Goal: Task Accomplishment & Management: Manage account settings

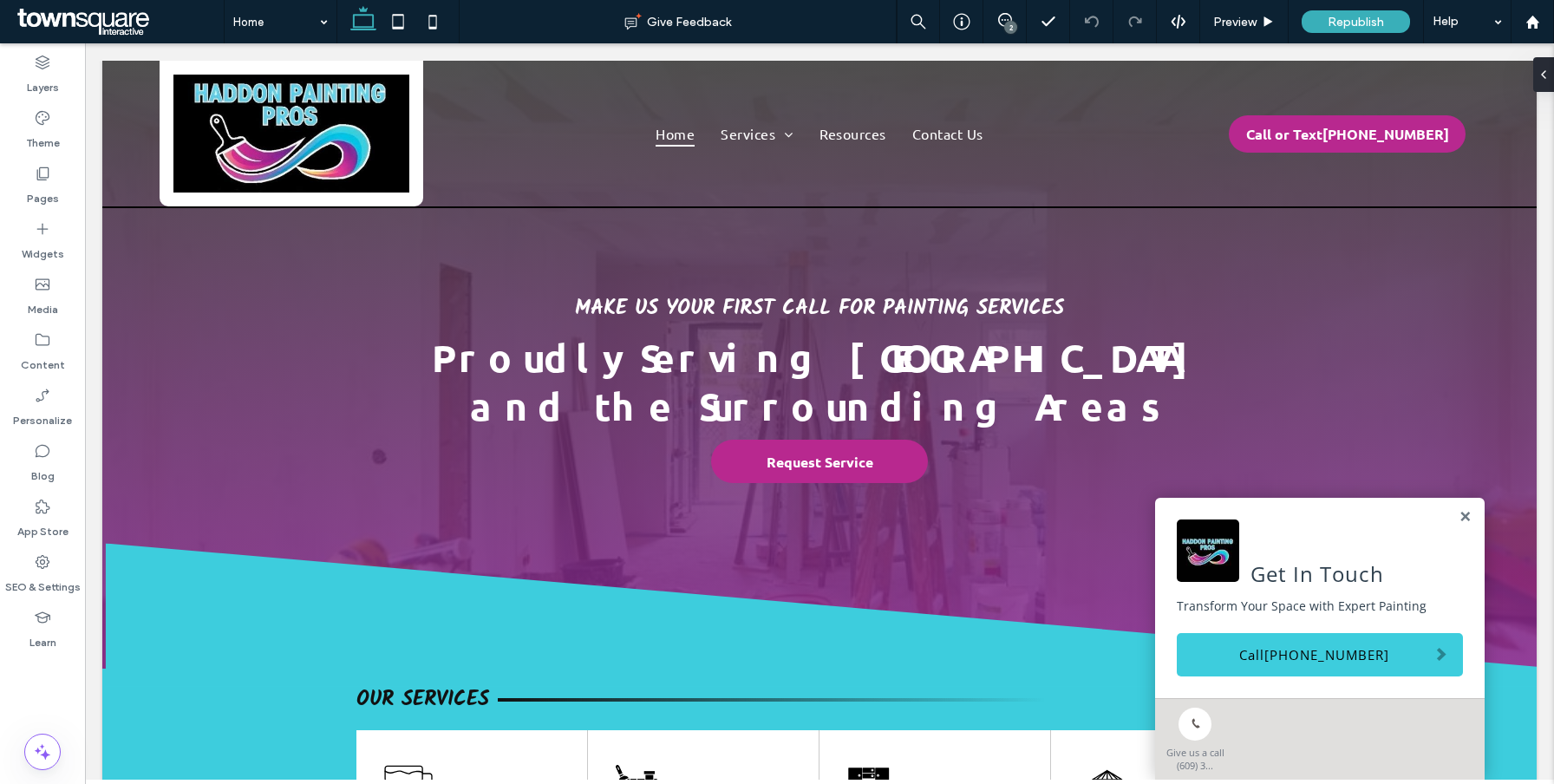
click at [1465, 525] on div "Get In Touch Transform Your Space with Expert Painting Call [PHONE_NUMBER]" at bounding box center [1320, 597] width 330 height 200
click at [1465, 513] on link at bounding box center [1465, 517] width 13 height 14
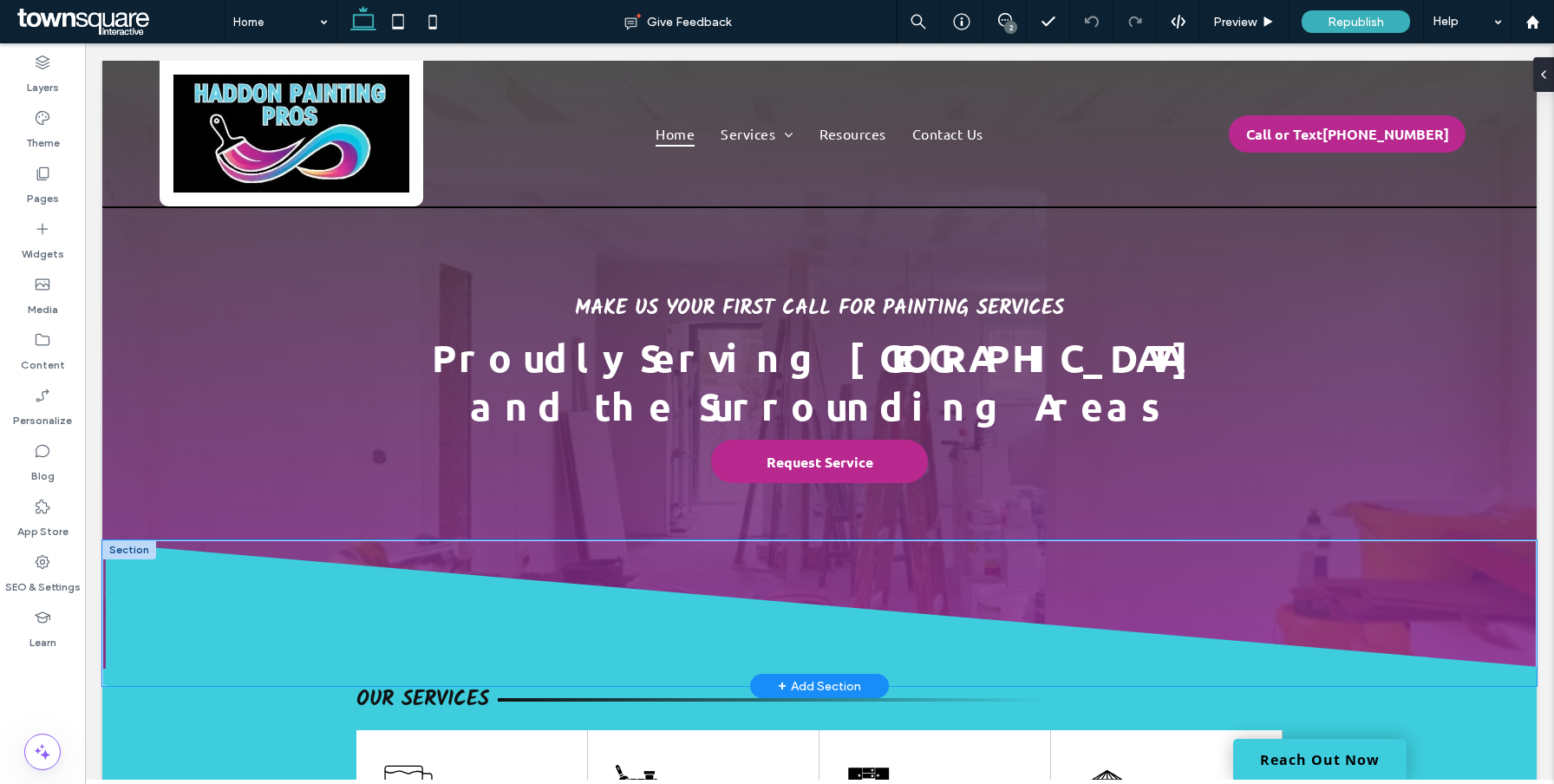
scroll to position [168, 0]
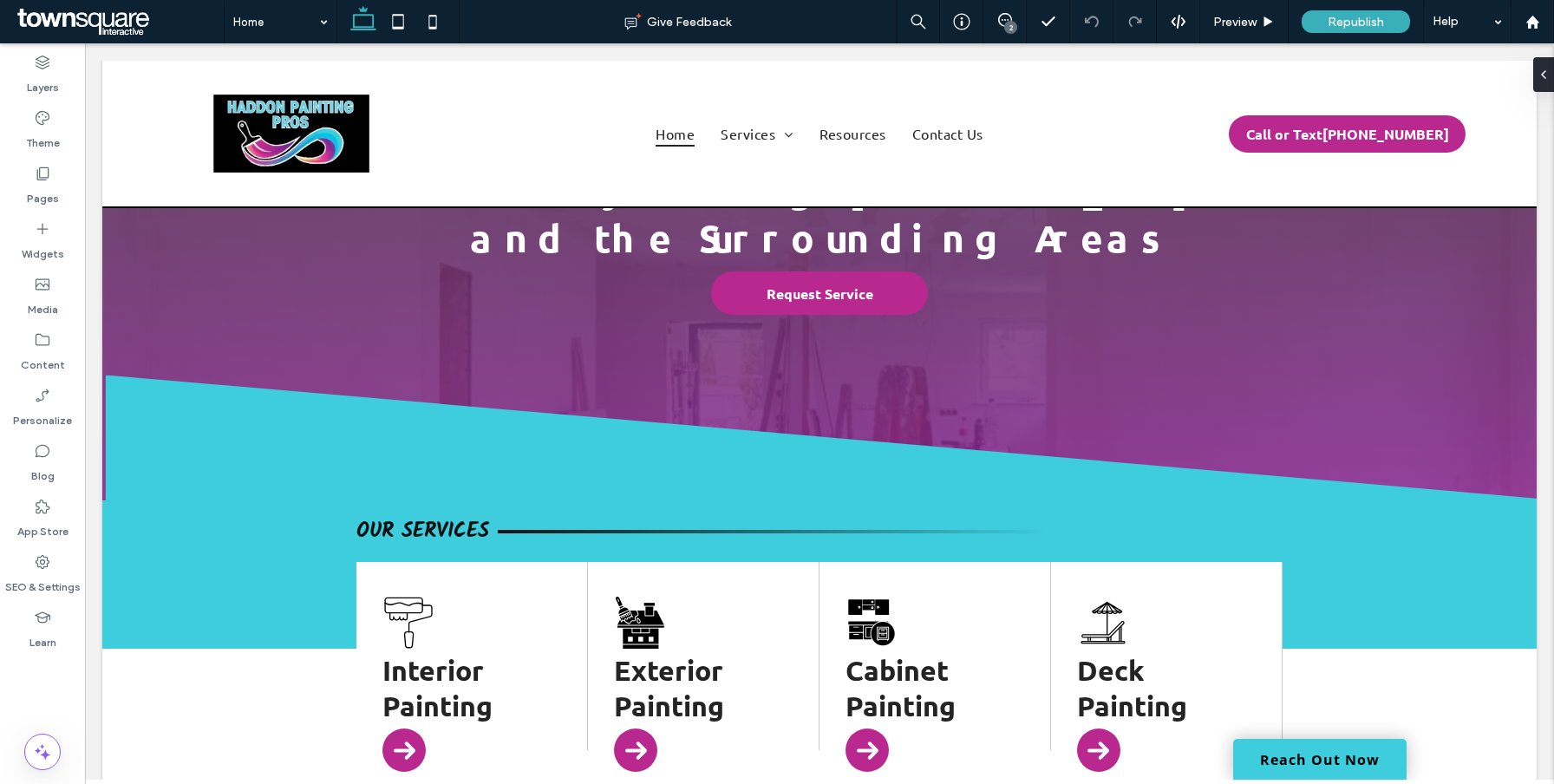
click at [1004, 31] on div "2" at bounding box center [1011, 27] width 13 height 13
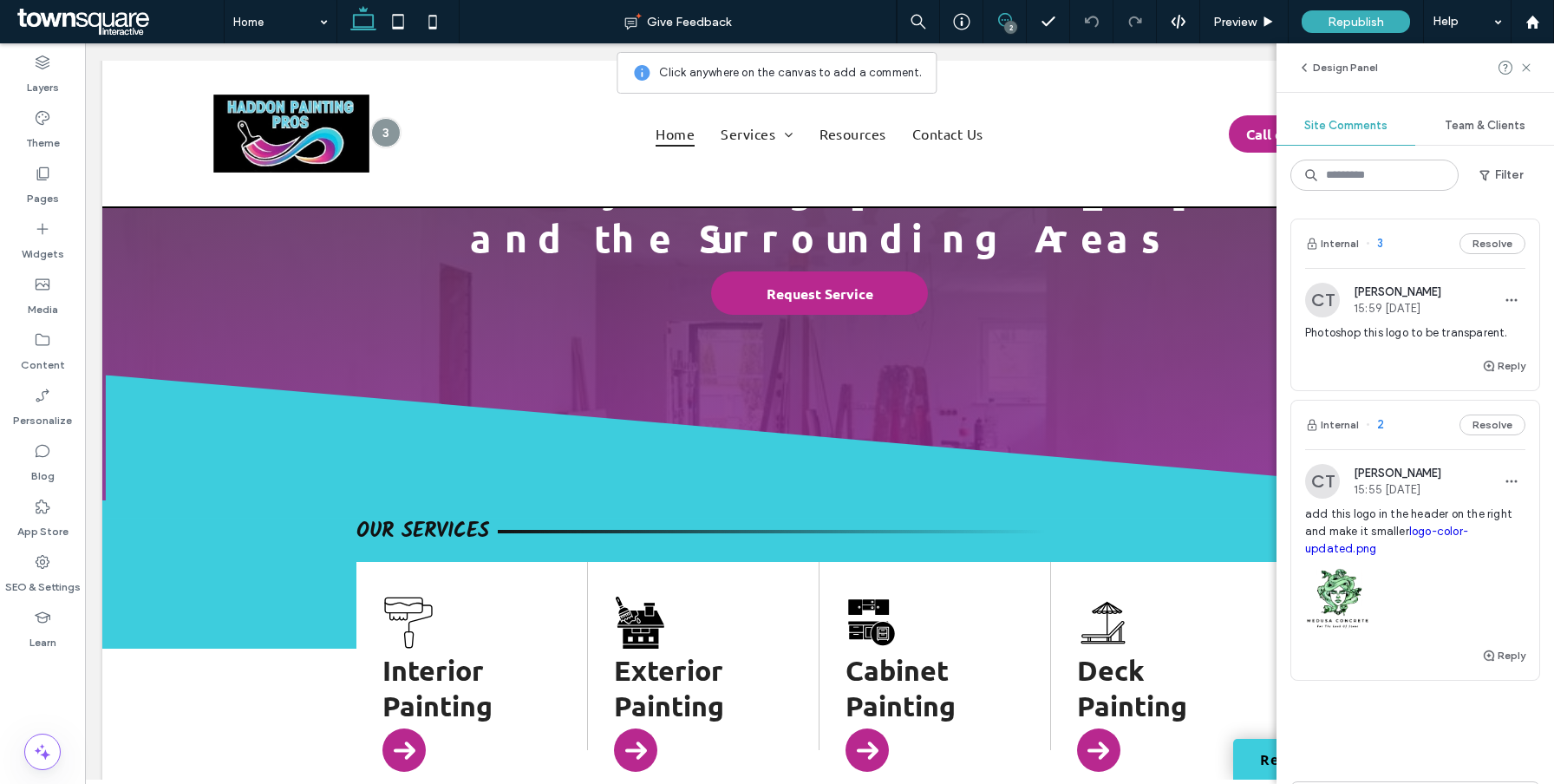
click at [1363, 346] on div "Photoshop this logo to be transparent." at bounding box center [1415, 339] width 220 height 31
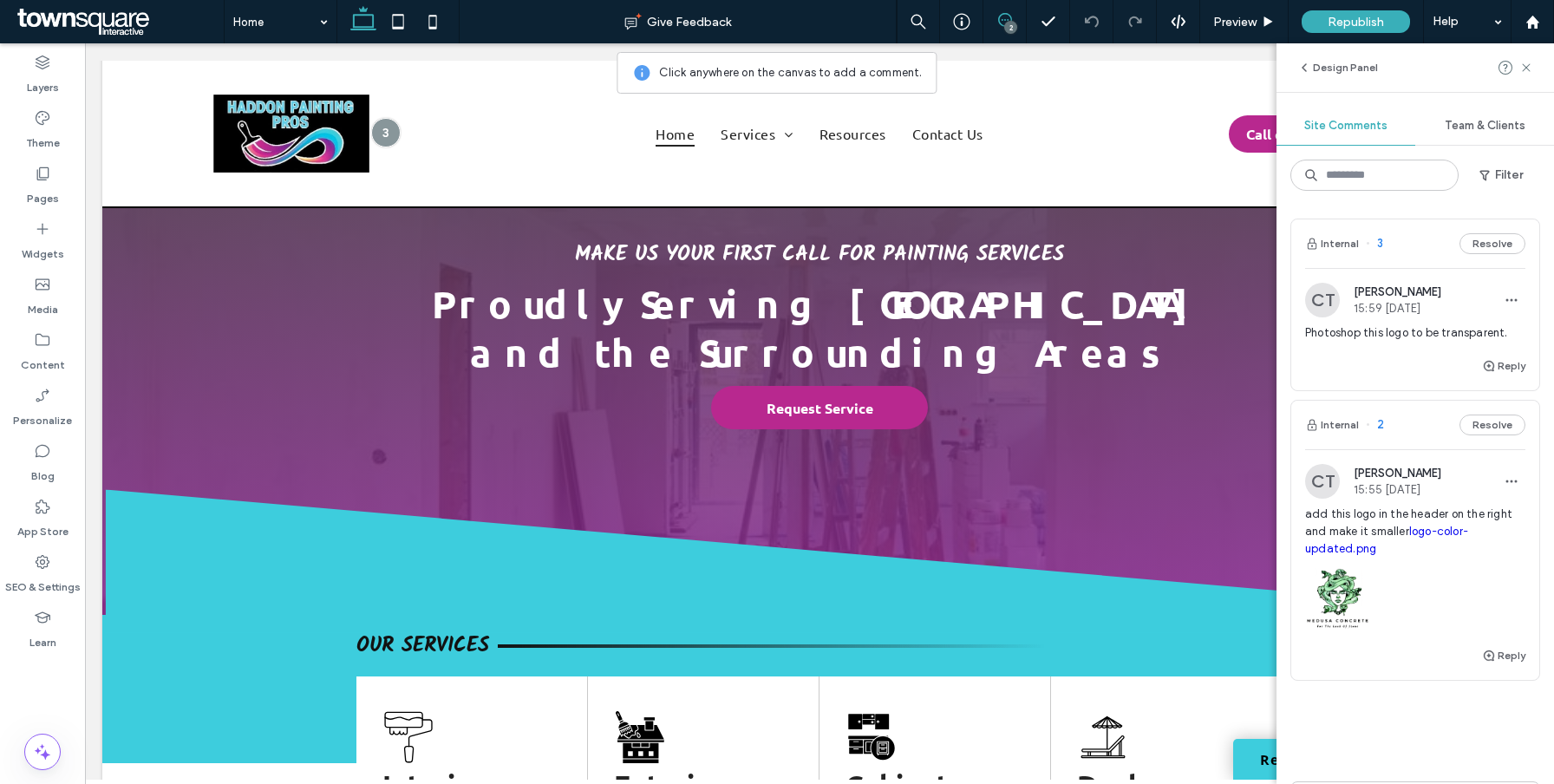
scroll to position [0, 0]
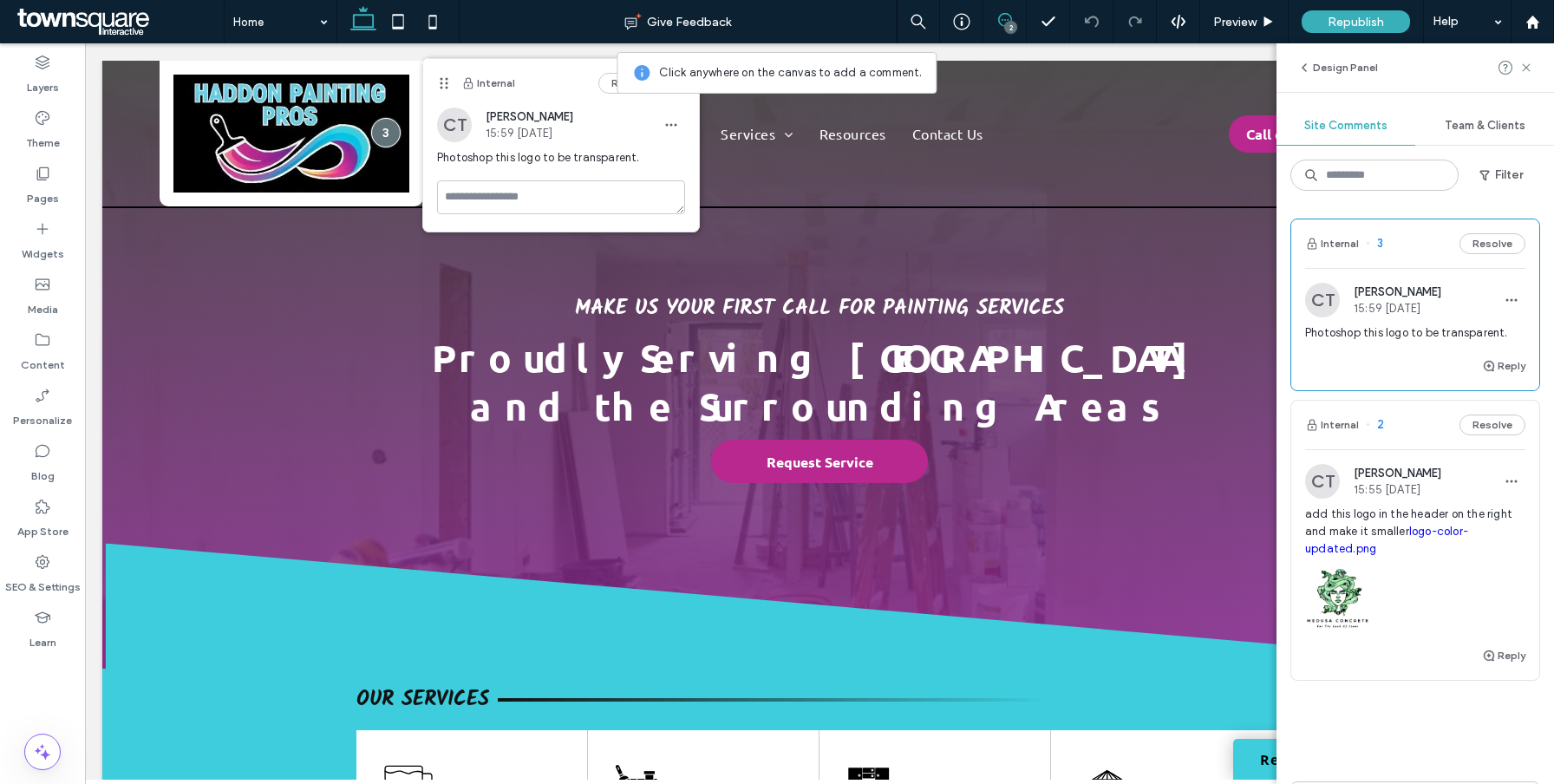
click at [1429, 531] on link "logo-color-updated.png" at bounding box center [1387, 540] width 163 height 31
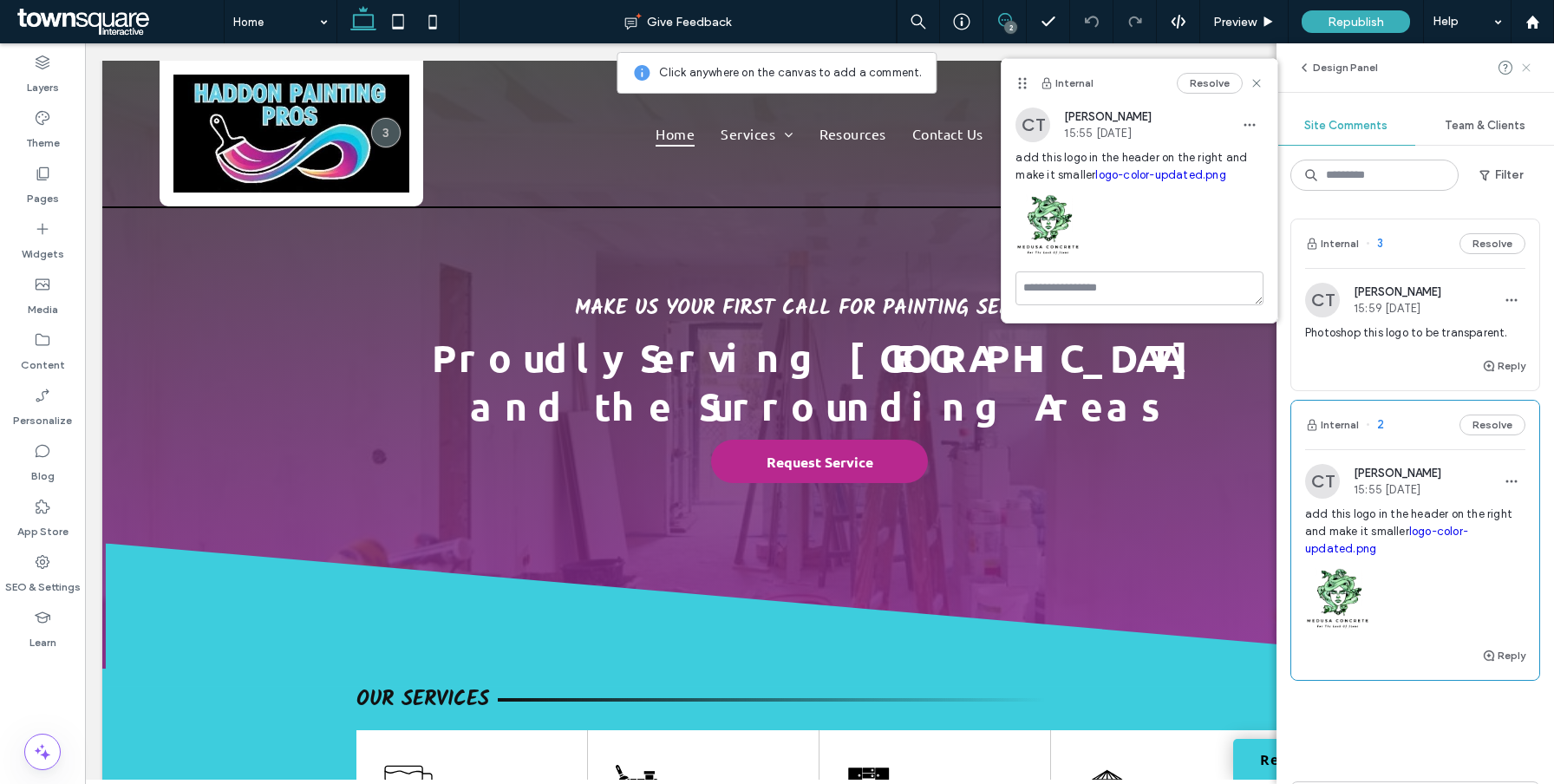
click at [1530, 59] on span at bounding box center [1526, 67] width 13 height 21
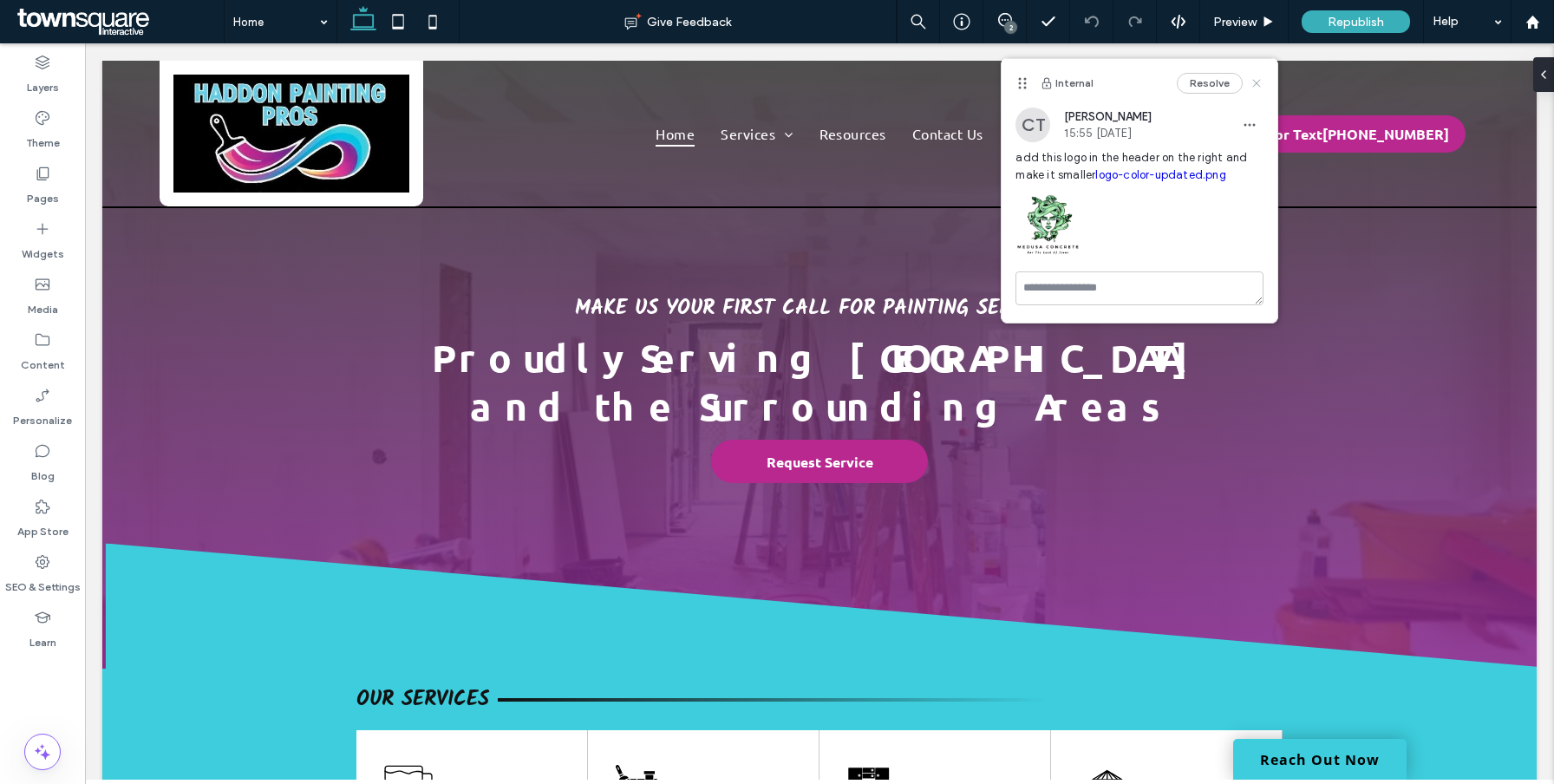
click at [1260, 81] on icon at bounding box center [1256, 83] width 13 height 13
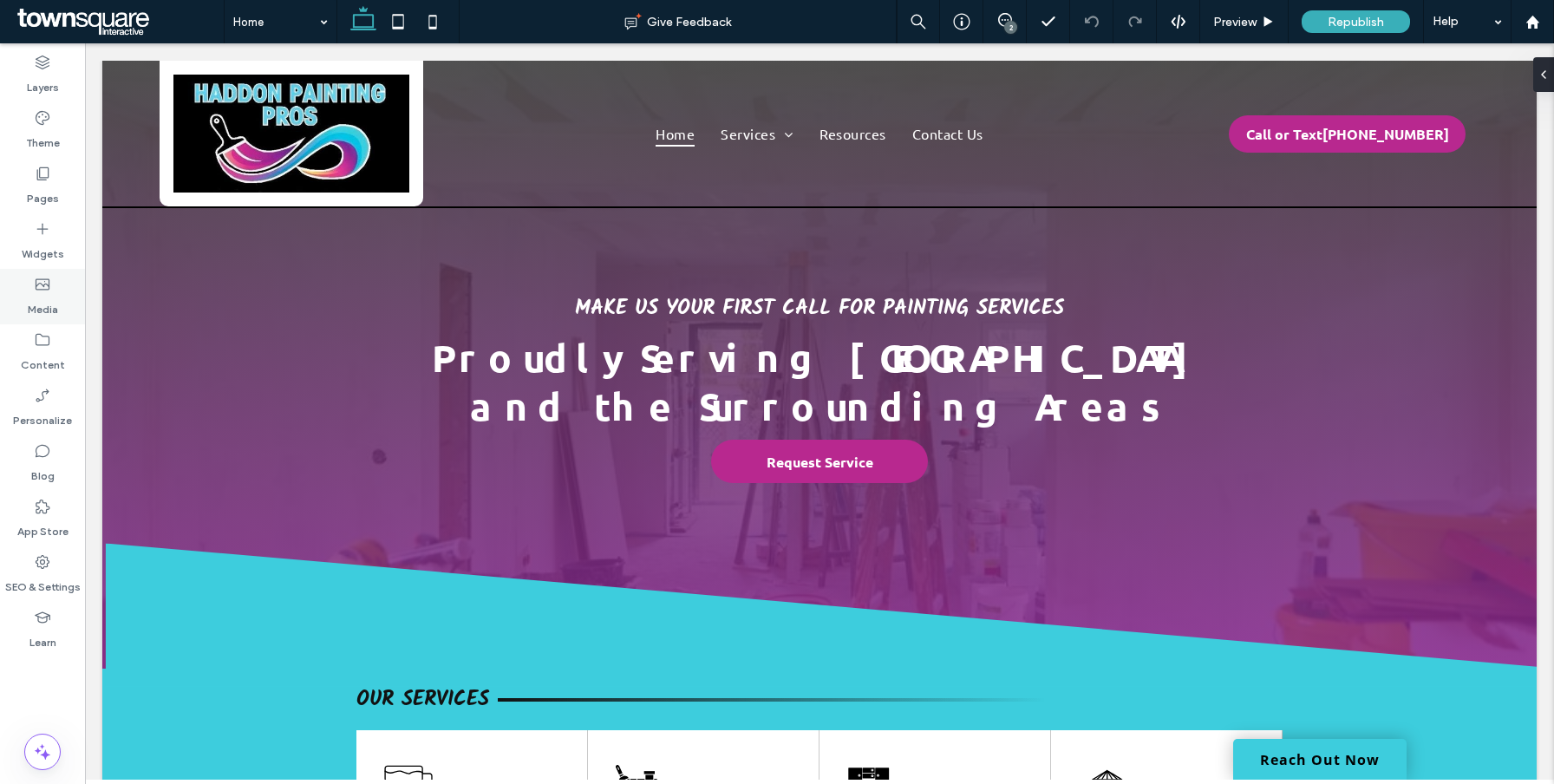
click at [36, 301] on label "Media" at bounding box center [43, 304] width 31 height 24
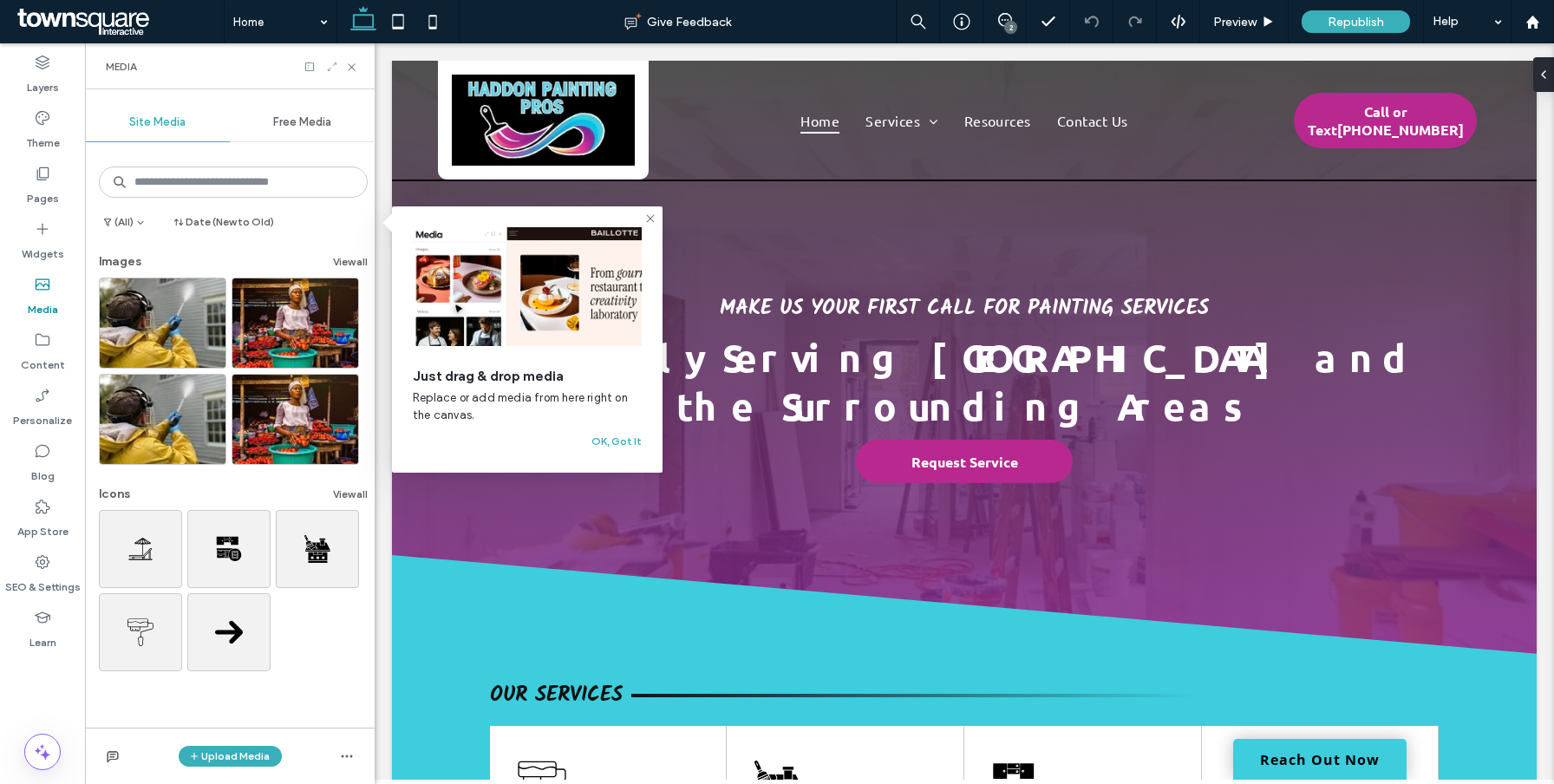
click at [330, 63] on icon at bounding box center [332, 67] width 13 height 13
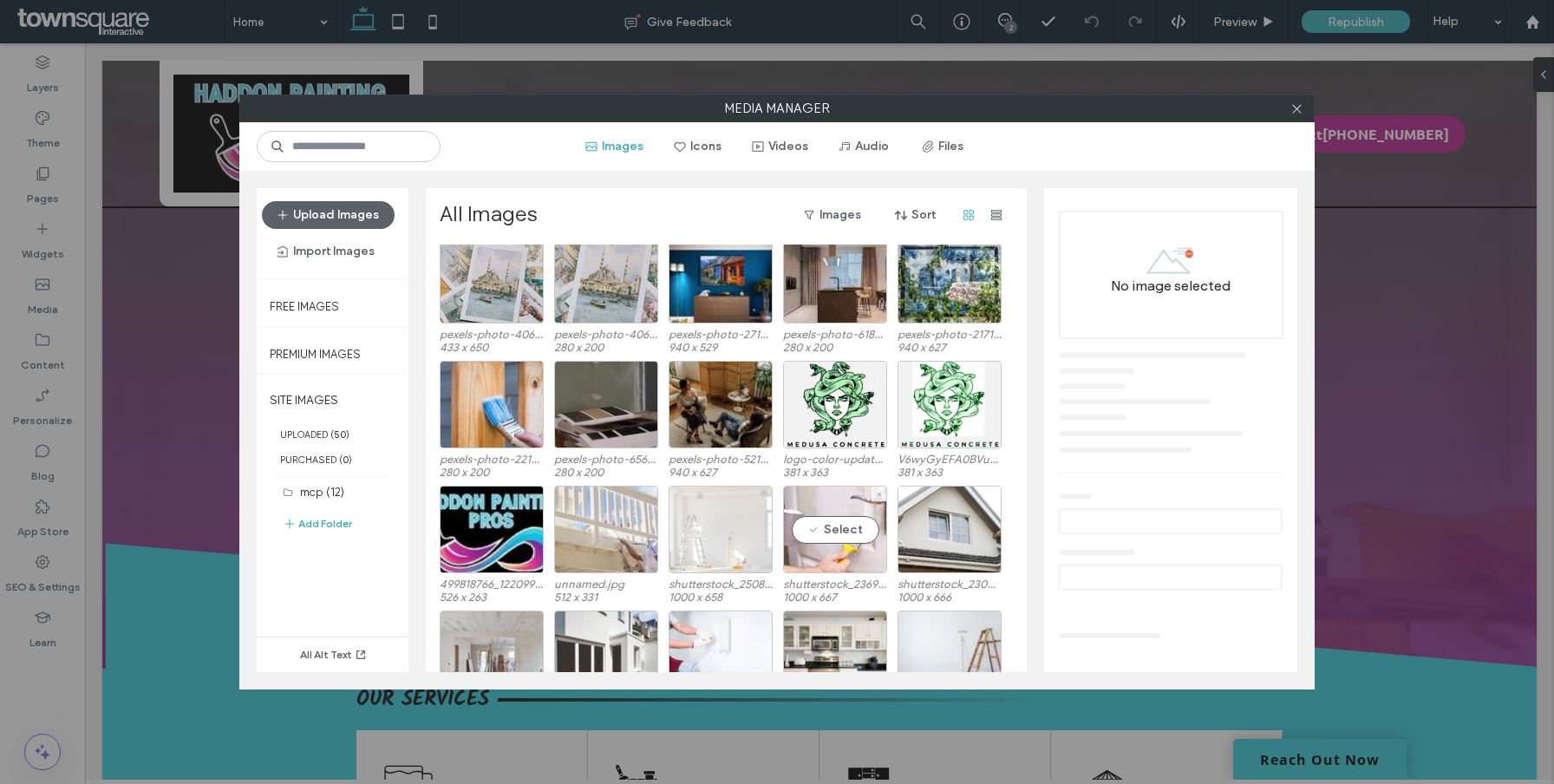
scroll to position [211, 0]
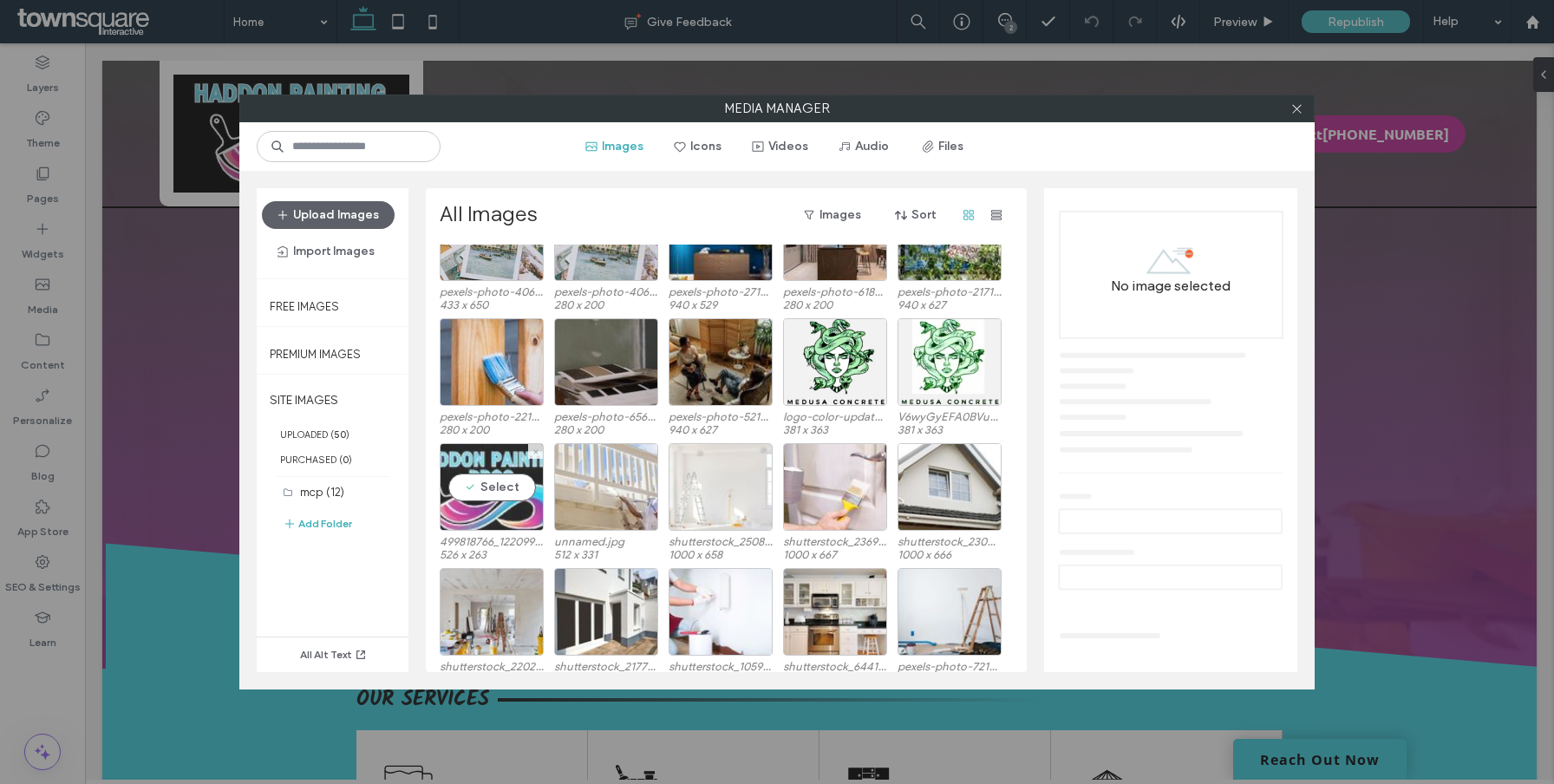
click at [474, 510] on div "Select" at bounding box center [492, 487] width 104 height 88
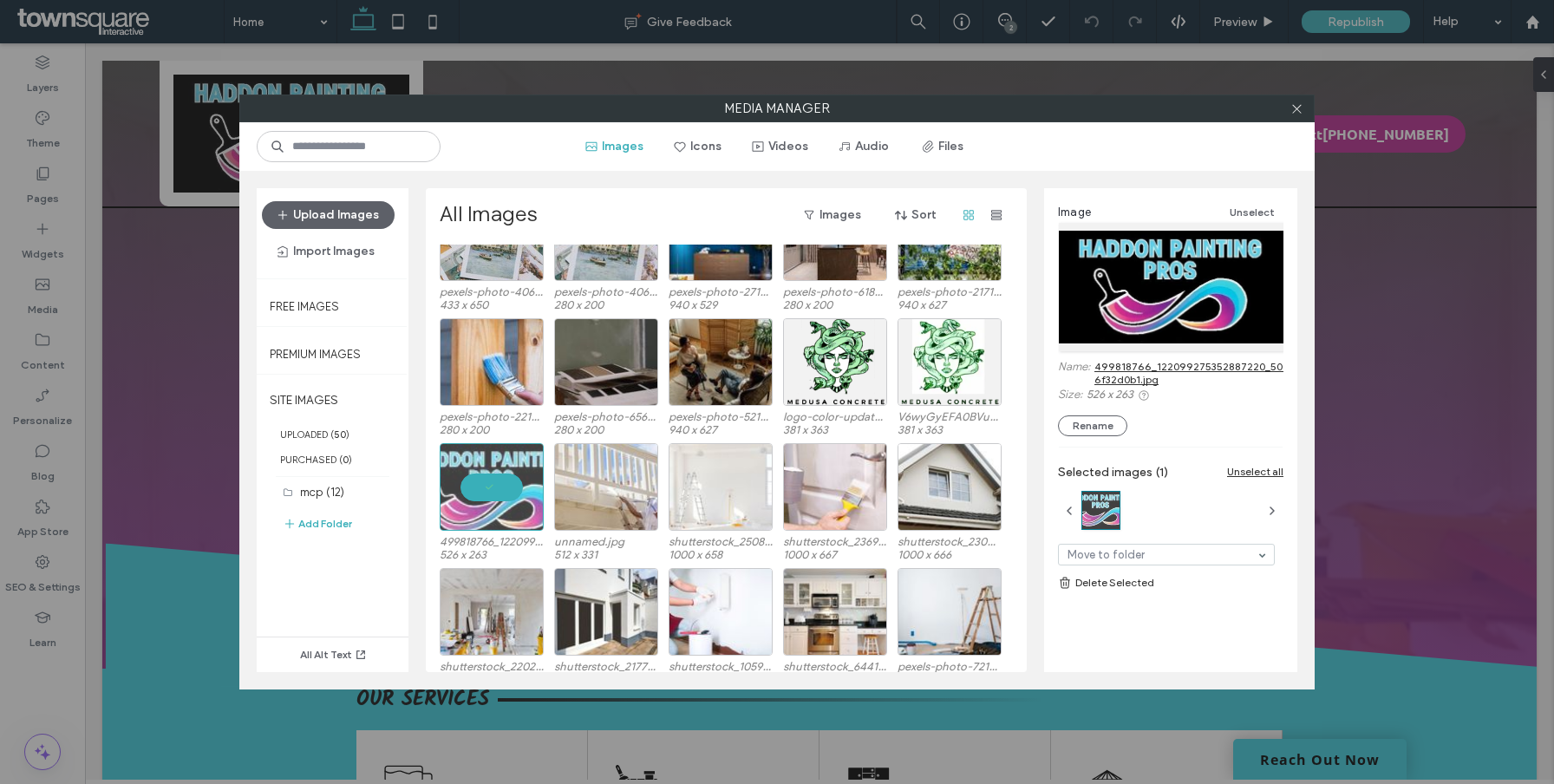
click at [1189, 363] on link "499818766_122099275352887220_5049073458790087442_n-6f32d0b1.jpg" at bounding box center [1250, 373] width 313 height 26
click at [81, 277] on div "Media Manager Images Icons Videos Audio Files Upload Images Import Images Free …" at bounding box center [777, 392] width 1554 height 784
click at [39, 333] on div "Media Manager Images Icons Videos Audio Files Upload Images Import Images Free …" at bounding box center [777, 392] width 1554 height 784
click at [1297, 112] on icon at bounding box center [1297, 109] width 13 height 13
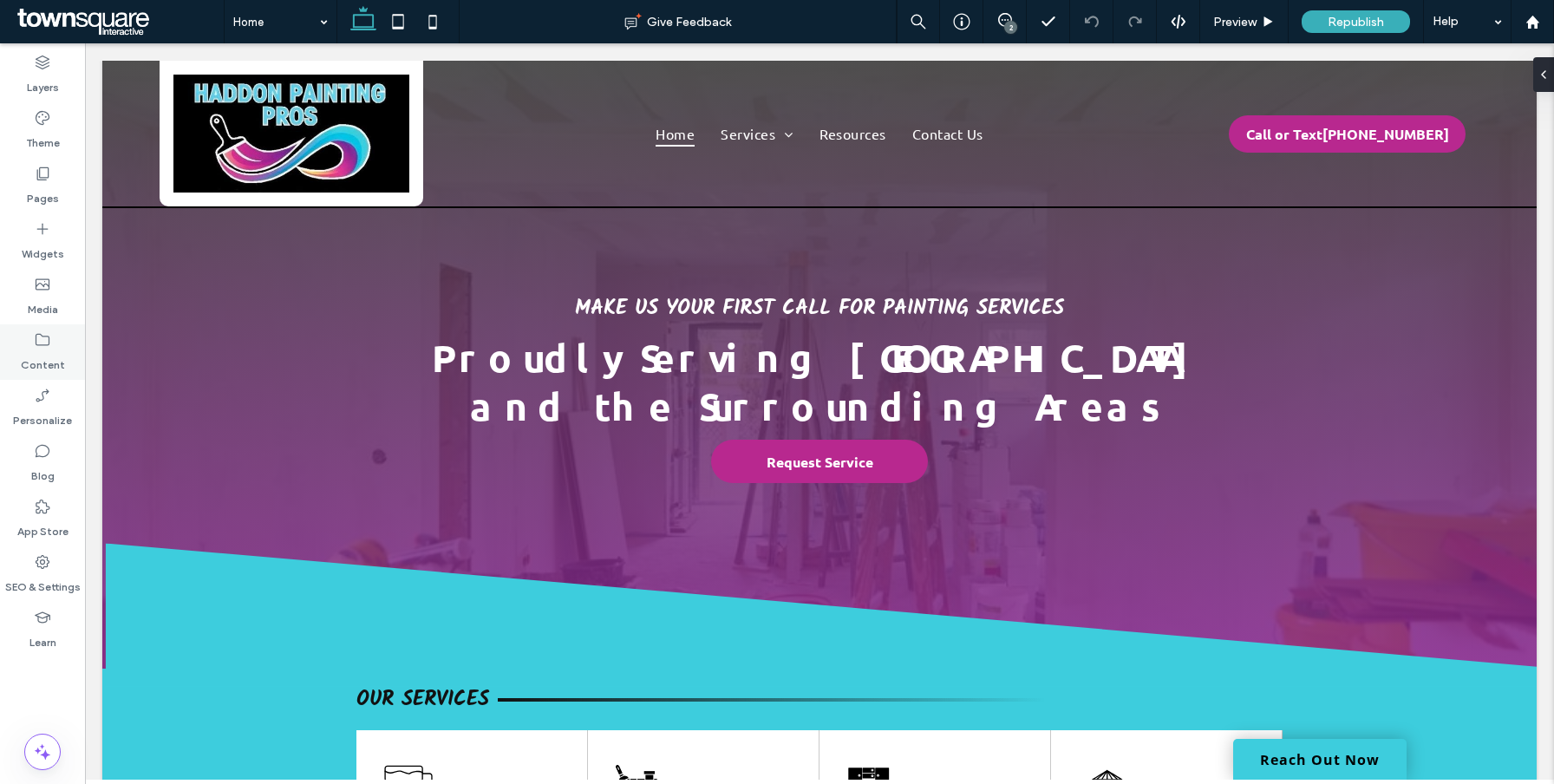
click at [43, 362] on label "Content" at bounding box center [42, 360] width 44 height 24
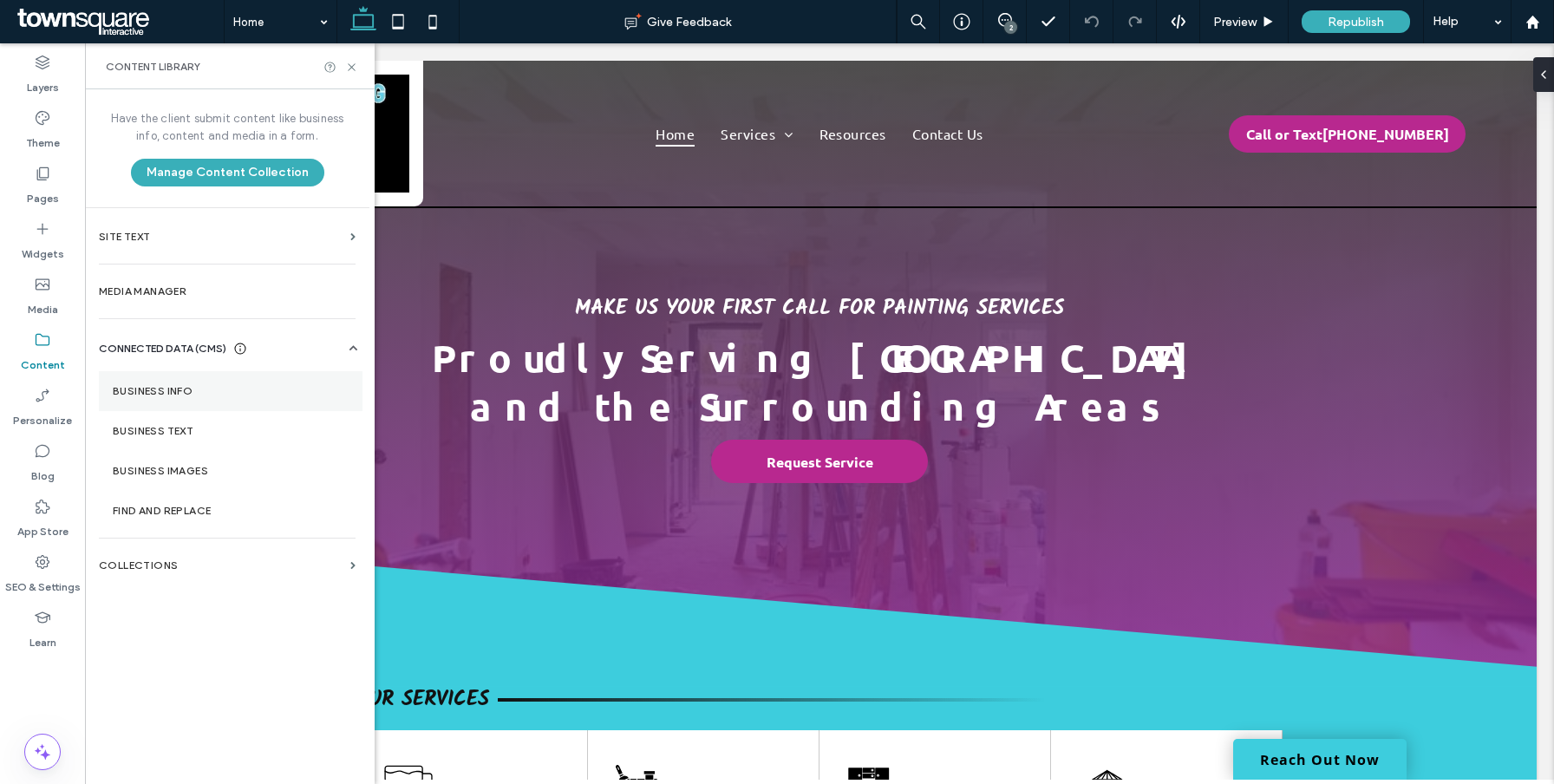
click at [245, 389] on label "Business Info" at bounding box center [231, 392] width 236 height 13
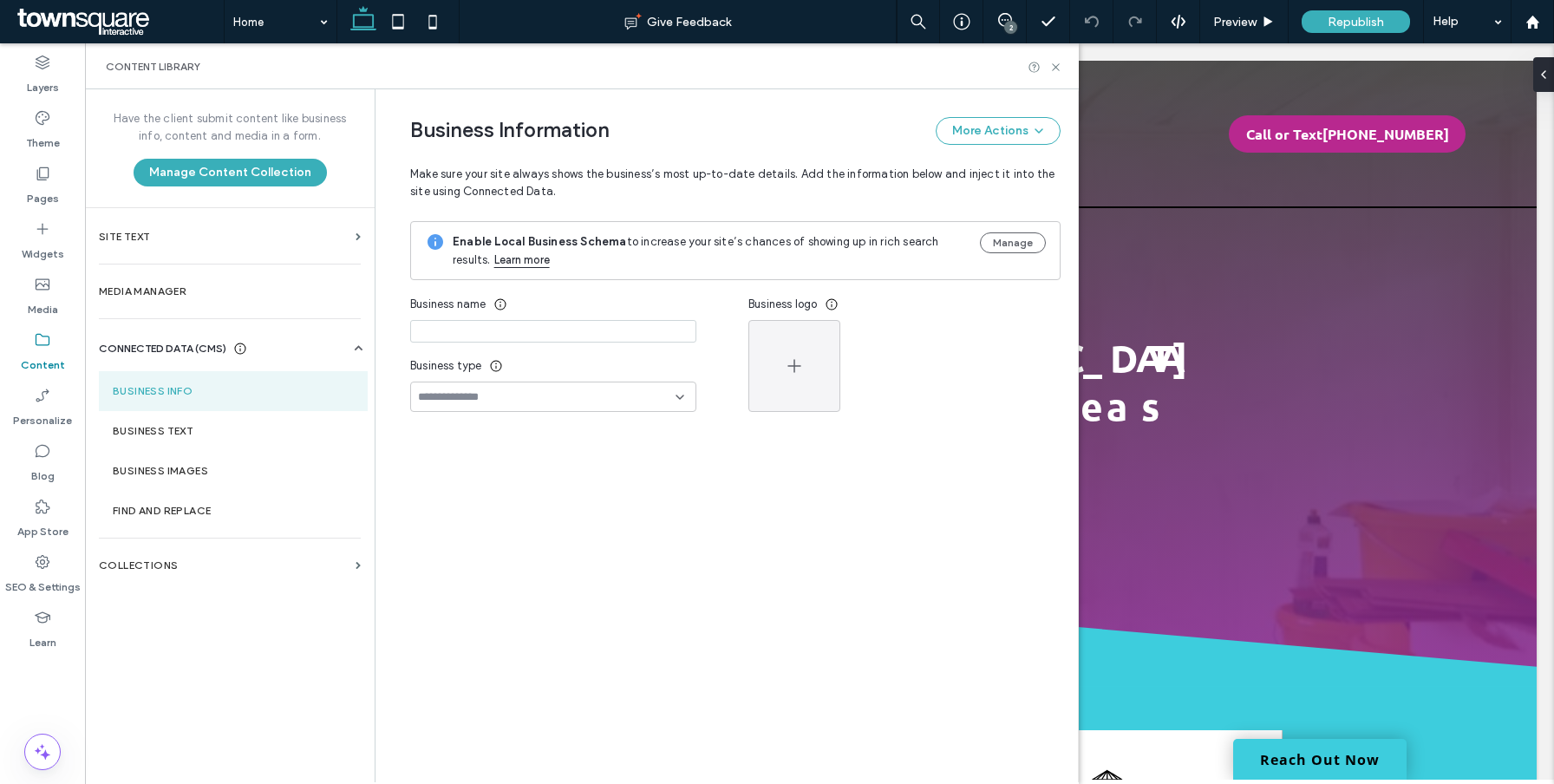
type input "**********"
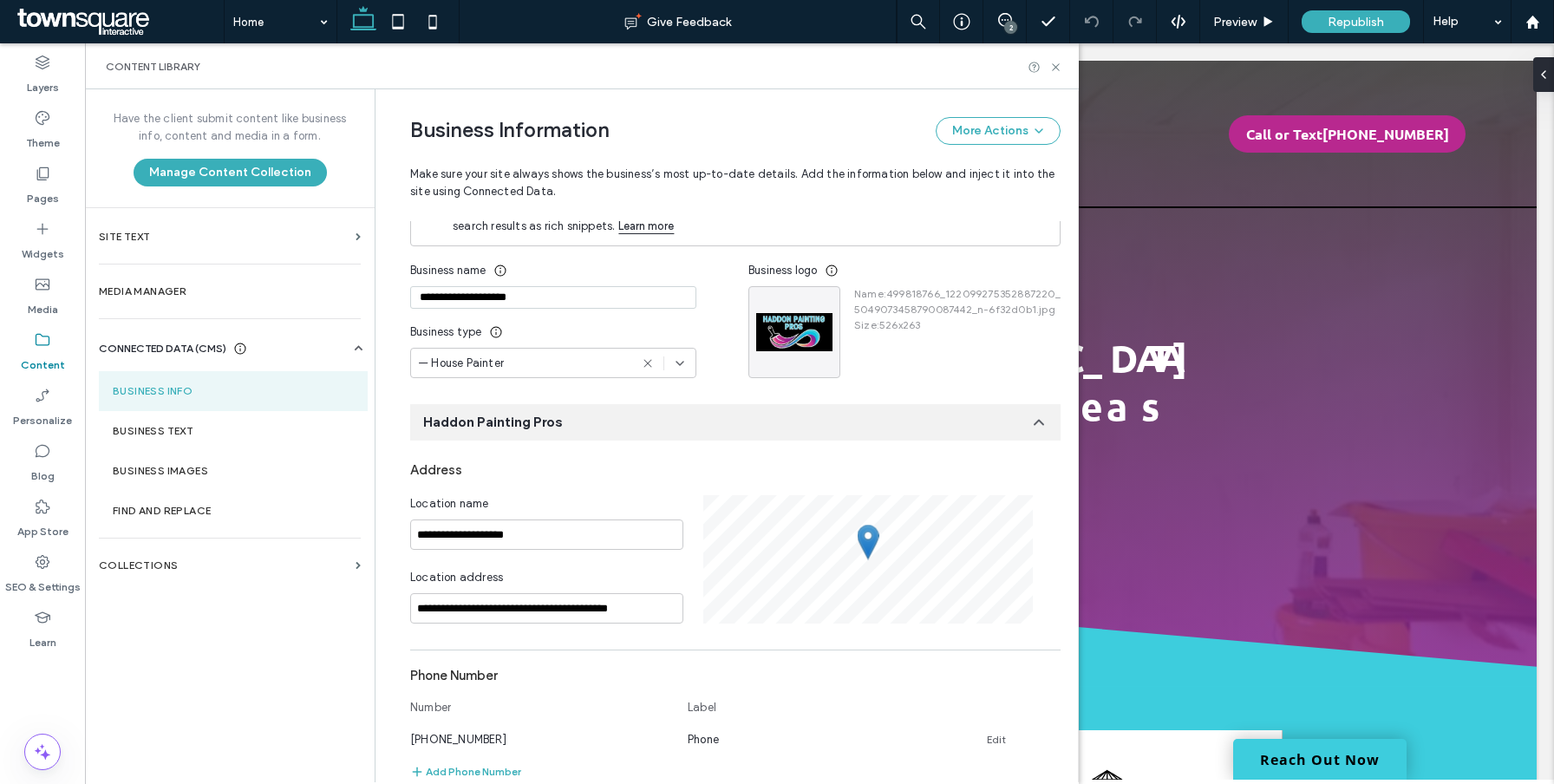
scroll to position [0, 0]
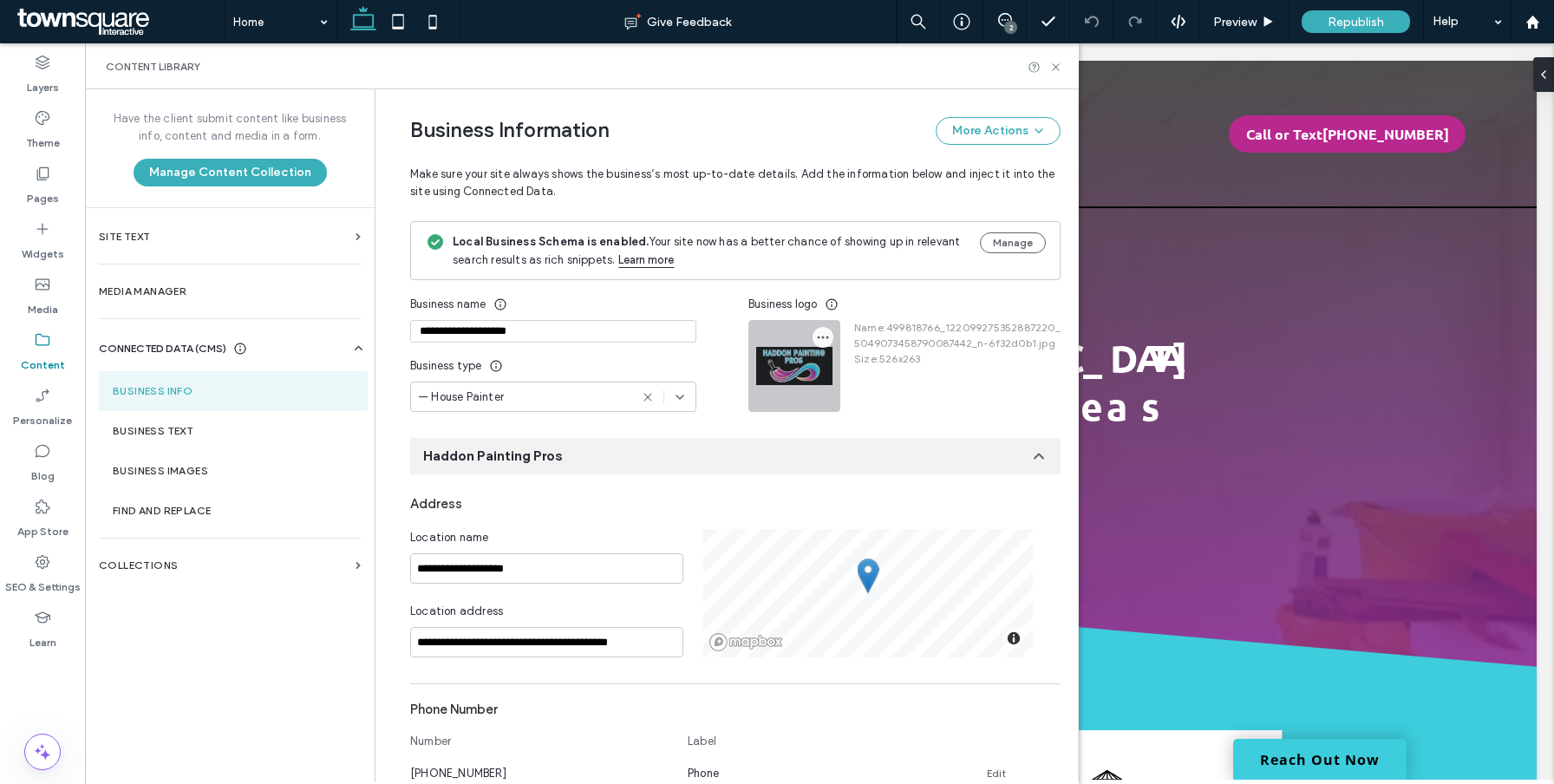
click at [813, 345] on span "button" at bounding box center [823, 337] width 21 height 21
click at [829, 366] on div "Replace Image" at bounding box center [882, 379] width 155 height 33
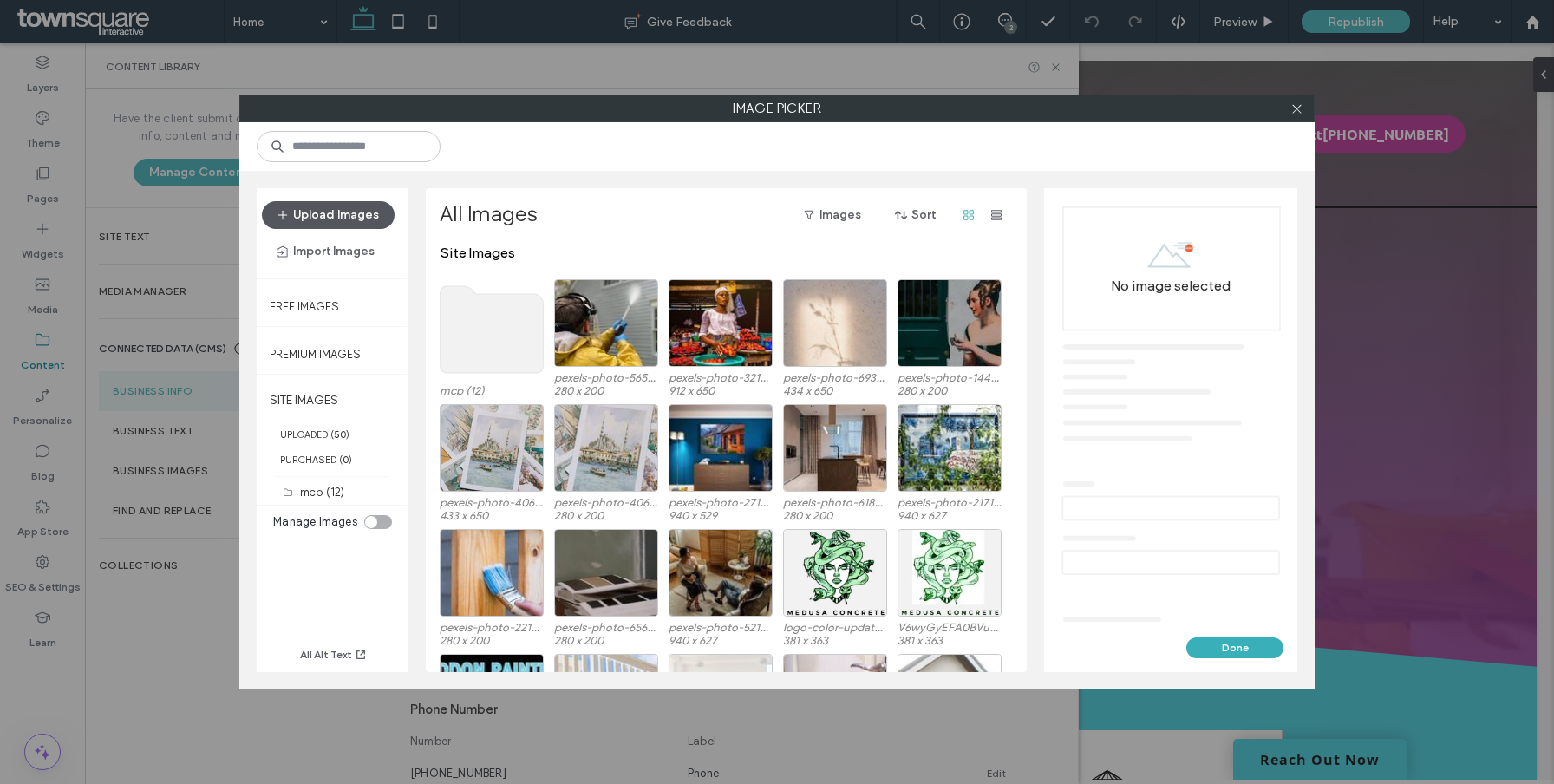
click at [370, 216] on button "Upload Images" at bounding box center [329, 215] width 133 height 28
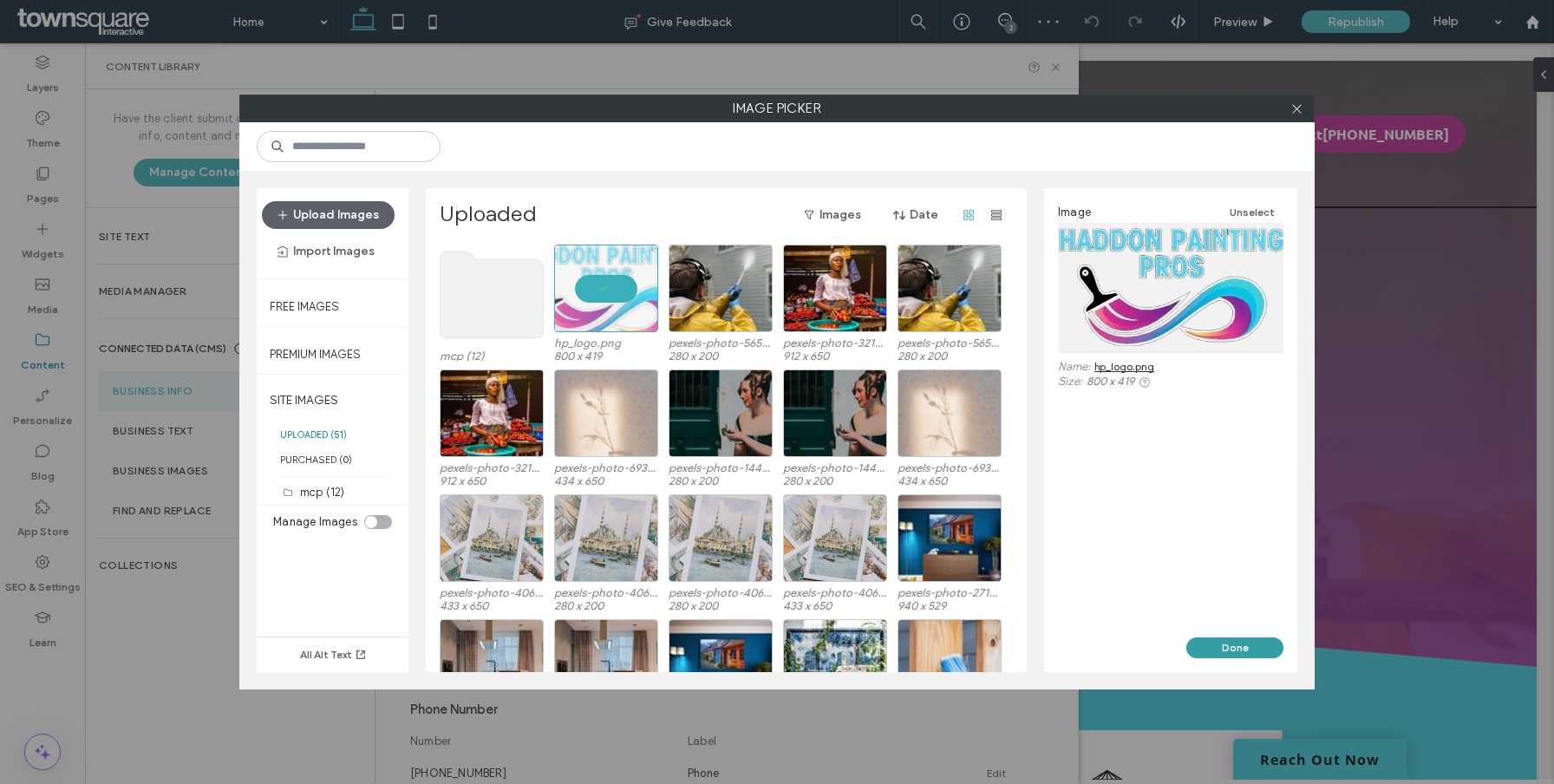
click at [1244, 649] on button "Done" at bounding box center [1235, 647] width 97 height 21
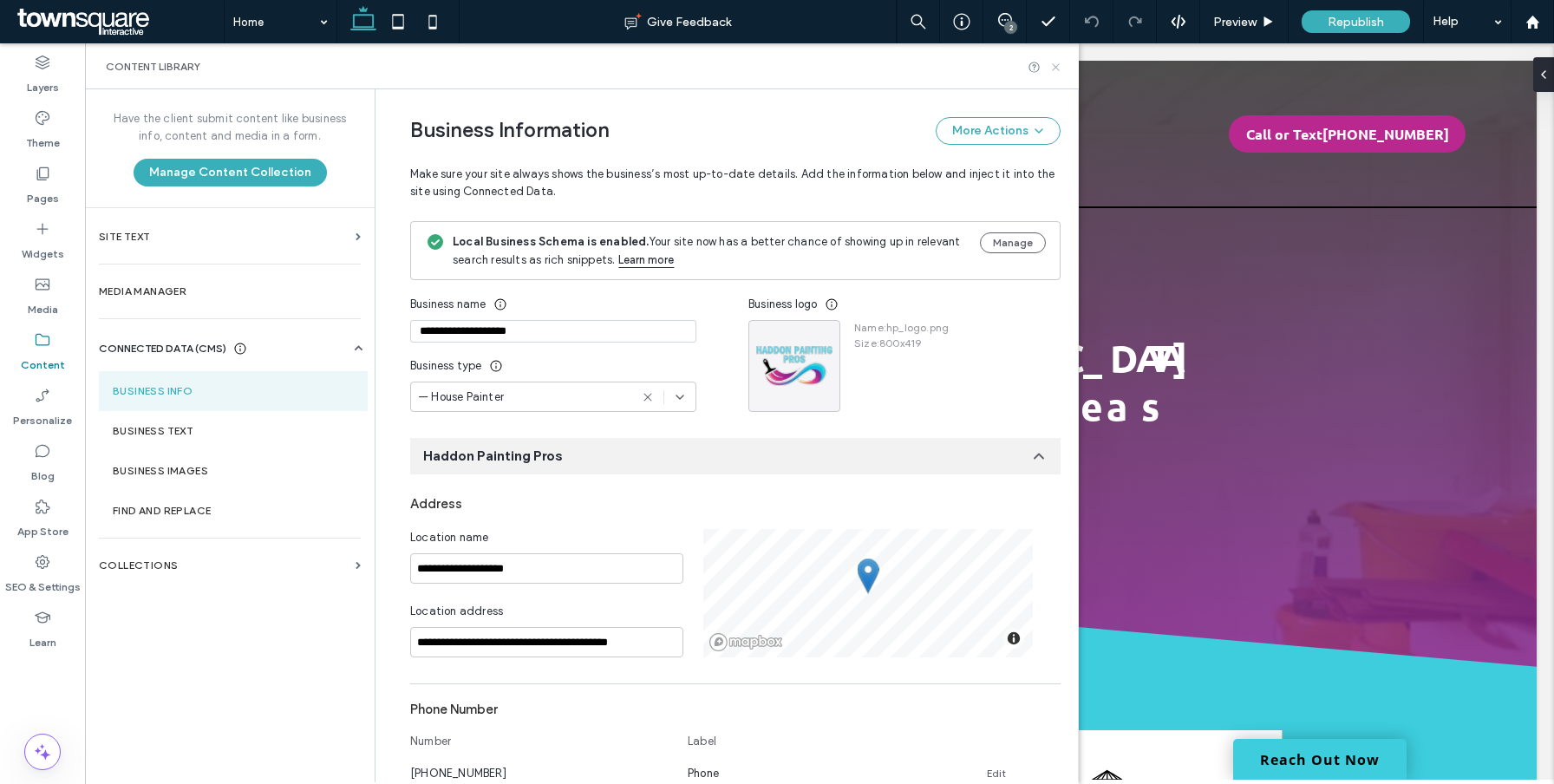
click at [1050, 66] on icon at bounding box center [1055, 67] width 13 height 13
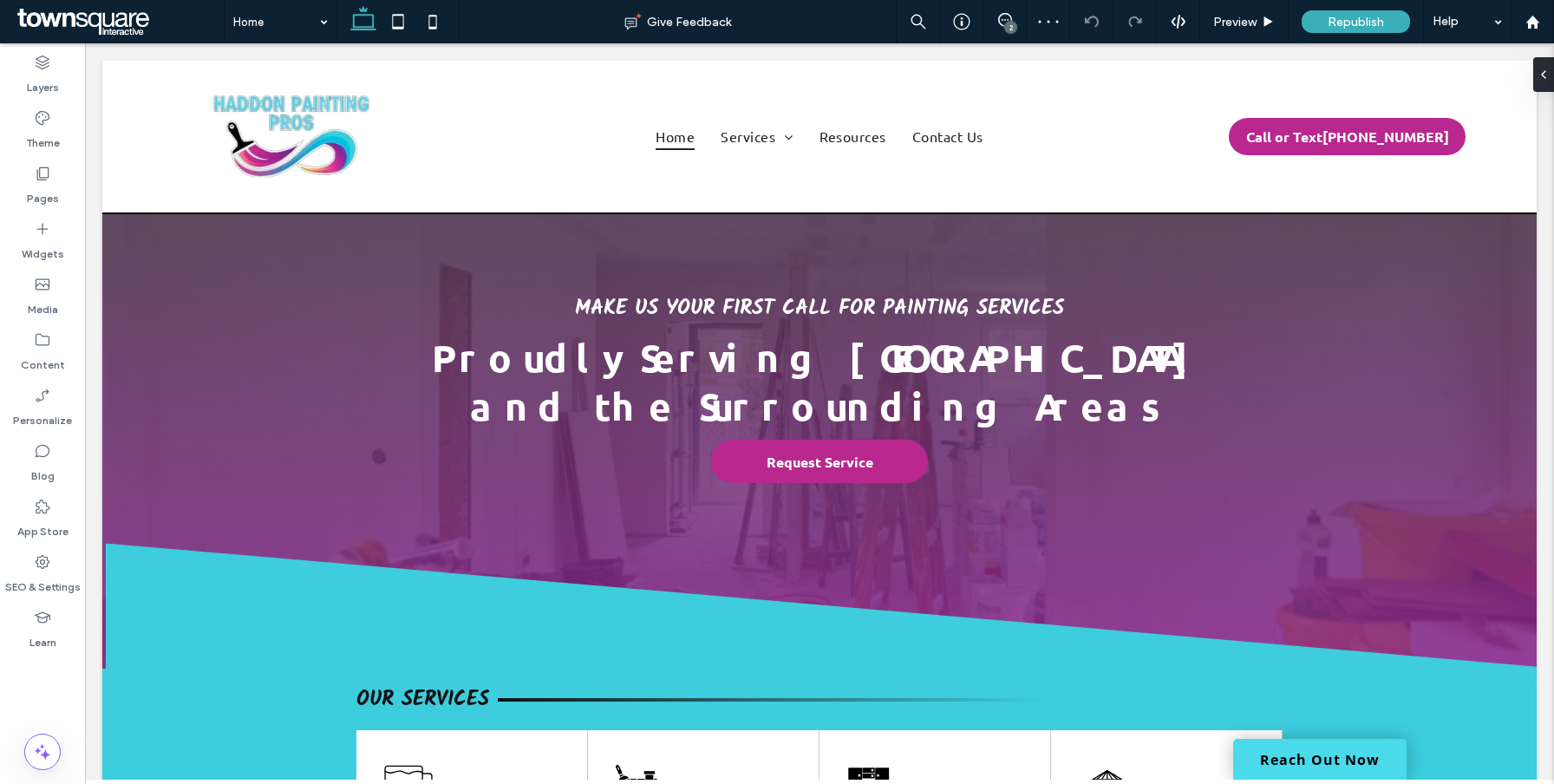
scroll to position [378, 0]
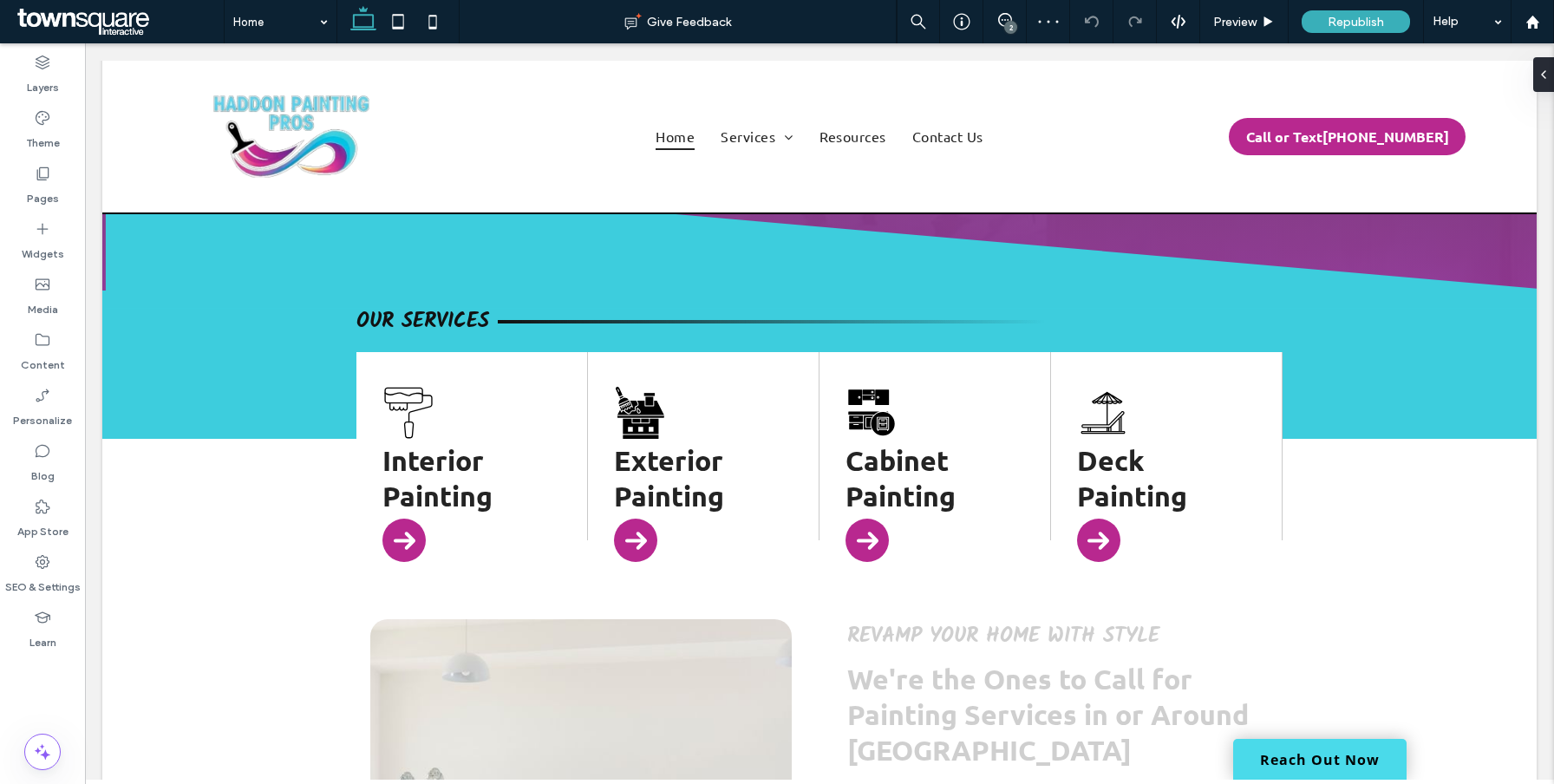
click at [1324, 766] on link "Reach Out Now" at bounding box center [1320, 759] width 173 height 40
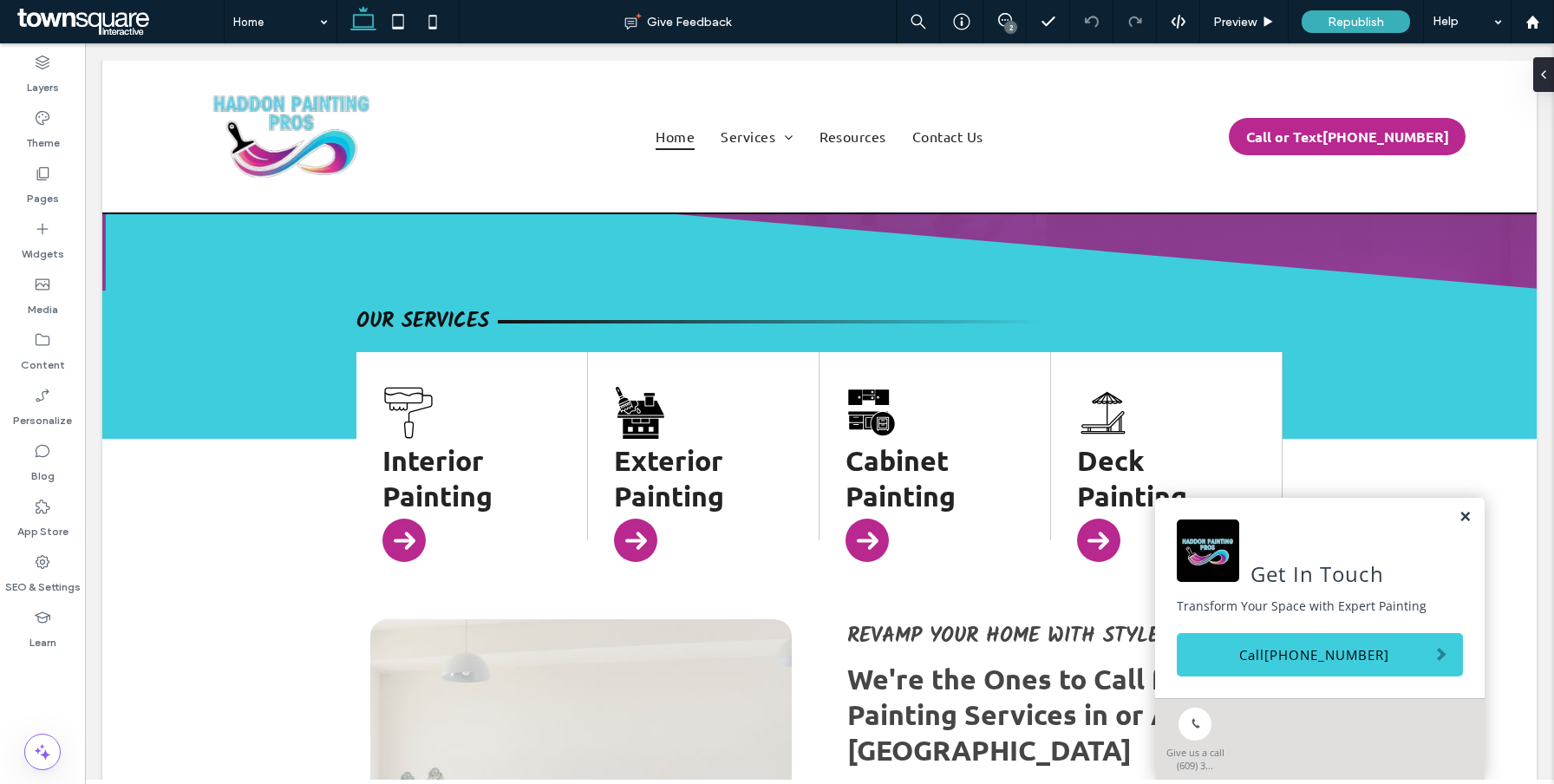
click at [1459, 515] on link at bounding box center [1465, 517] width 13 height 14
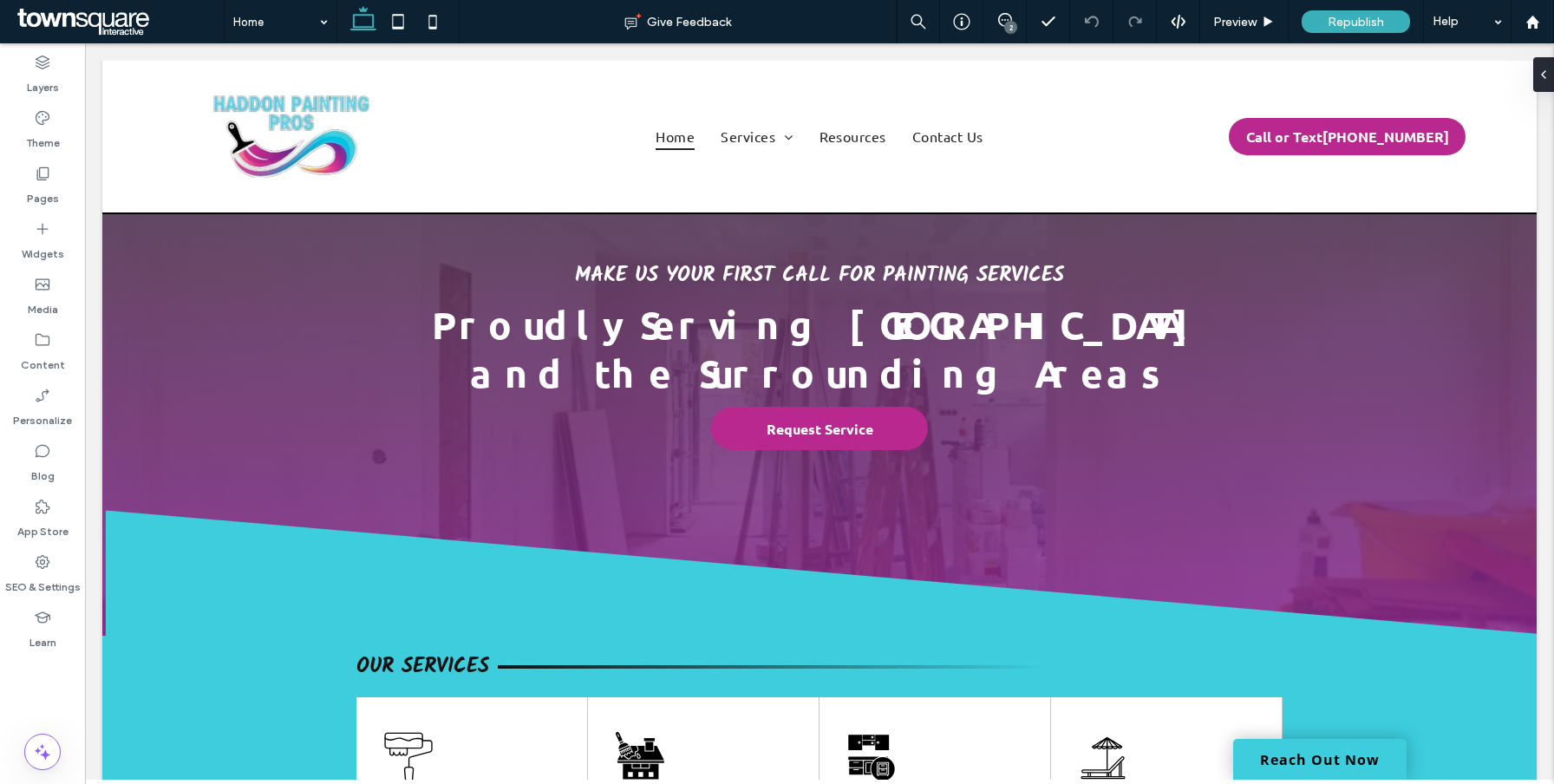
scroll to position [0, 0]
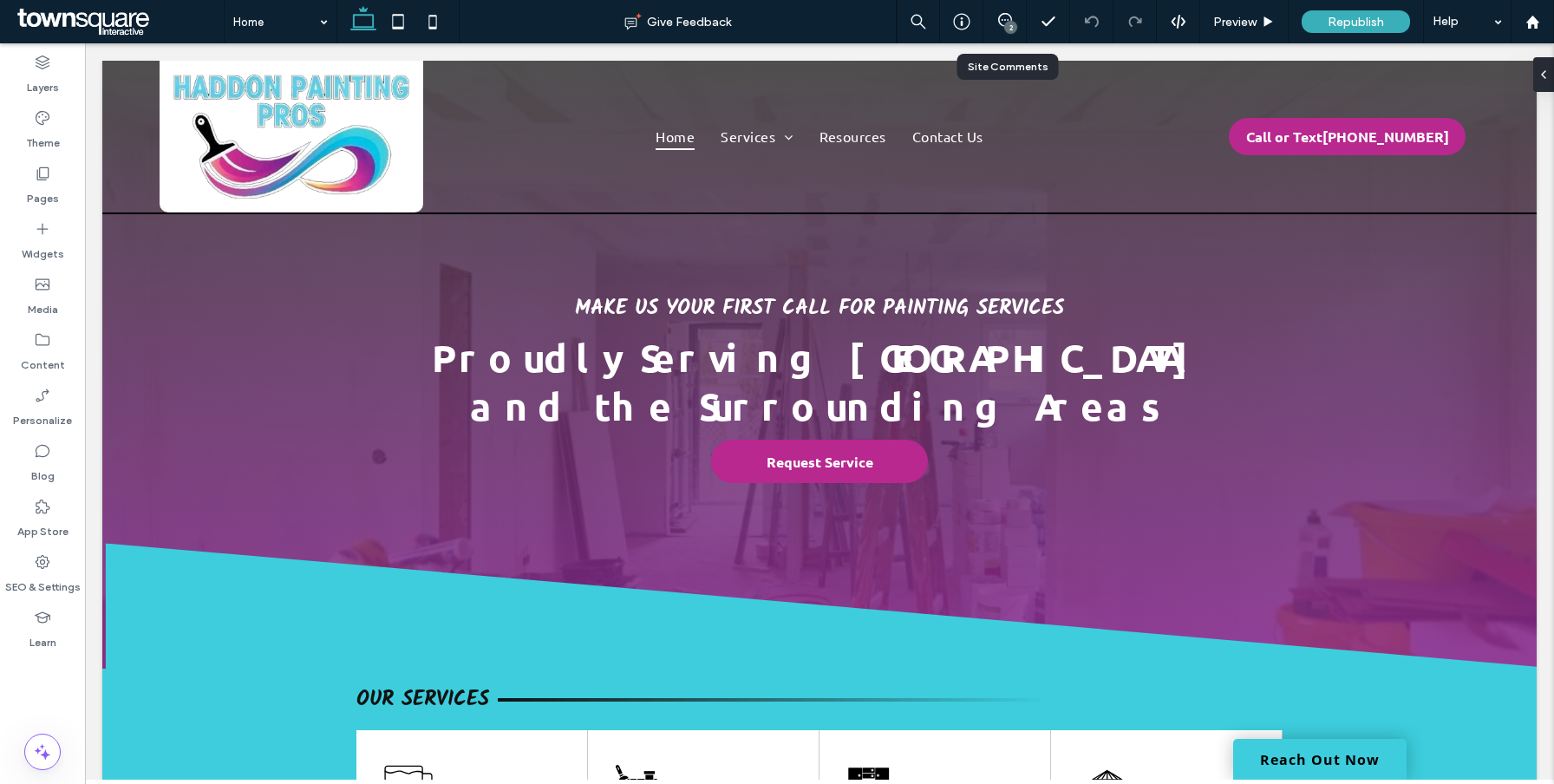
click at [1001, 31] on div "2" at bounding box center [1005, 22] width 43 height 43
click at [1001, 26] on icon at bounding box center [1004, 19] width 13 height 13
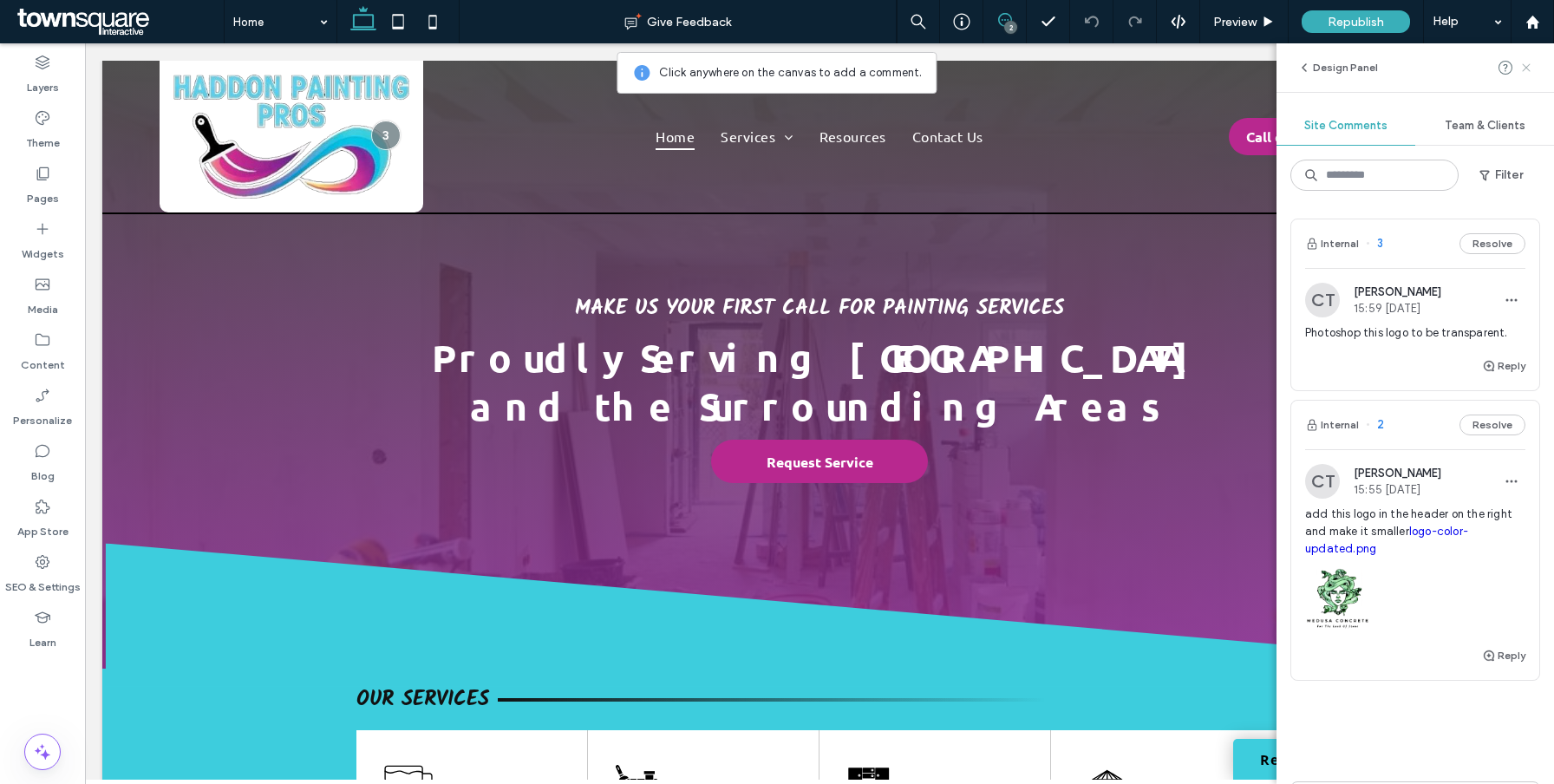
click at [1523, 63] on icon at bounding box center [1526, 67] width 13 height 13
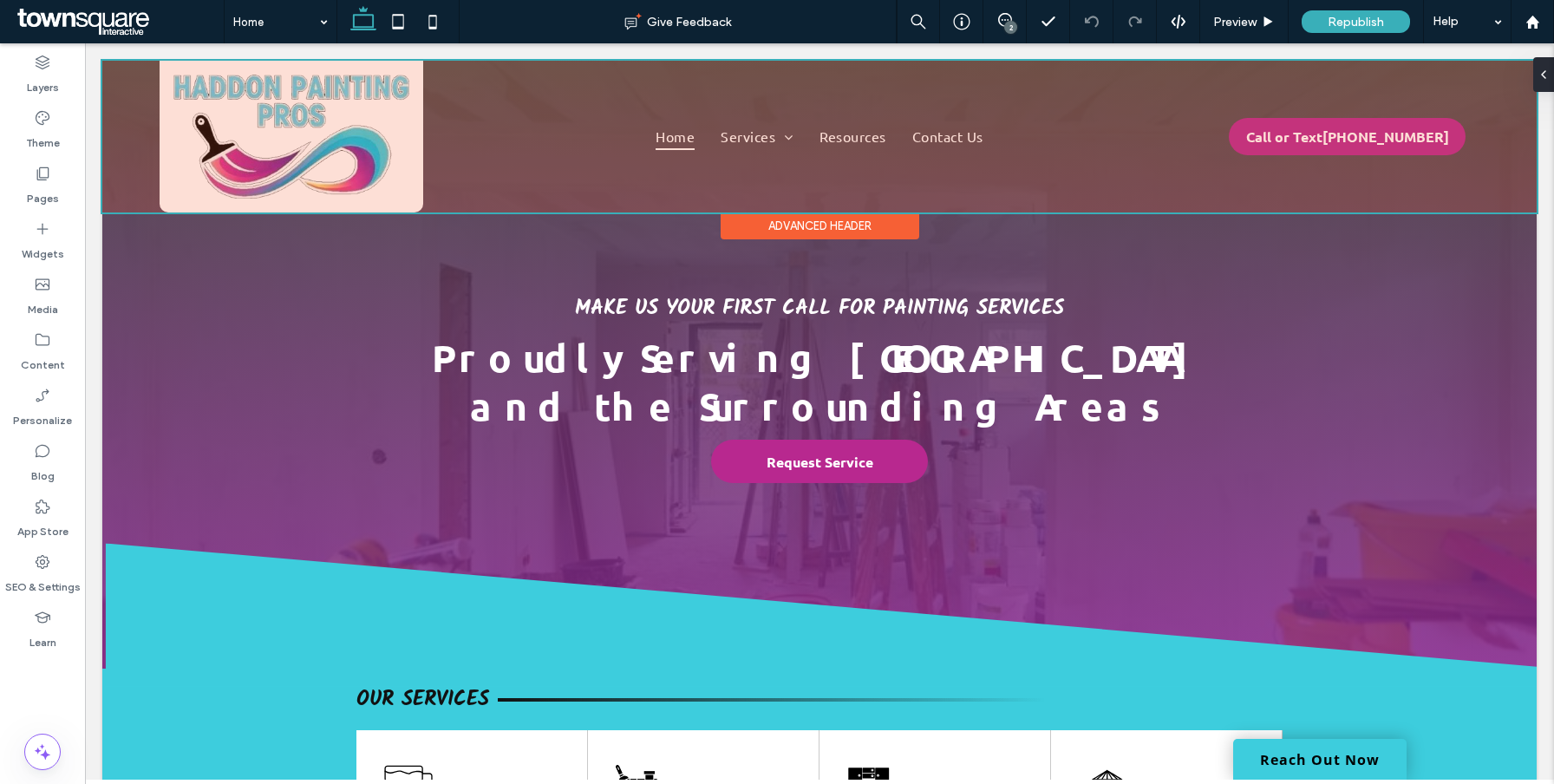
click at [397, 140] on div at bounding box center [819, 137] width 1435 height 152
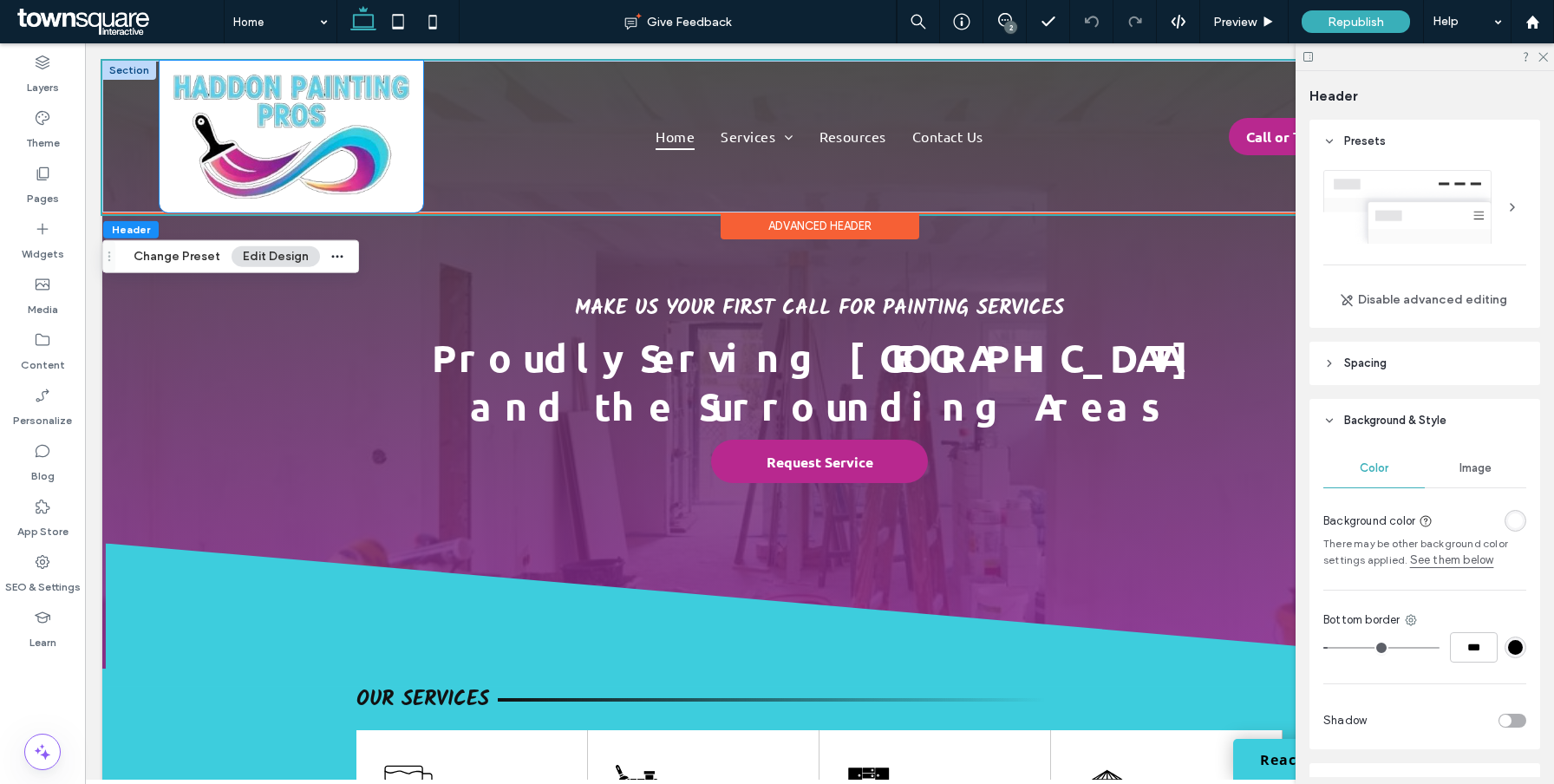
click at [412, 124] on div at bounding box center [292, 137] width 264 height 152
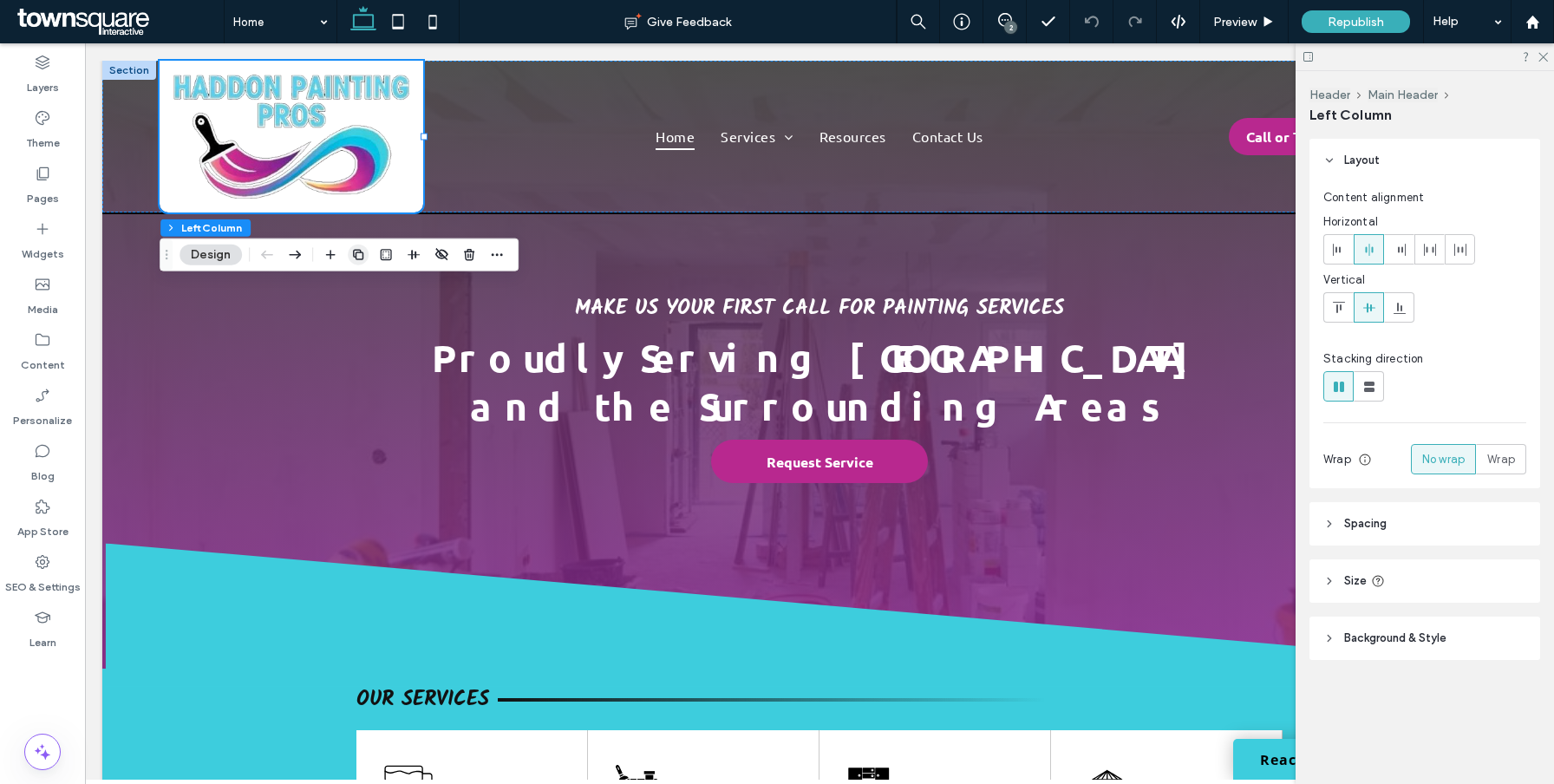
click at [360, 257] on icon "button" at bounding box center [358, 254] width 13 height 13
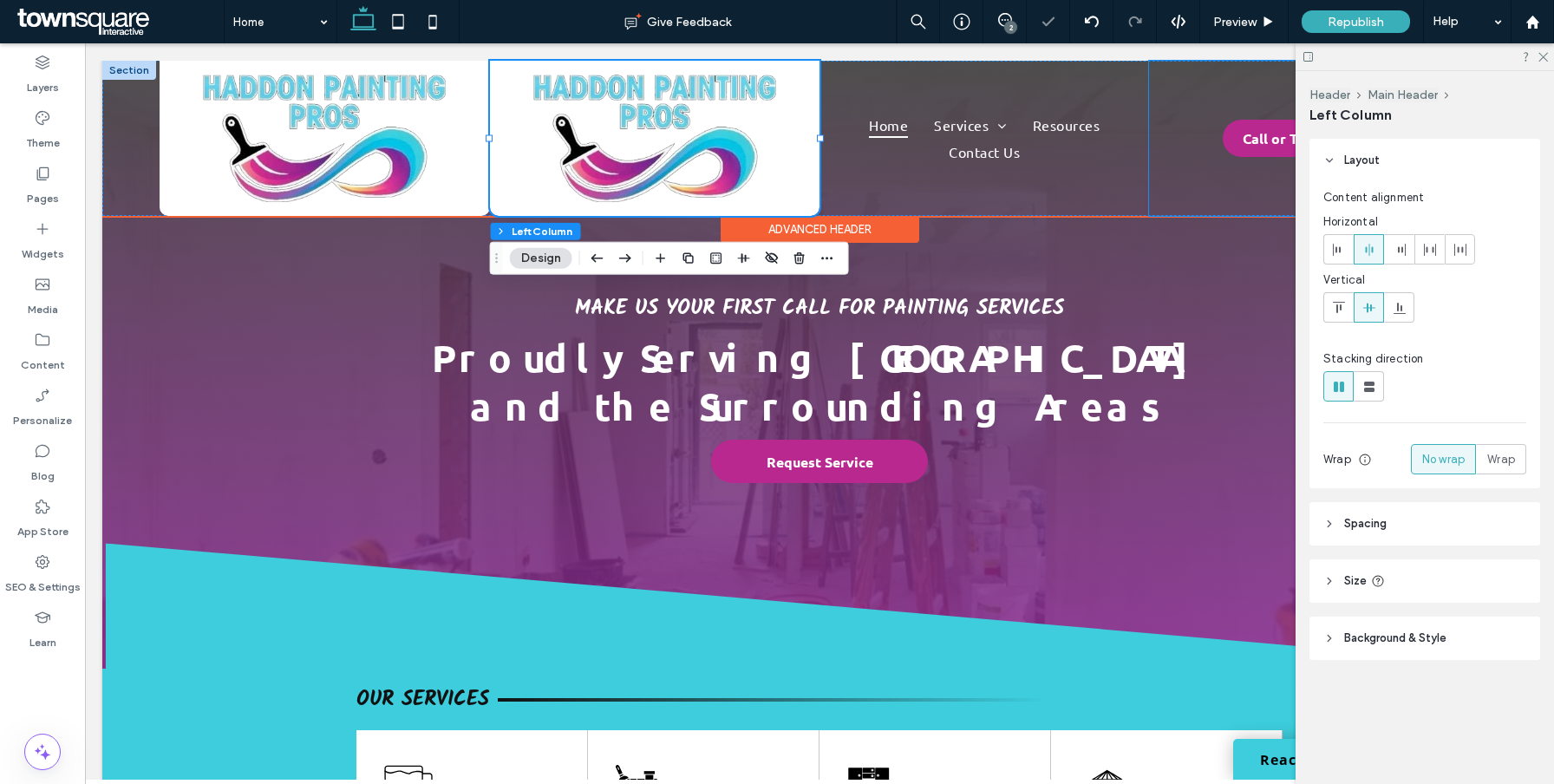
click at [1175, 93] on div "Call or Text [PHONE_NUMBER]" at bounding box center [1313, 138] width 330 height 155
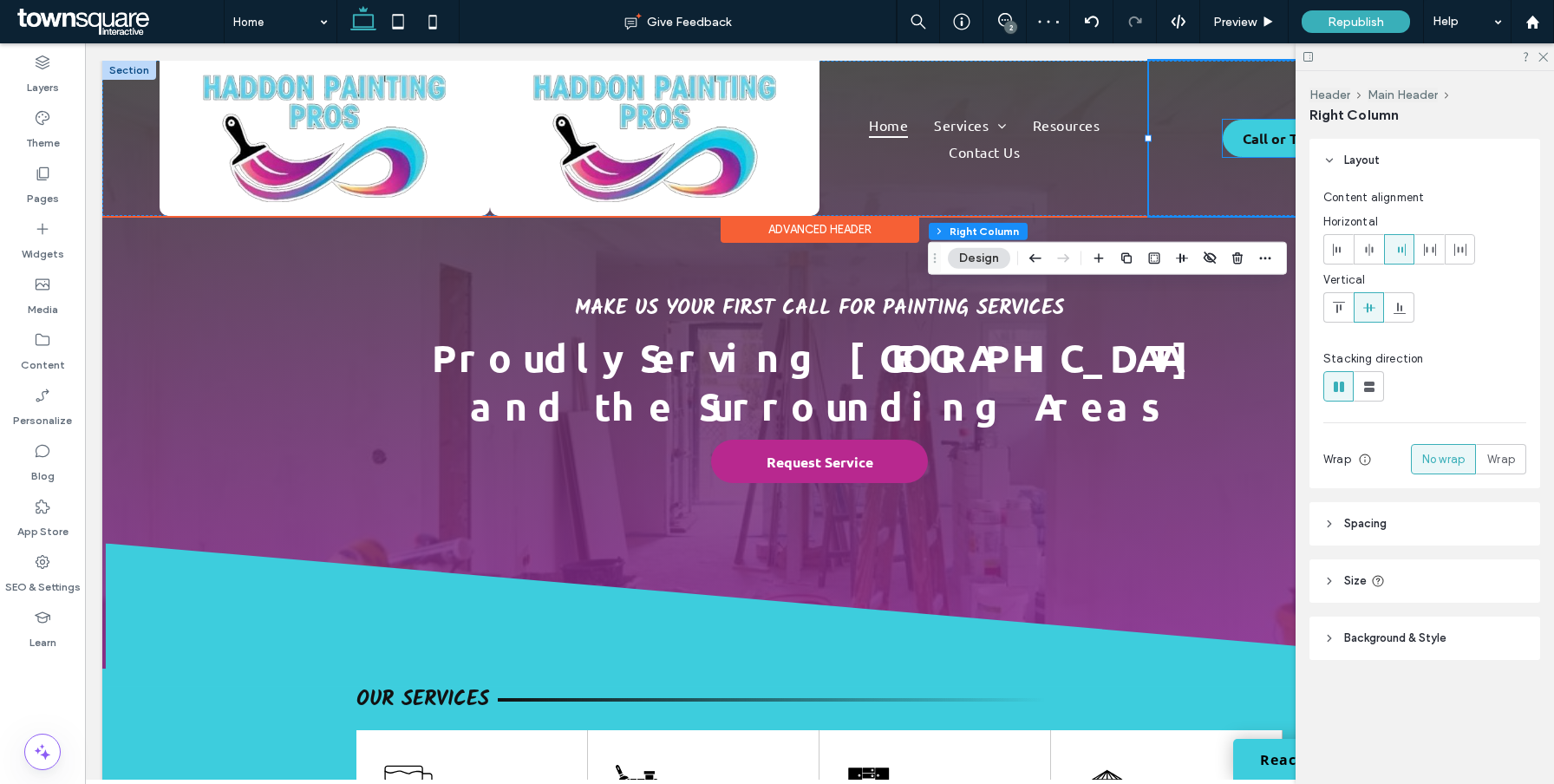
click at [1233, 145] on link "Call or Text [PHONE_NUMBER]" at bounding box center [1344, 138] width 243 height 38
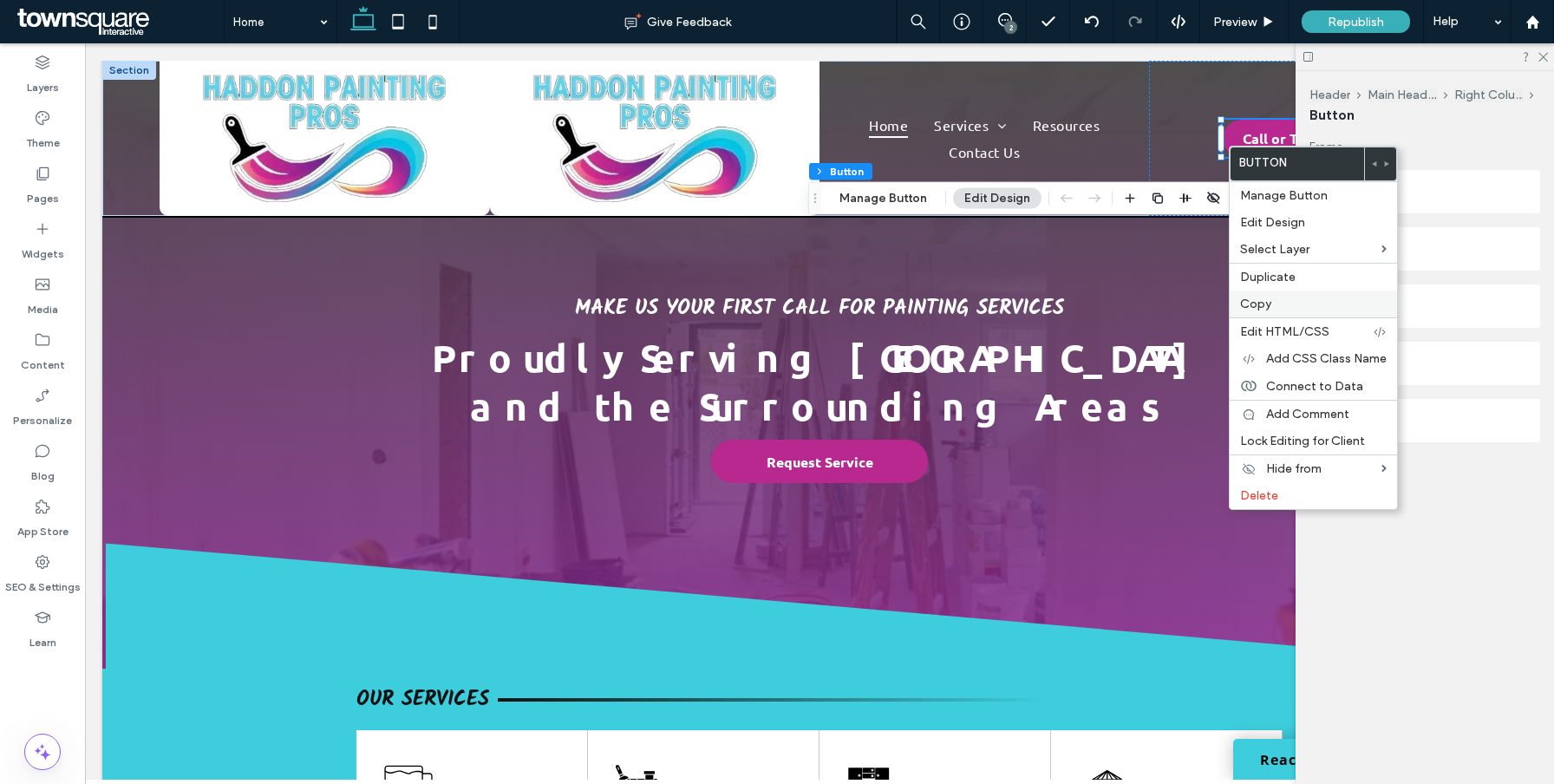
click at [1262, 301] on span "Copy" at bounding box center [1256, 304] width 31 height 14
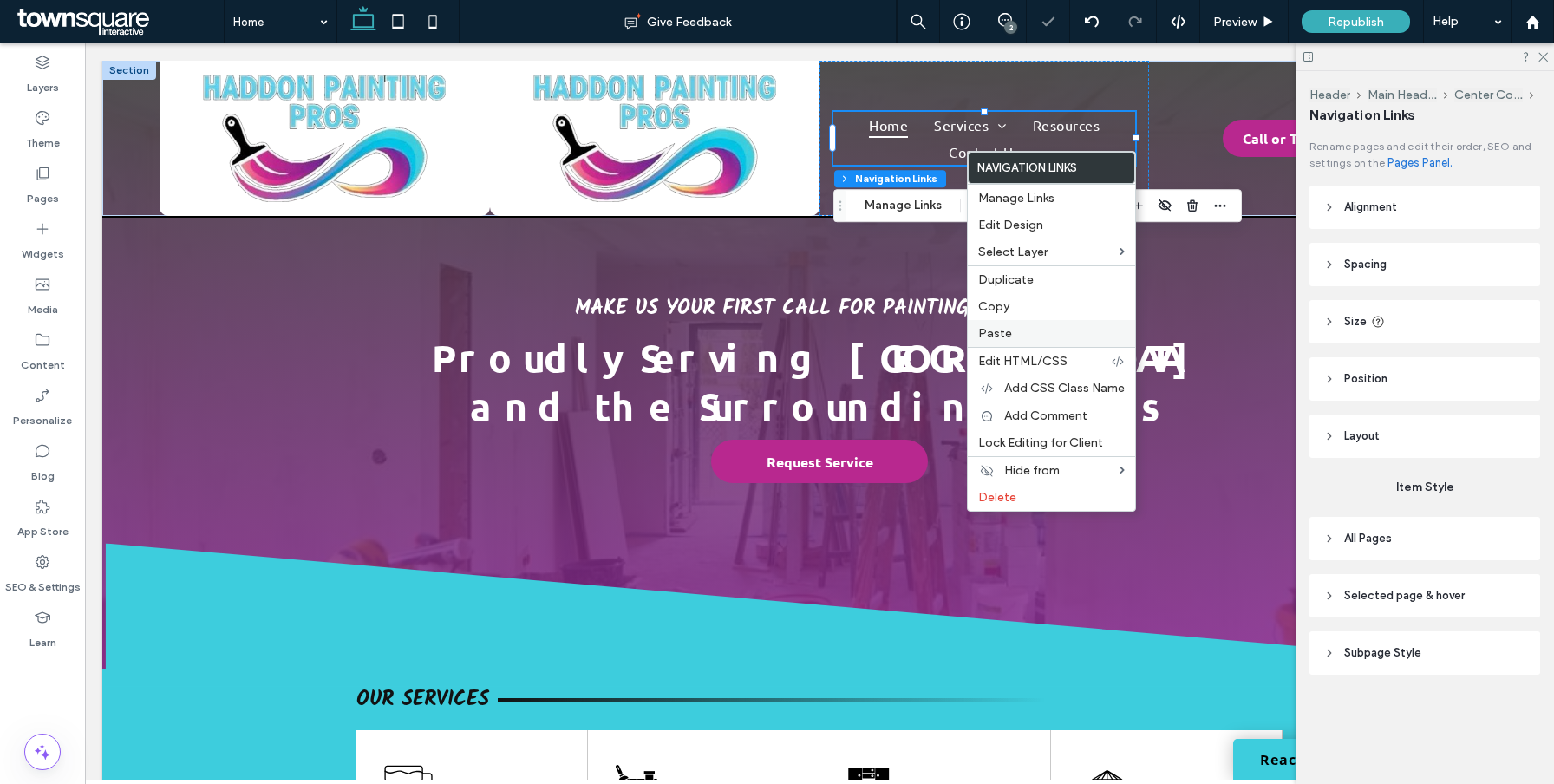
click at [1007, 332] on span "Paste" at bounding box center [995, 333] width 34 height 14
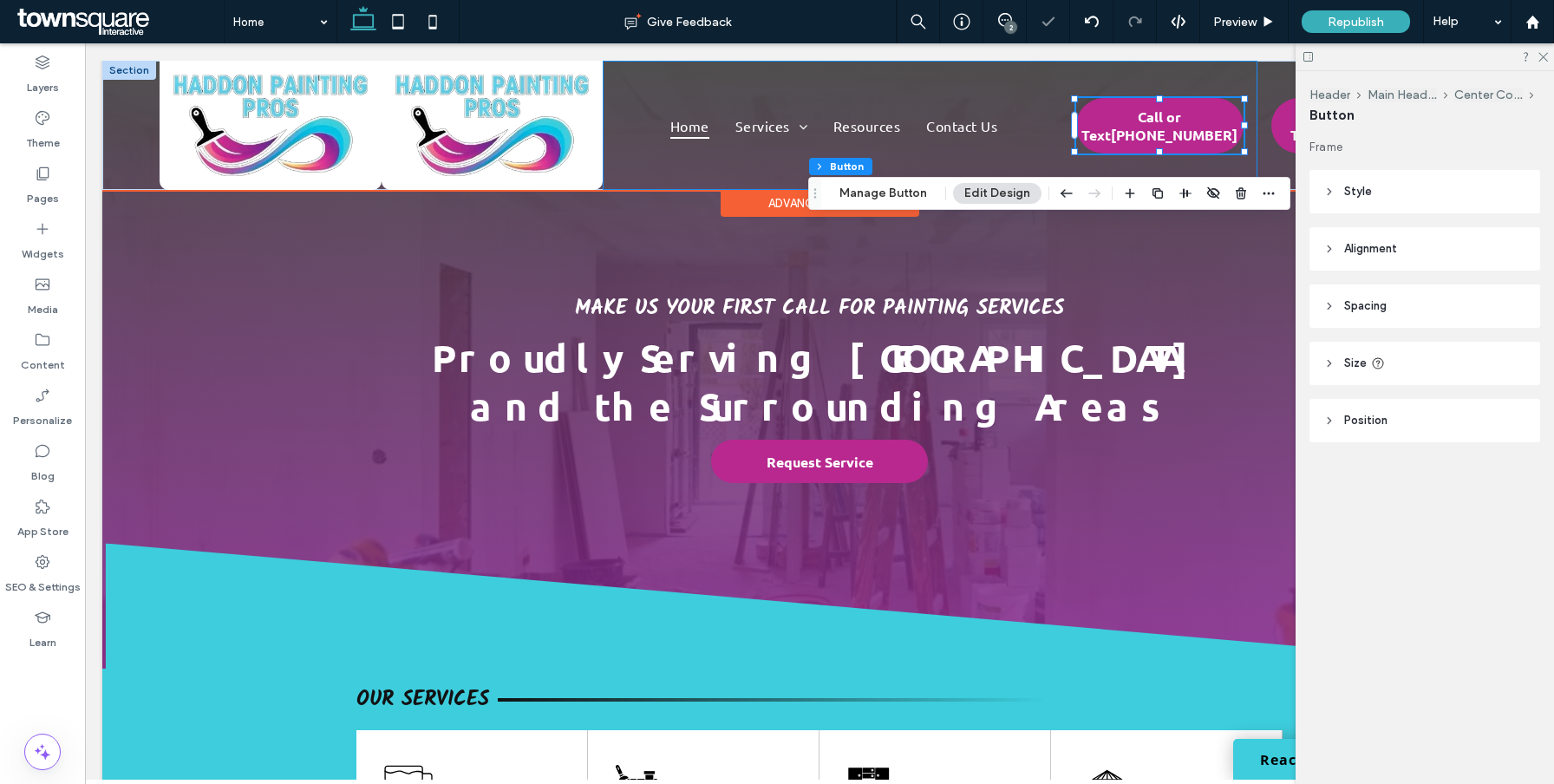
click at [974, 73] on div "Home Services Interior Painting Exterior Painting Cabinet Painting Deck Paintin…" at bounding box center [930, 126] width 655 height 129
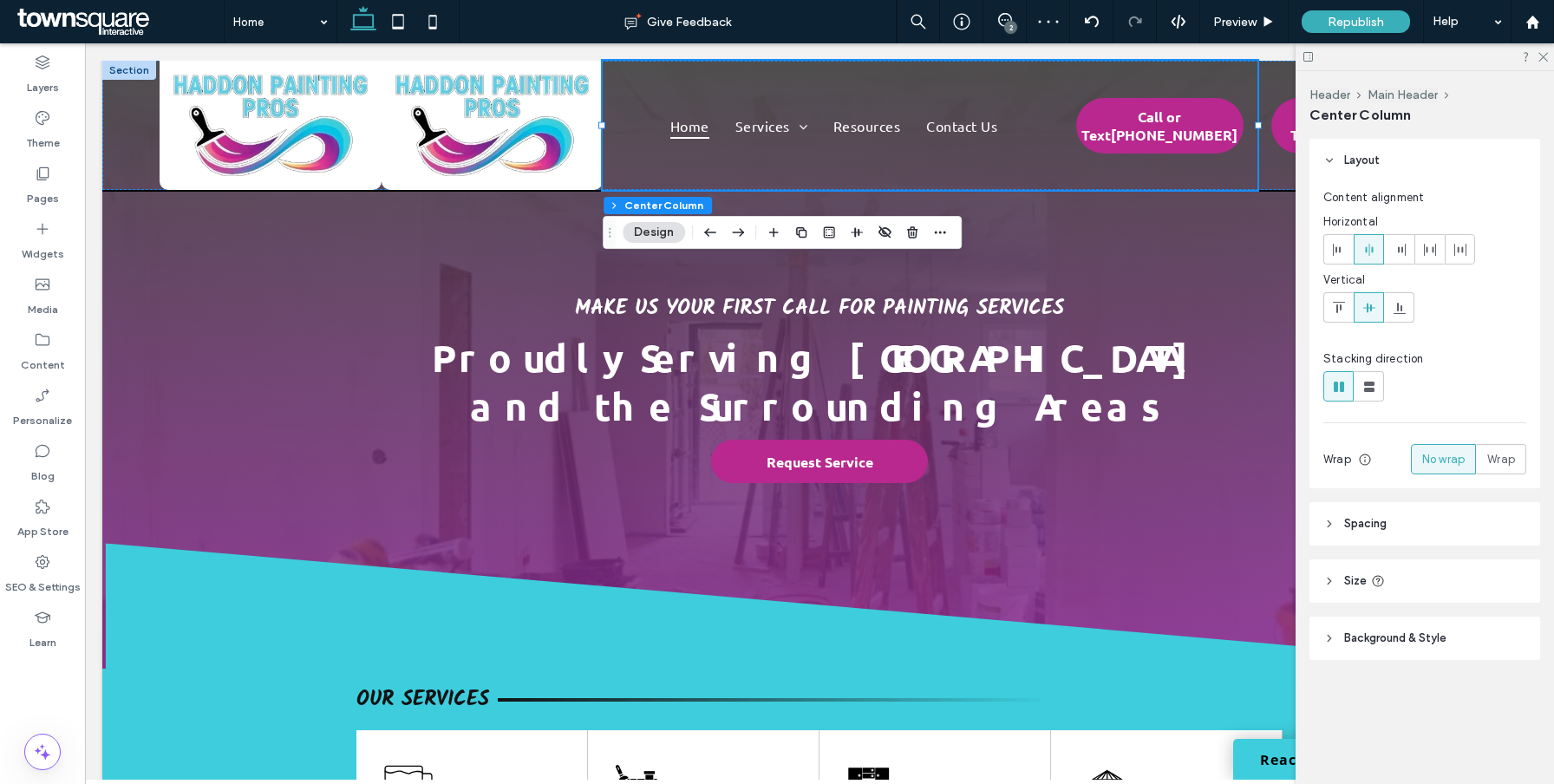
click at [1369, 406] on div "Stacking direction Wrap No wrap Wrap Align rows" at bounding box center [1425, 412] width 203 height 124
click at [1369, 397] on span at bounding box center [1369, 386] width 17 height 29
type input "**"
type input "****"
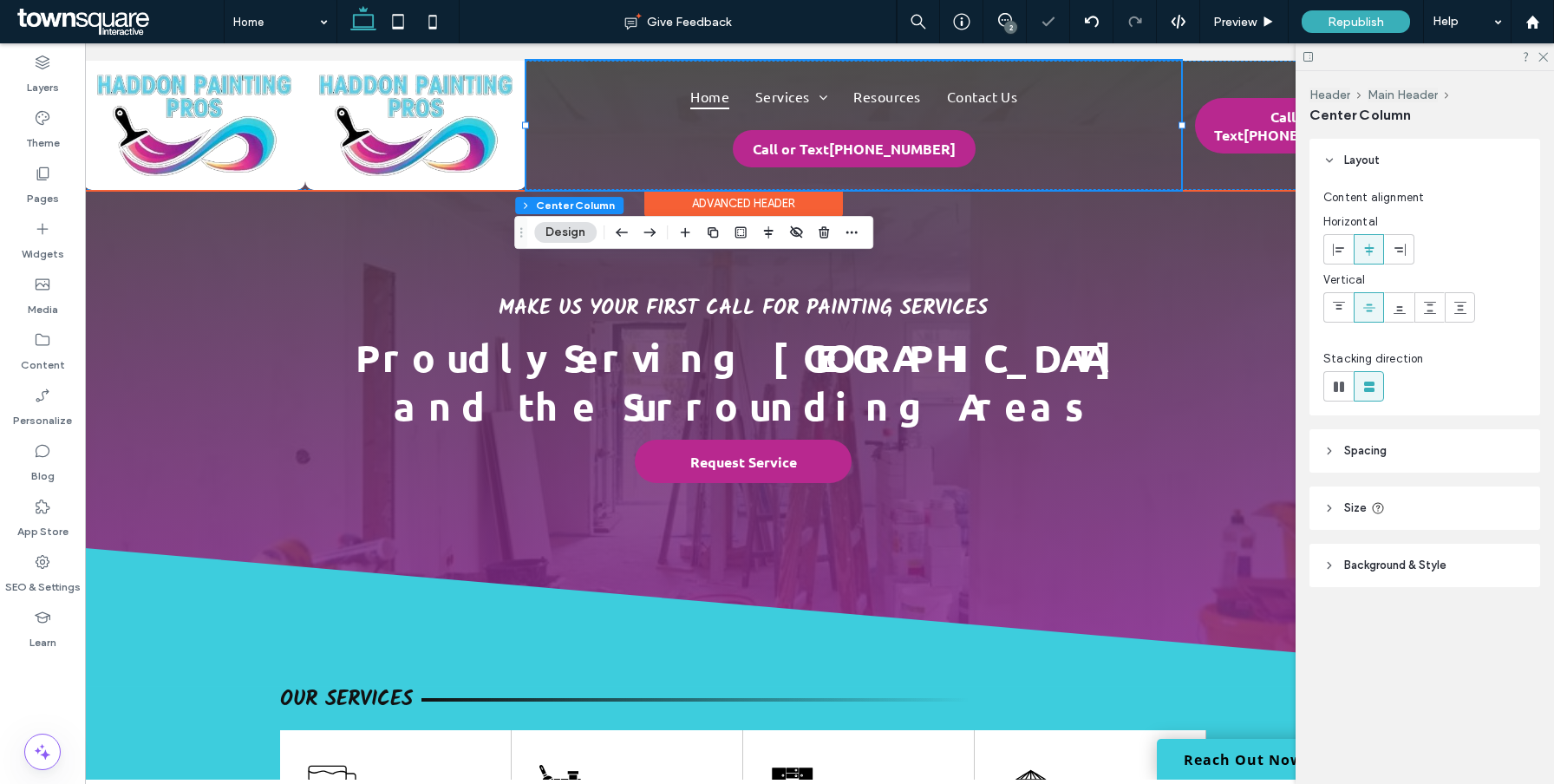
scroll to position [0, 88]
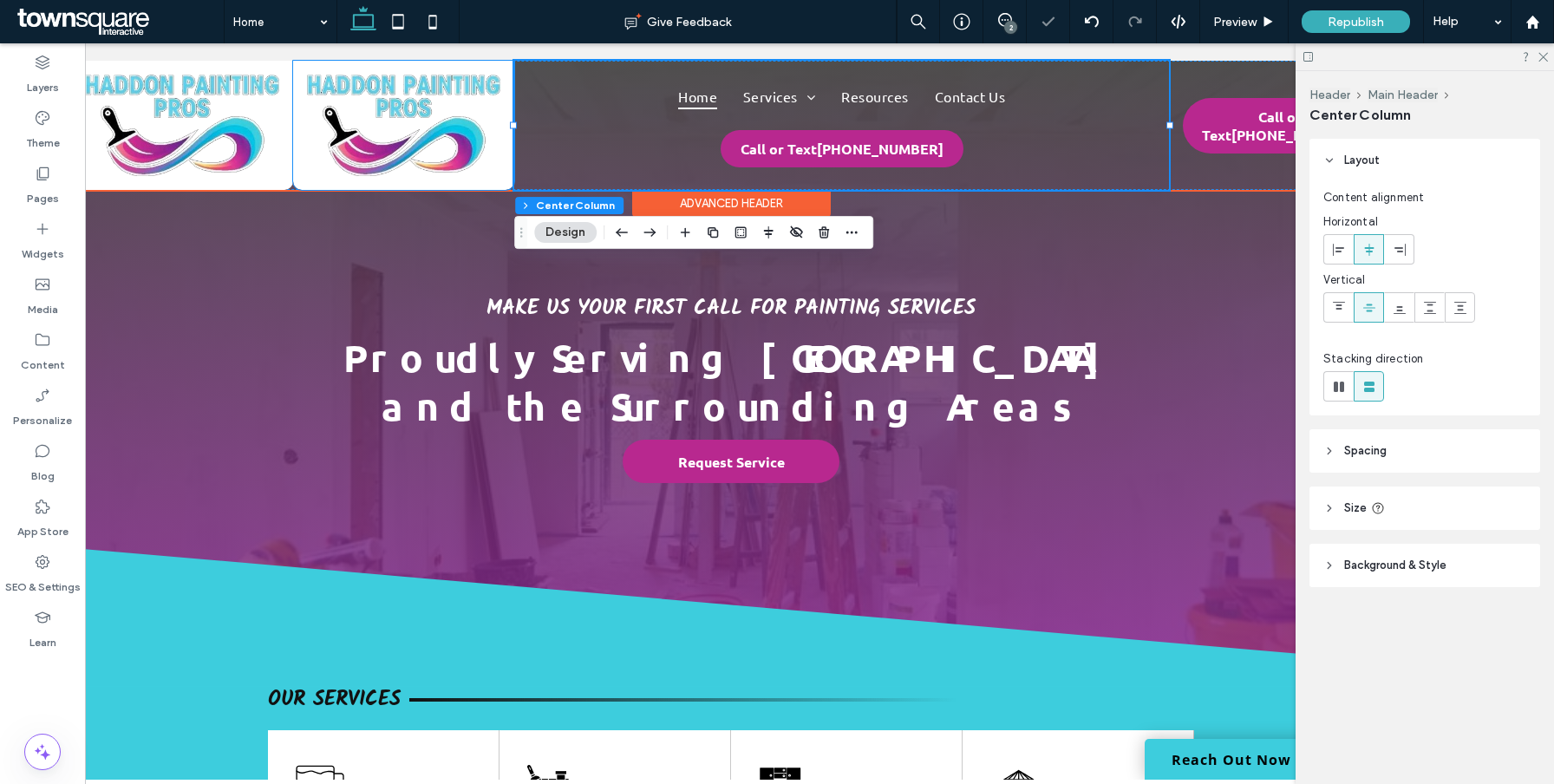
click at [508, 102] on div at bounding box center [403, 126] width 222 height 129
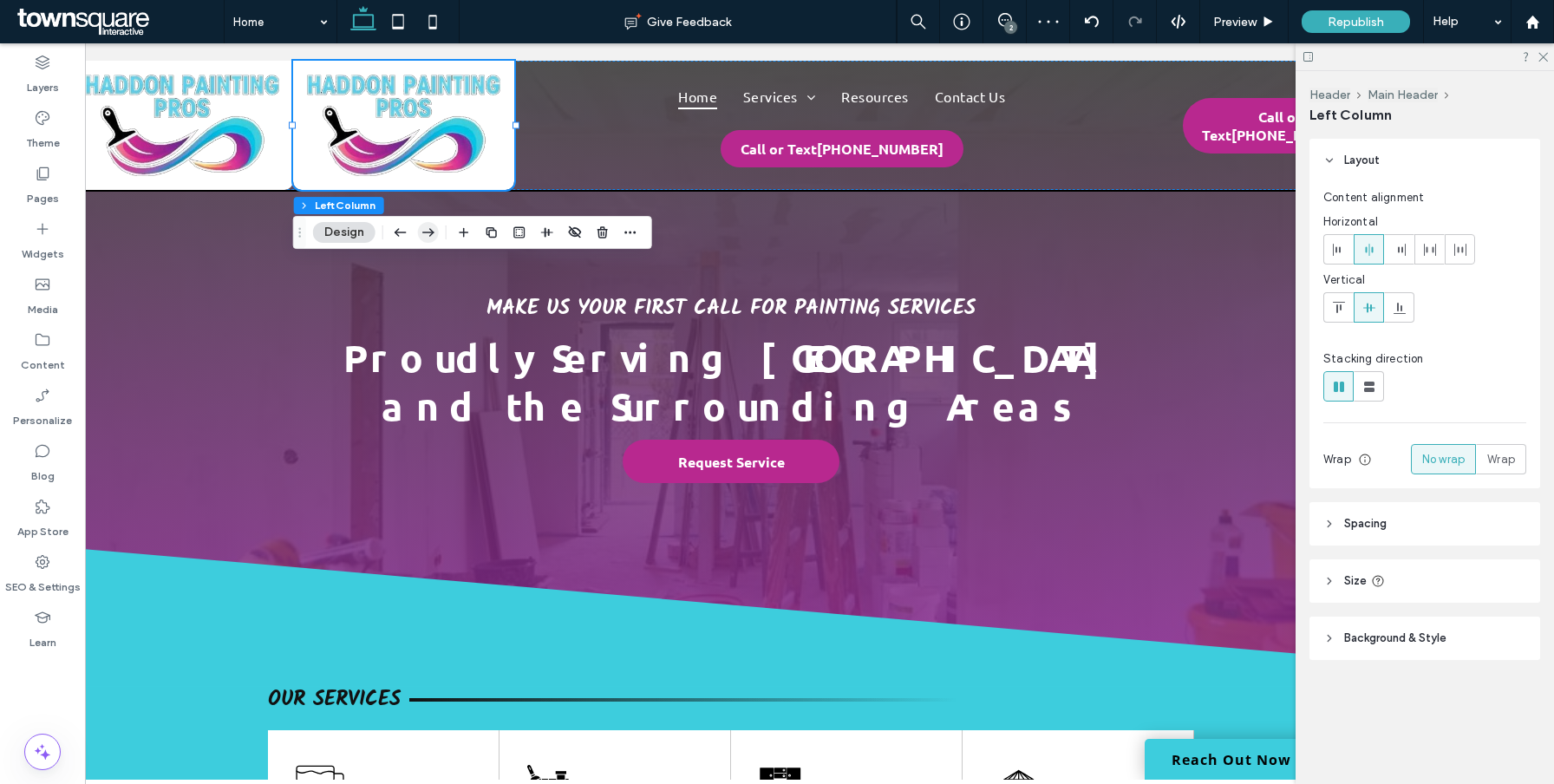
click at [432, 228] on icon "button" at bounding box center [428, 232] width 21 height 31
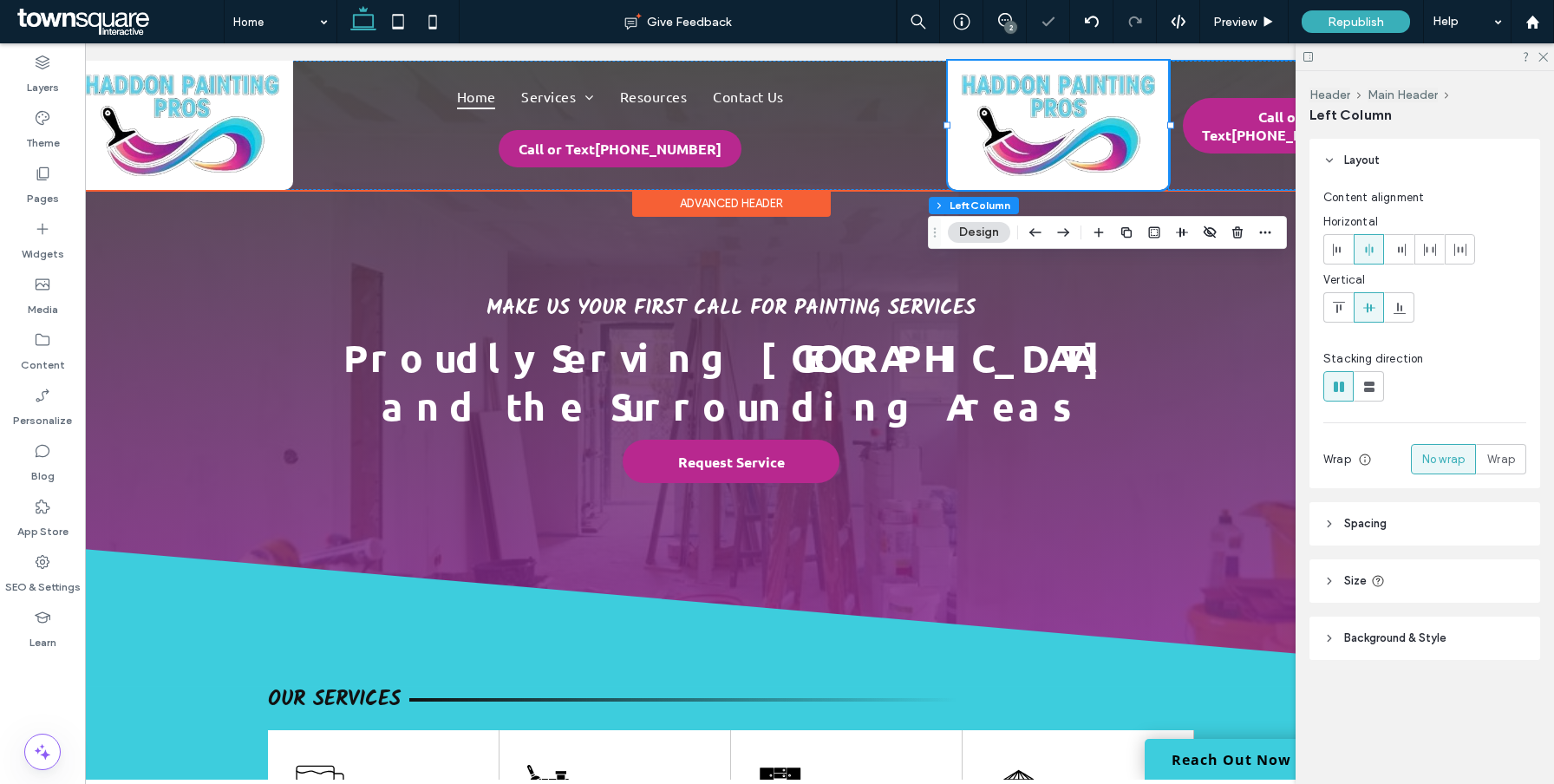
click at [1197, 72] on div "Call or Text [PHONE_NUMBER]" at bounding box center [1280, 126] width 222 height 129
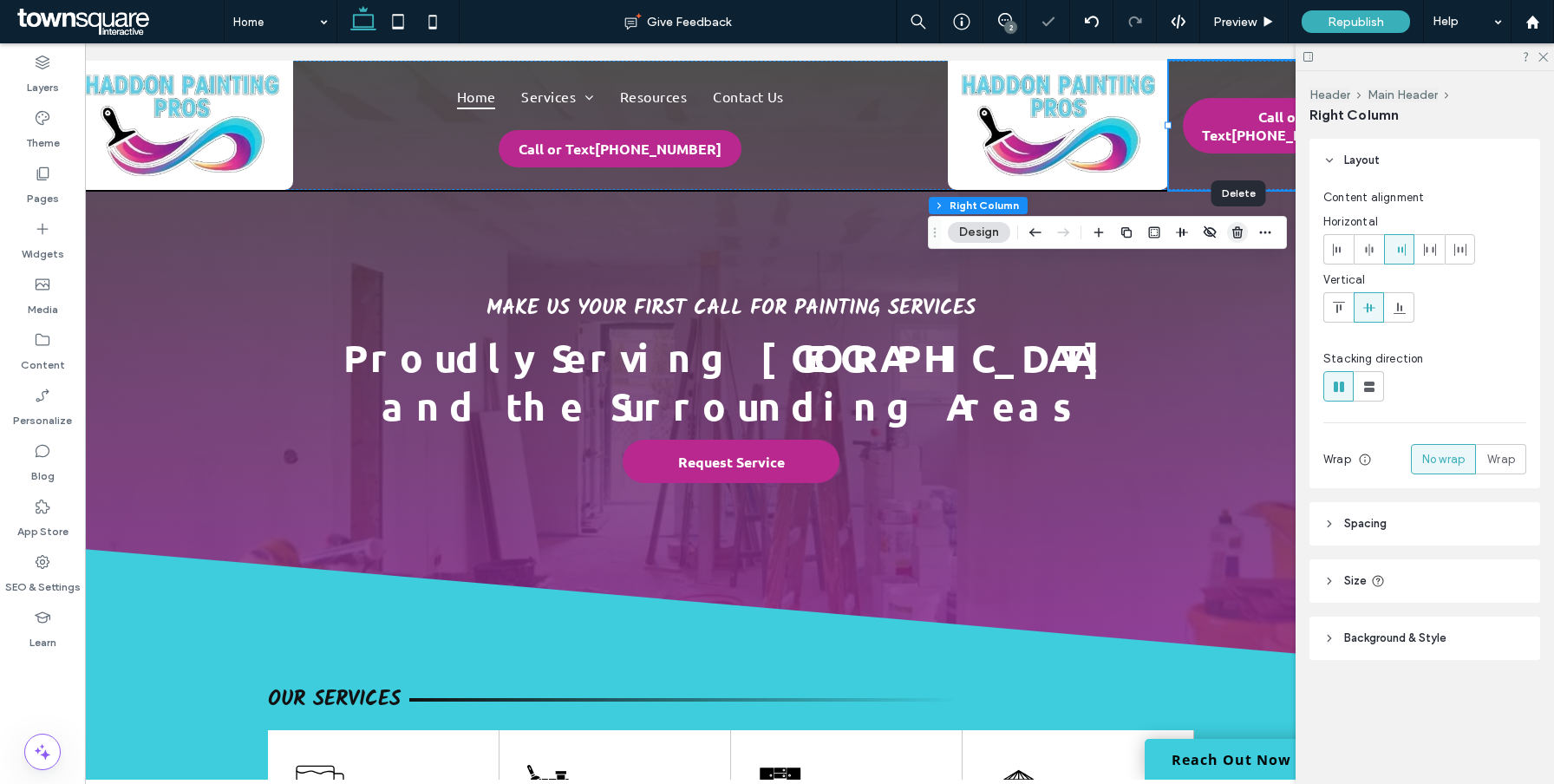
click at [1235, 230] on use "button" at bounding box center [1238, 232] width 11 height 12
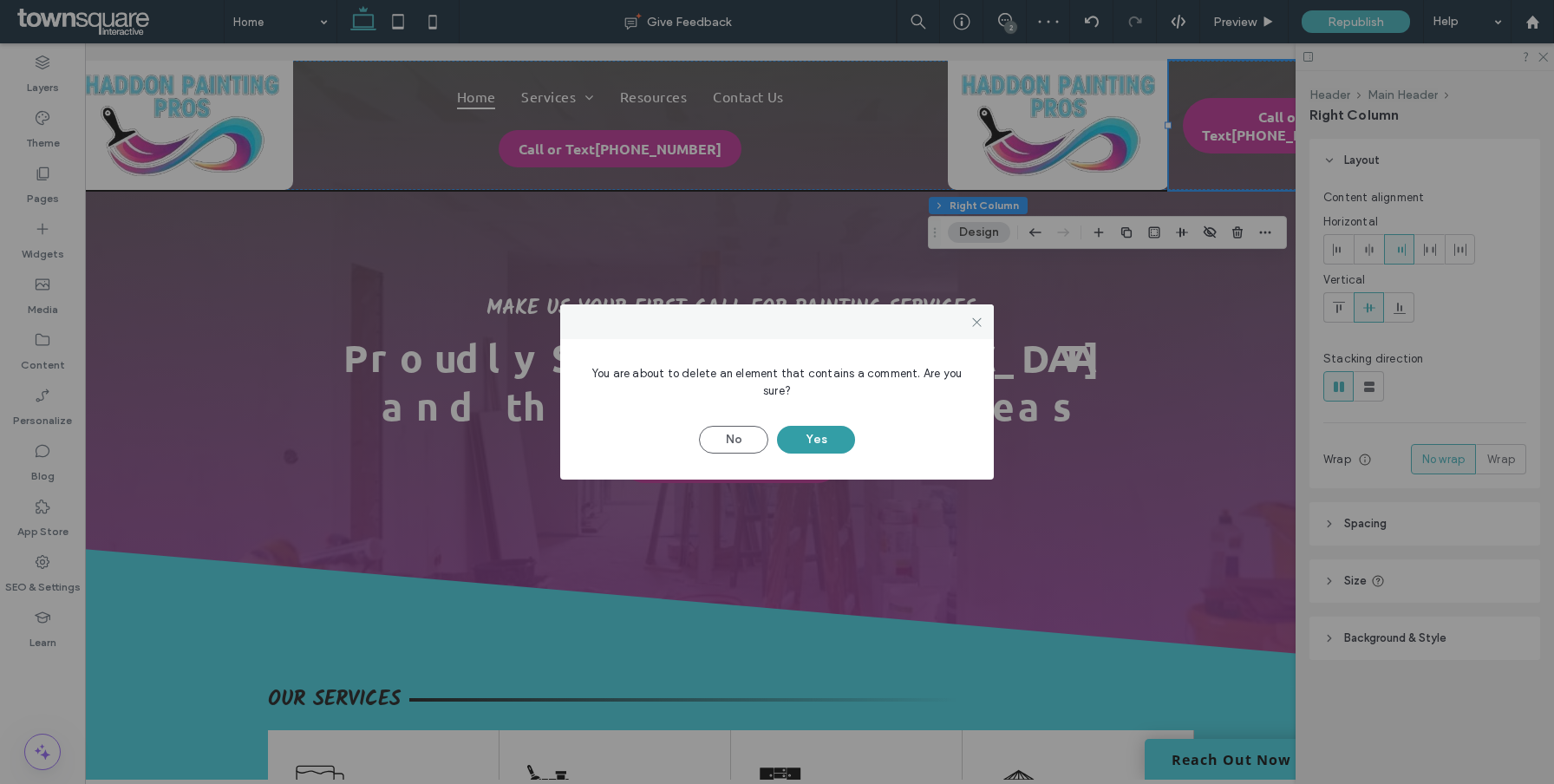
click at [820, 444] on button "Yes" at bounding box center [816, 439] width 78 height 28
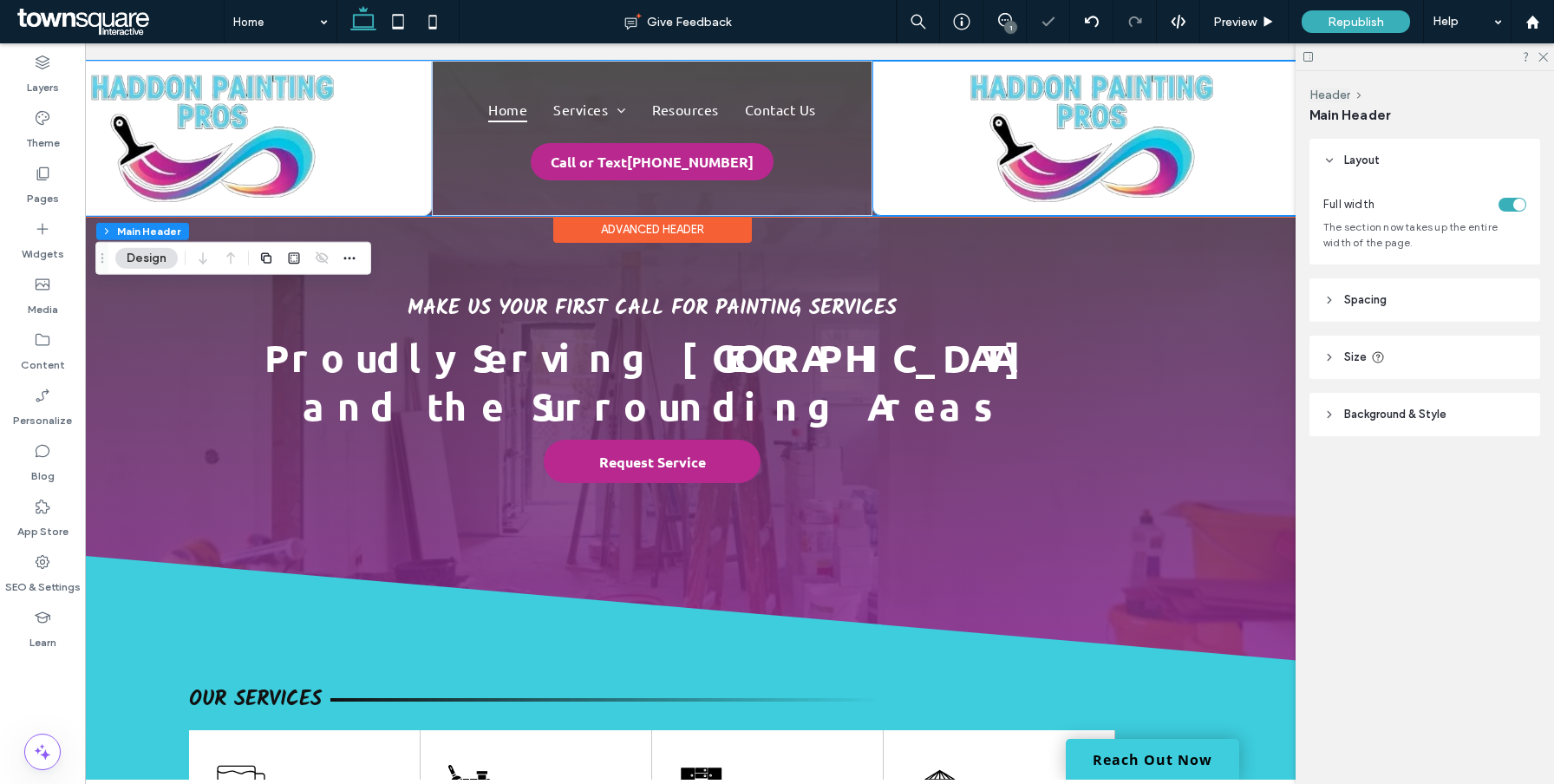
scroll to position [0, 162]
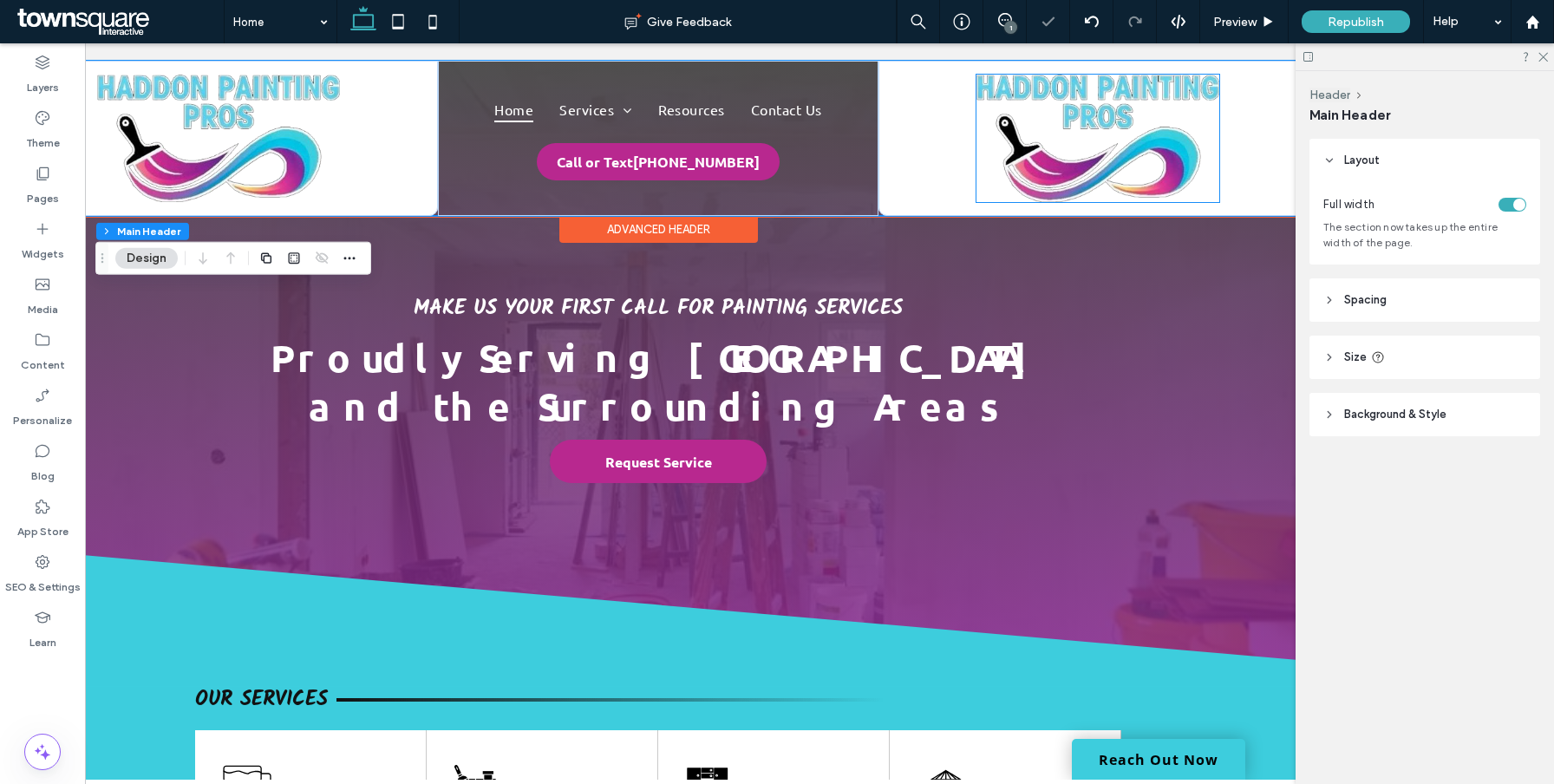
click at [1040, 158] on img at bounding box center [1098, 138] width 243 height 128
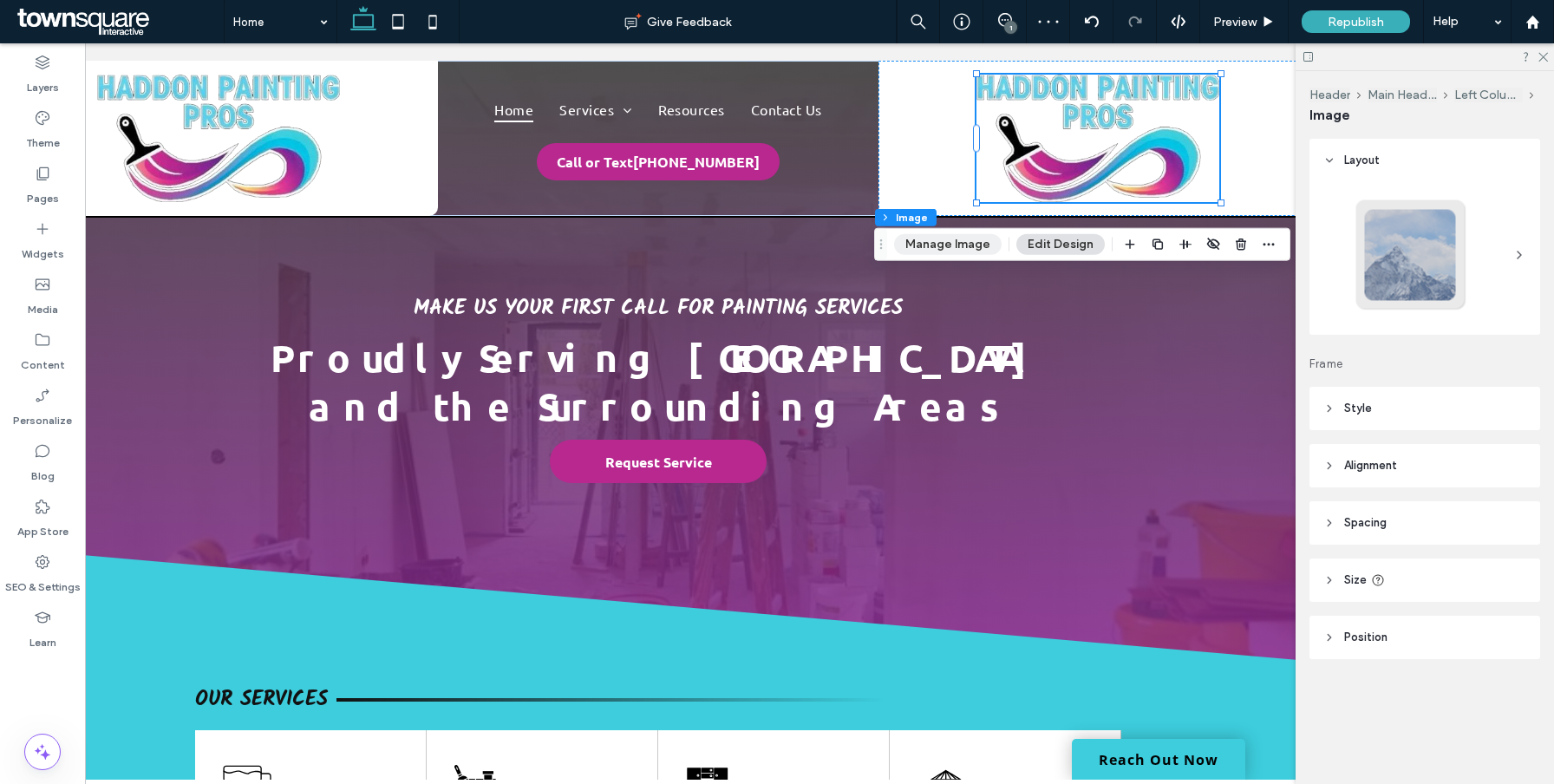
drag, startPoint x: 1223, startPoint y: 265, endPoint x: 949, endPoint y: 248, distance: 274.5
click at [949, 248] on button "Manage Image" at bounding box center [948, 244] width 108 height 21
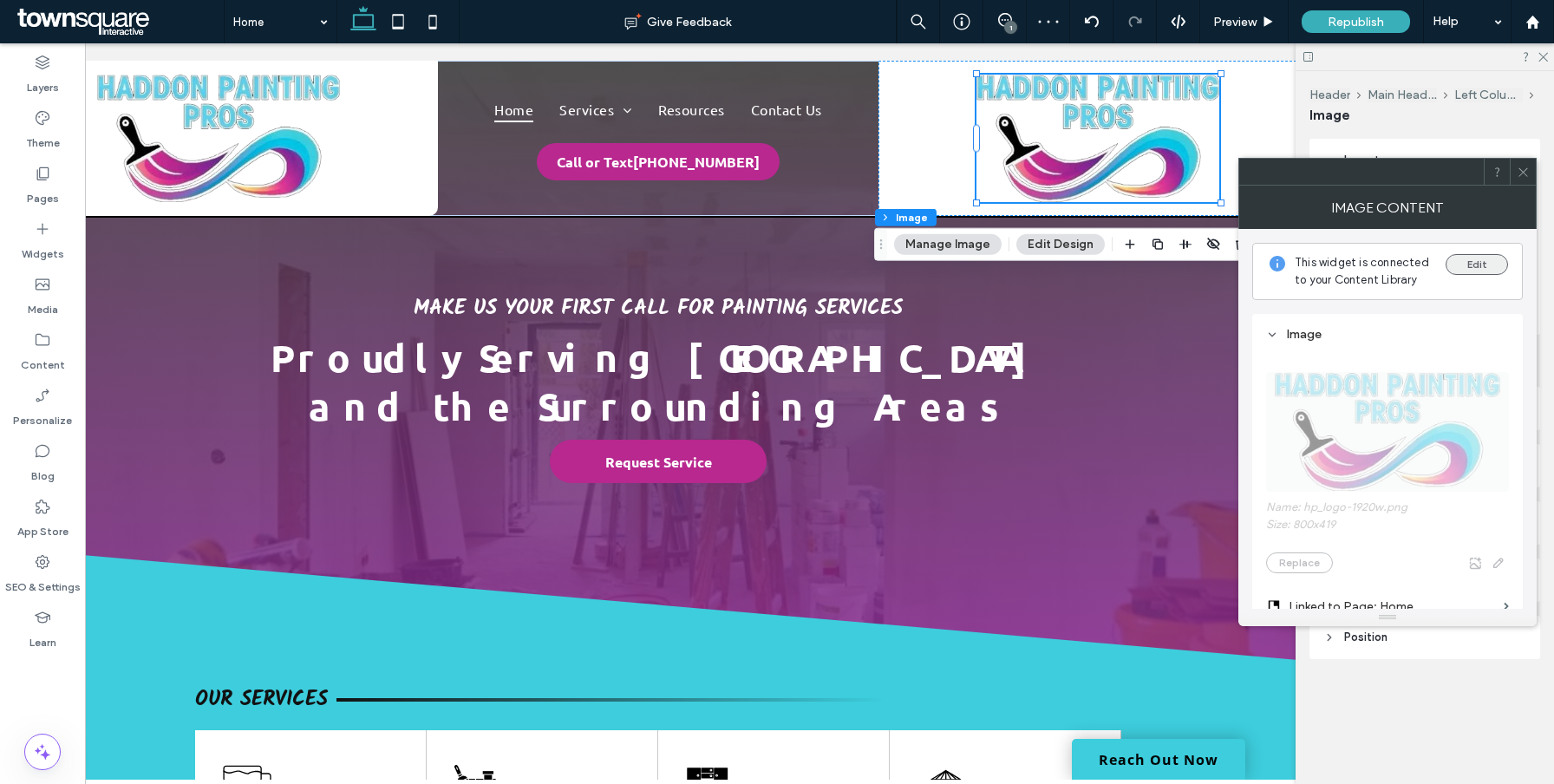
click at [1470, 272] on button "Edit" at bounding box center [1477, 264] width 63 height 21
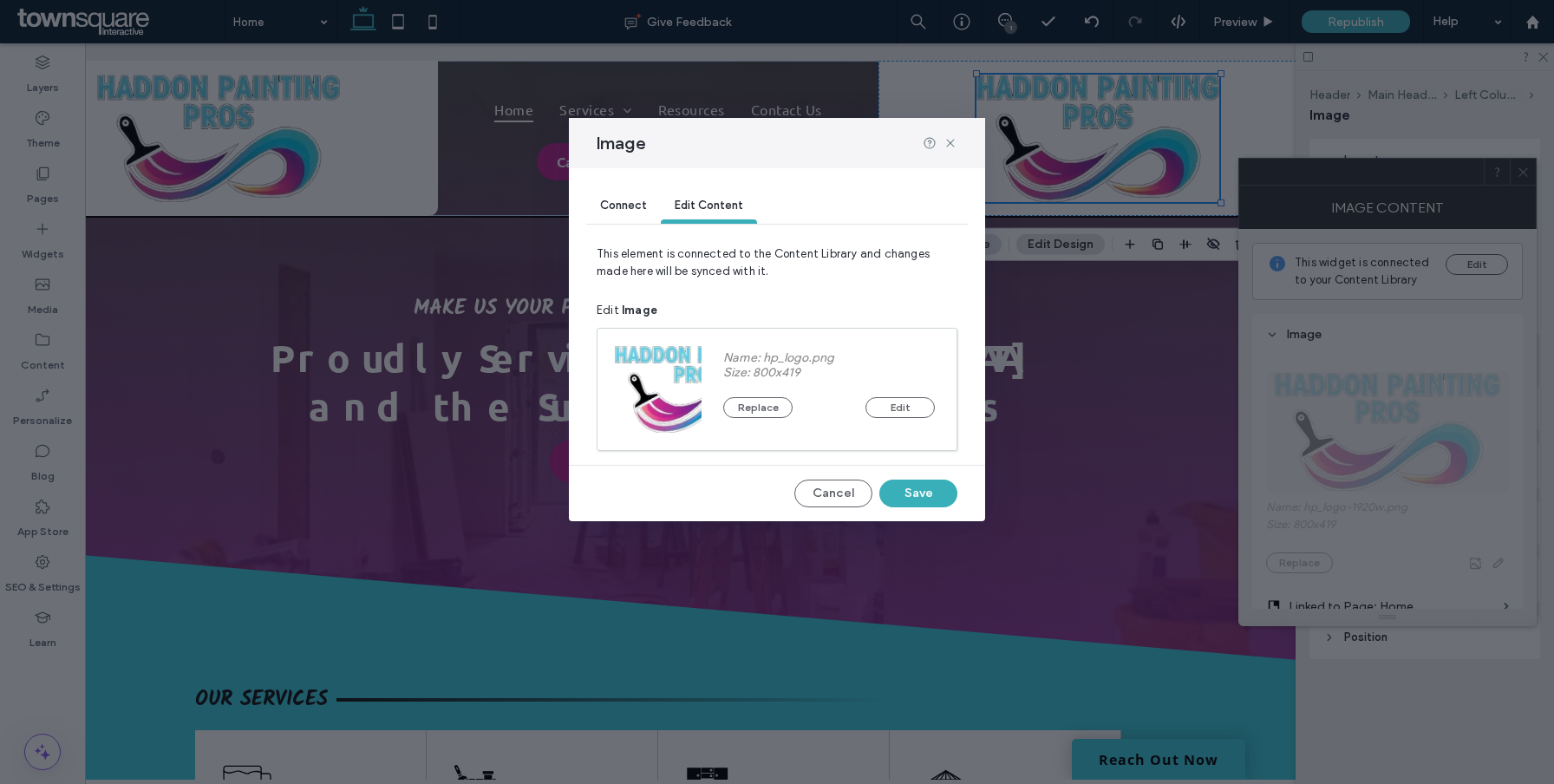
click at [612, 194] on div "Connect" at bounding box center [623, 206] width 75 height 35
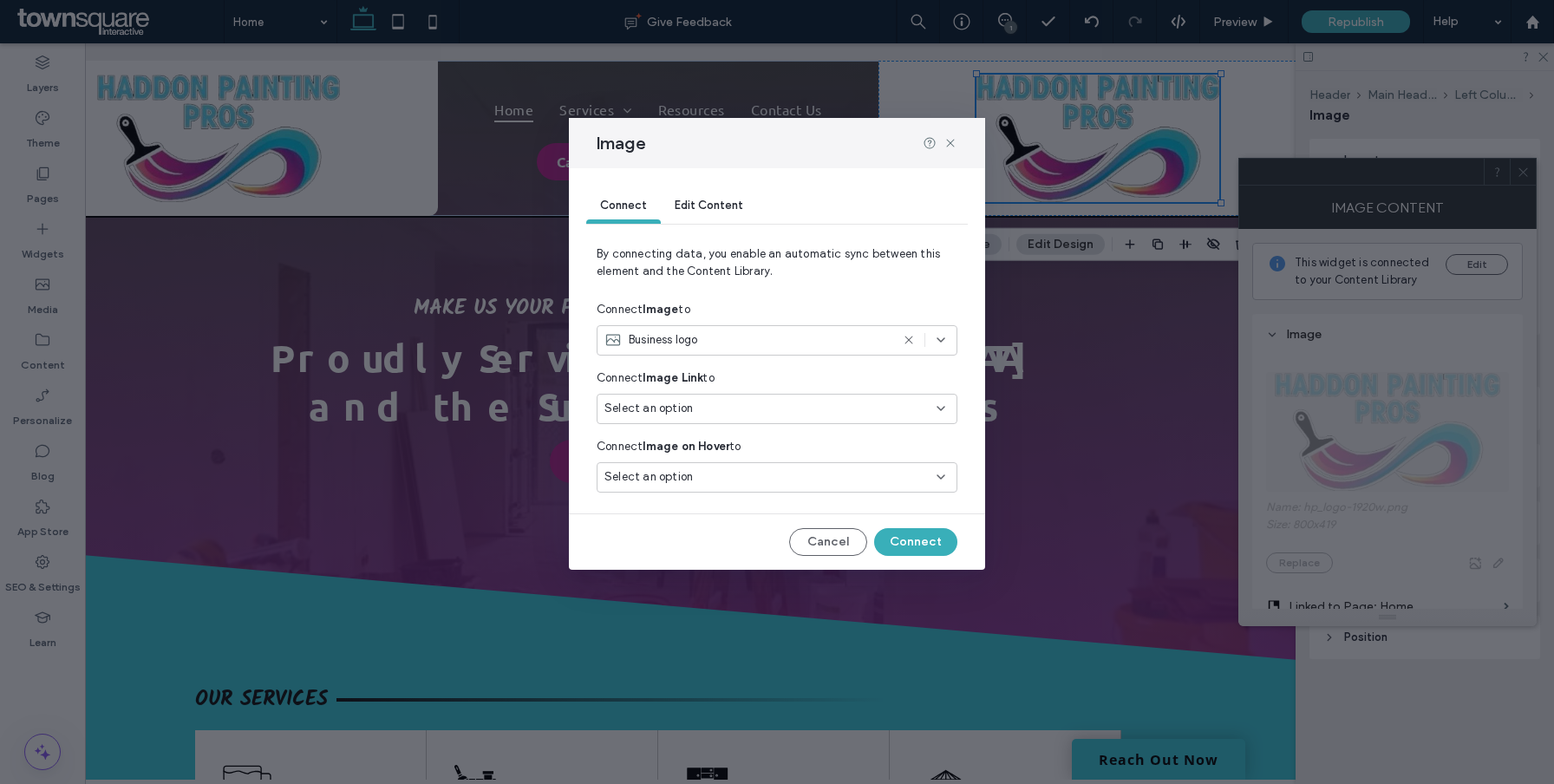
click at [898, 357] on div "Business logo" at bounding box center [777, 344] width 361 height 38
click at [905, 336] on icon at bounding box center [908, 339] width 13 height 13
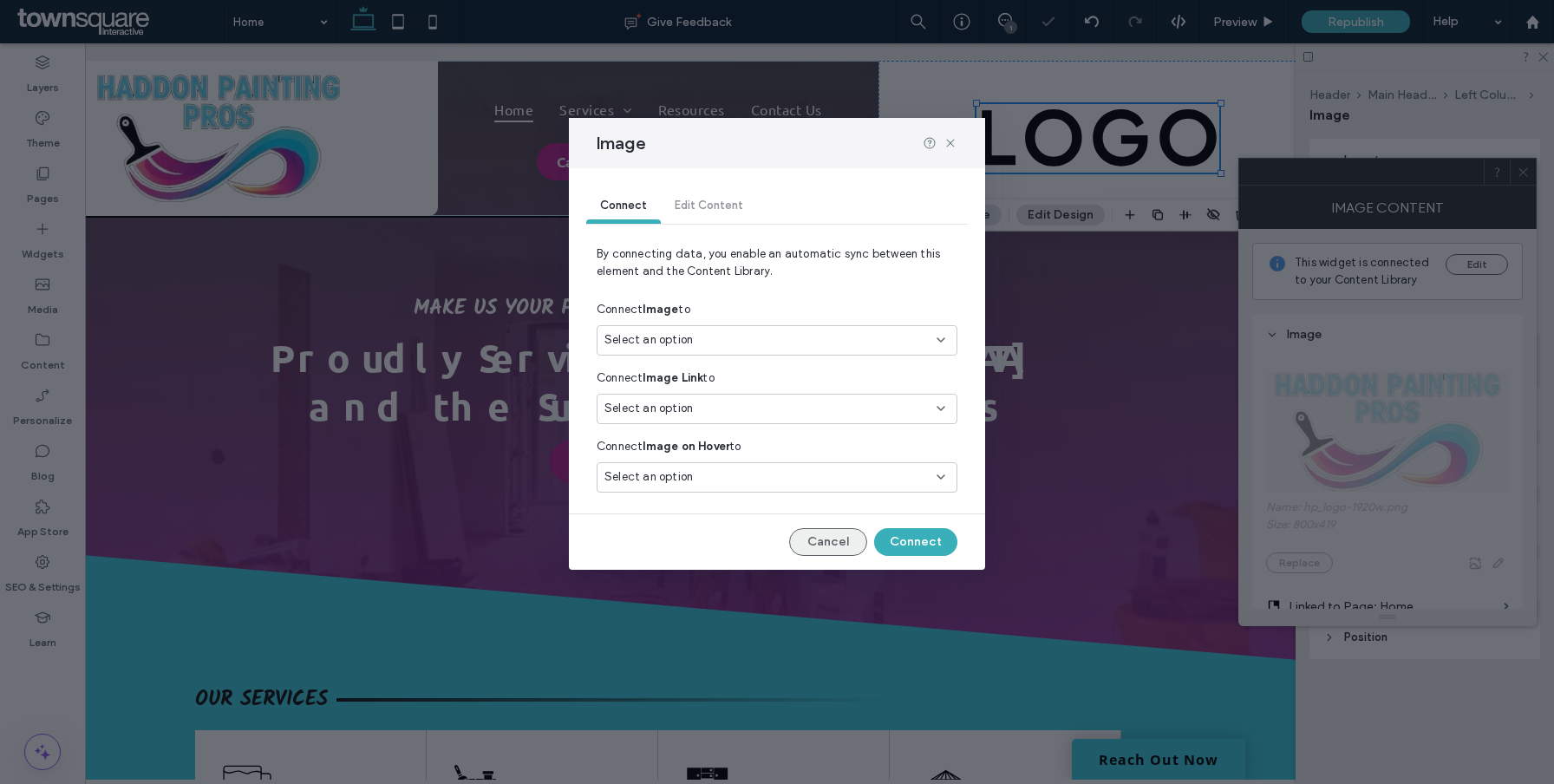
click at [844, 541] on button "Cancel" at bounding box center [828, 542] width 78 height 28
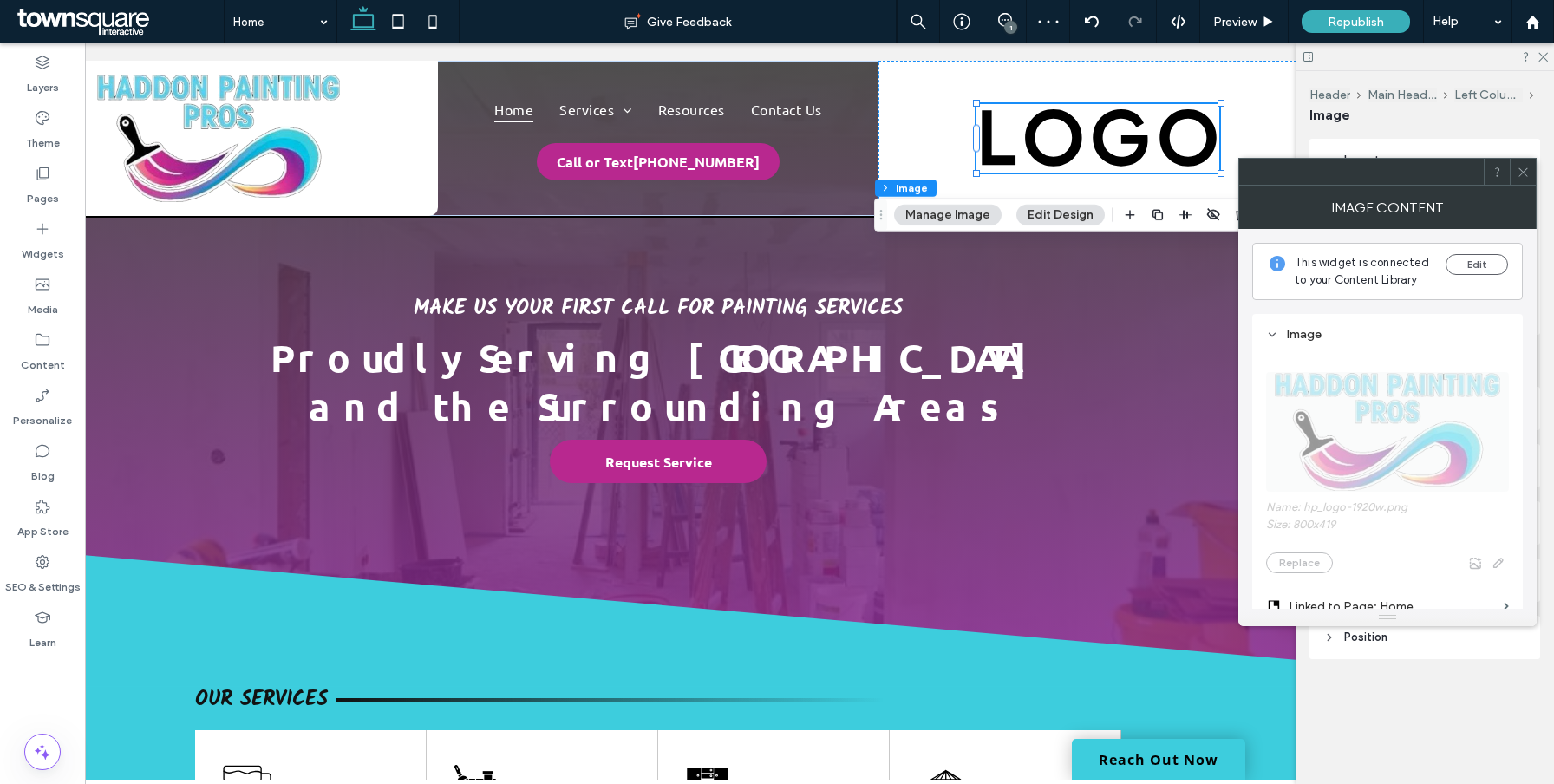
click at [951, 216] on button "Manage Image" at bounding box center [948, 215] width 108 height 21
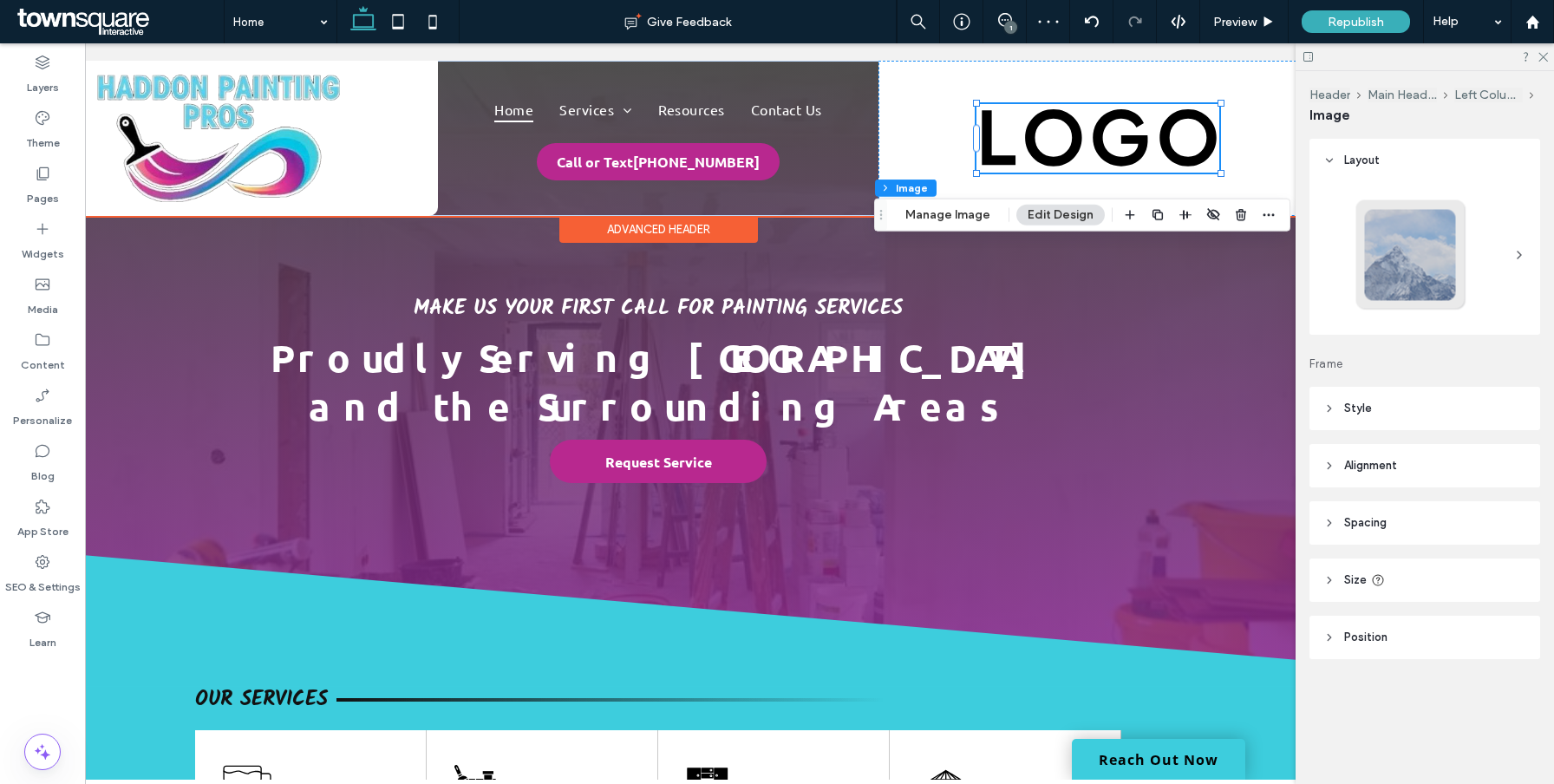
click at [1044, 148] on img at bounding box center [1098, 138] width 243 height 68
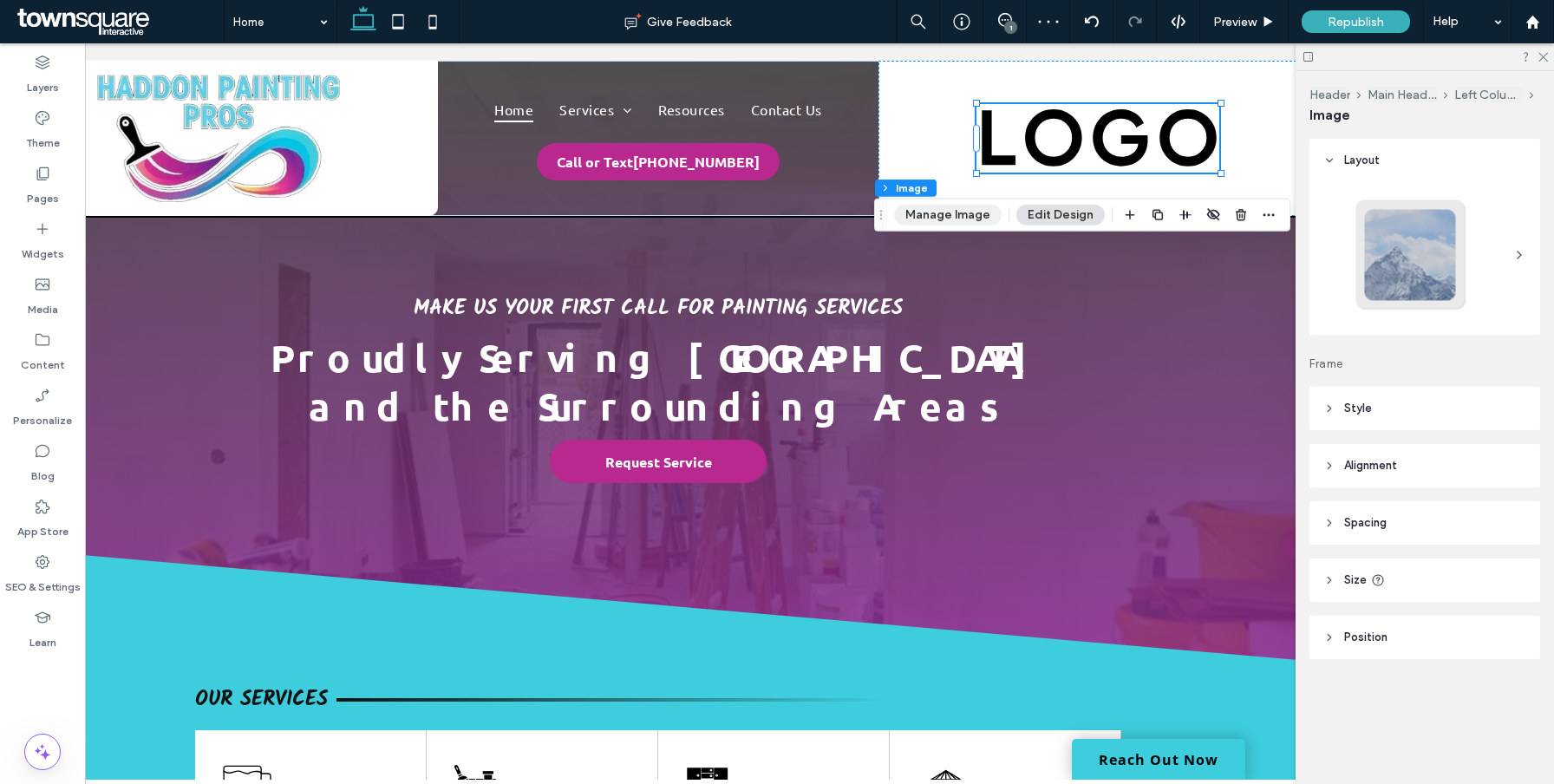
click at [922, 216] on button "Manage Image" at bounding box center [948, 215] width 108 height 21
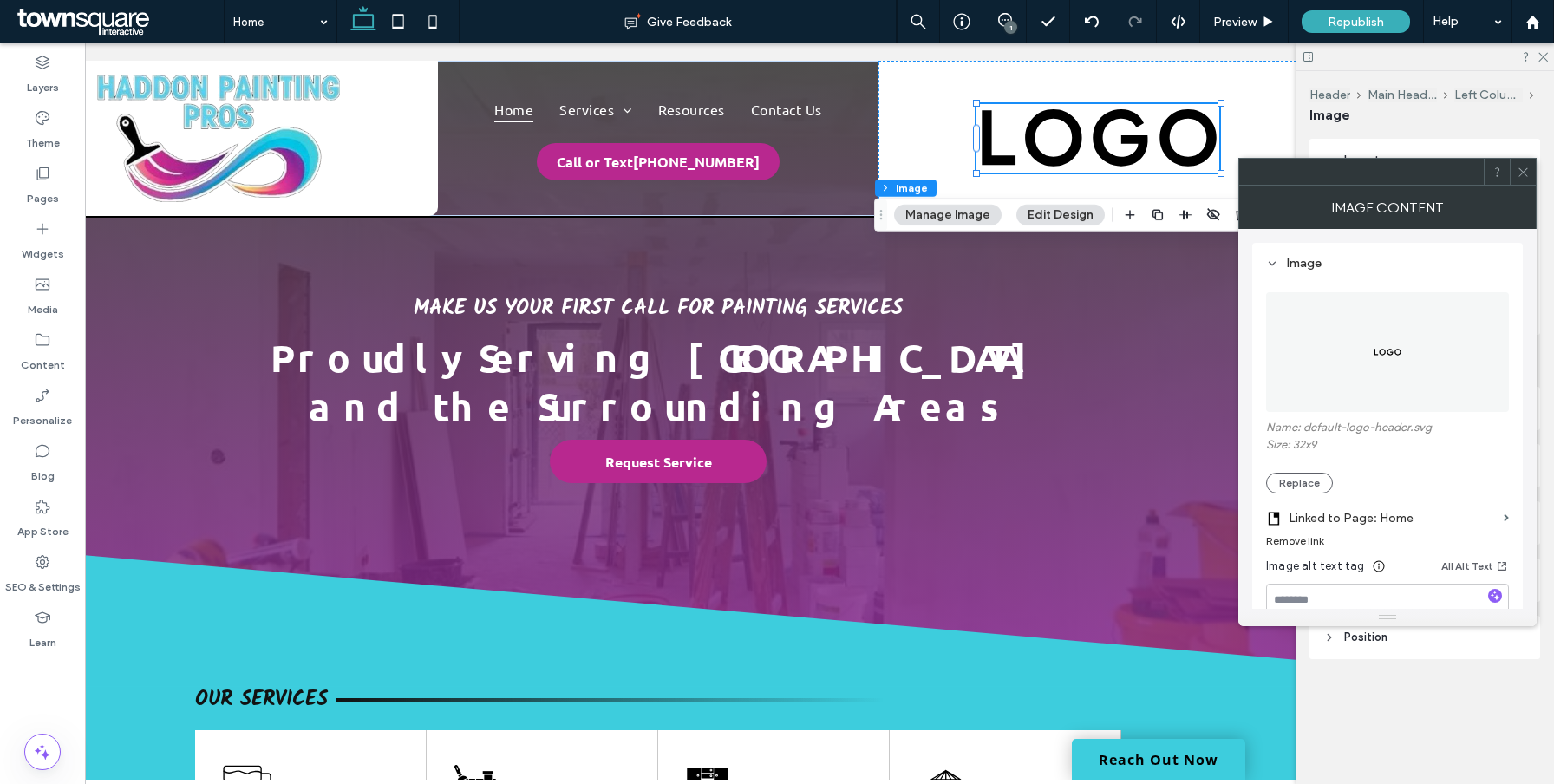
click at [1375, 331] on img at bounding box center [1387, 351] width 30 height 119
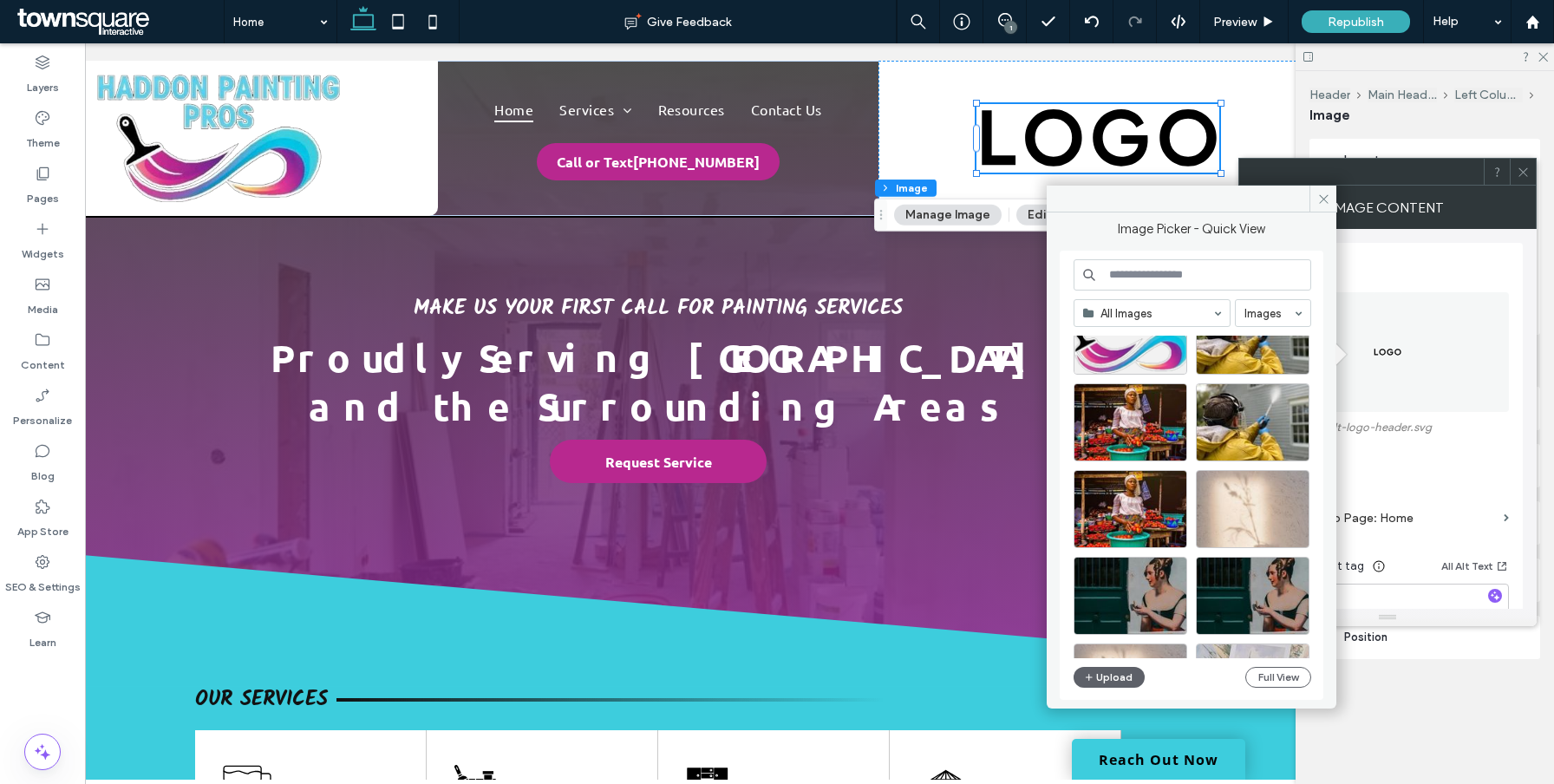
scroll to position [115, 0]
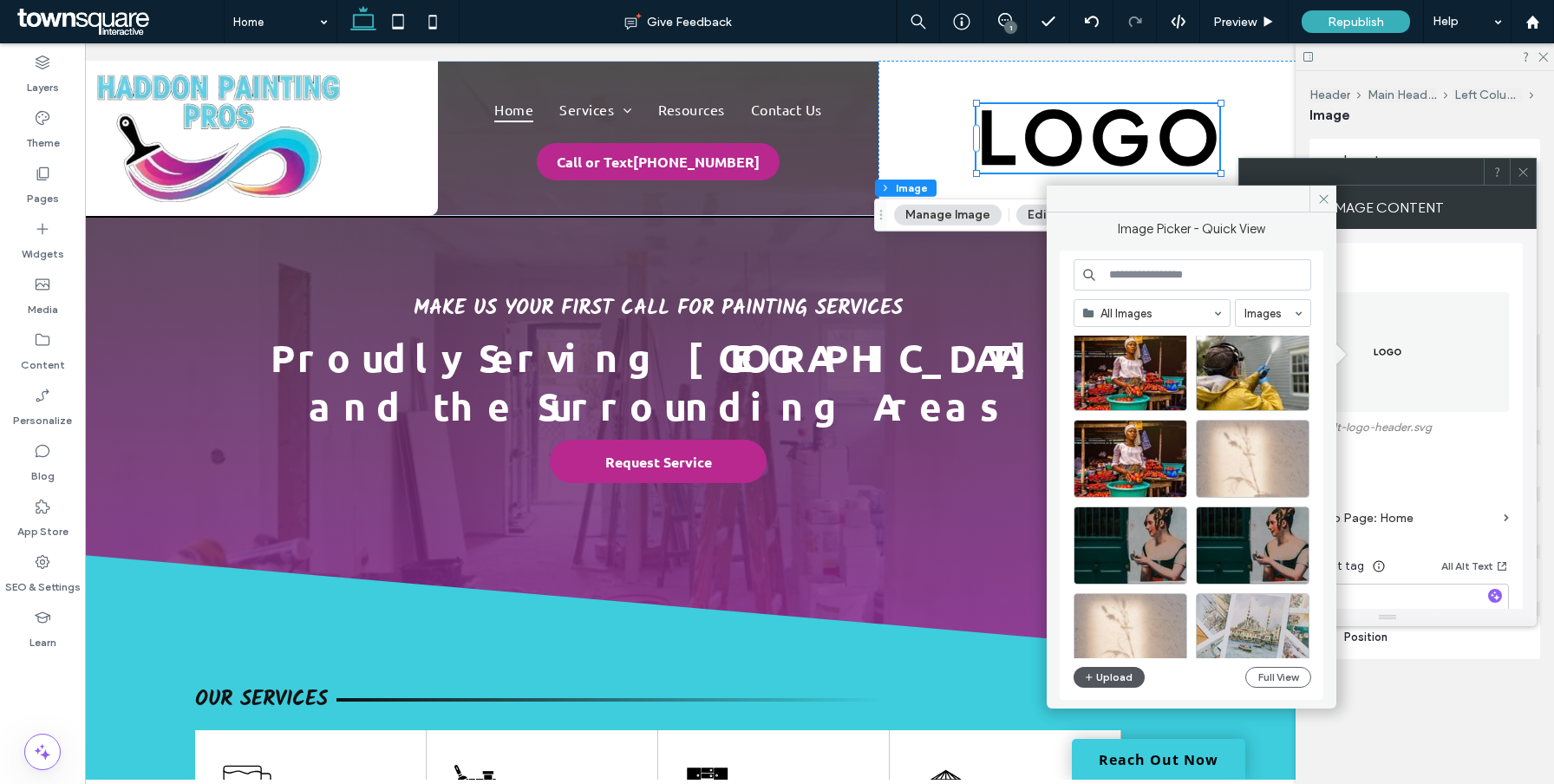
click at [1105, 685] on button "Upload" at bounding box center [1108, 676] width 71 height 21
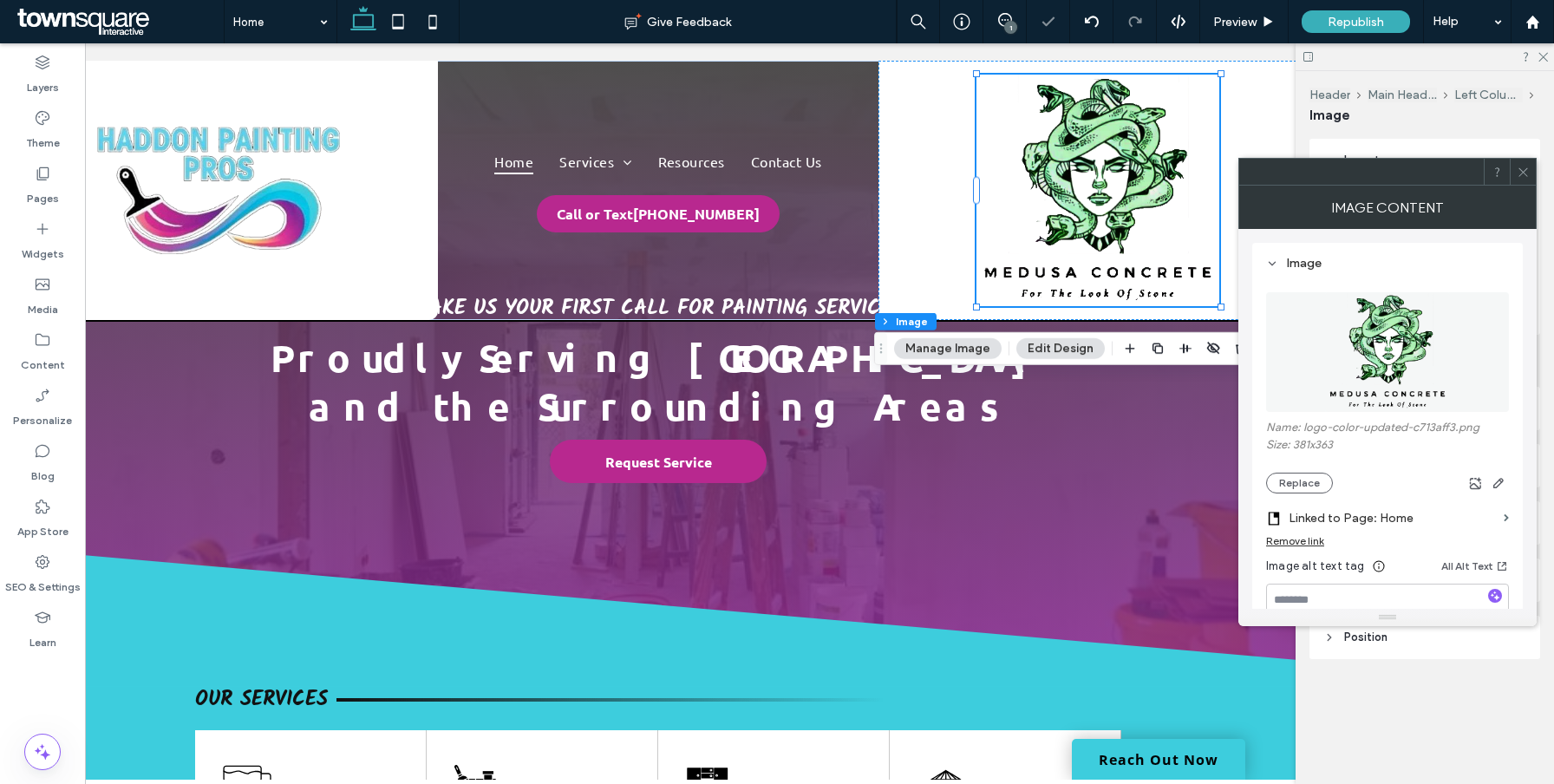
click at [1523, 165] on icon at bounding box center [1523, 172] width 13 height 13
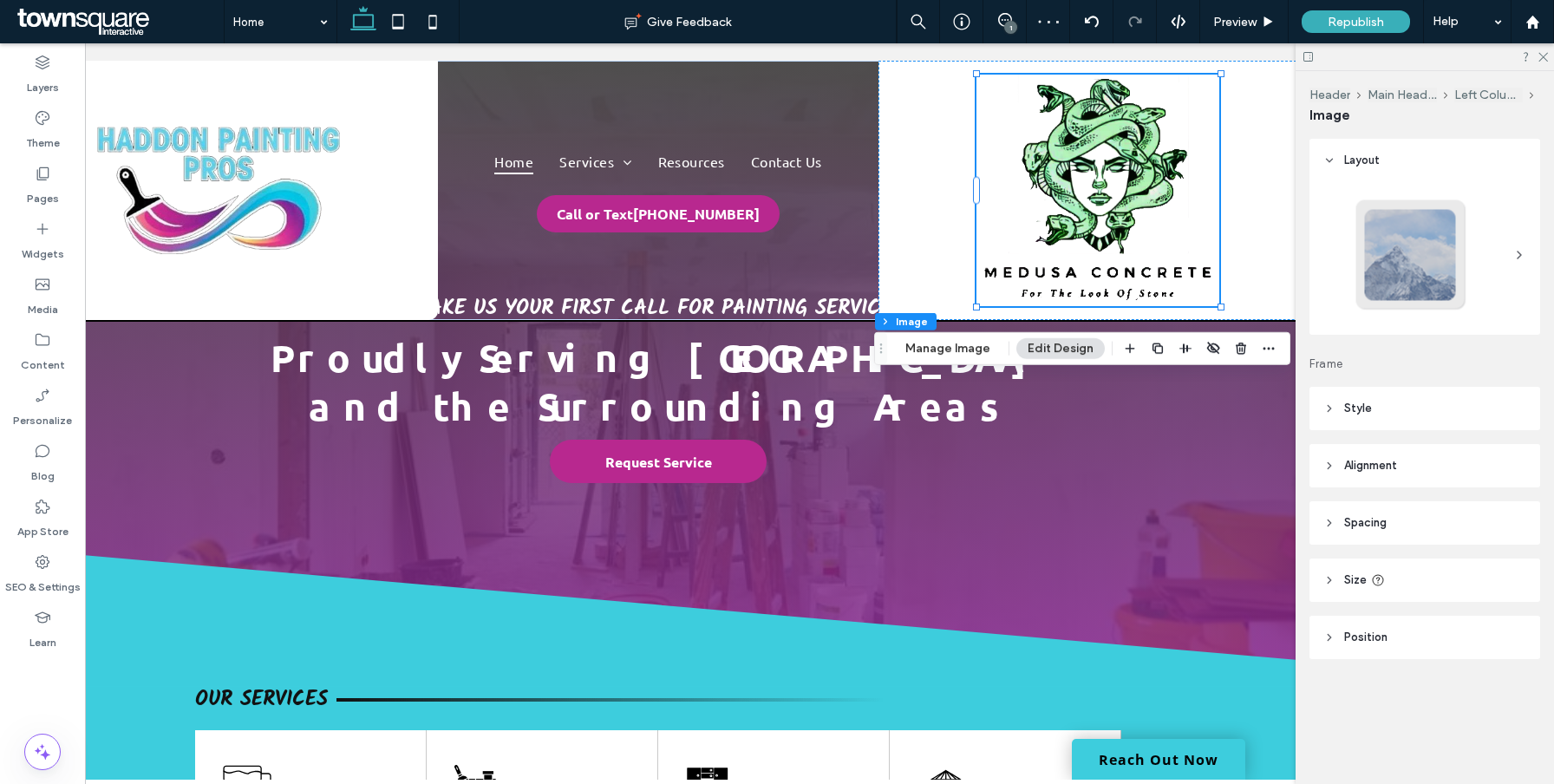
click at [1370, 569] on header "Size" at bounding box center [1425, 580] width 231 height 43
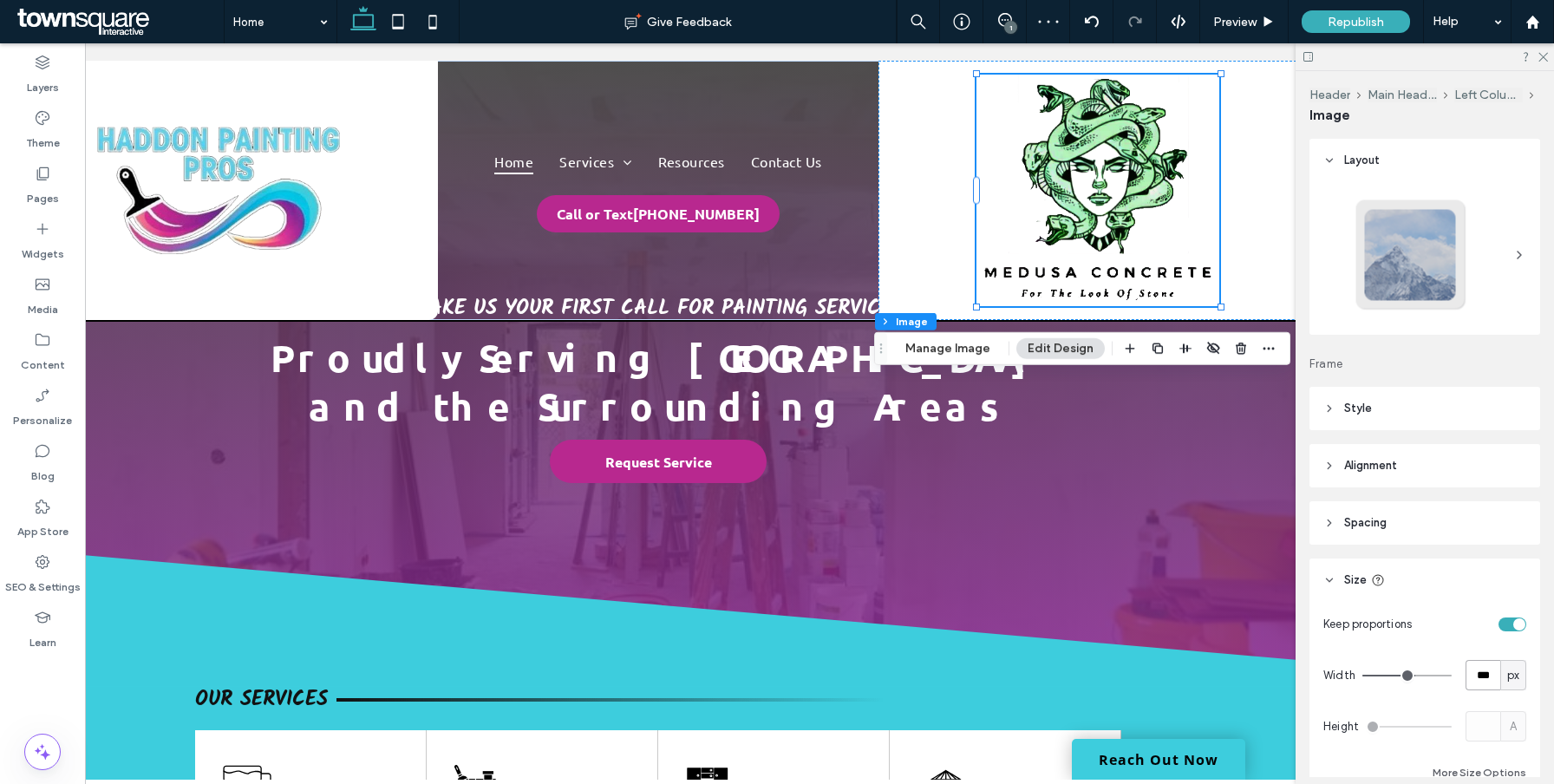
click at [1491, 671] on input "***" at bounding box center [1483, 675] width 35 height 31
type input "***"
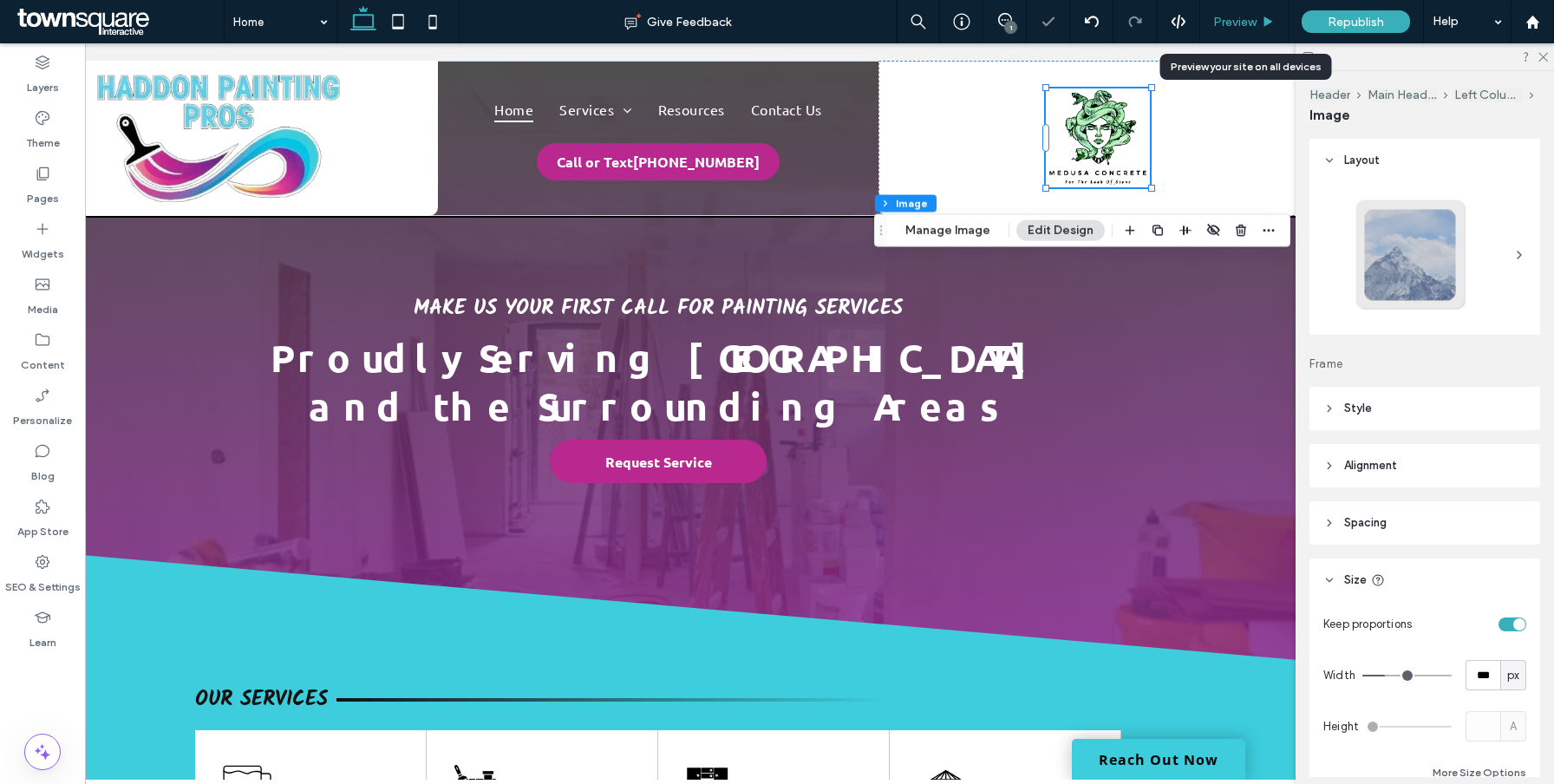
click at [1250, 22] on span "Preview" at bounding box center [1235, 22] width 43 height 14
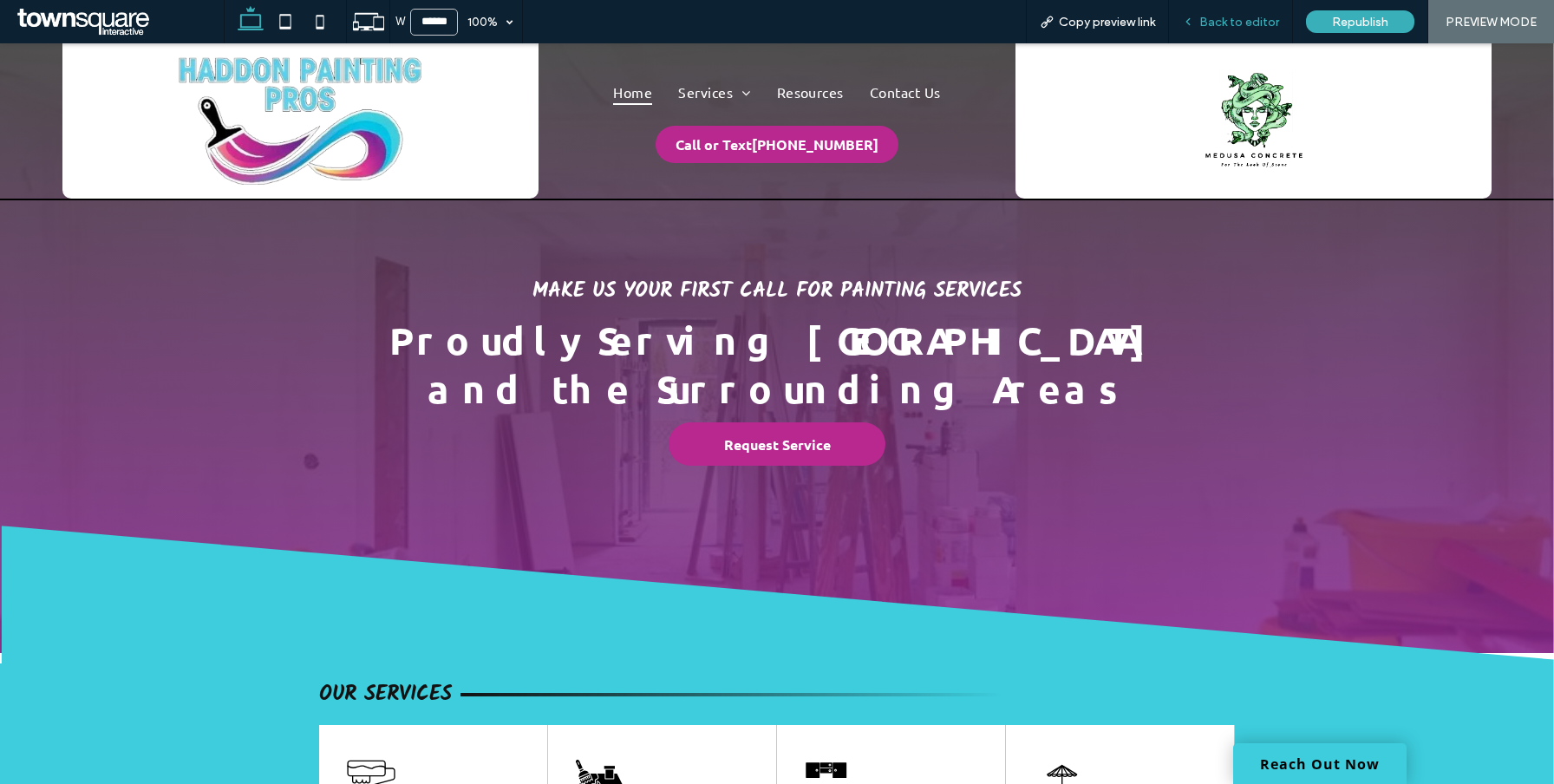
click at [1249, 22] on span "Back to editor" at bounding box center [1239, 22] width 80 height 14
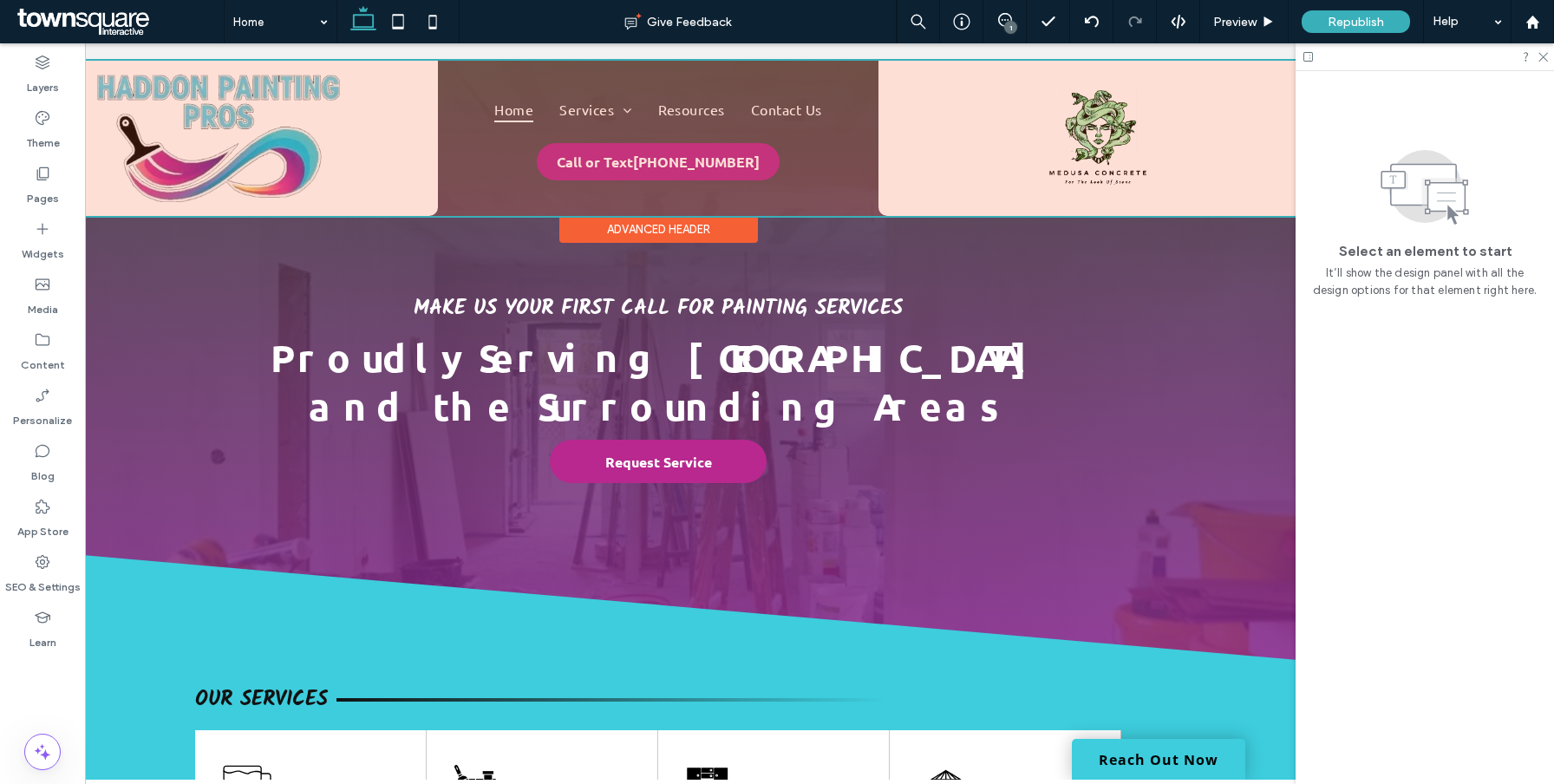
click at [850, 171] on div at bounding box center [658, 138] width 1435 height 155
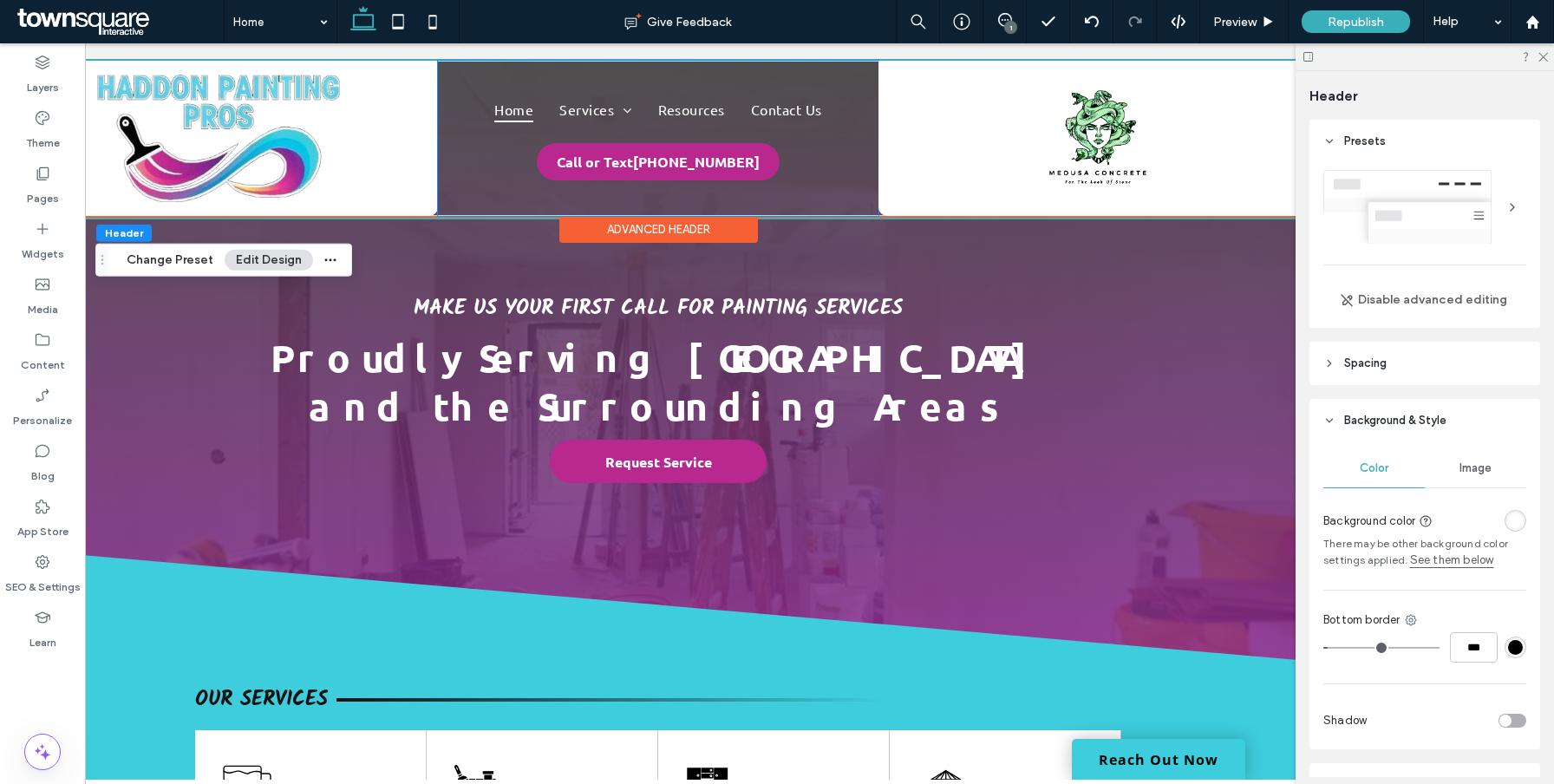
click at [843, 171] on div "Home Services Interior Painting Exterior Painting Cabinet Painting Deck Paintin…" at bounding box center [658, 138] width 440 height 155
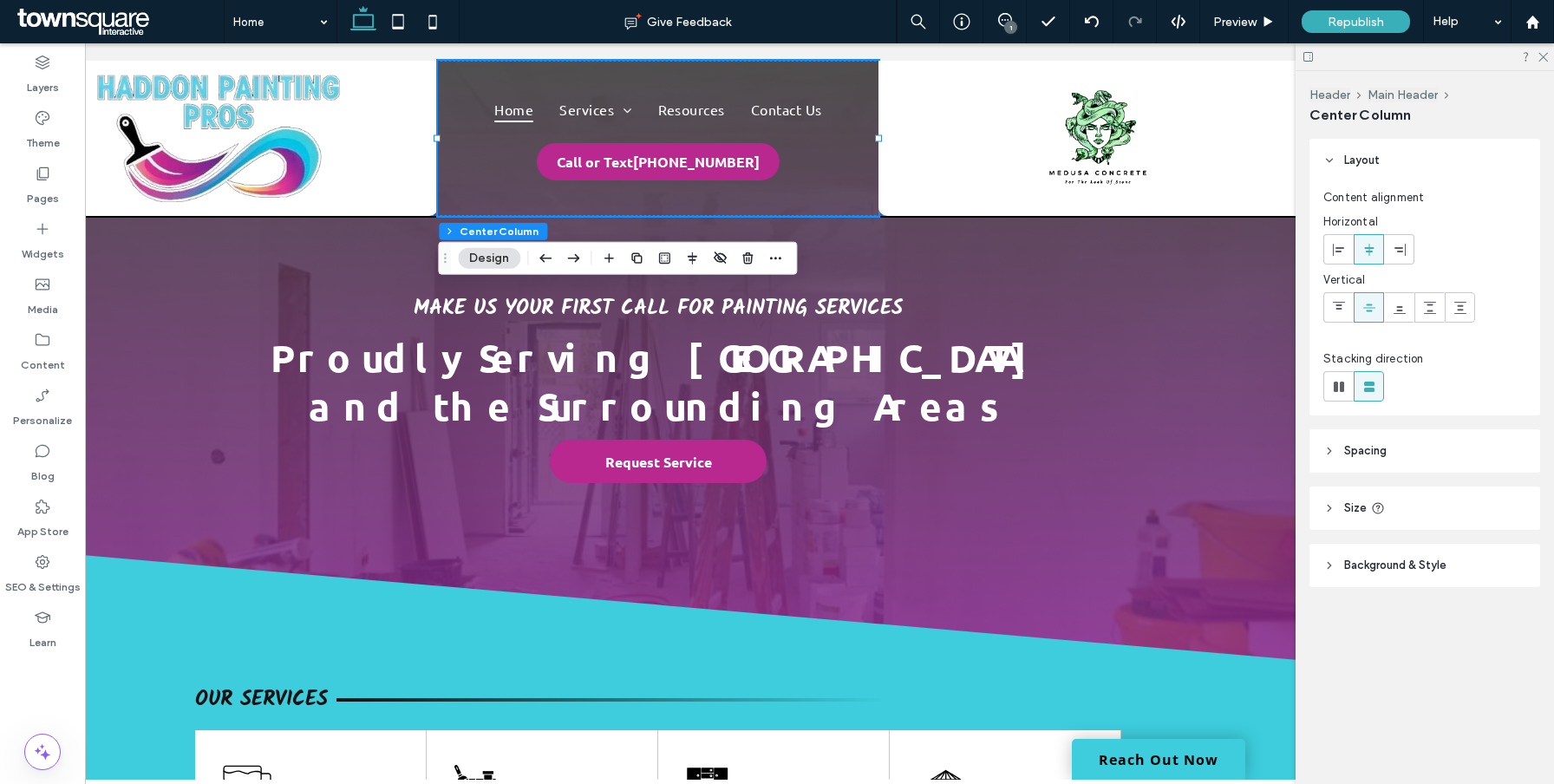
click at [1342, 500] on header "Size" at bounding box center [1425, 508] width 231 height 43
click at [1506, 552] on input "*****" at bounding box center [1502, 552] width 48 height 31
type input "**"
type input "***"
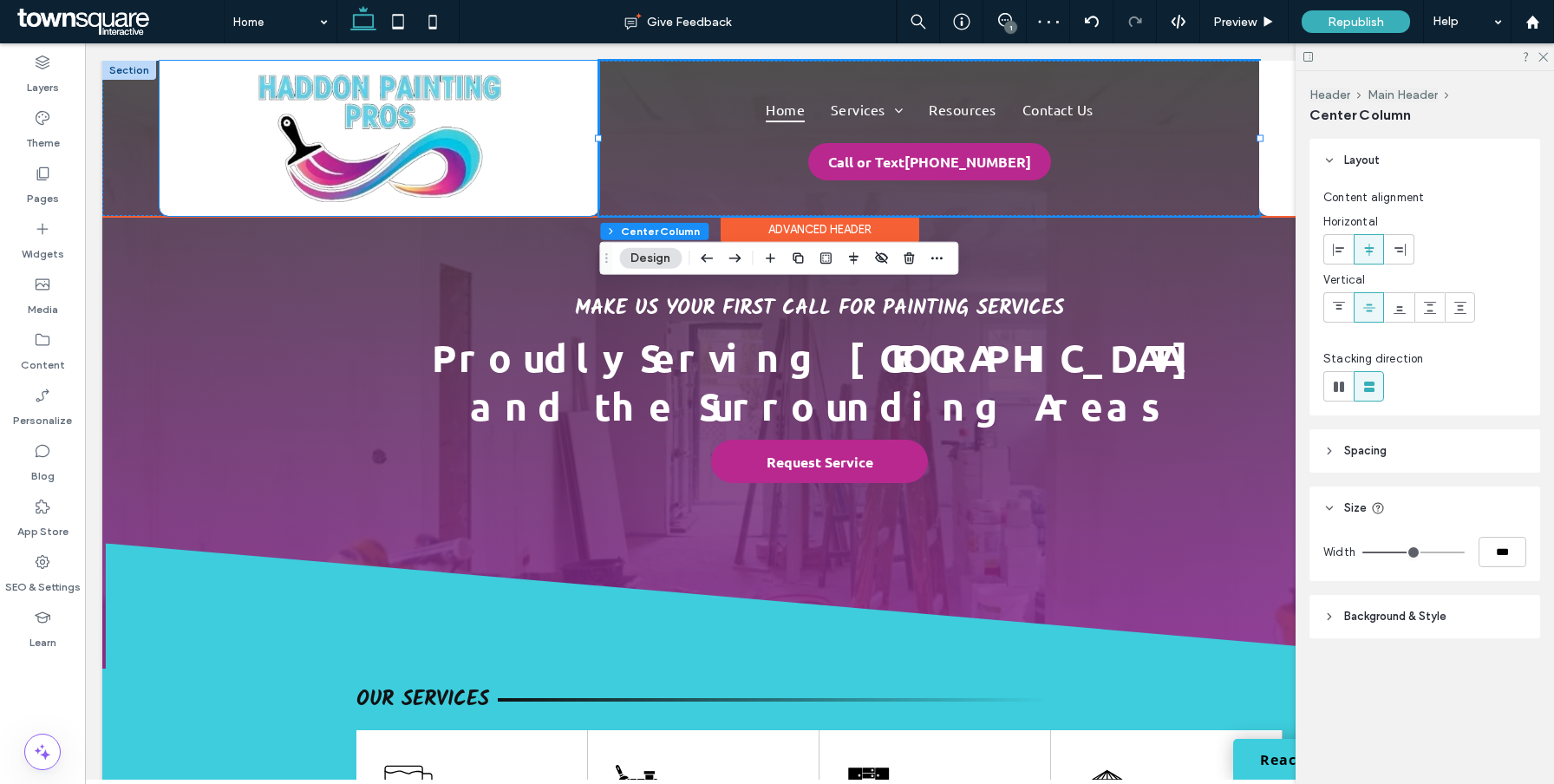
click at [586, 181] on div at bounding box center [380, 138] width 440 height 155
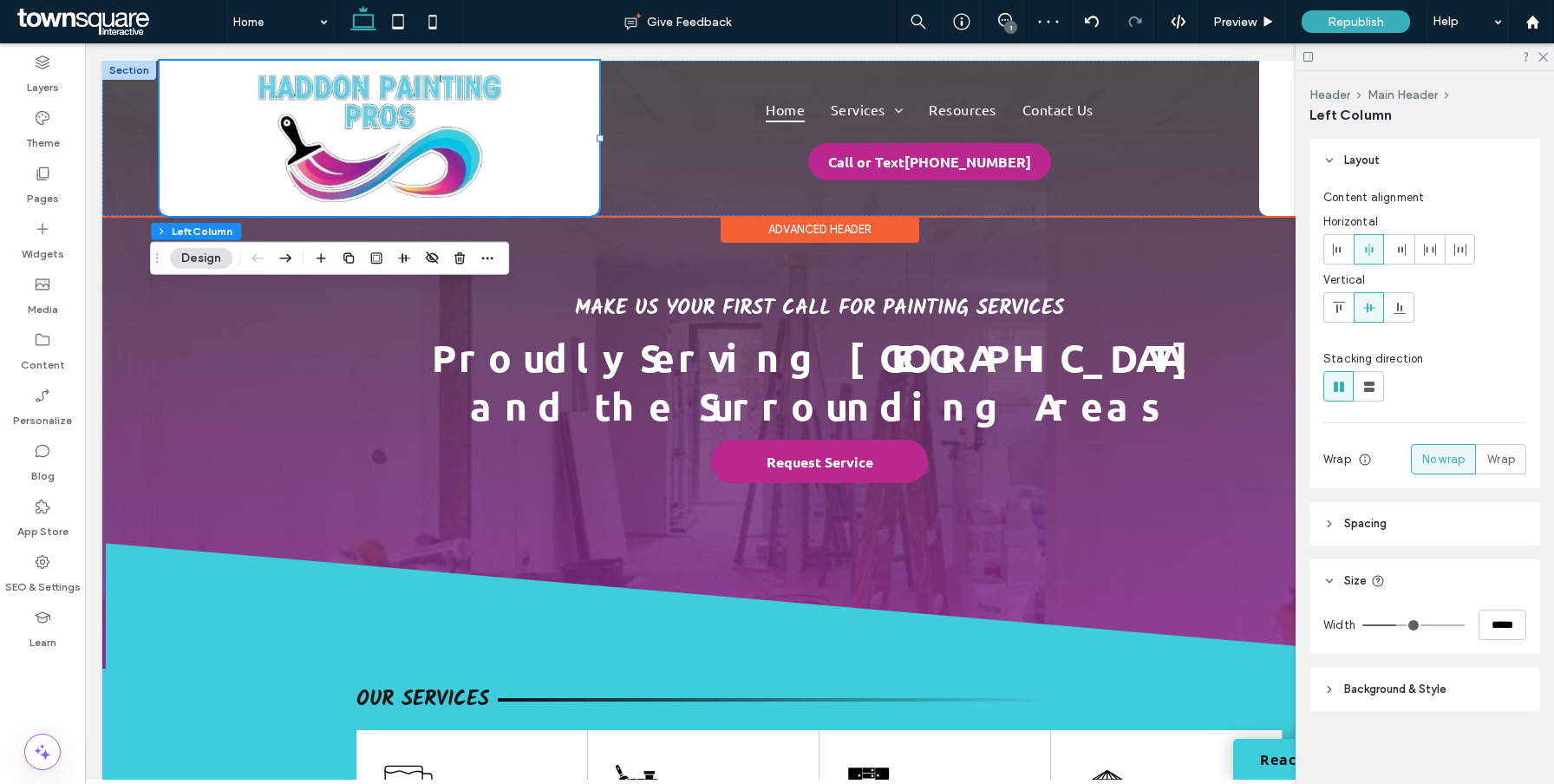
scroll to position [0, 61]
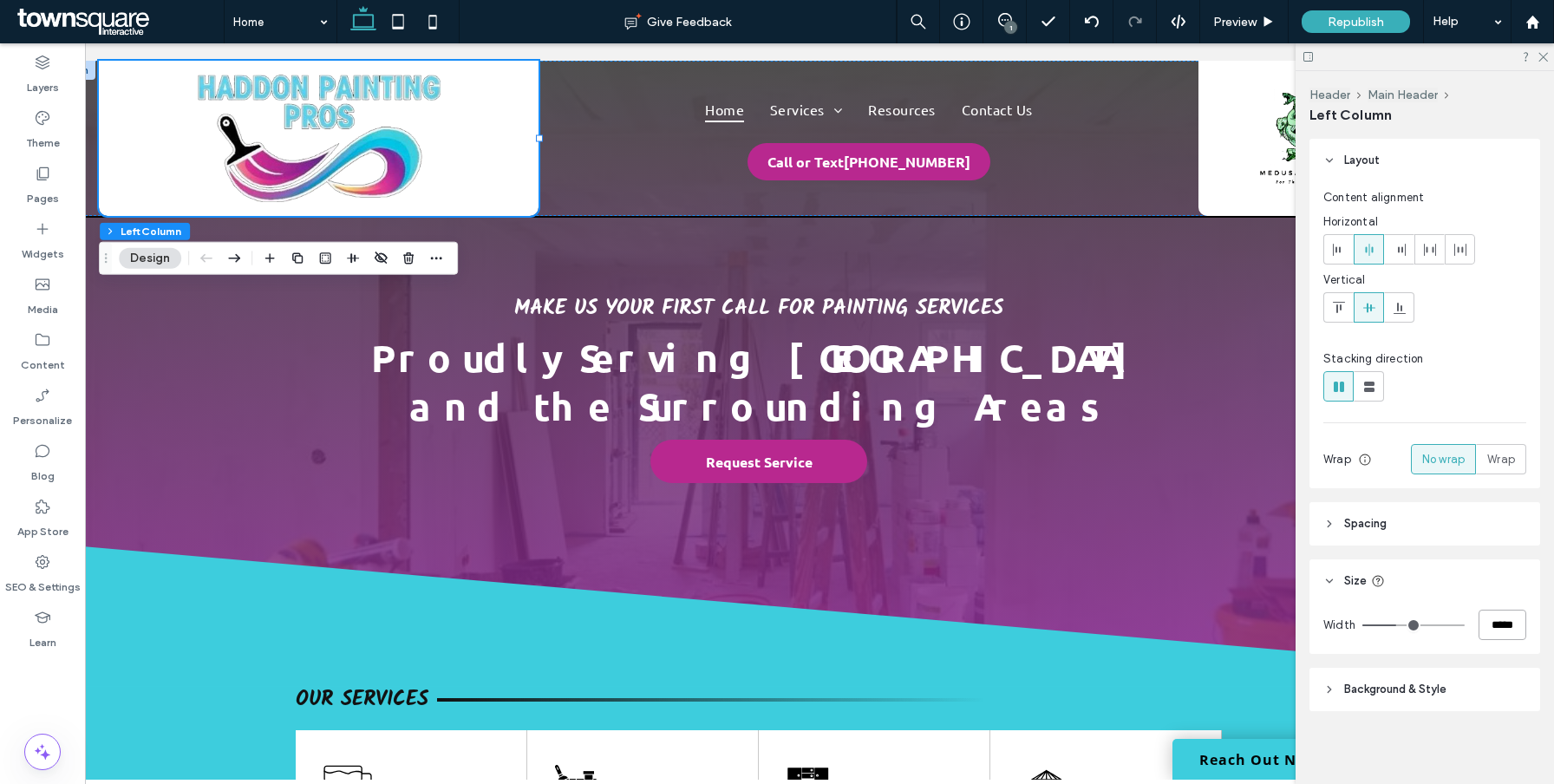
click at [1482, 622] on input "*****" at bounding box center [1502, 625] width 48 height 31
type input "**"
type input "***"
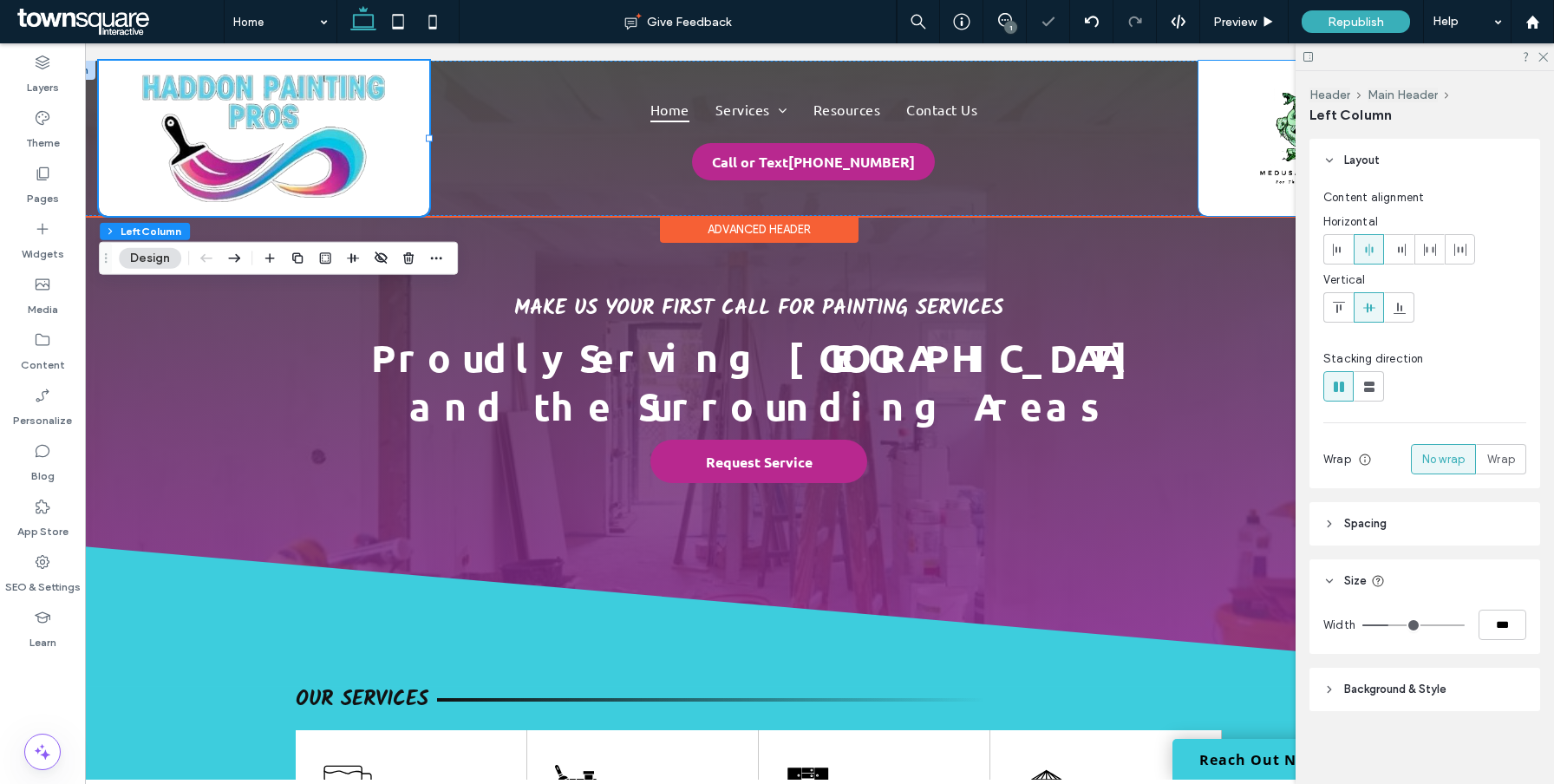
click at [1202, 138] on div at bounding box center [1308, 138] width 220 height 155
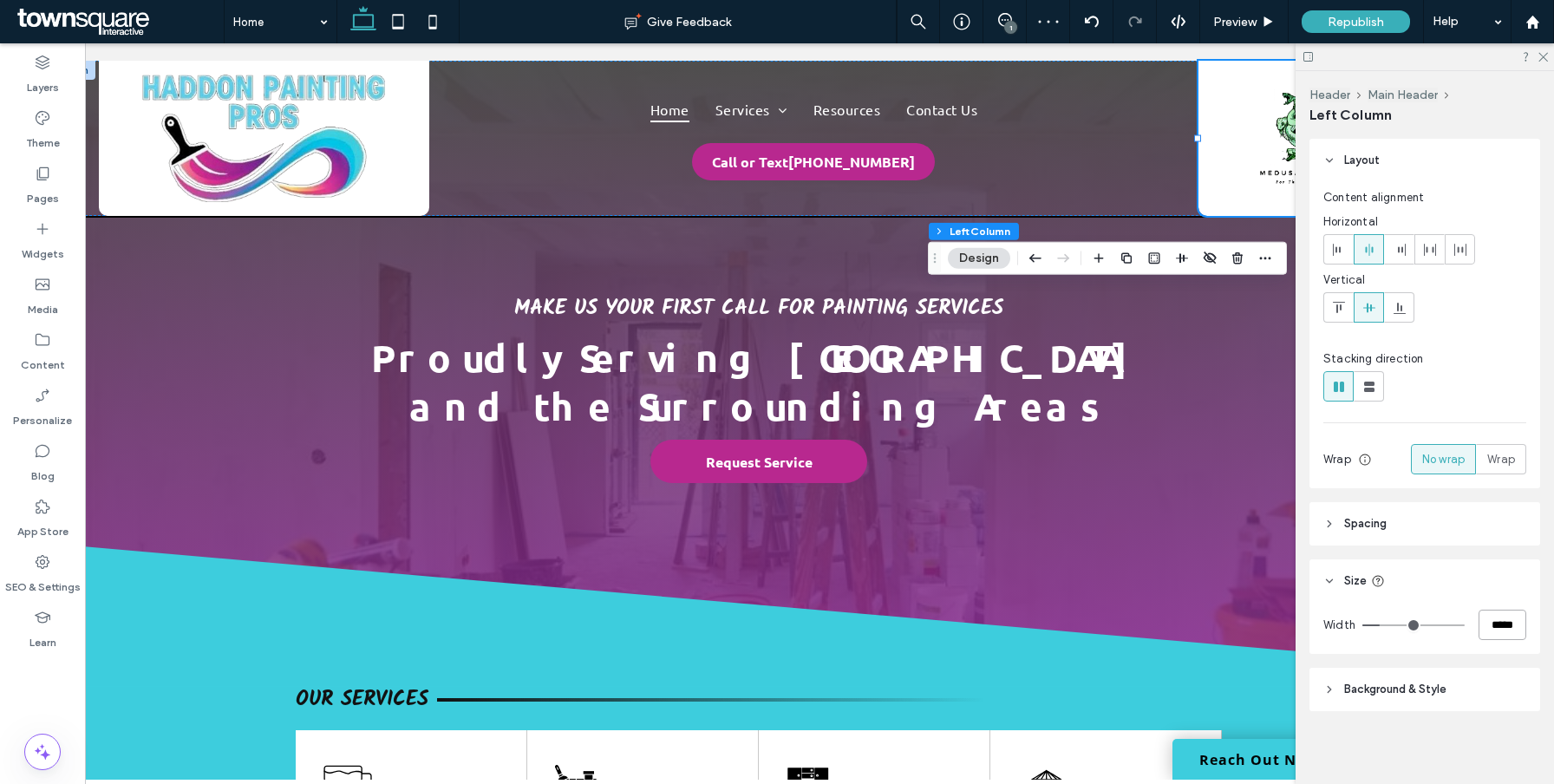
click at [1497, 627] on input "*****" at bounding box center [1502, 625] width 48 height 31
type input "*"
type input "**"
type input "***"
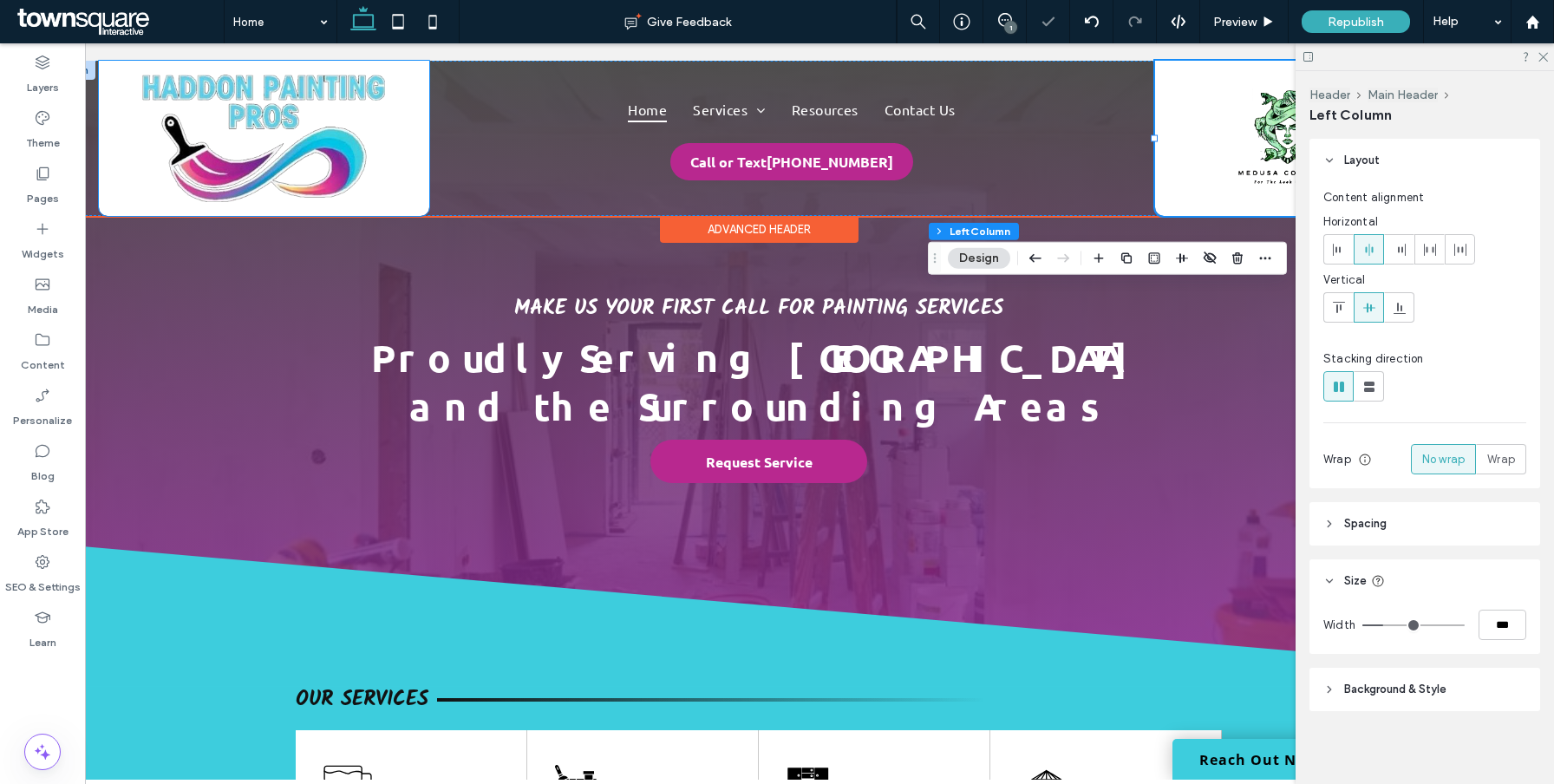
click at [402, 184] on div at bounding box center [263, 138] width 330 height 155
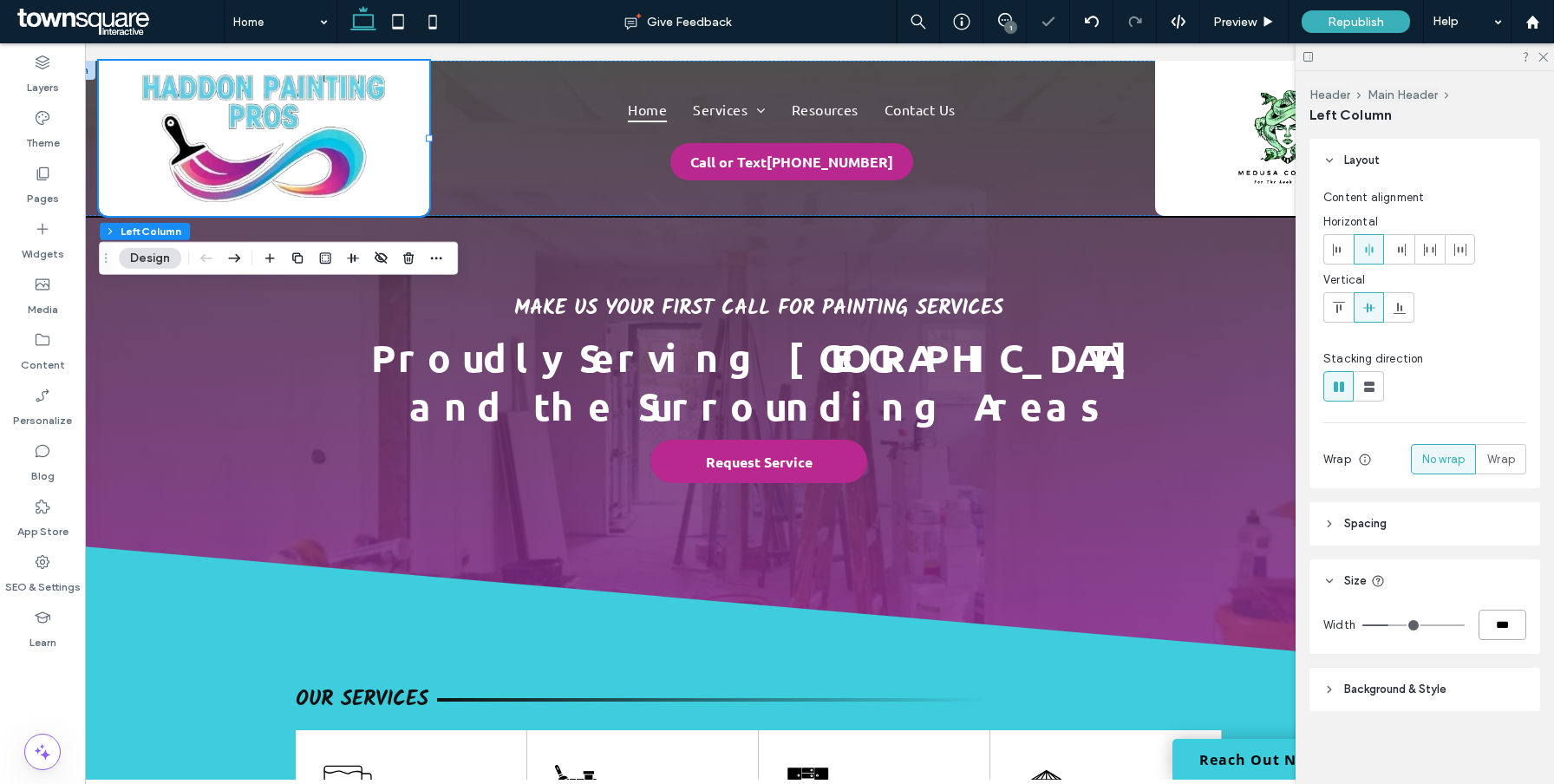
click at [1503, 623] on input "***" at bounding box center [1502, 625] width 48 height 31
type input "**"
type input "***"
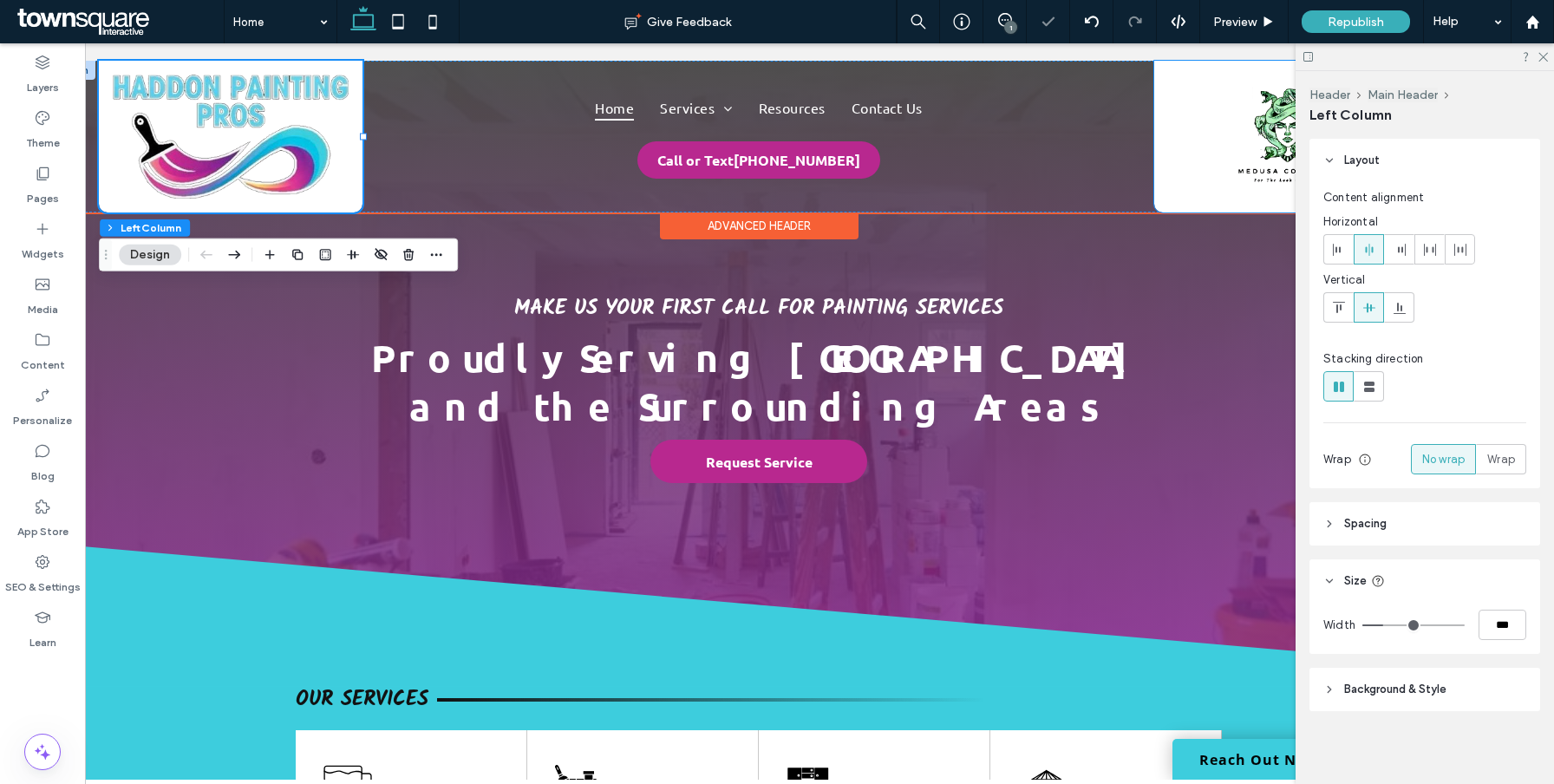
click at [1188, 172] on div at bounding box center [1286, 137] width 264 height 152
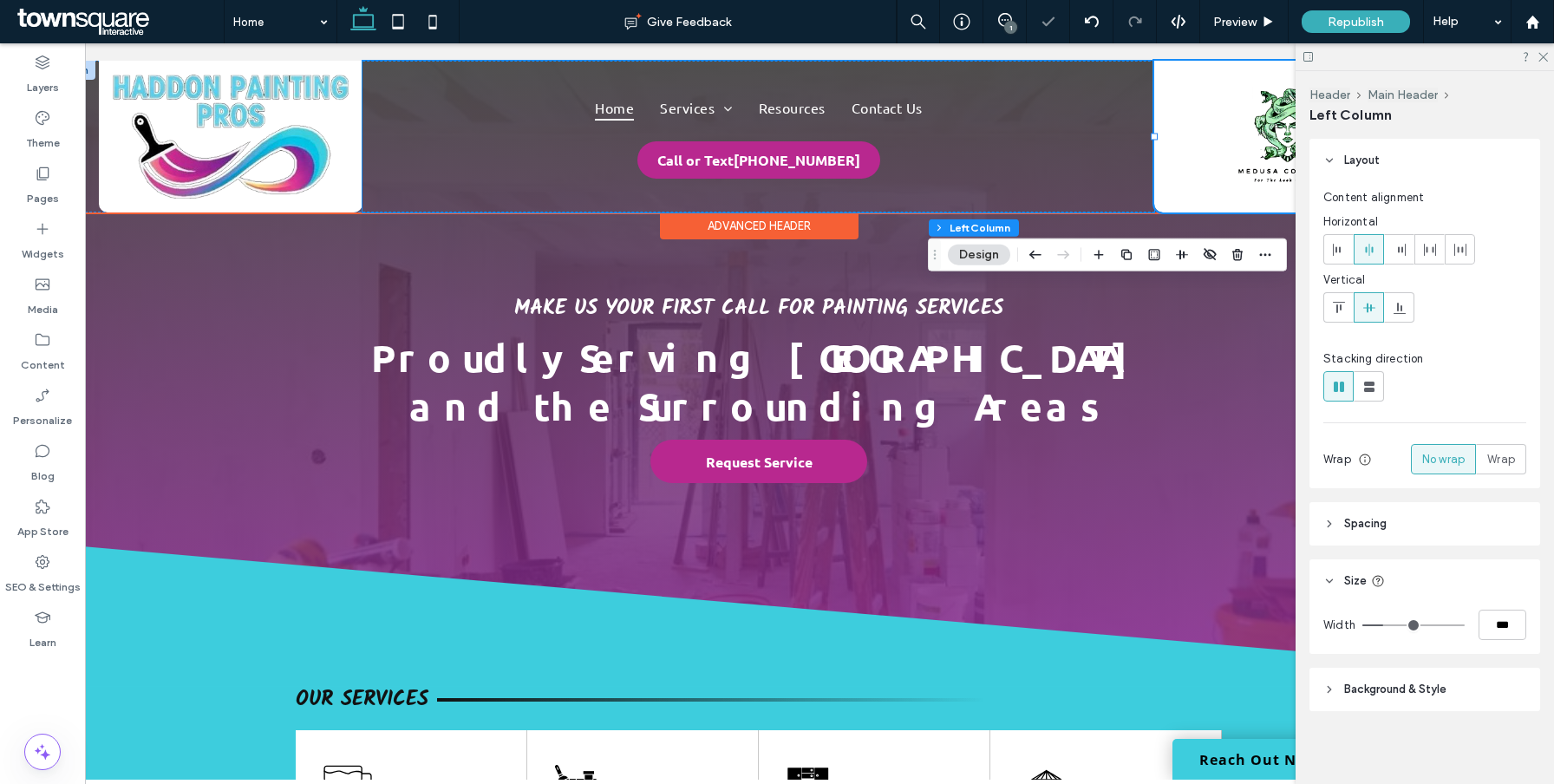
click at [1090, 162] on div "Home Services Interior Painting Exterior Painting Cabinet Painting Deck Paintin…" at bounding box center [759, 137] width 792 height 152
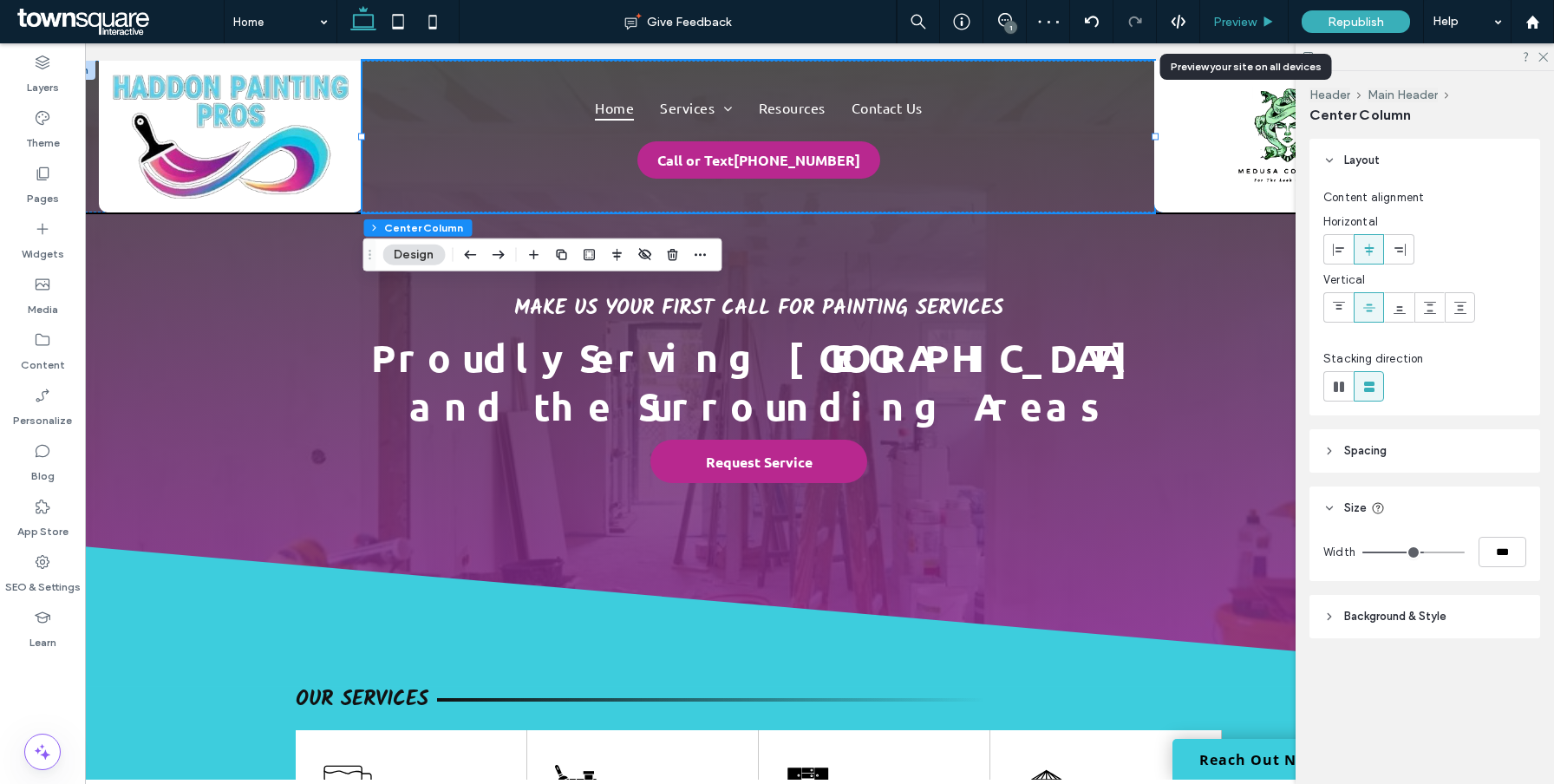
click at [1237, 17] on span "Preview" at bounding box center [1235, 22] width 43 height 14
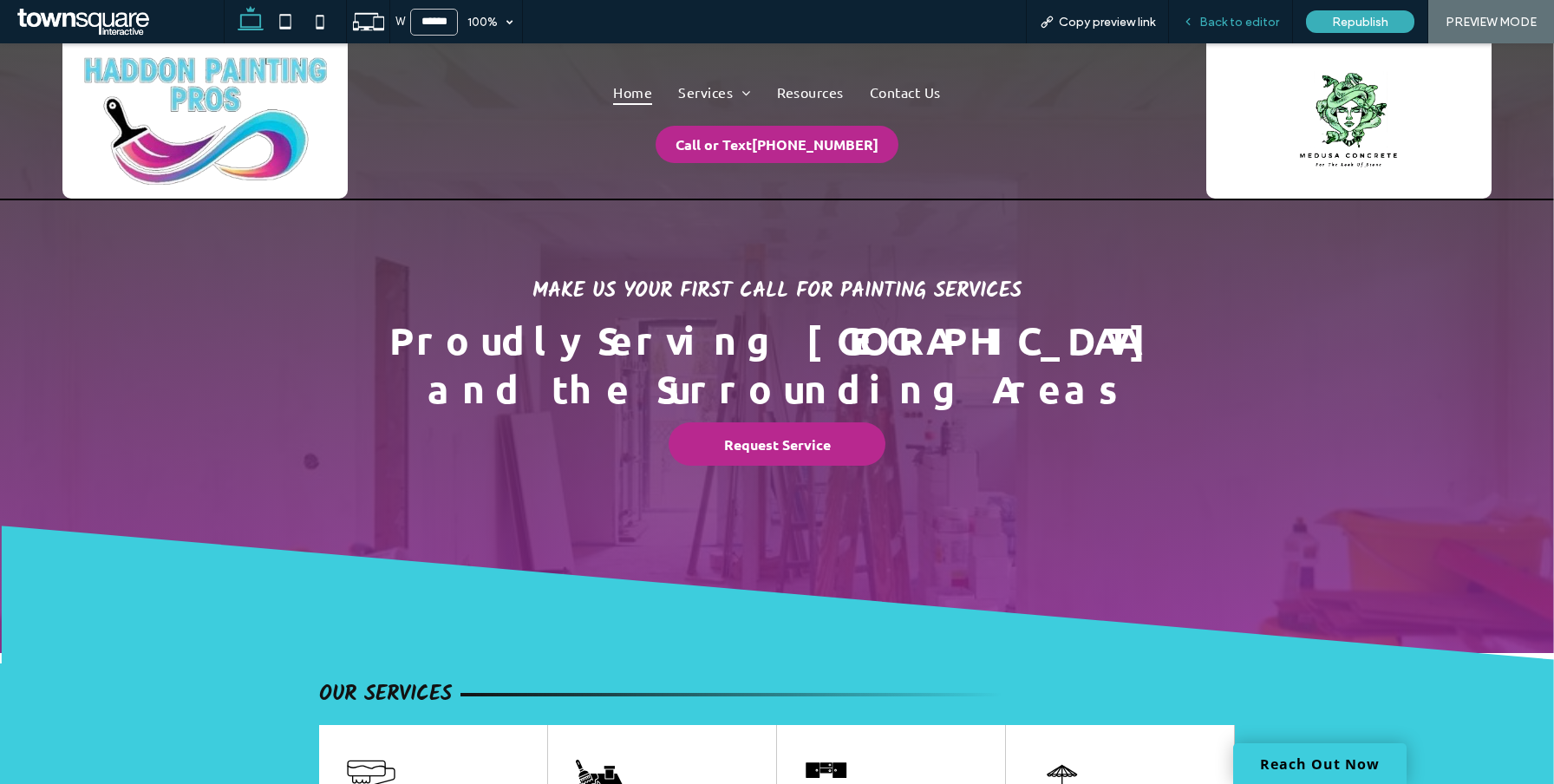
click at [1241, 13] on div "Back to editor" at bounding box center [1232, 22] width 124 height 43
click at [1230, 23] on span "Back to editor" at bounding box center [1239, 22] width 80 height 14
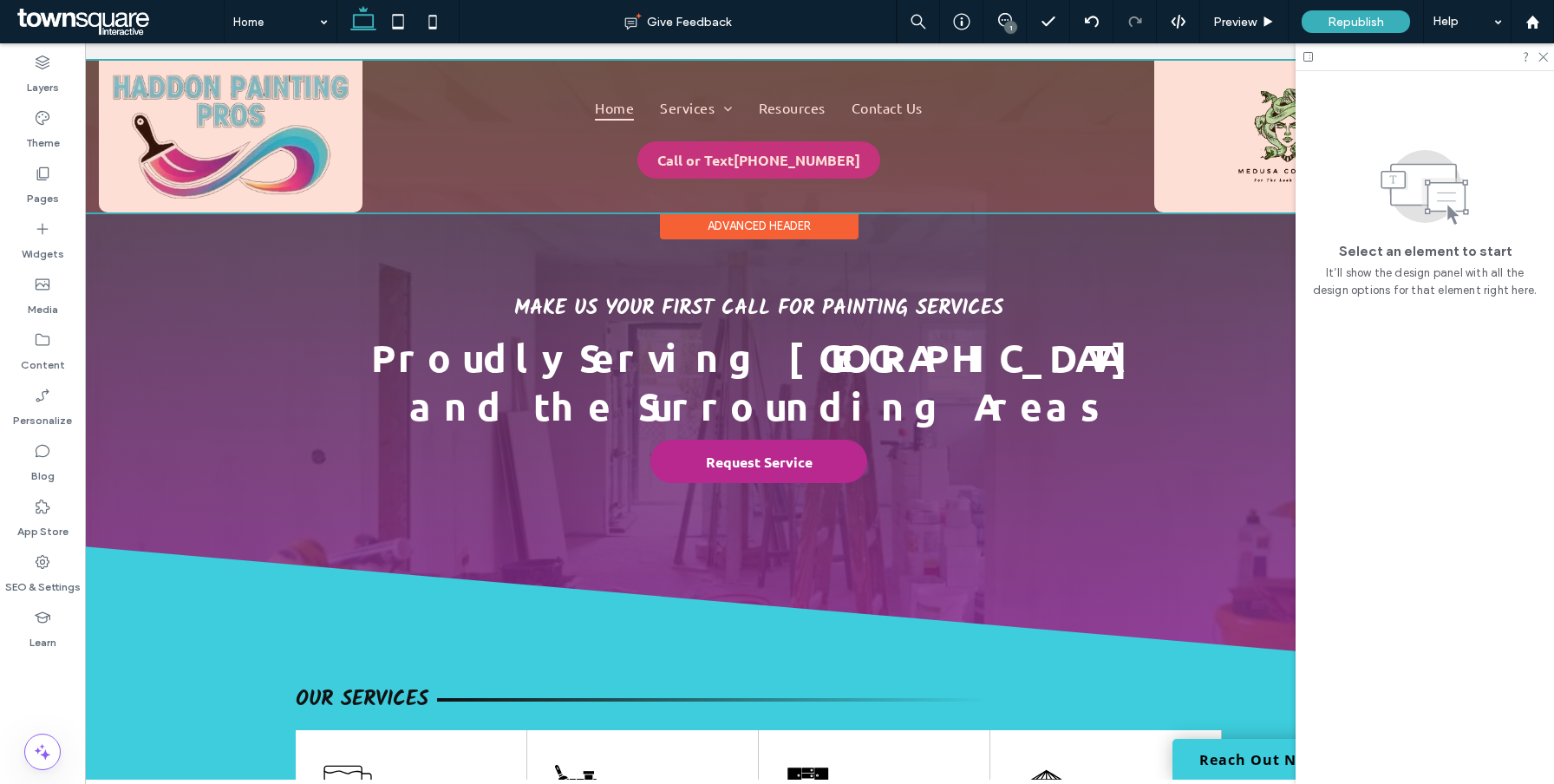
click at [1203, 154] on div at bounding box center [758, 137] width 1435 height 152
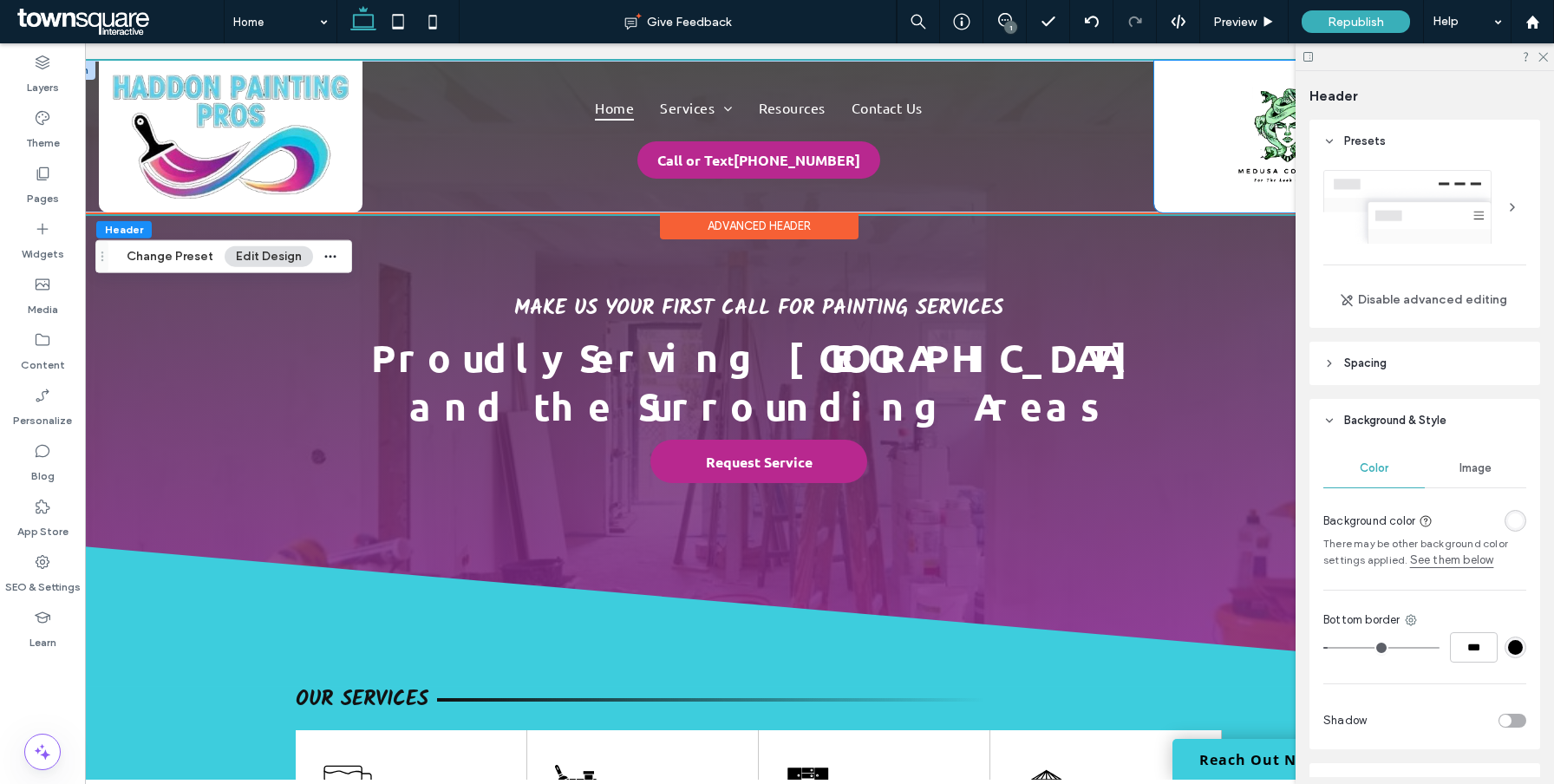
click at [1192, 154] on div at bounding box center [1286, 137] width 264 height 152
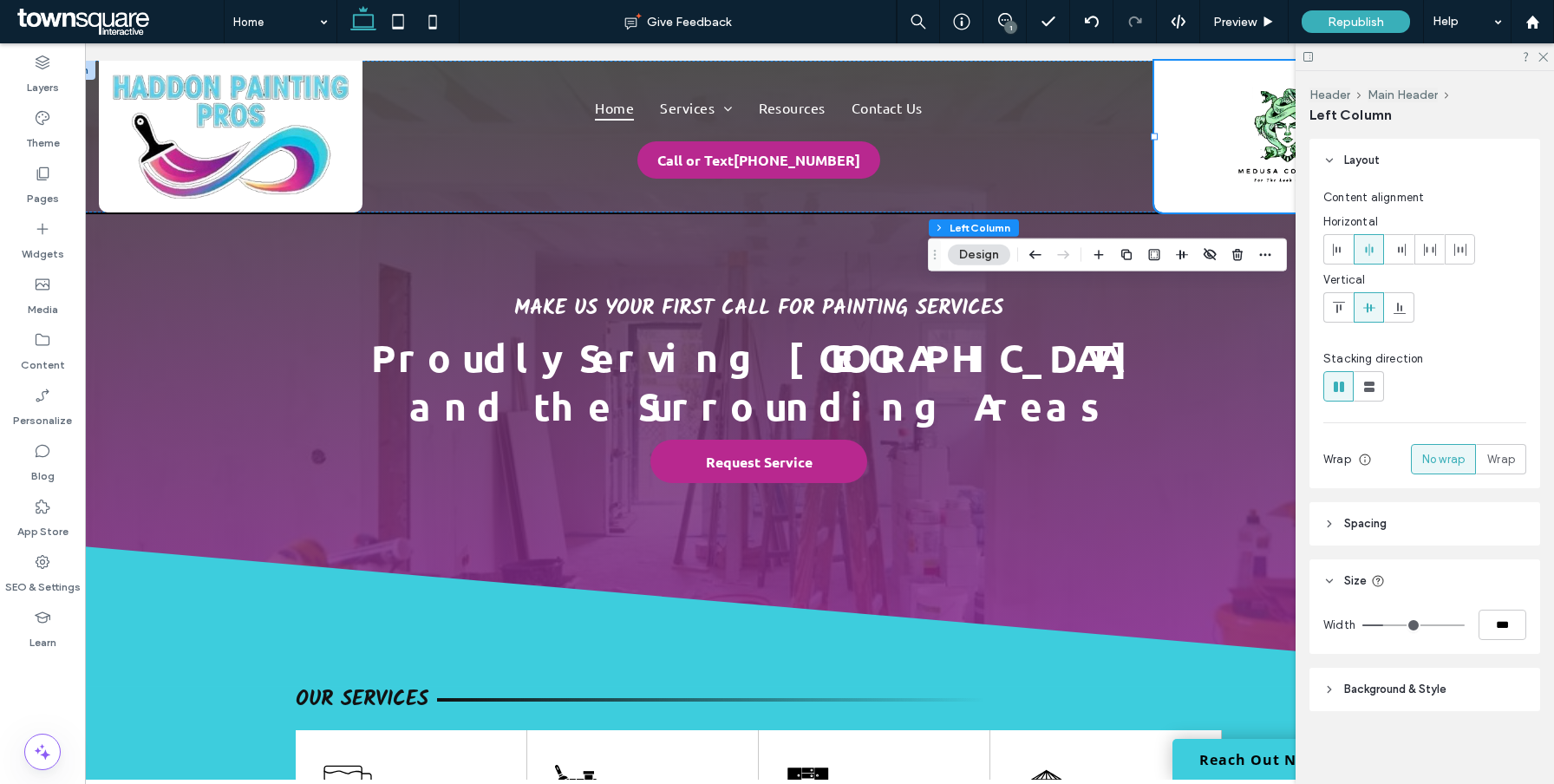
click at [1417, 692] on span "Background & Style" at bounding box center [1396, 689] width 102 height 17
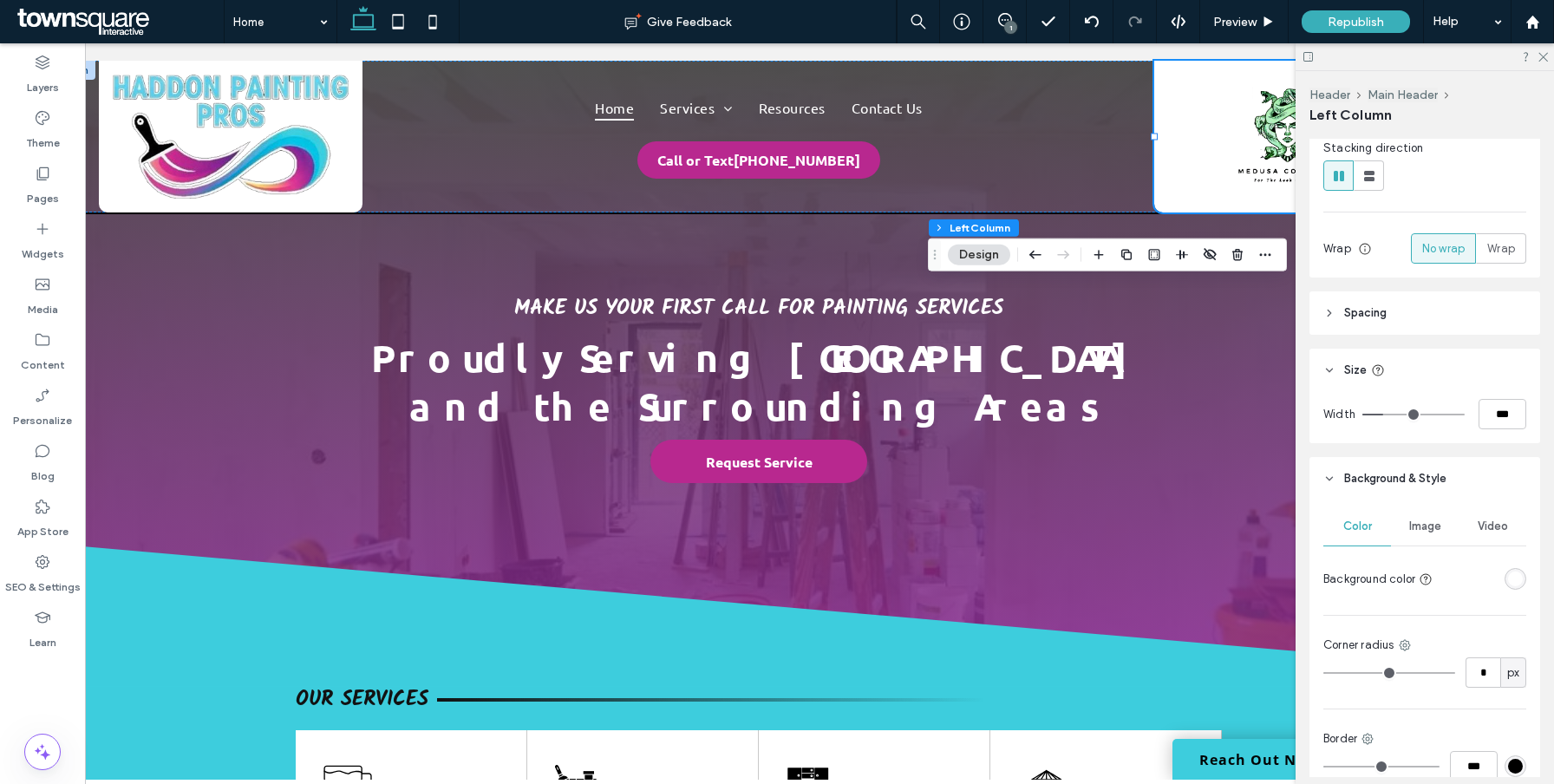
click at [1518, 580] on div "rgba(255, 255, 255, 1)" at bounding box center [1515, 578] width 14 height 14
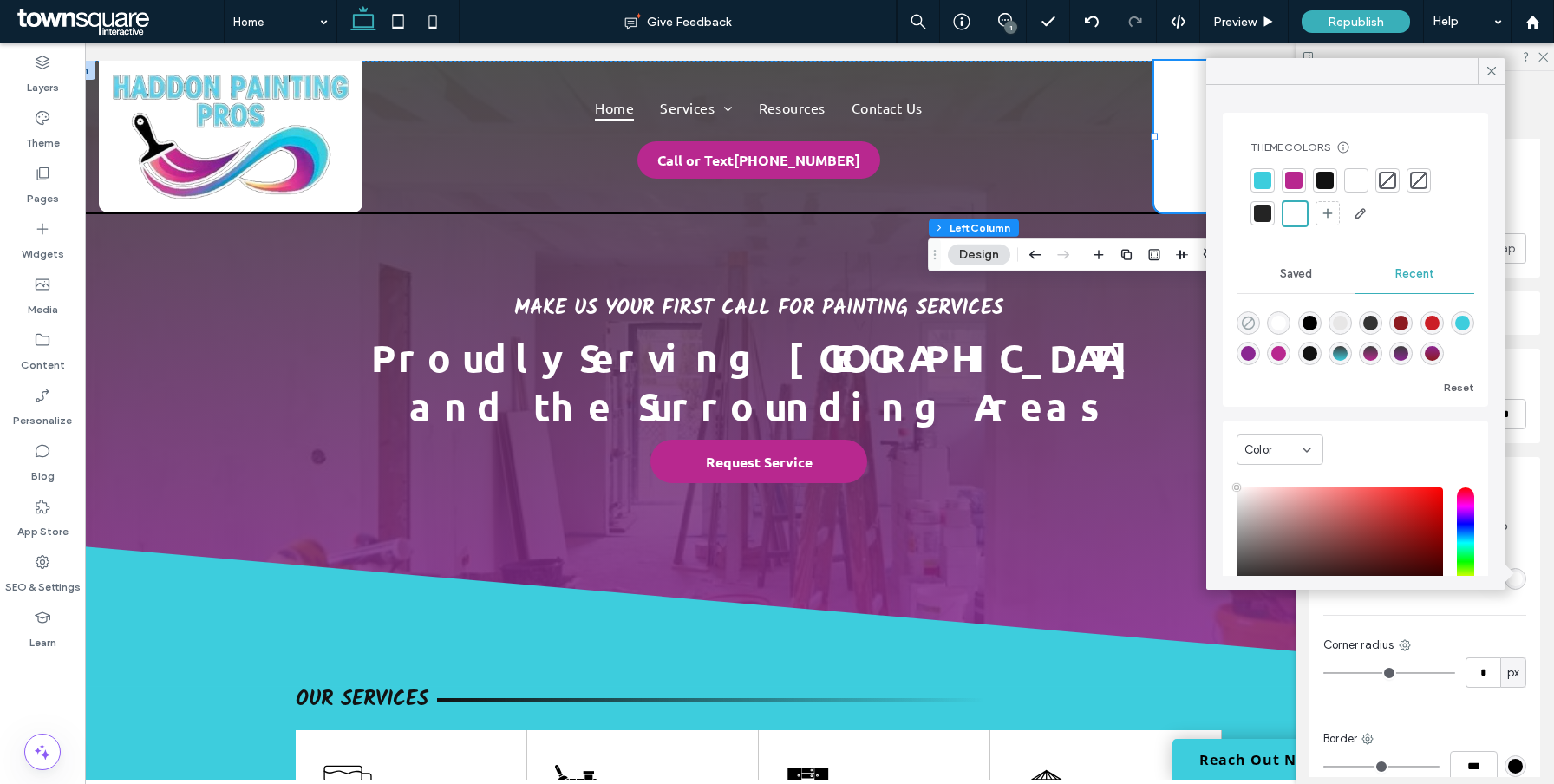
click at [1249, 318] on icon "rgba(0, 0, 0, 0)" at bounding box center [1249, 322] width 14 height 14
type input "*******"
type input "*"
type input "**"
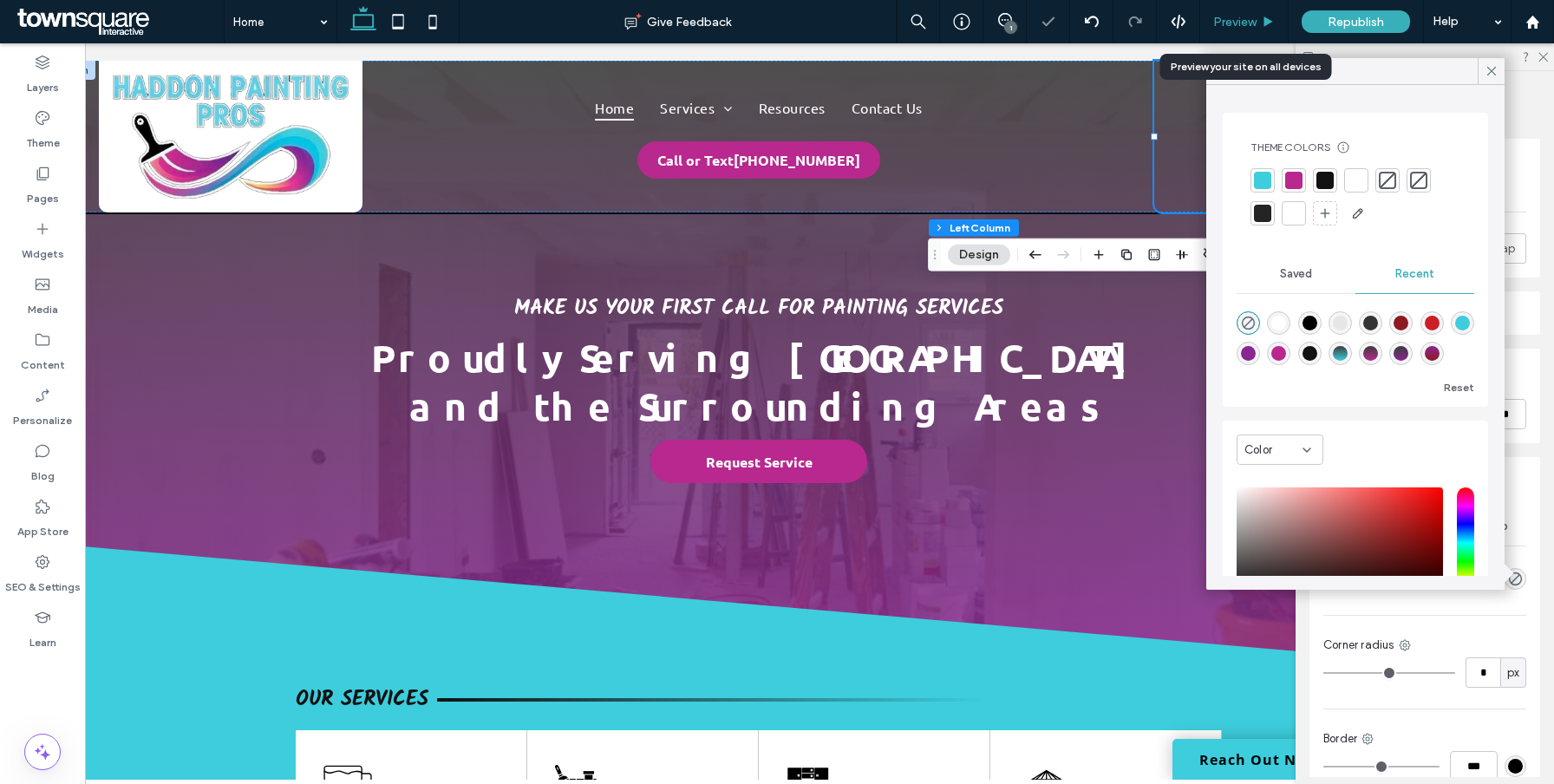
click at [1217, 21] on span "Preview" at bounding box center [1235, 22] width 43 height 14
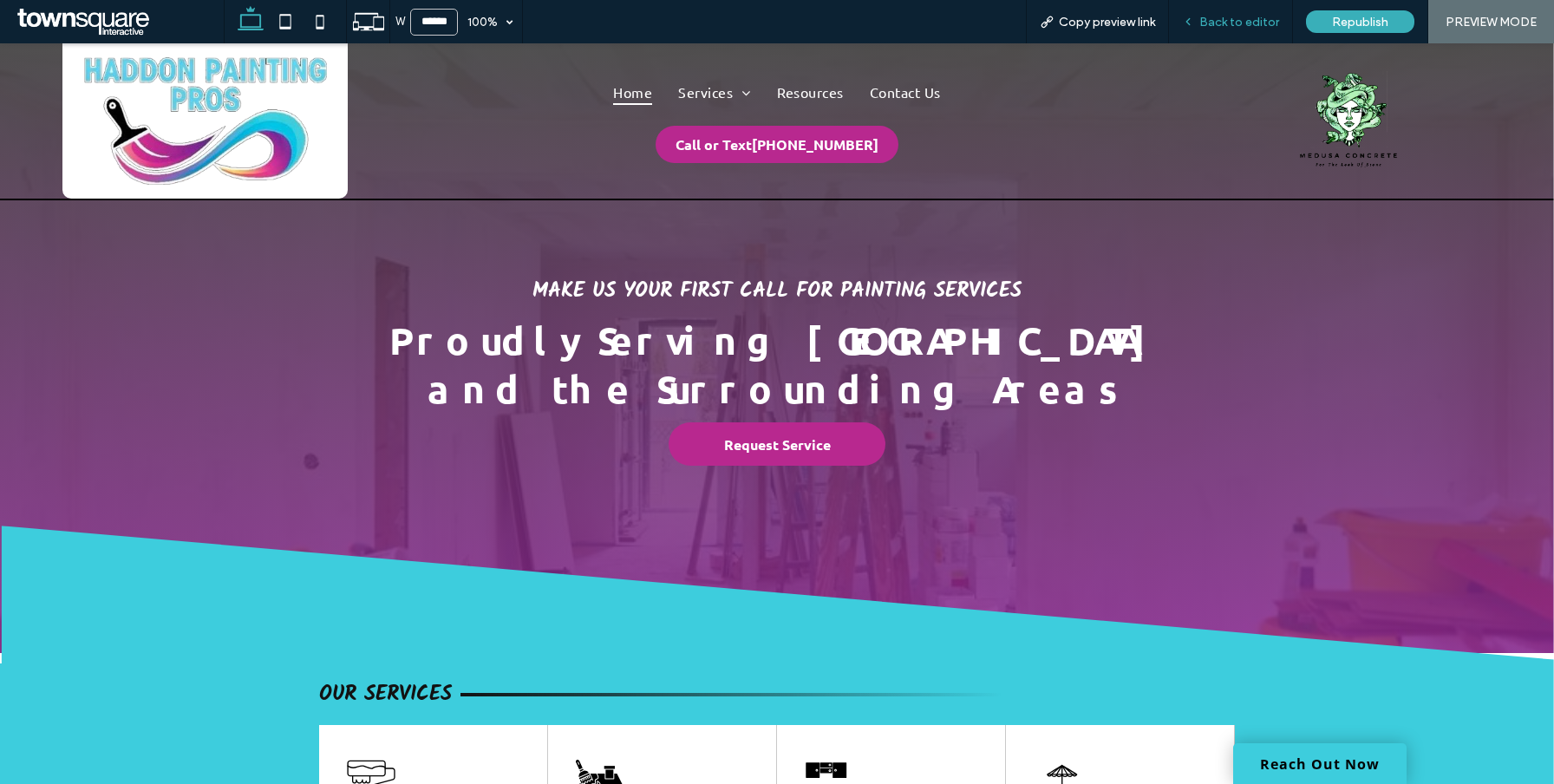
click at [1256, 18] on span "Back to editor" at bounding box center [1239, 22] width 80 height 14
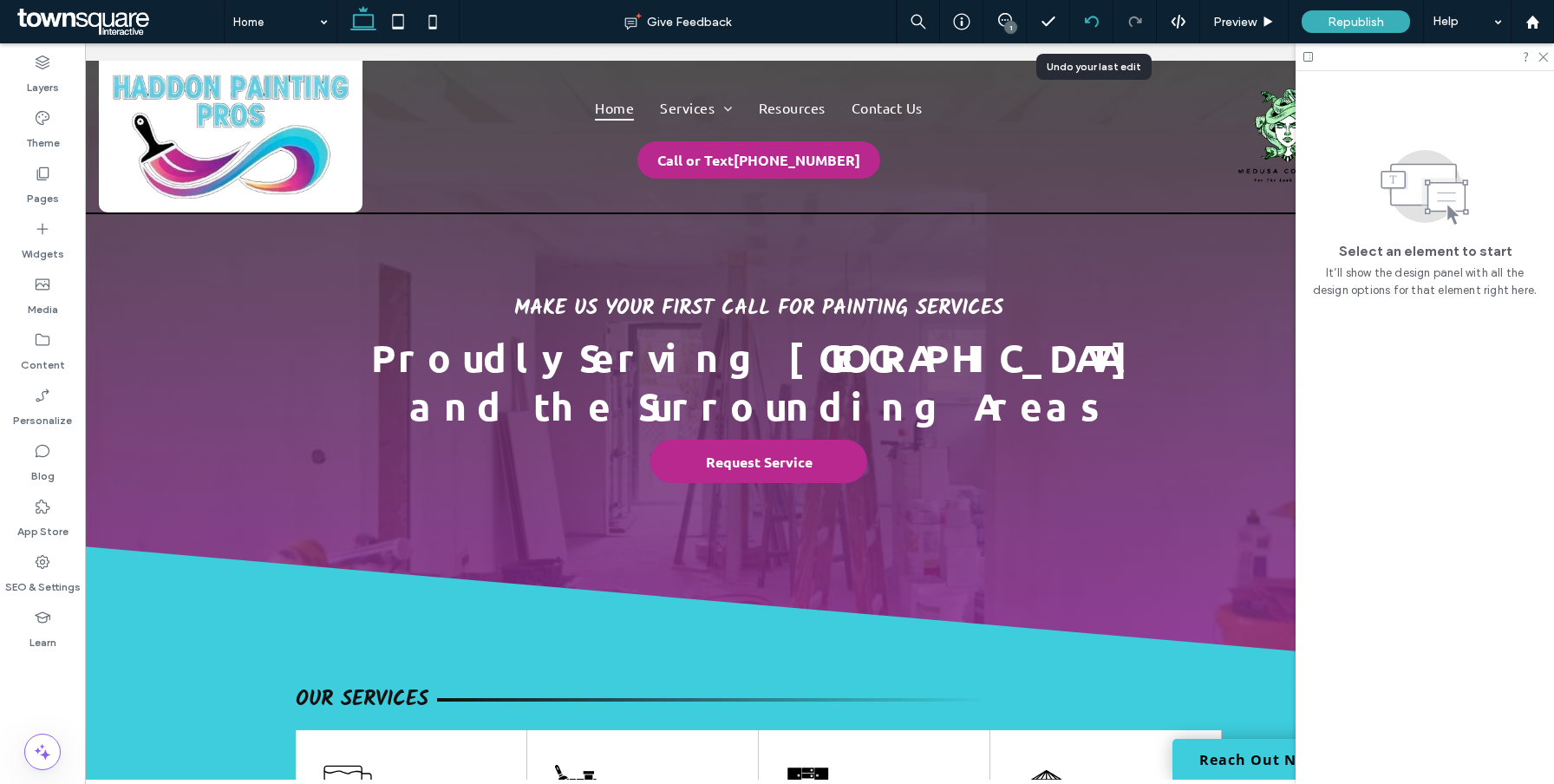
click at [1083, 21] on div at bounding box center [1090, 21] width 42 height 13
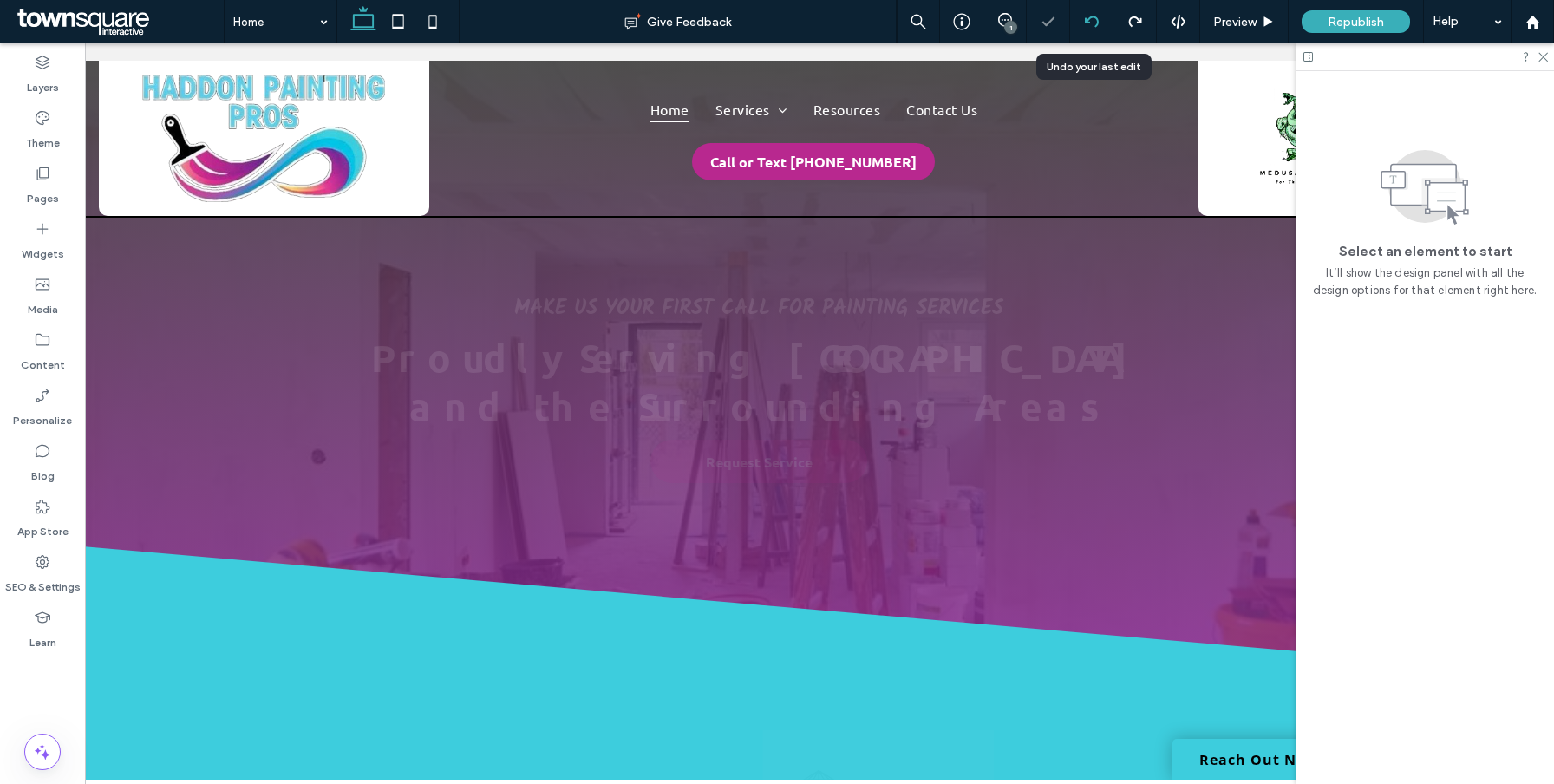
click at [1083, 21] on div at bounding box center [1090, 21] width 42 height 13
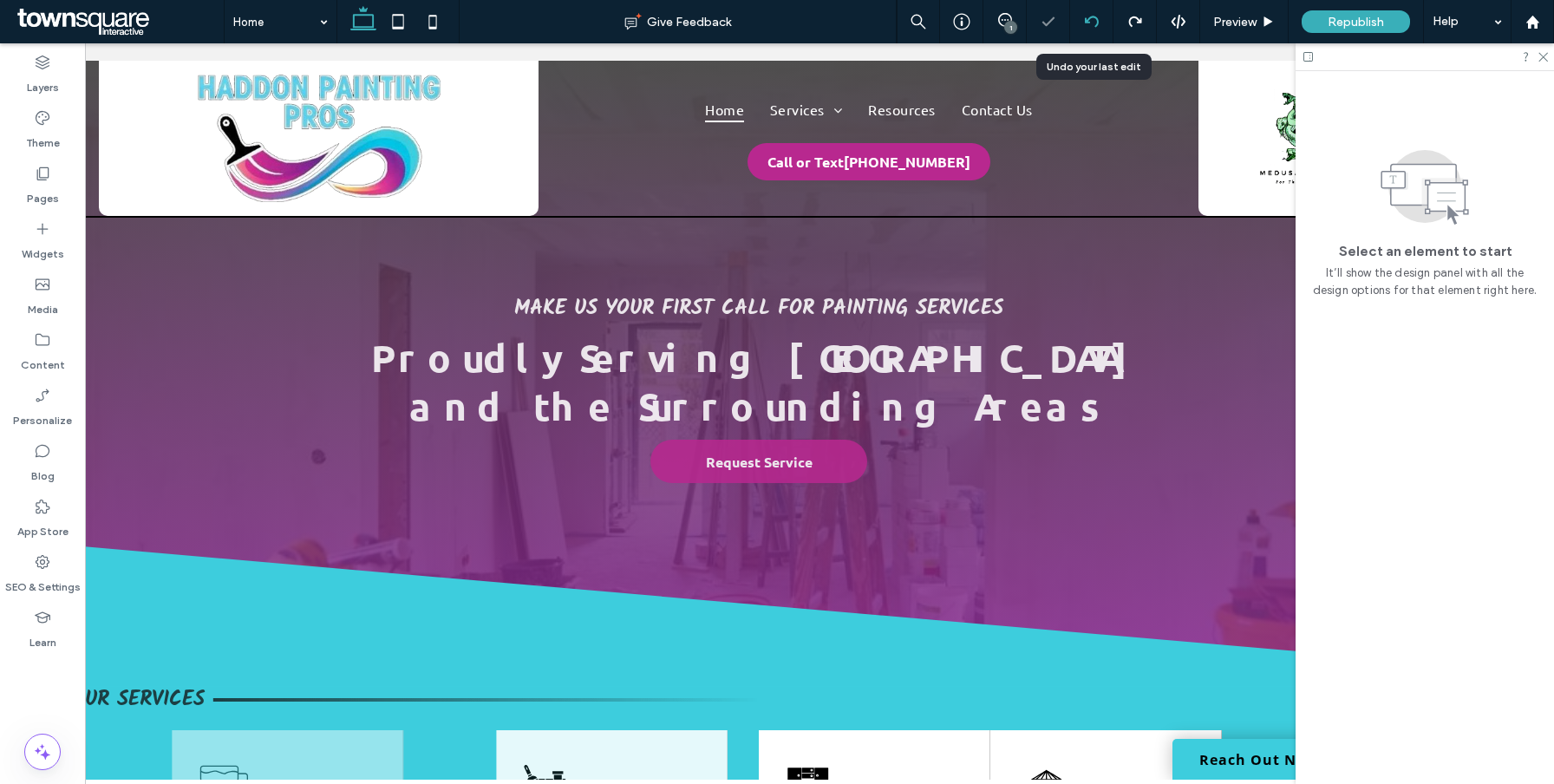
click at [1083, 21] on div at bounding box center [1090, 21] width 42 height 13
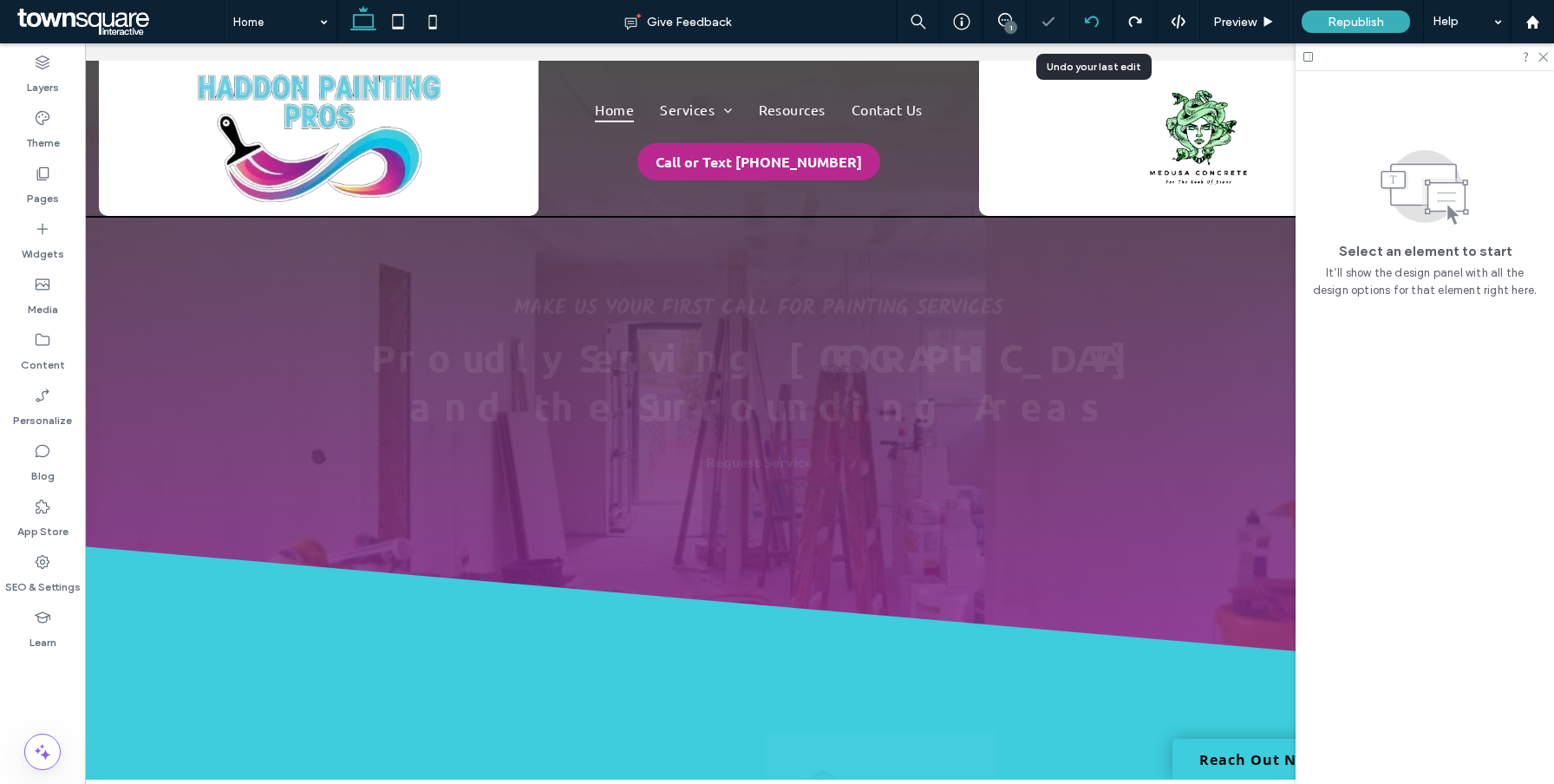
click at [1083, 21] on div at bounding box center [1090, 21] width 42 height 13
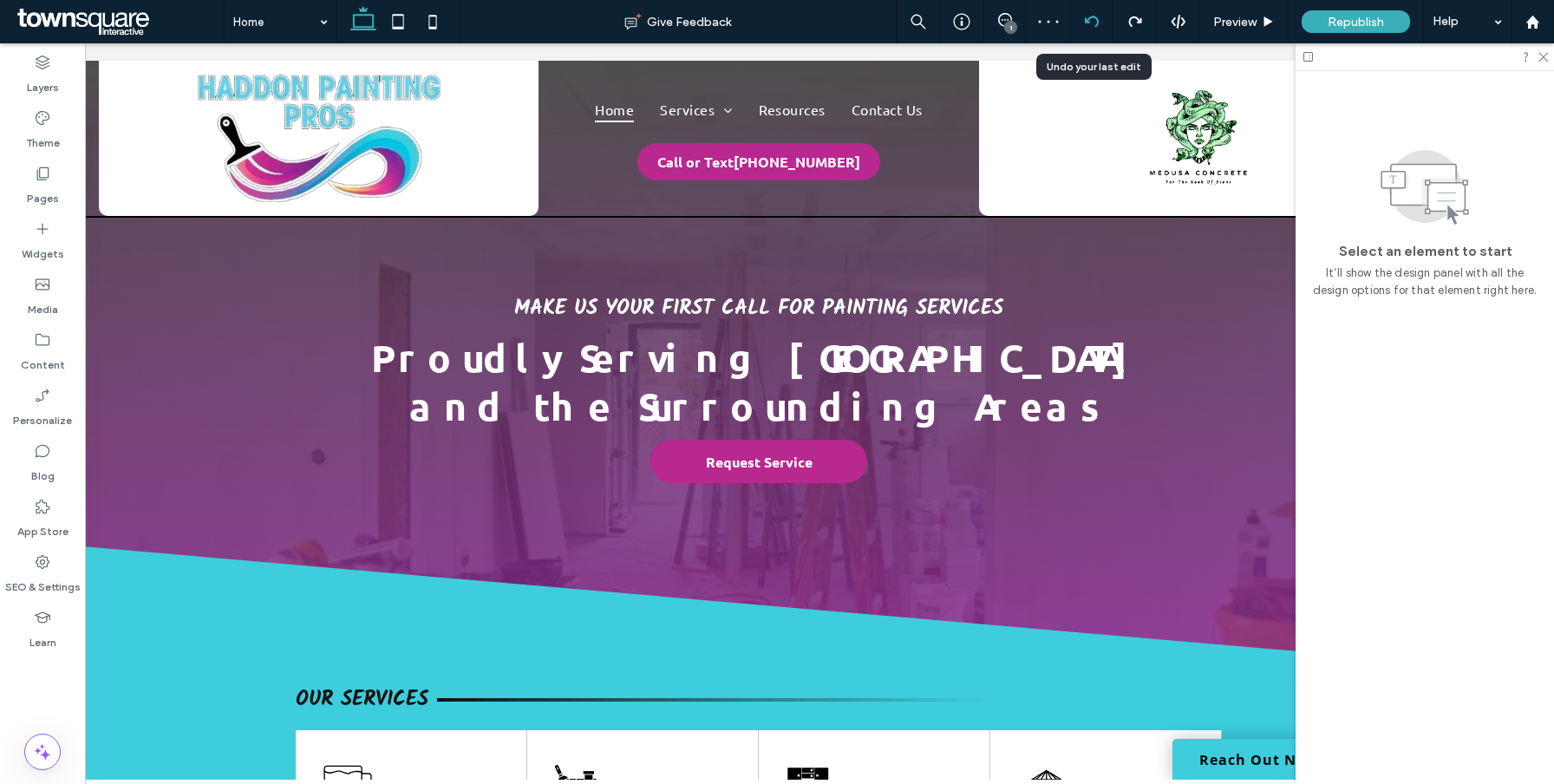
click at [1083, 21] on div at bounding box center [1090, 21] width 42 height 13
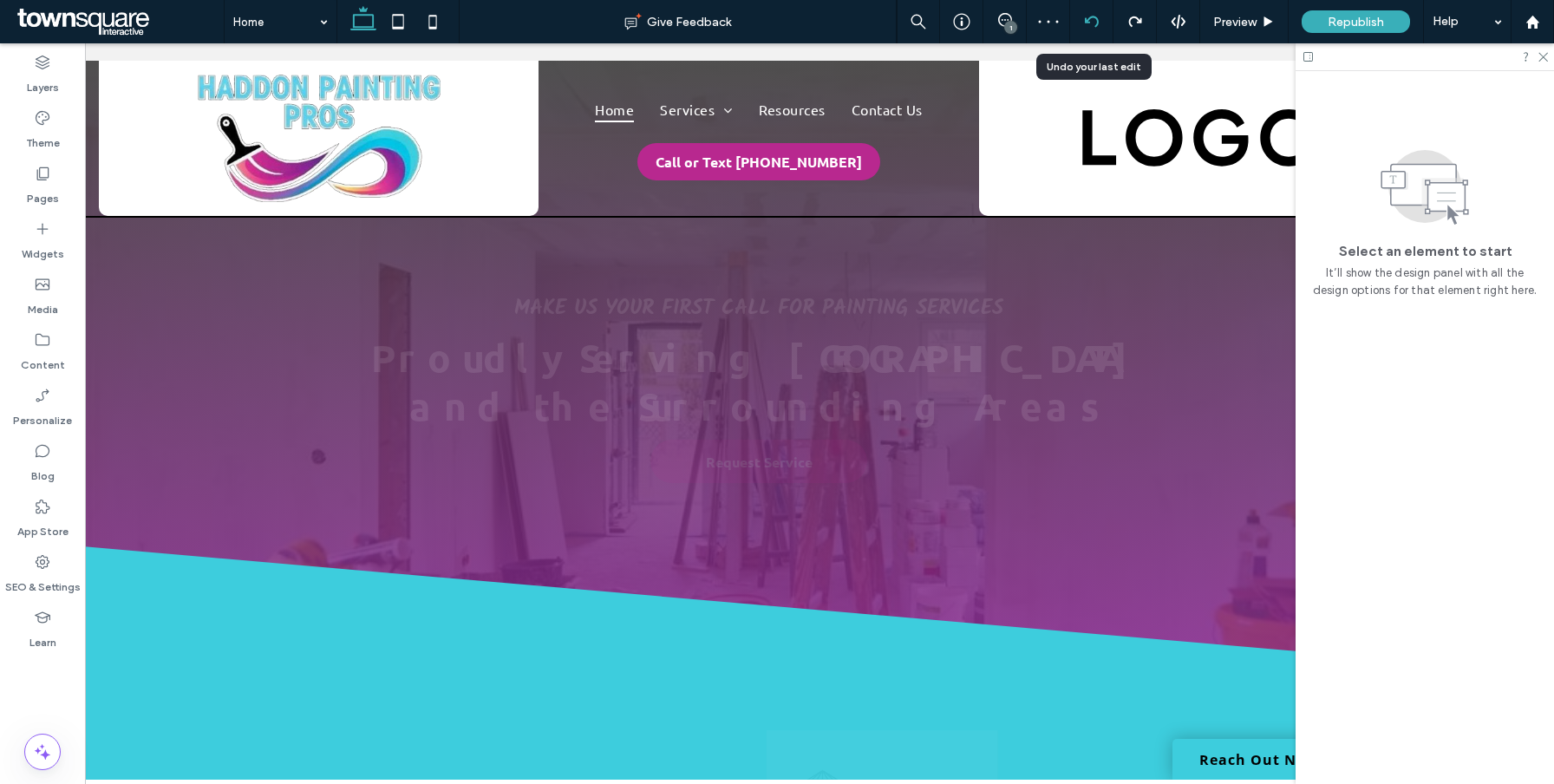
click at [1083, 21] on div at bounding box center [1090, 21] width 42 height 13
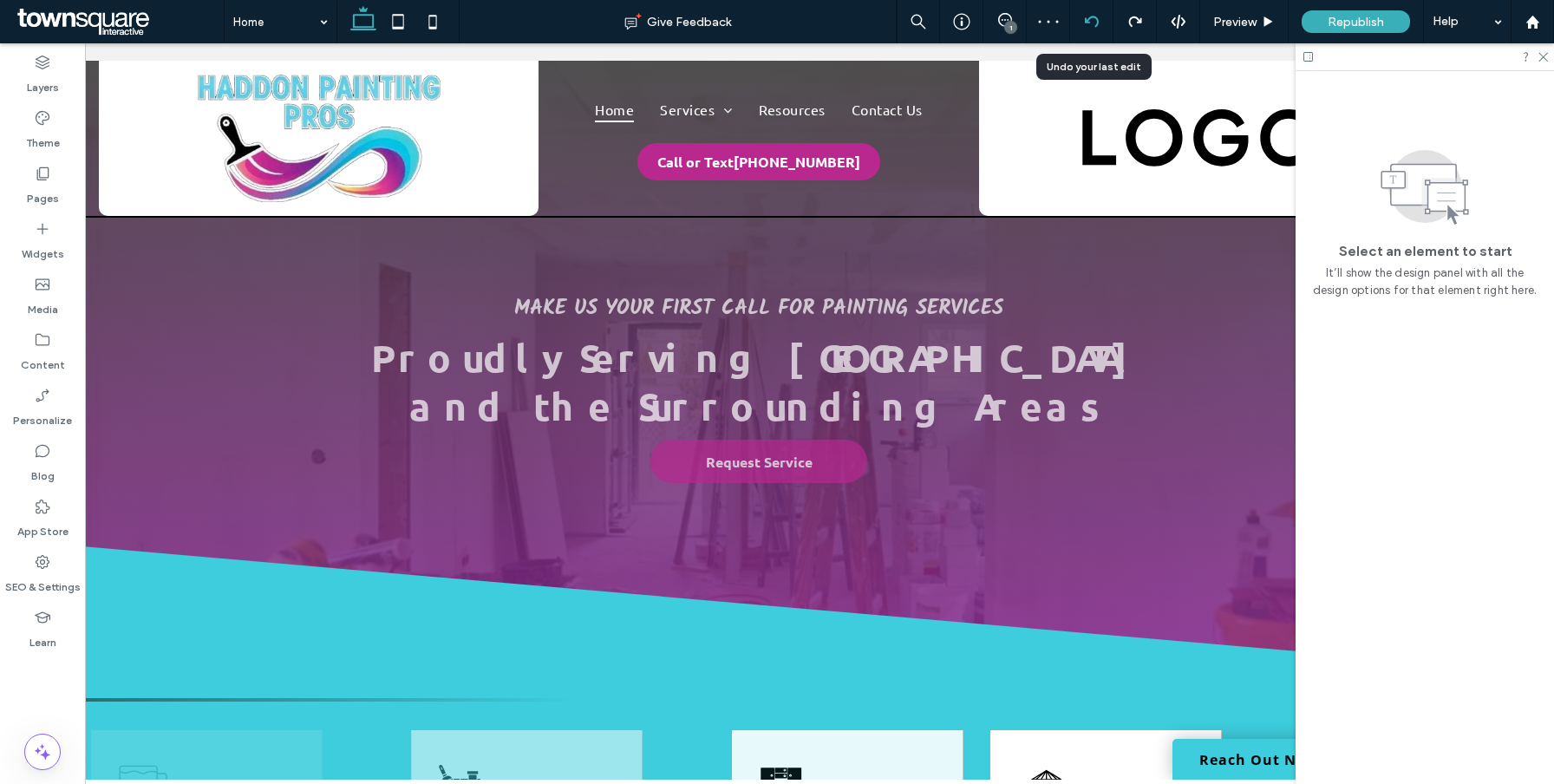
click at [1083, 21] on div at bounding box center [1090, 21] width 42 height 13
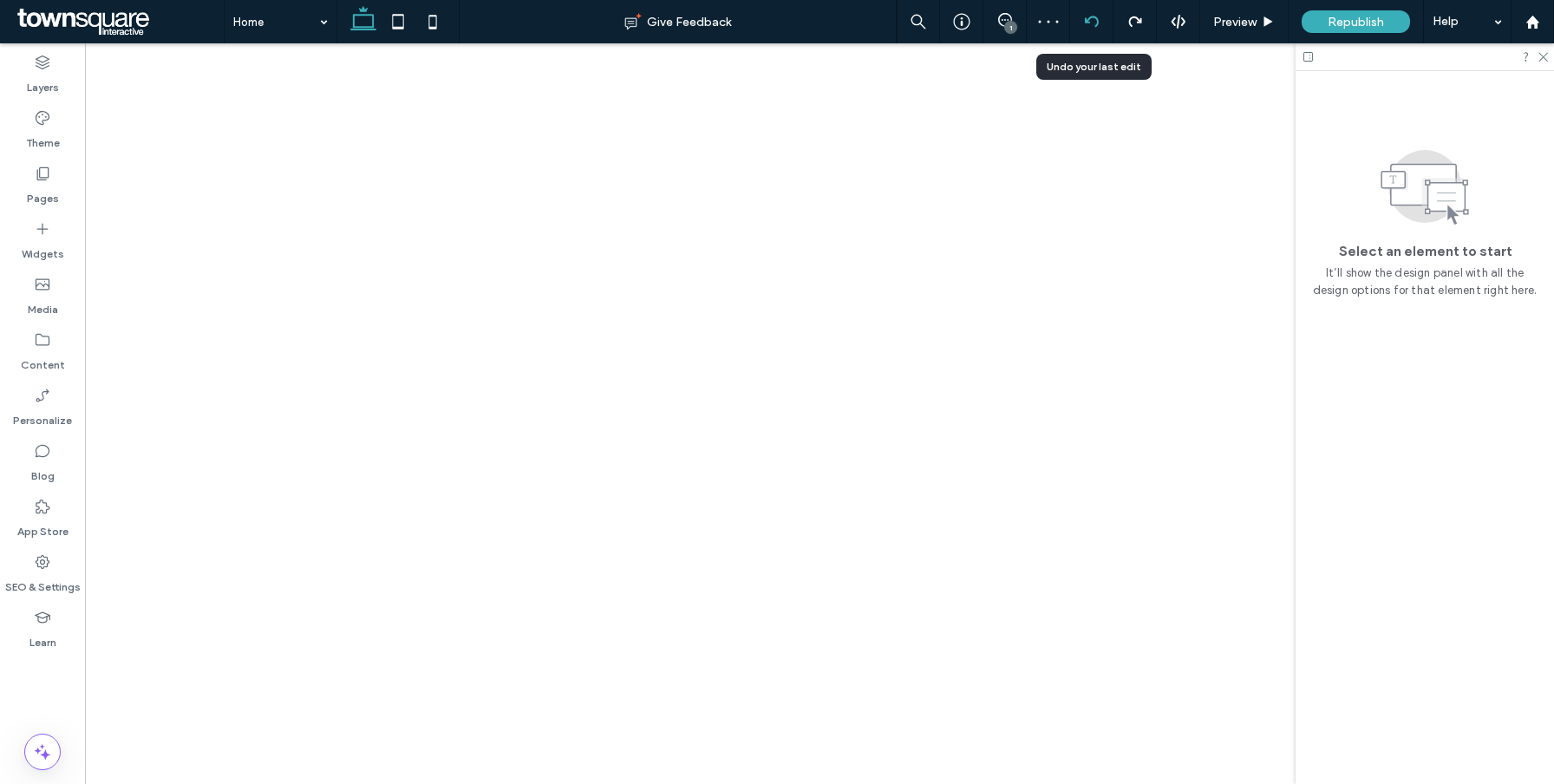
click at [1083, 21] on div at bounding box center [1090, 21] width 42 height 13
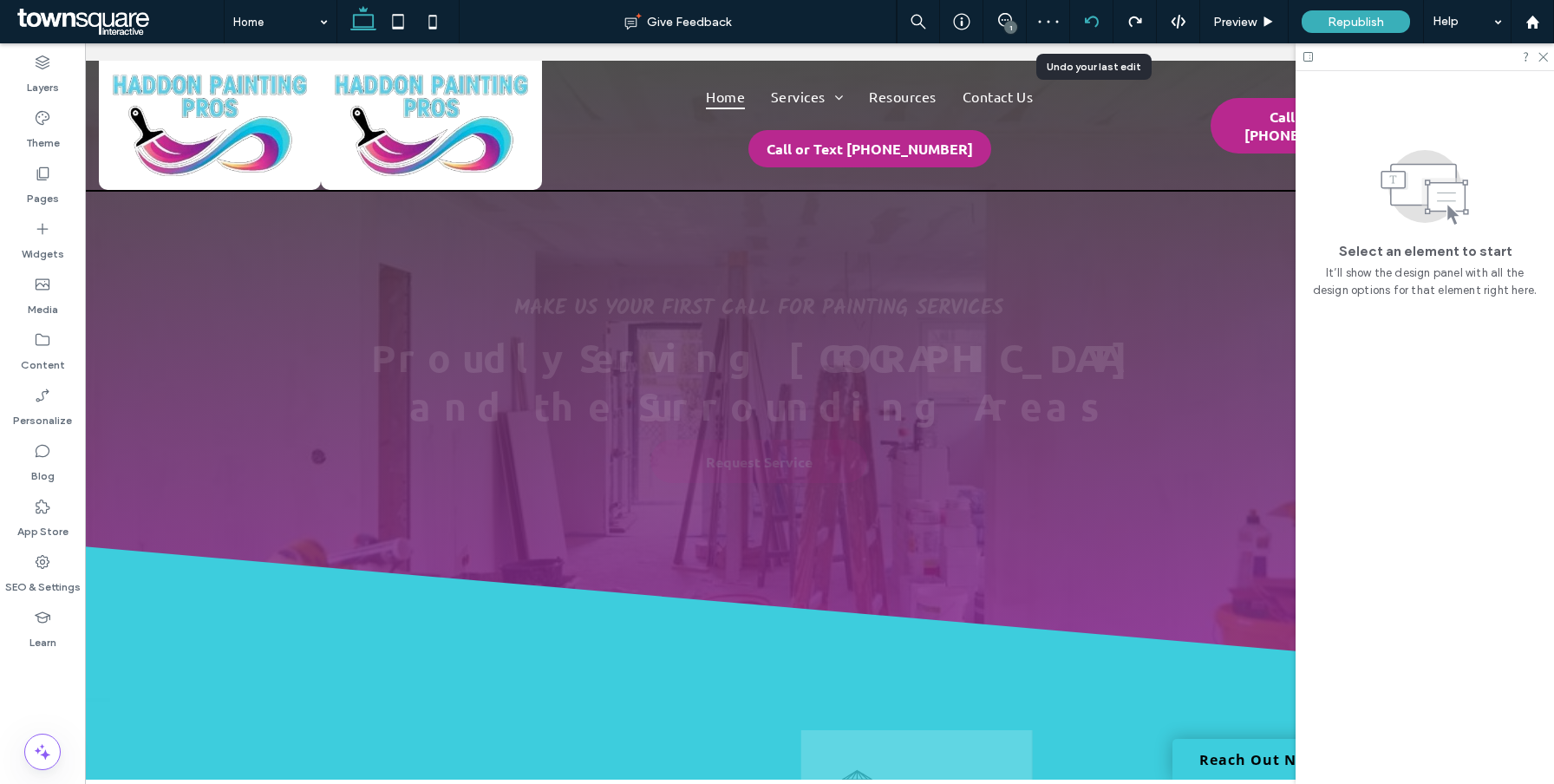
click at [1083, 21] on div at bounding box center [1090, 21] width 42 height 13
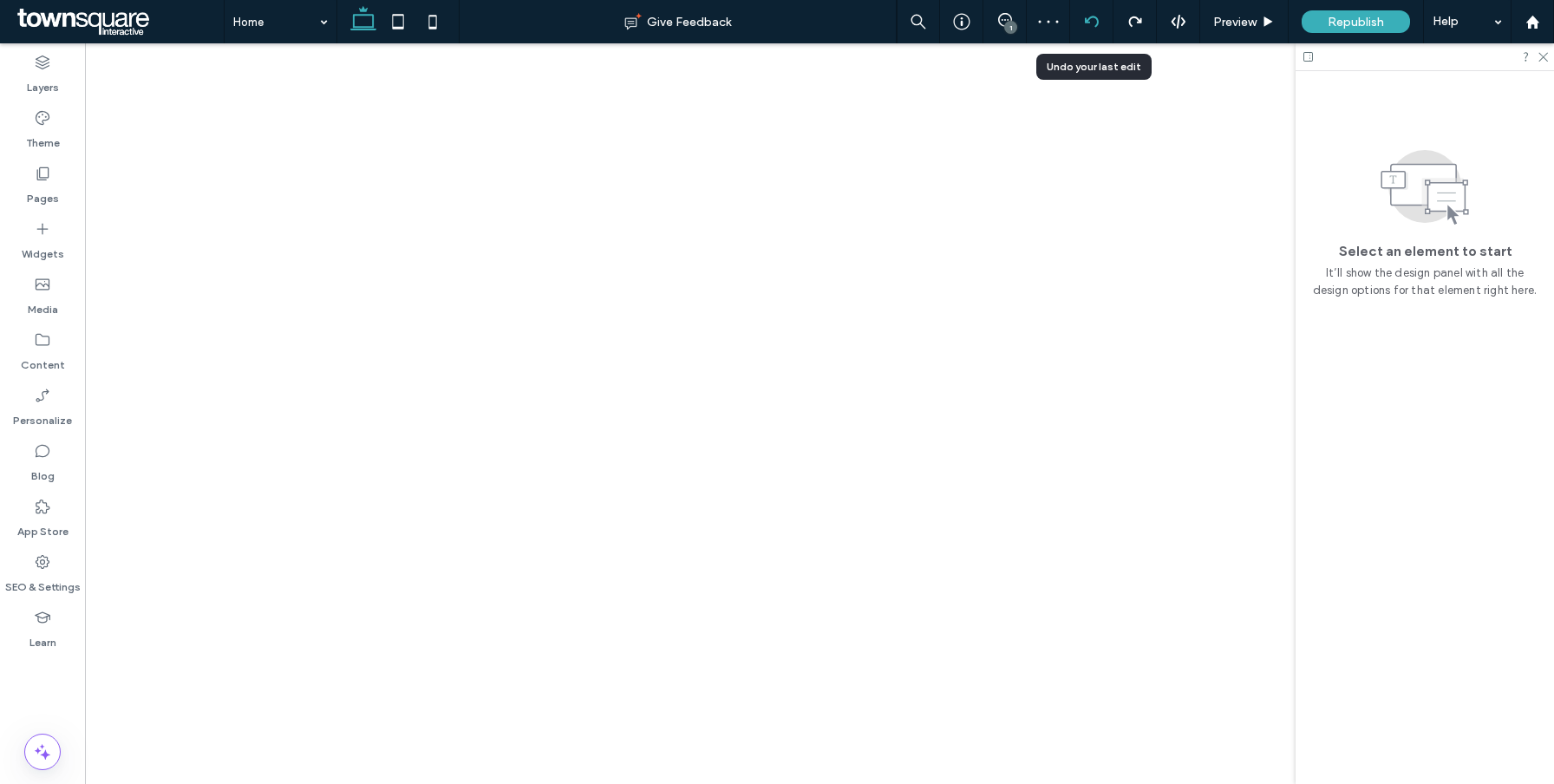
click at [1083, 21] on div at bounding box center [1090, 21] width 42 height 13
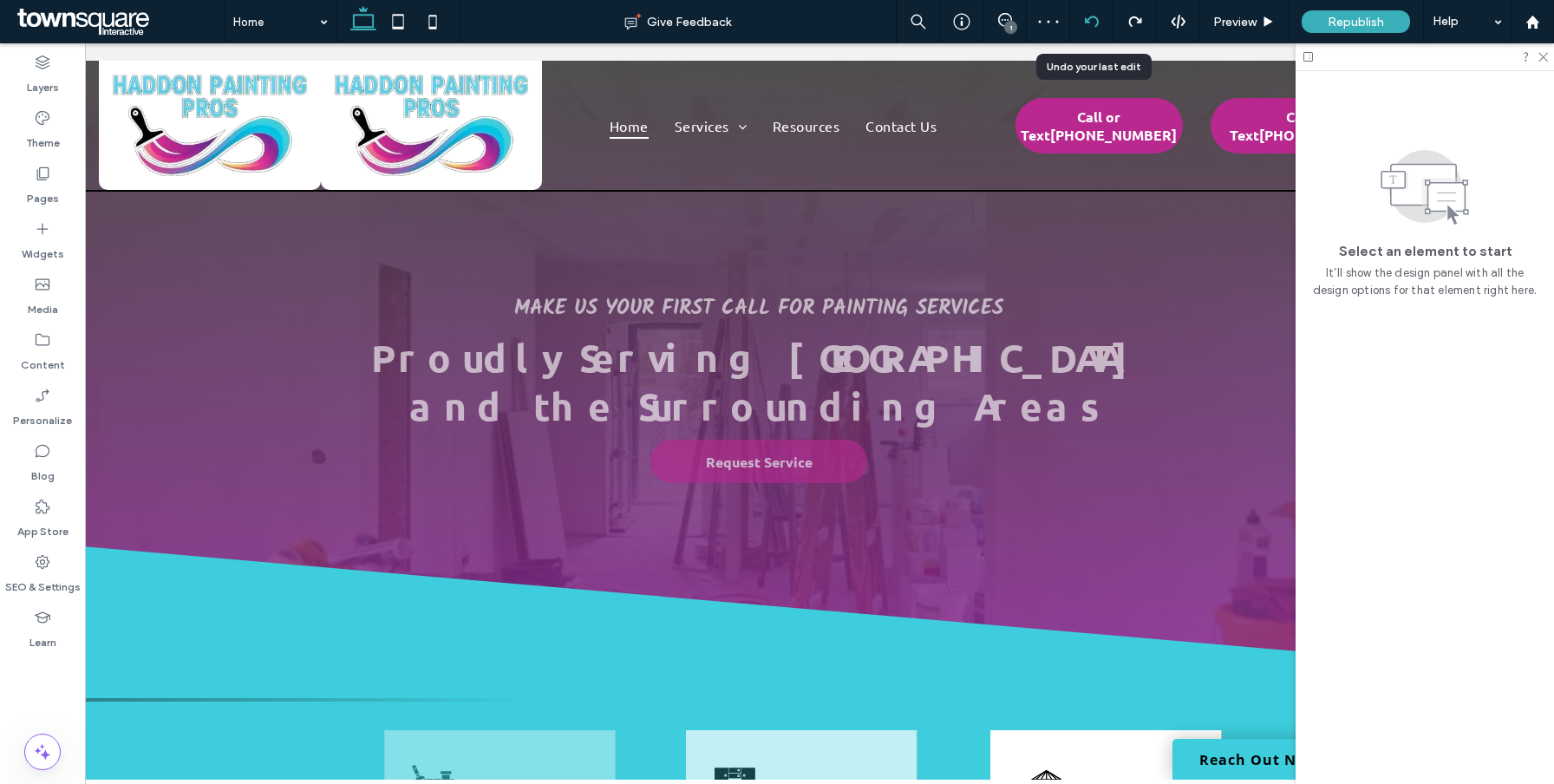
click at [1083, 21] on div at bounding box center [1090, 21] width 42 height 13
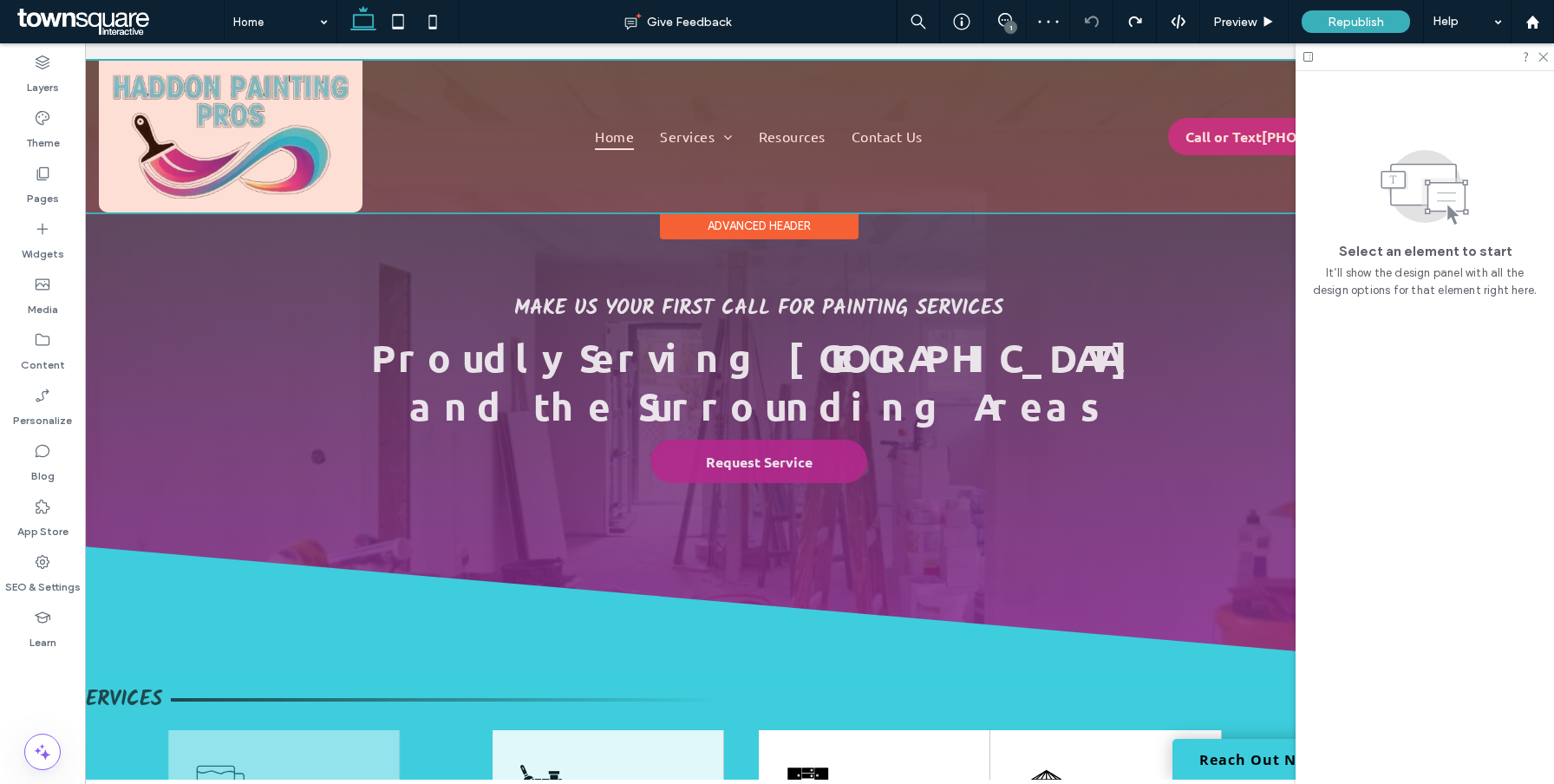
click at [344, 156] on div at bounding box center [758, 137] width 1435 height 152
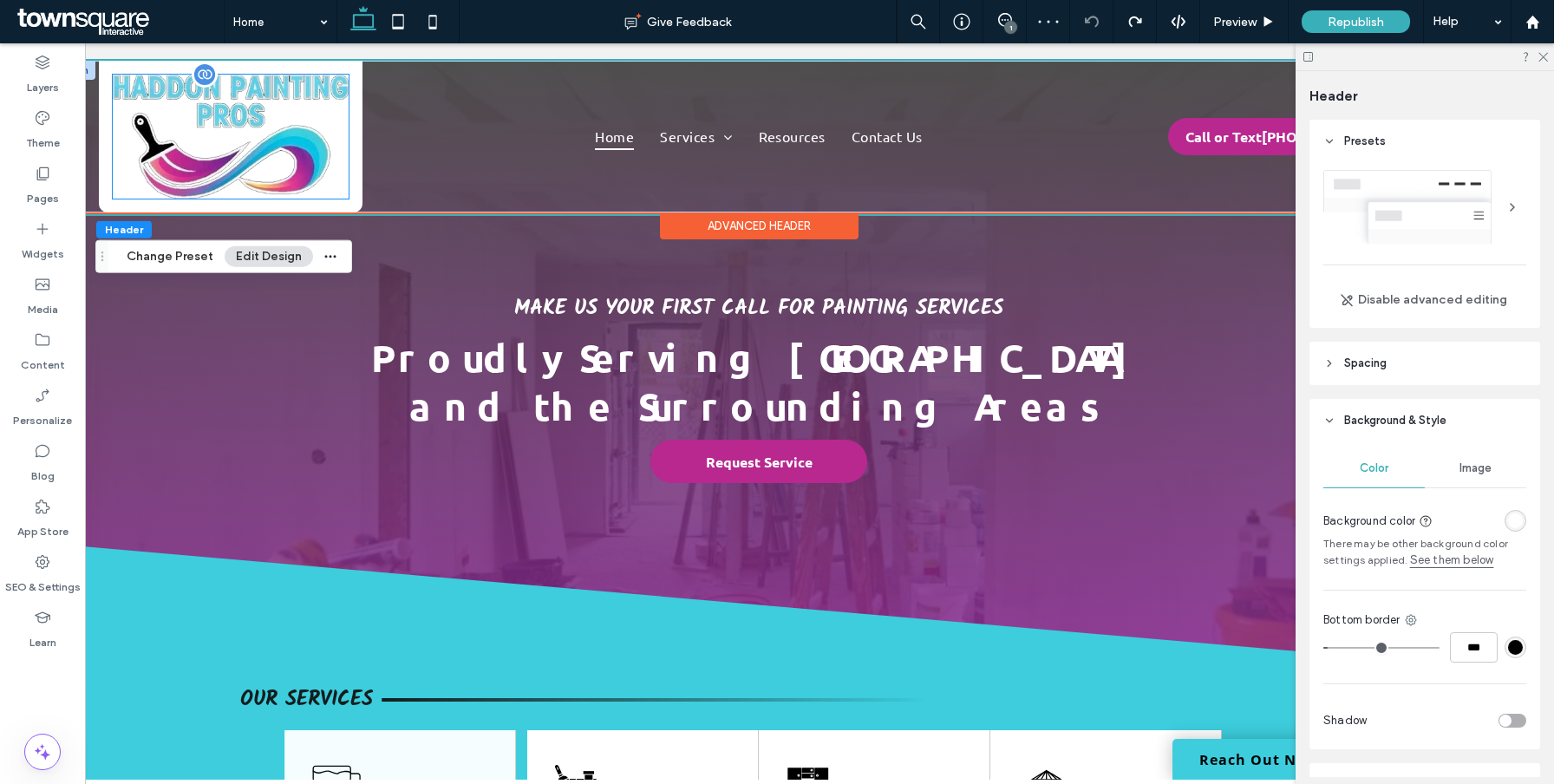
click at [296, 149] on img at bounding box center [231, 137] width 236 height 124
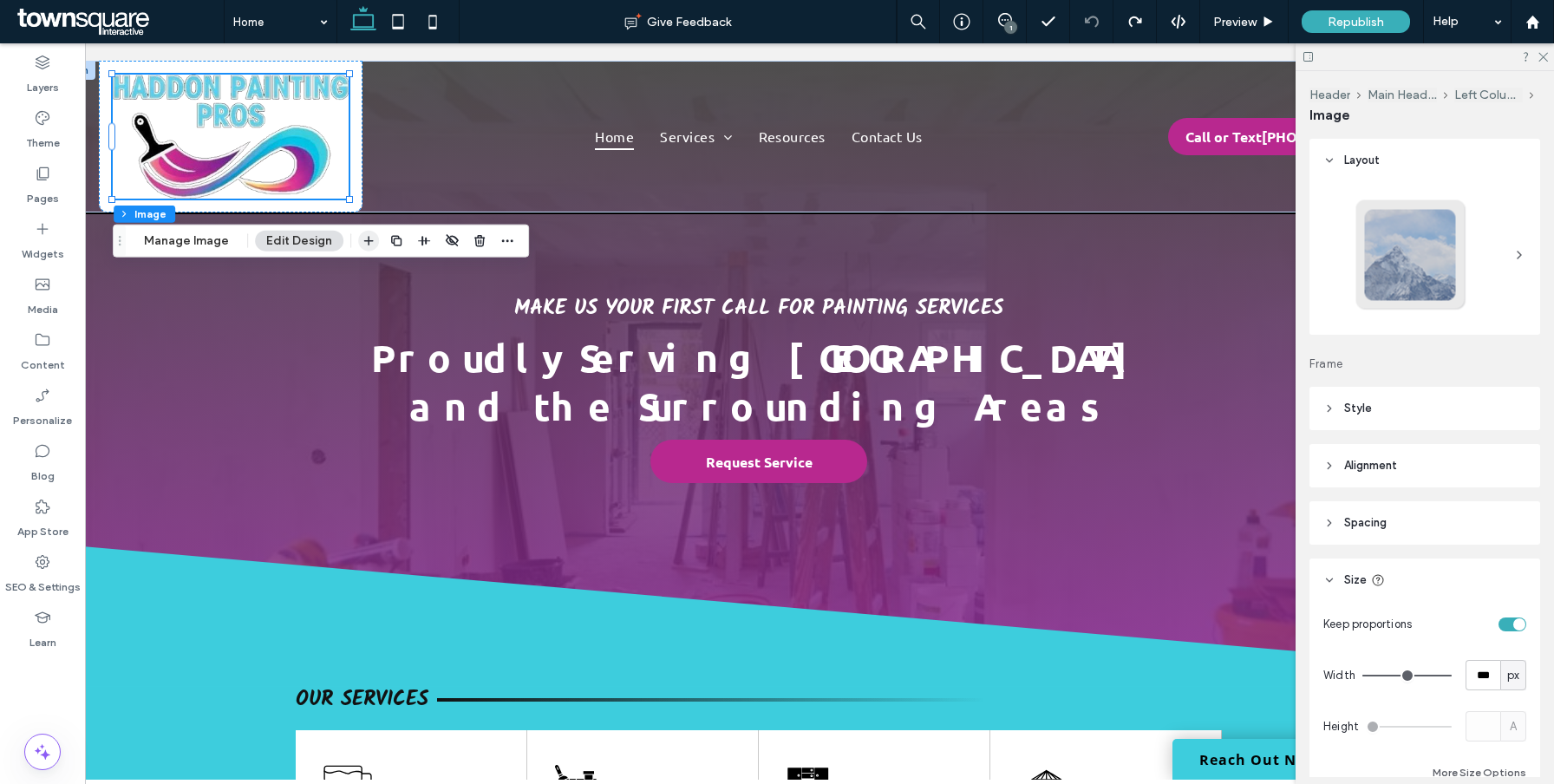
click at [365, 237] on use "button" at bounding box center [369, 241] width 10 height 10
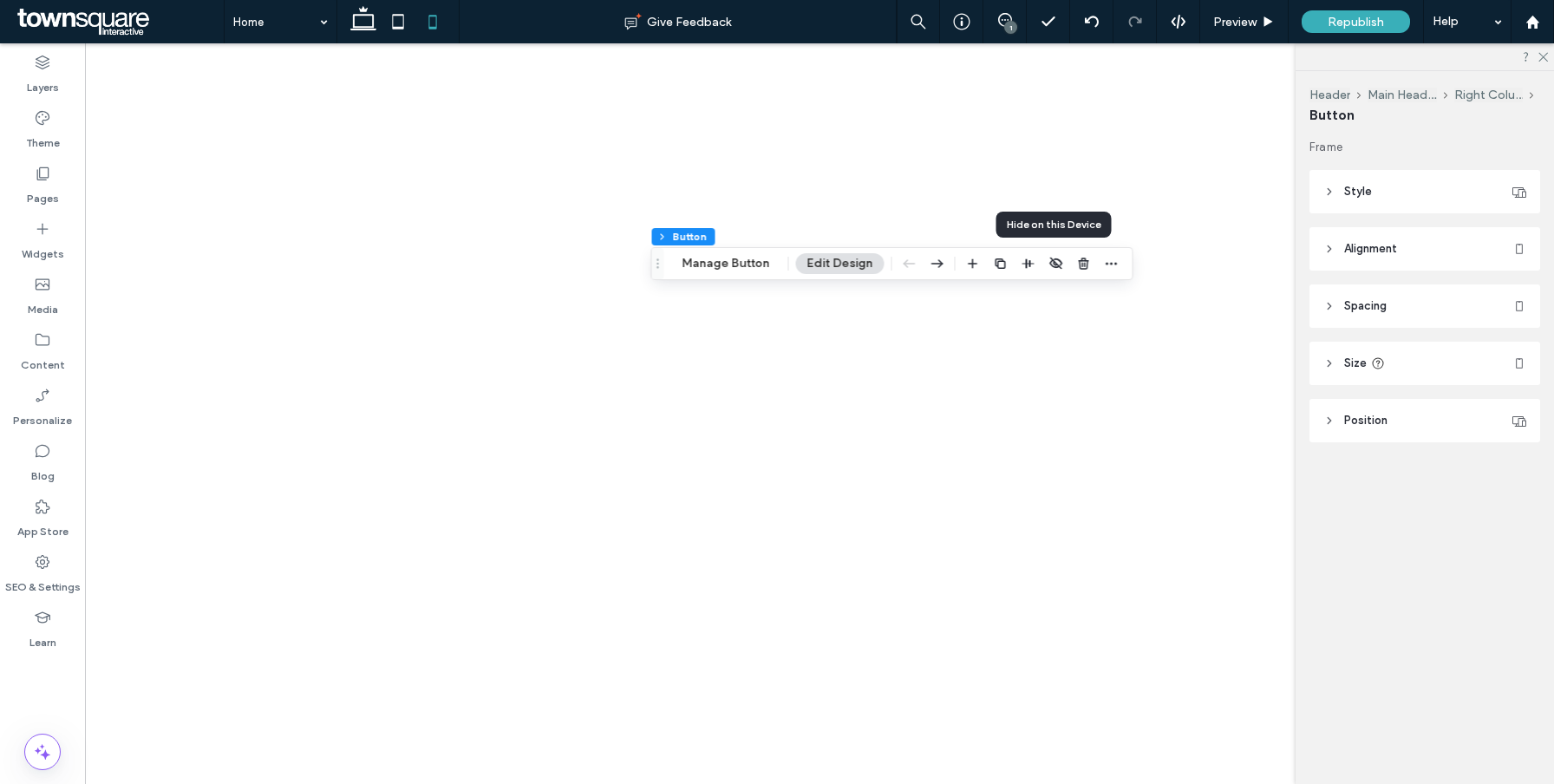
click at [1055, 264] on icon "button" at bounding box center [1055, 263] width 13 height 13
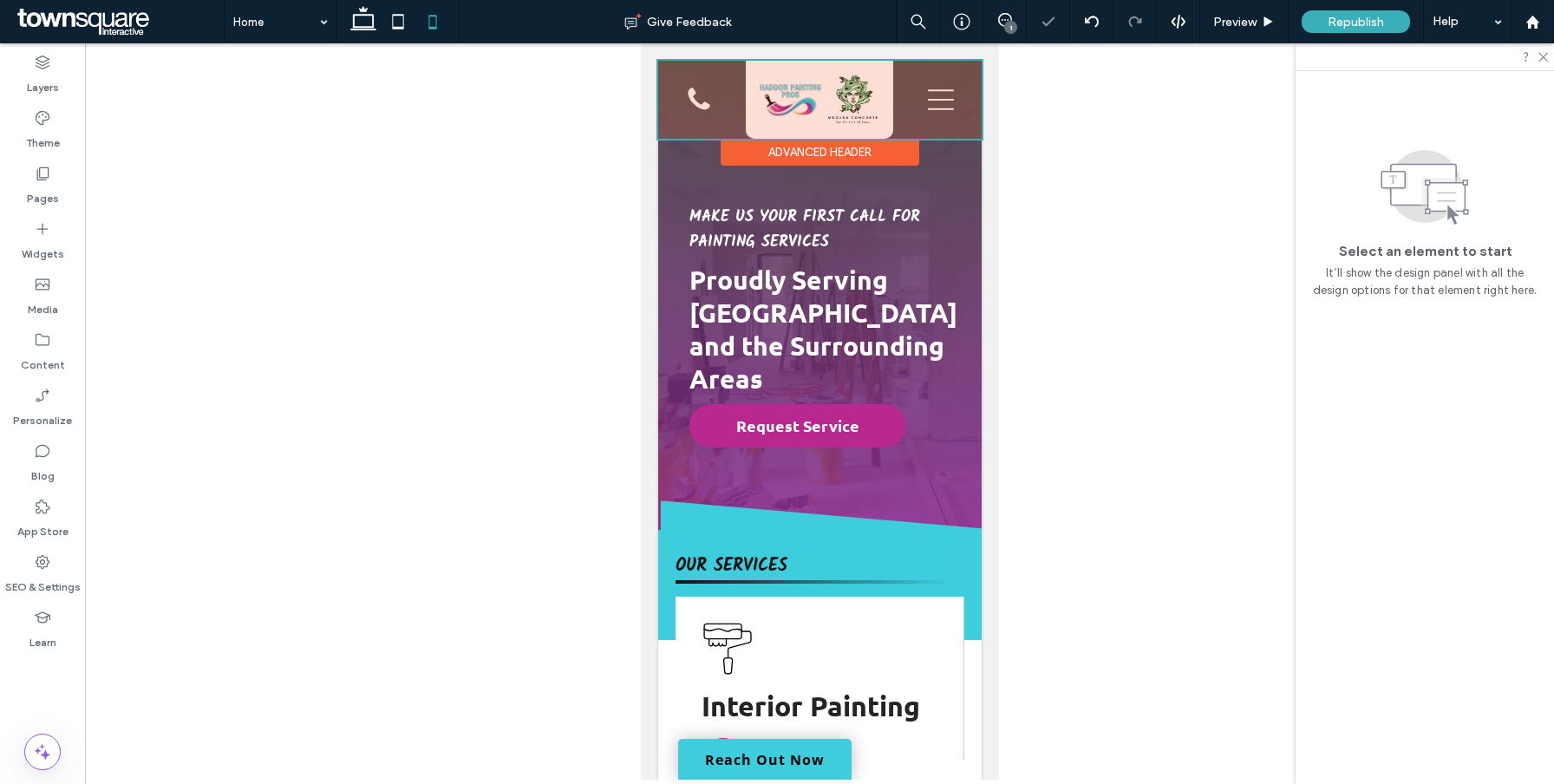
click at [958, 110] on div at bounding box center [819, 100] width 323 height 78
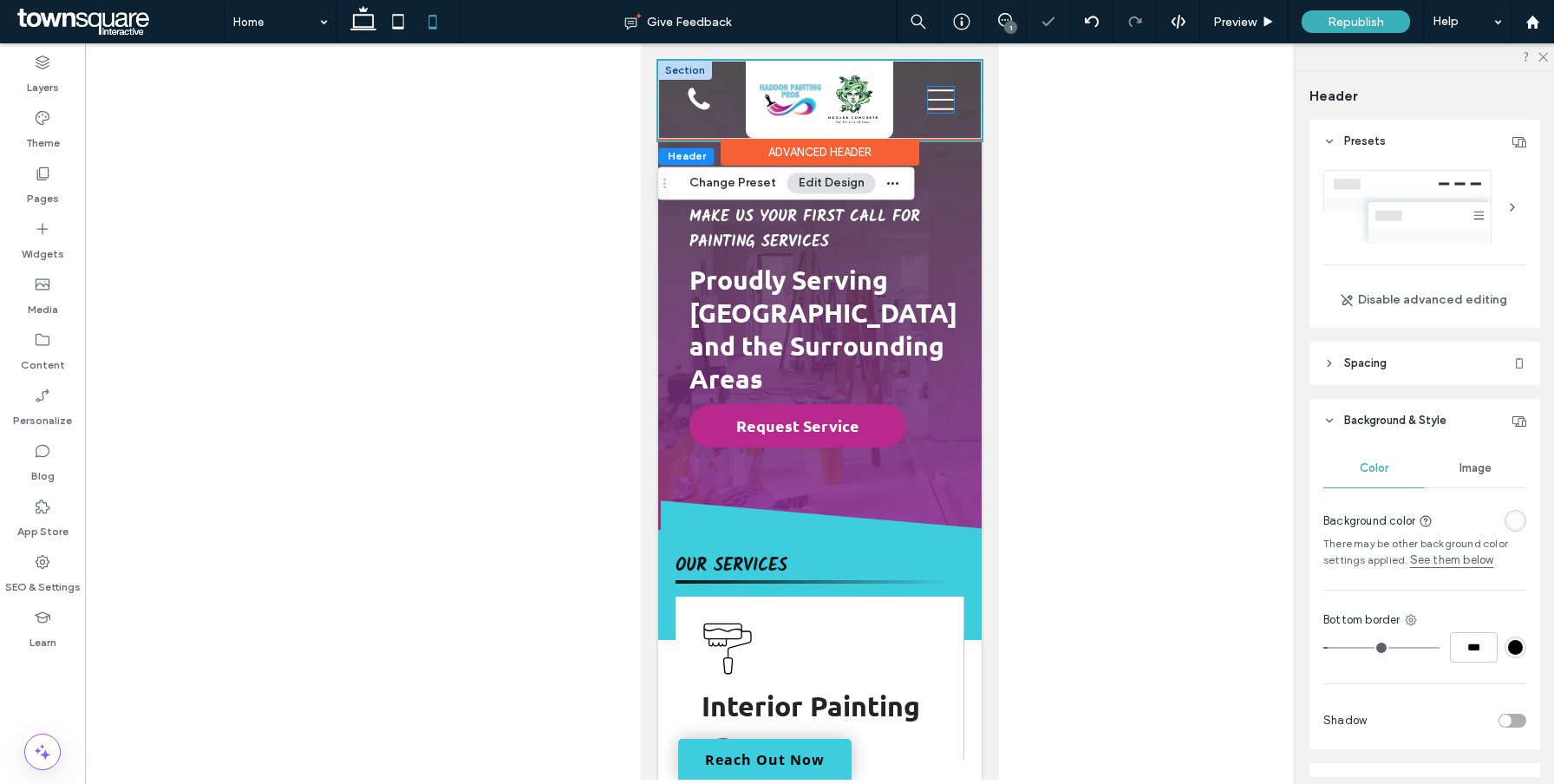
click at [940, 103] on icon at bounding box center [940, 100] width 26 height 26
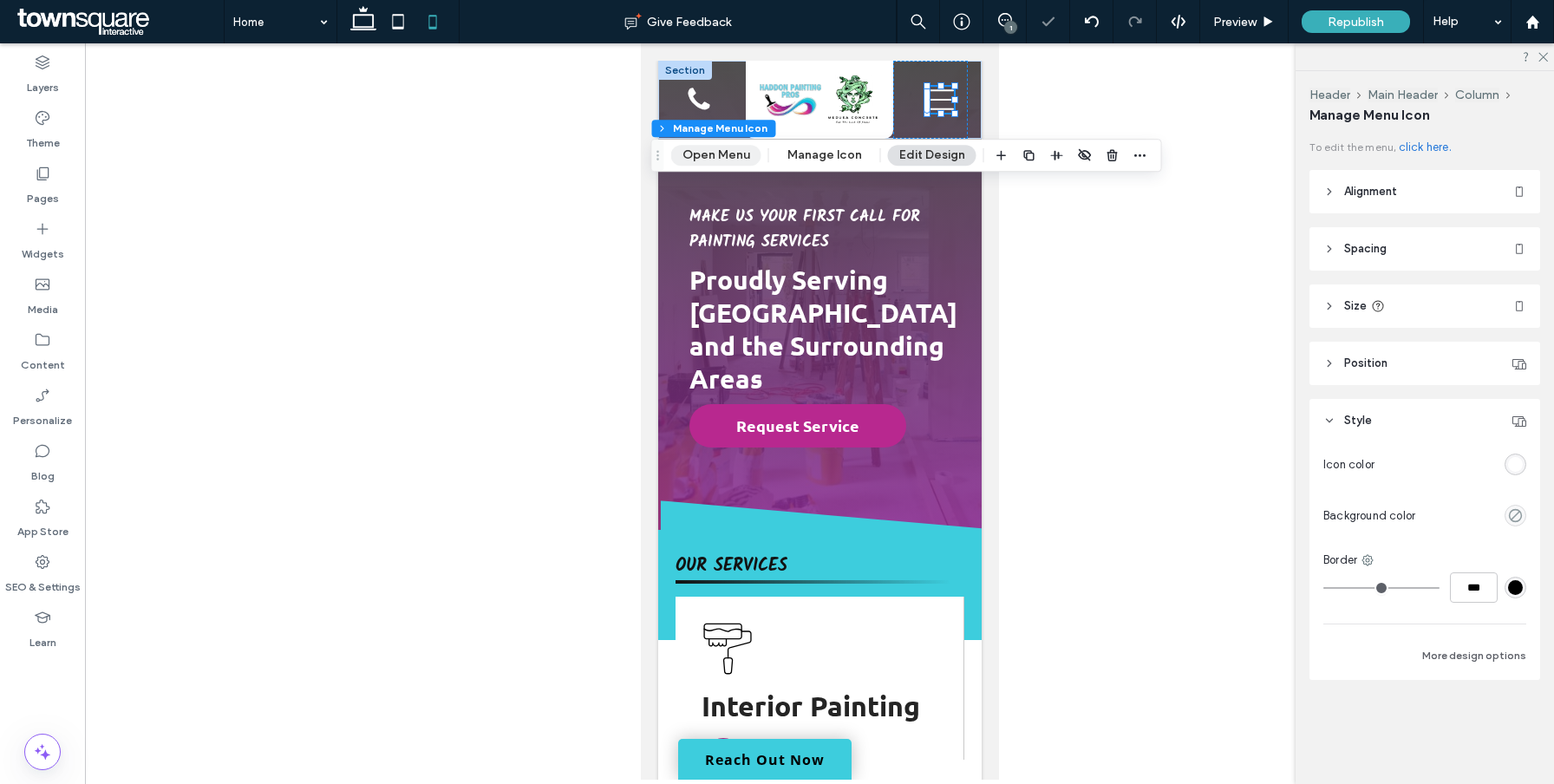
click at [711, 149] on button "Open Menu" at bounding box center [716, 154] width 90 height 21
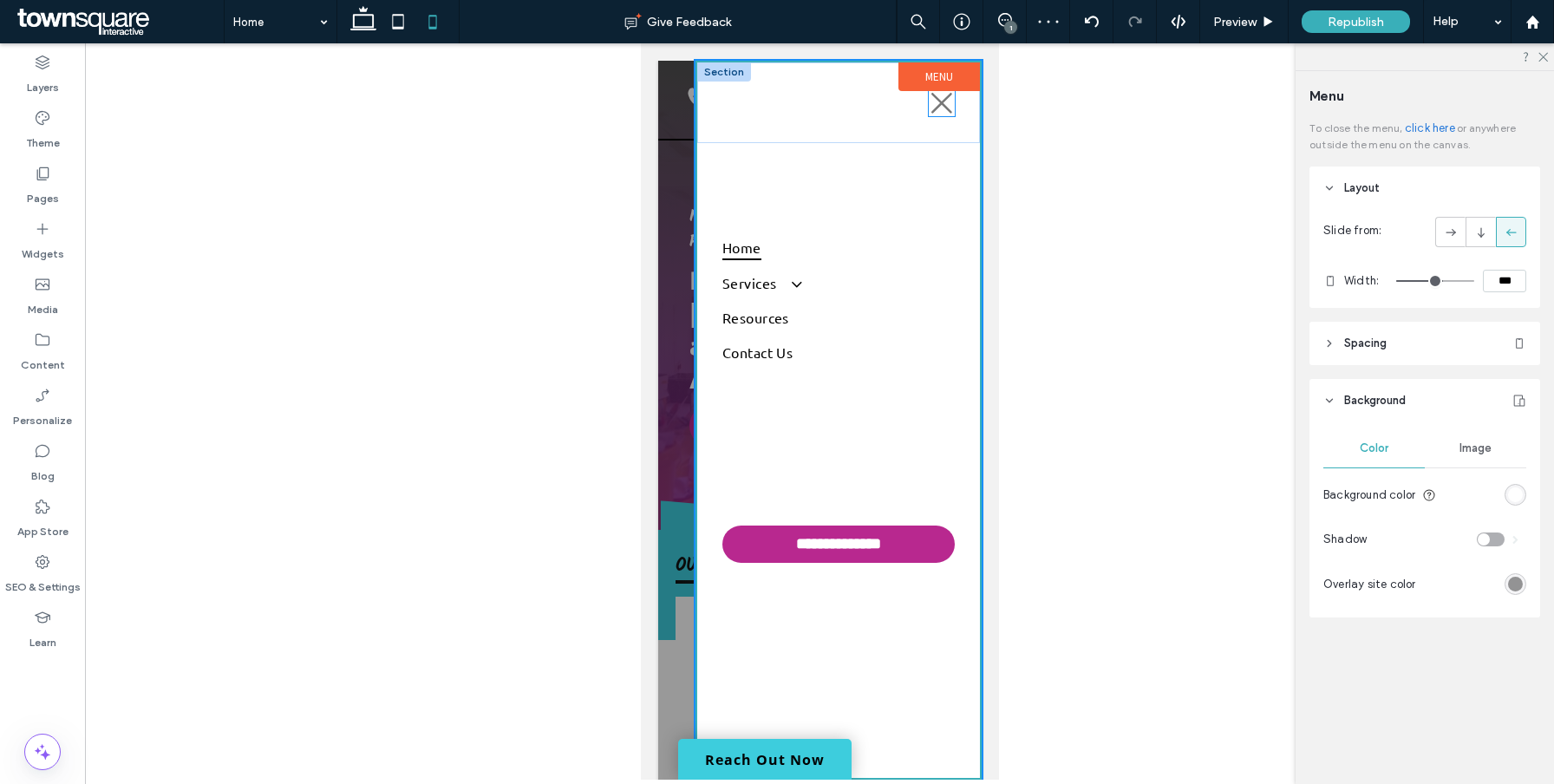
click at [942, 111] on icon at bounding box center [940, 102] width 26 height 26
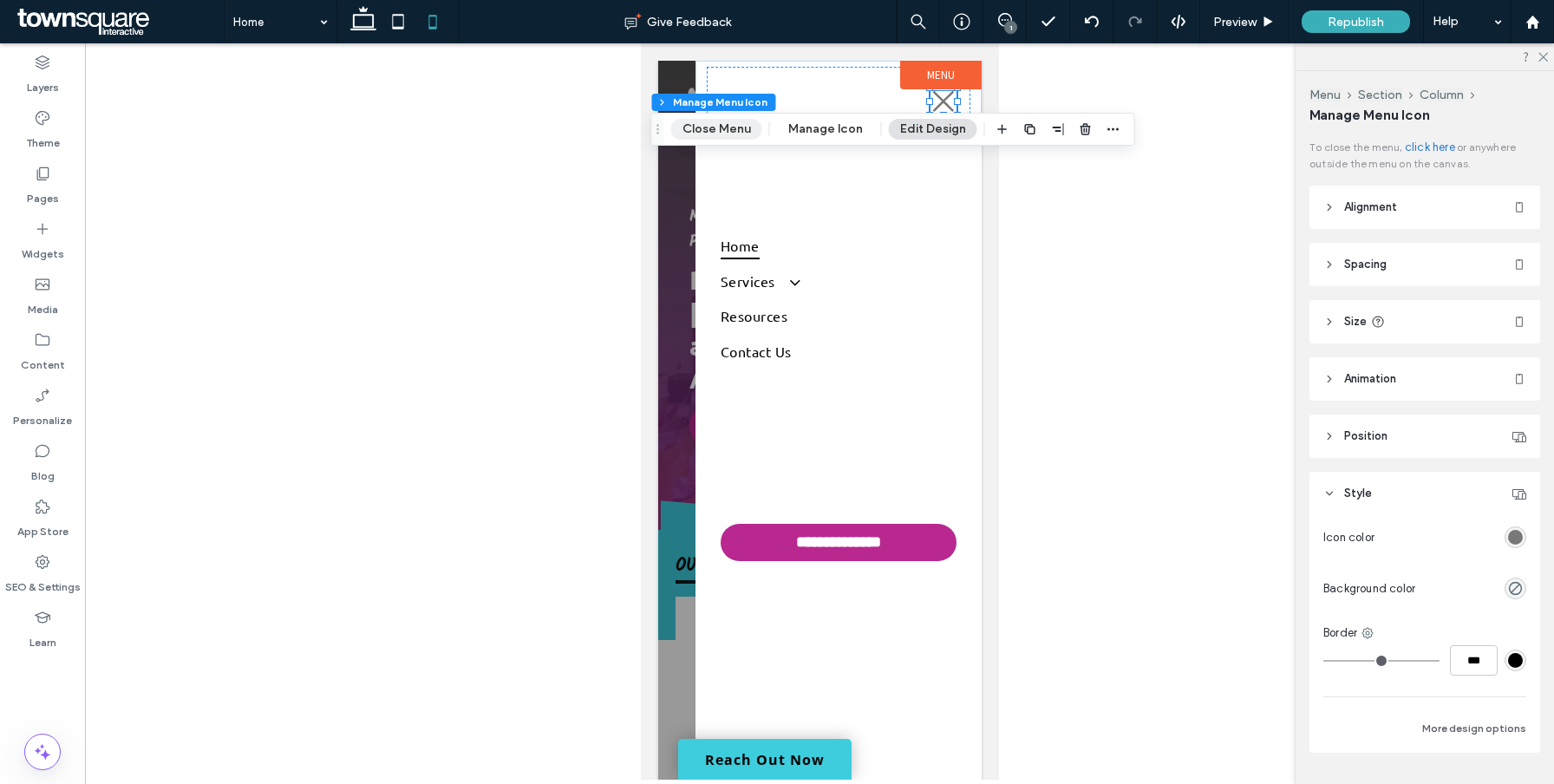
click at [726, 137] on button "Close Menu" at bounding box center [716, 128] width 91 height 21
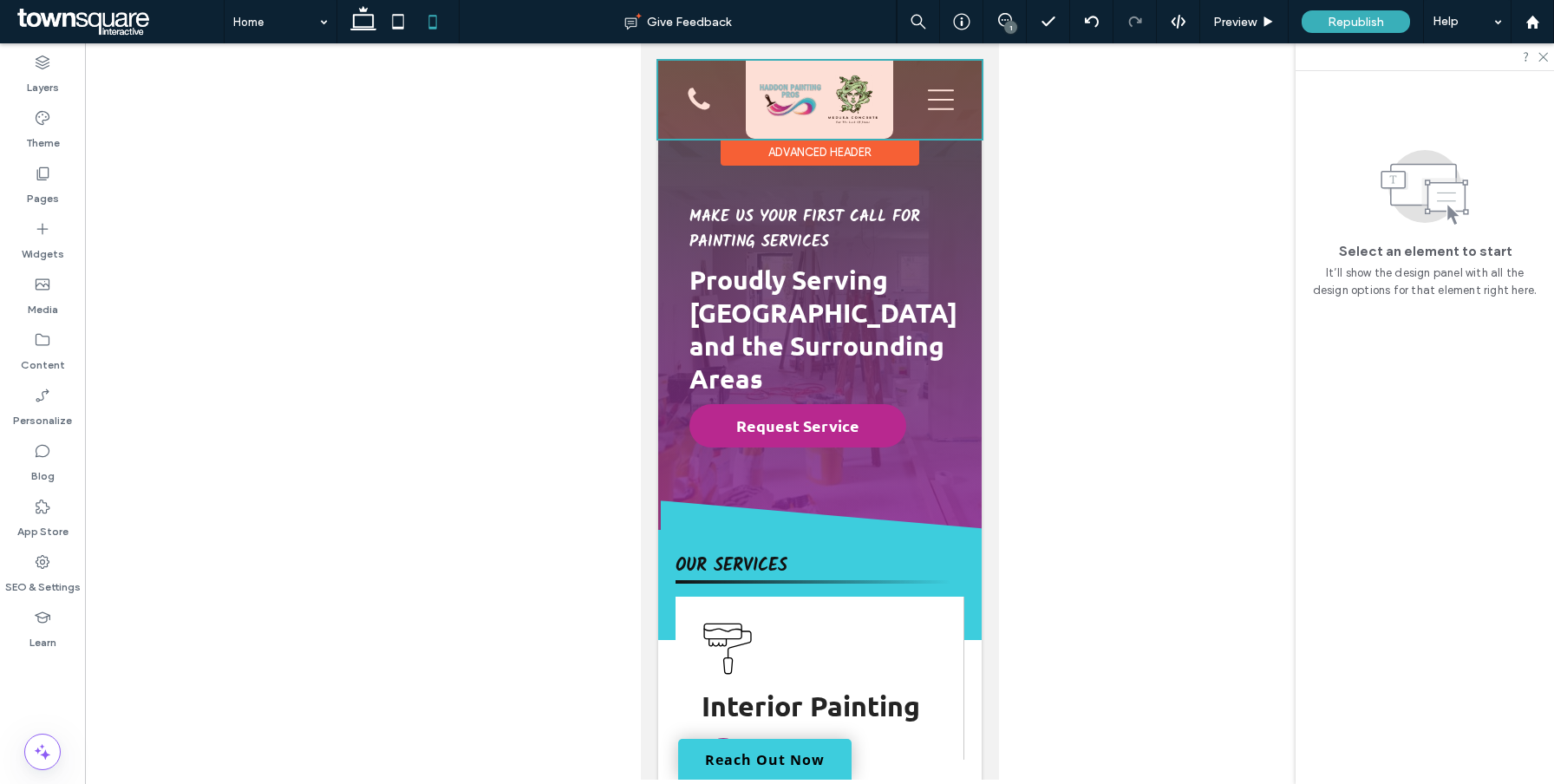
click at [795, 107] on div at bounding box center [819, 100] width 323 height 78
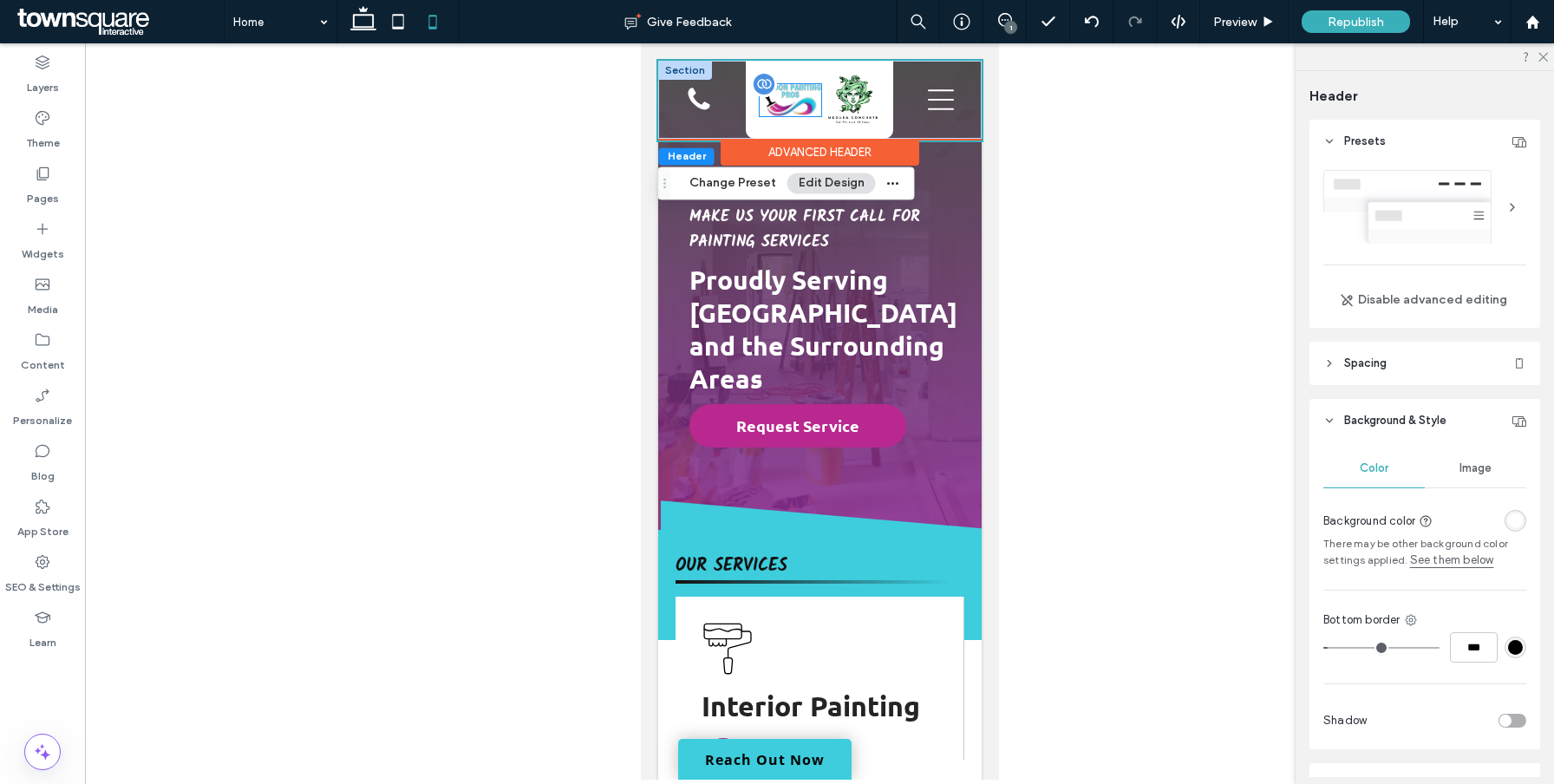
click at [773, 104] on img at bounding box center [790, 101] width 62 height 32
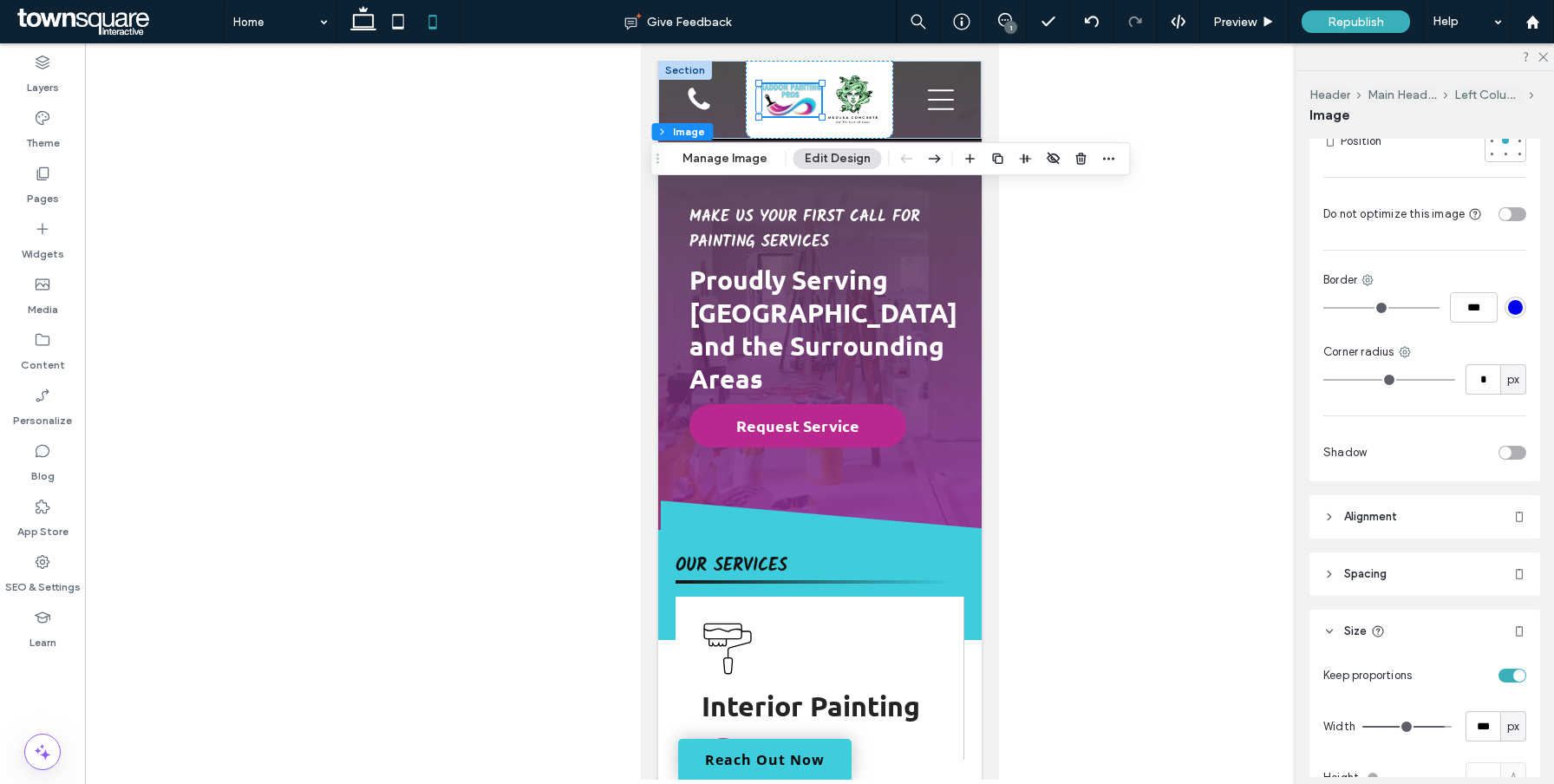
scroll to position [505, 0]
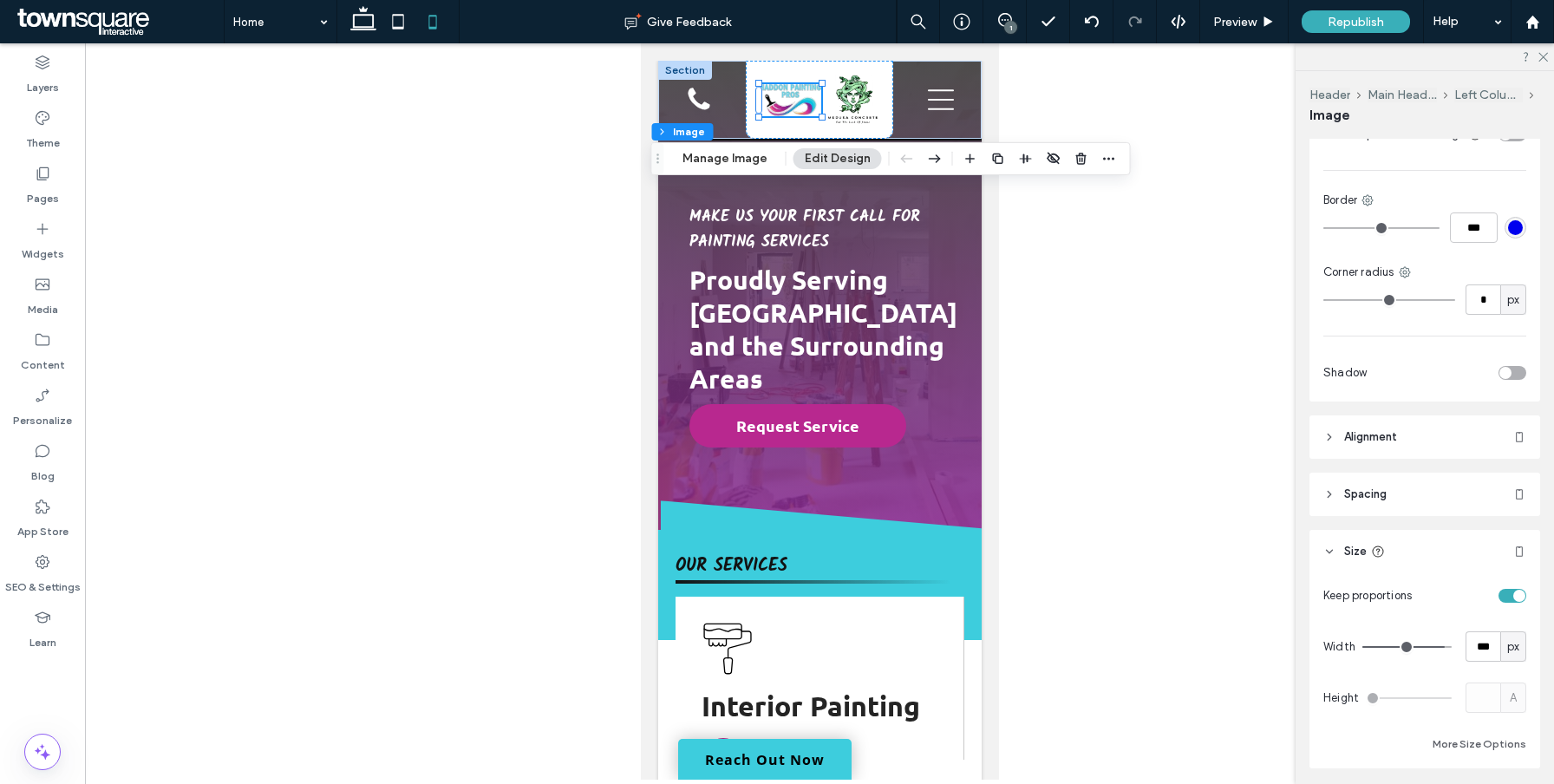
type input "***"
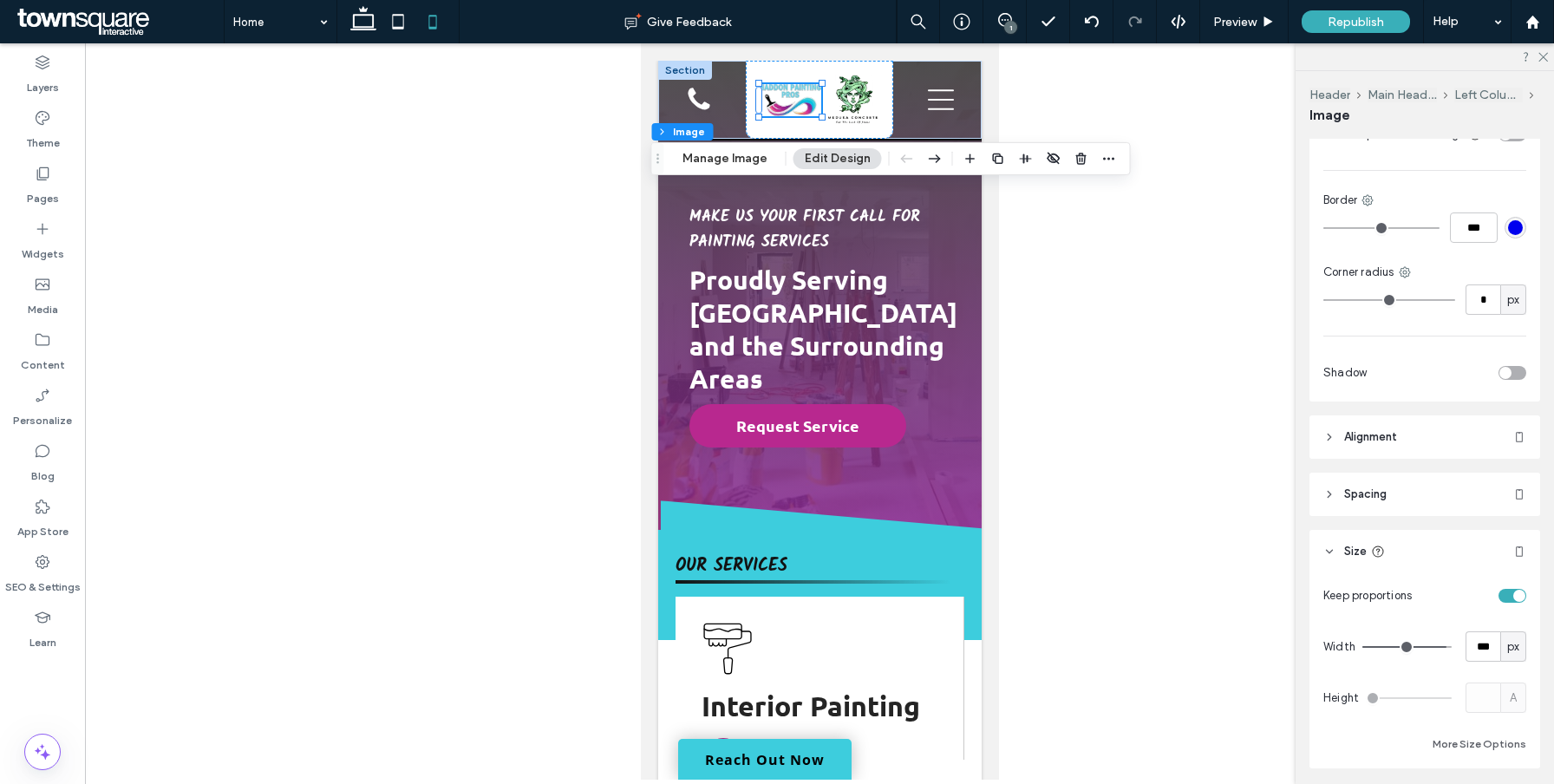
type input "***"
drag, startPoint x: 1440, startPoint y: 636, endPoint x: 1456, endPoint y: 636, distance: 16.0
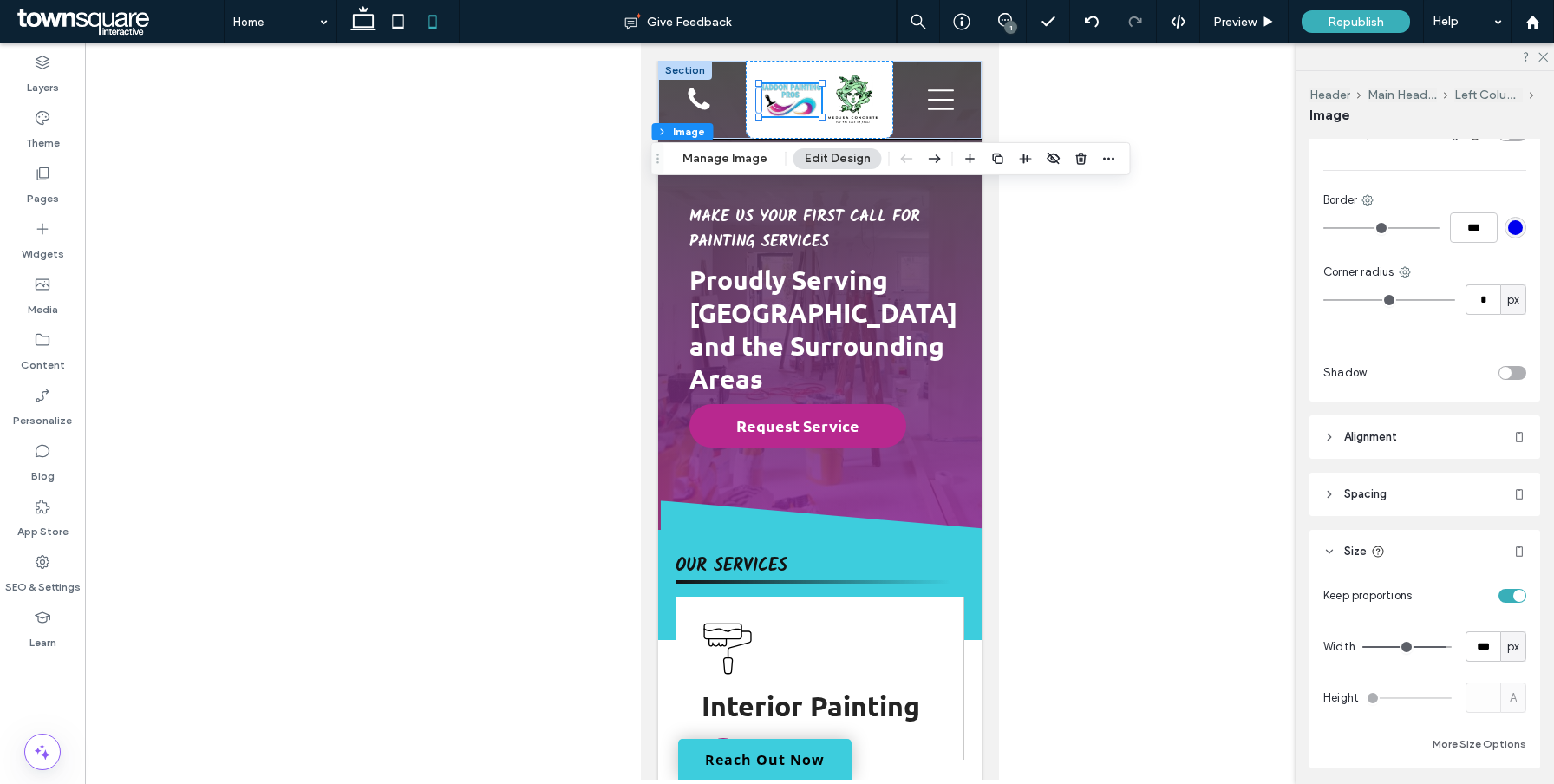
click at [1454, 636] on div "Width *** px" at bounding box center [1425, 647] width 203 height 31
click at [1489, 641] on input "***" at bounding box center [1483, 647] width 35 height 31
type input "***"
click at [861, 101] on img at bounding box center [854, 98] width 49 height 47
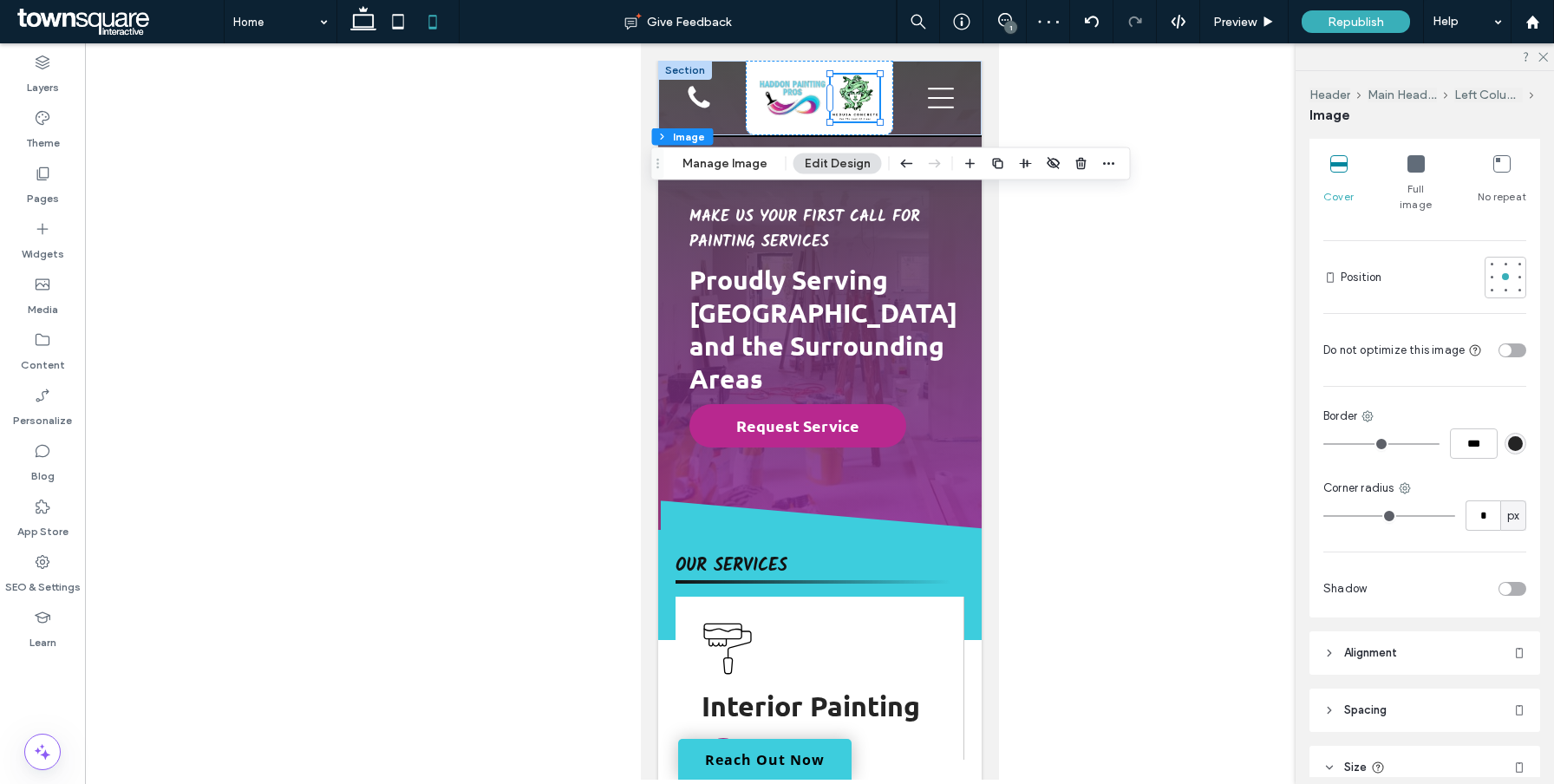
scroll to position [302, 0]
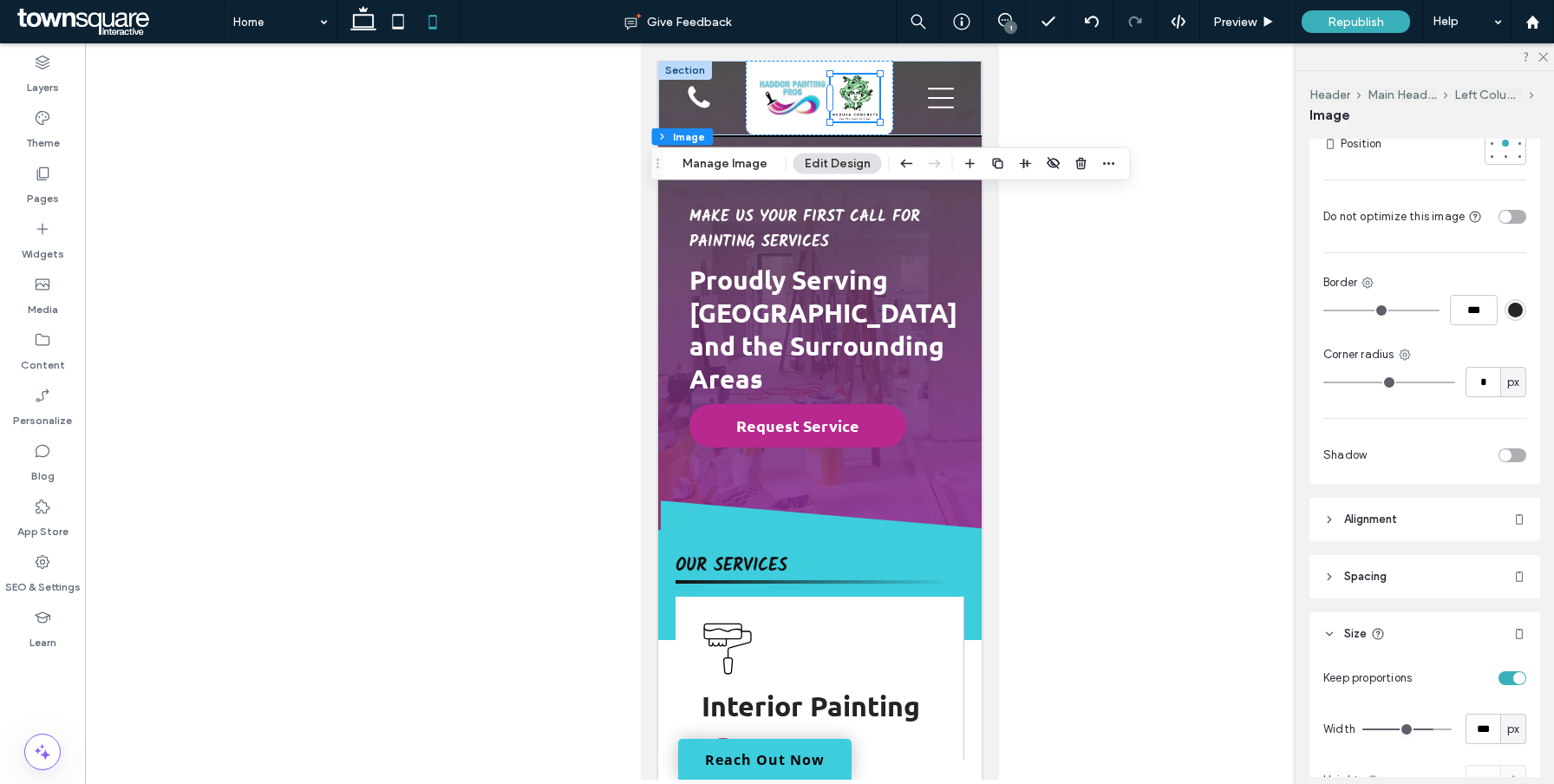
click at [1412, 623] on header "Size" at bounding box center [1425, 634] width 231 height 43
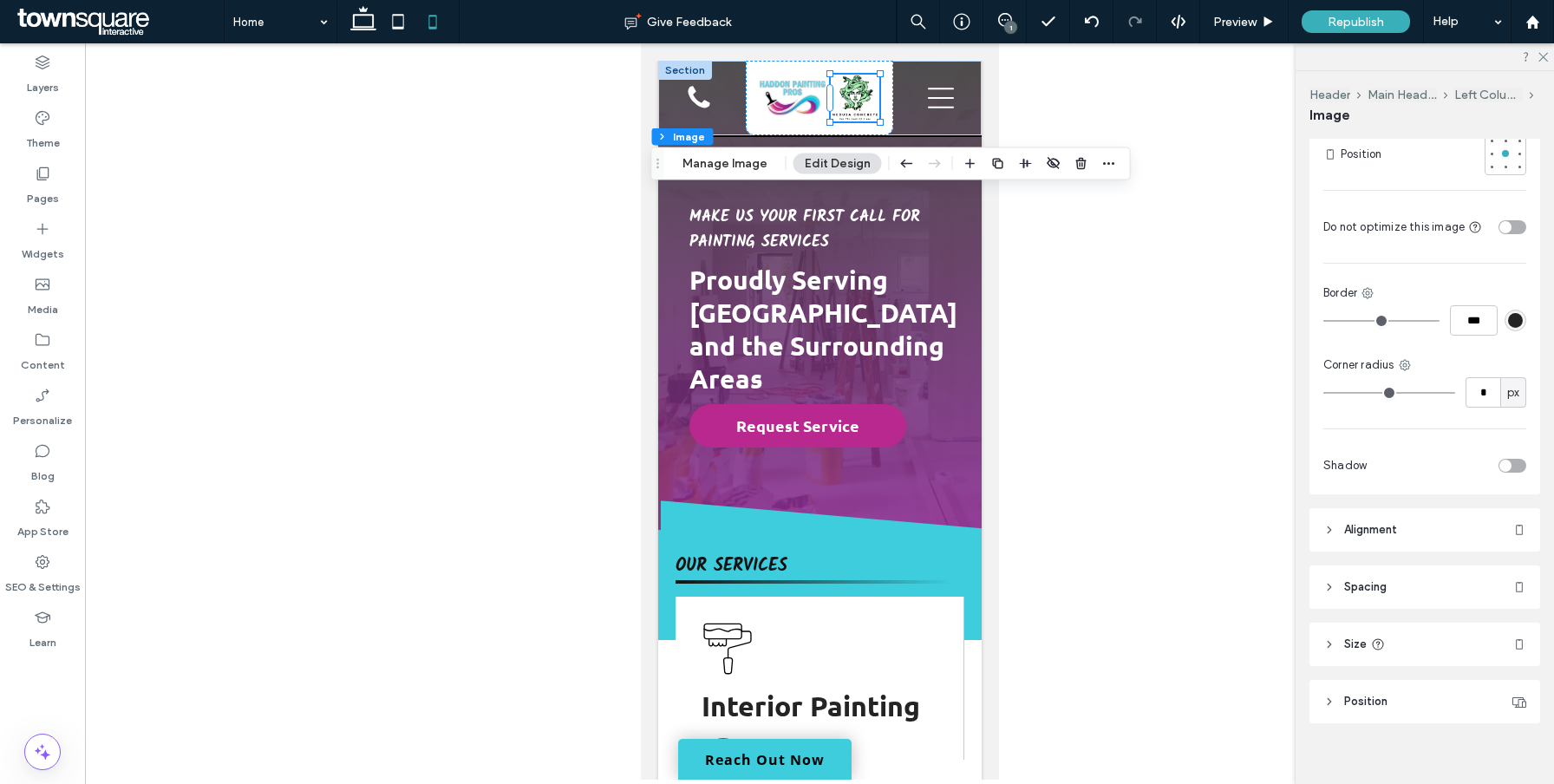
click at [1425, 629] on header "Size" at bounding box center [1425, 644] width 231 height 43
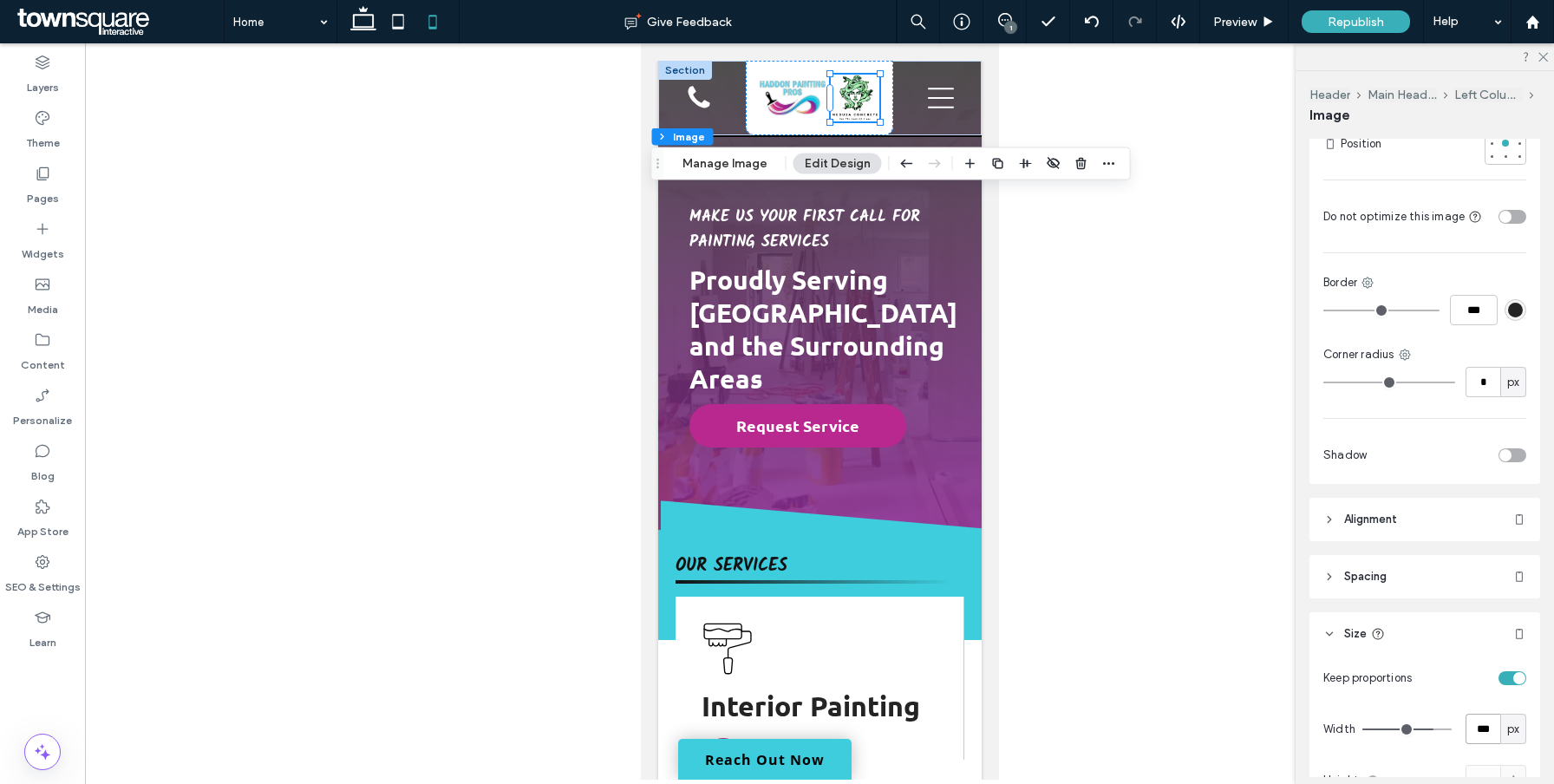
click at [1484, 719] on input "***" at bounding box center [1483, 729] width 35 height 31
type input "***"
click at [1151, 498] on div at bounding box center [820, 411] width 1470 height 736
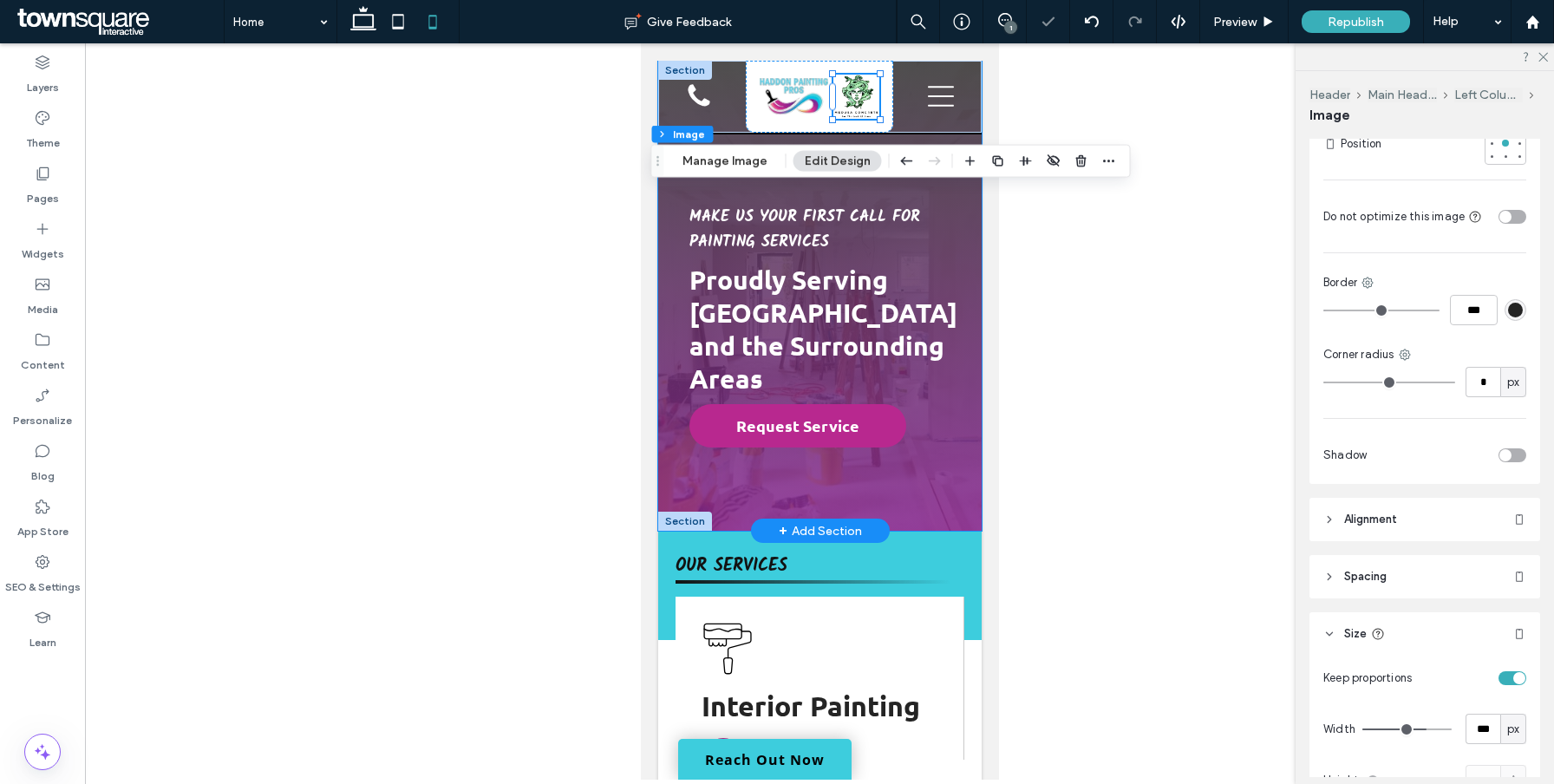
click at [952, 437] on div "Make us your first call for painting services Proudly Serving Cherry Hill and t…" at bounding box center [819, 295] width 323 height 470
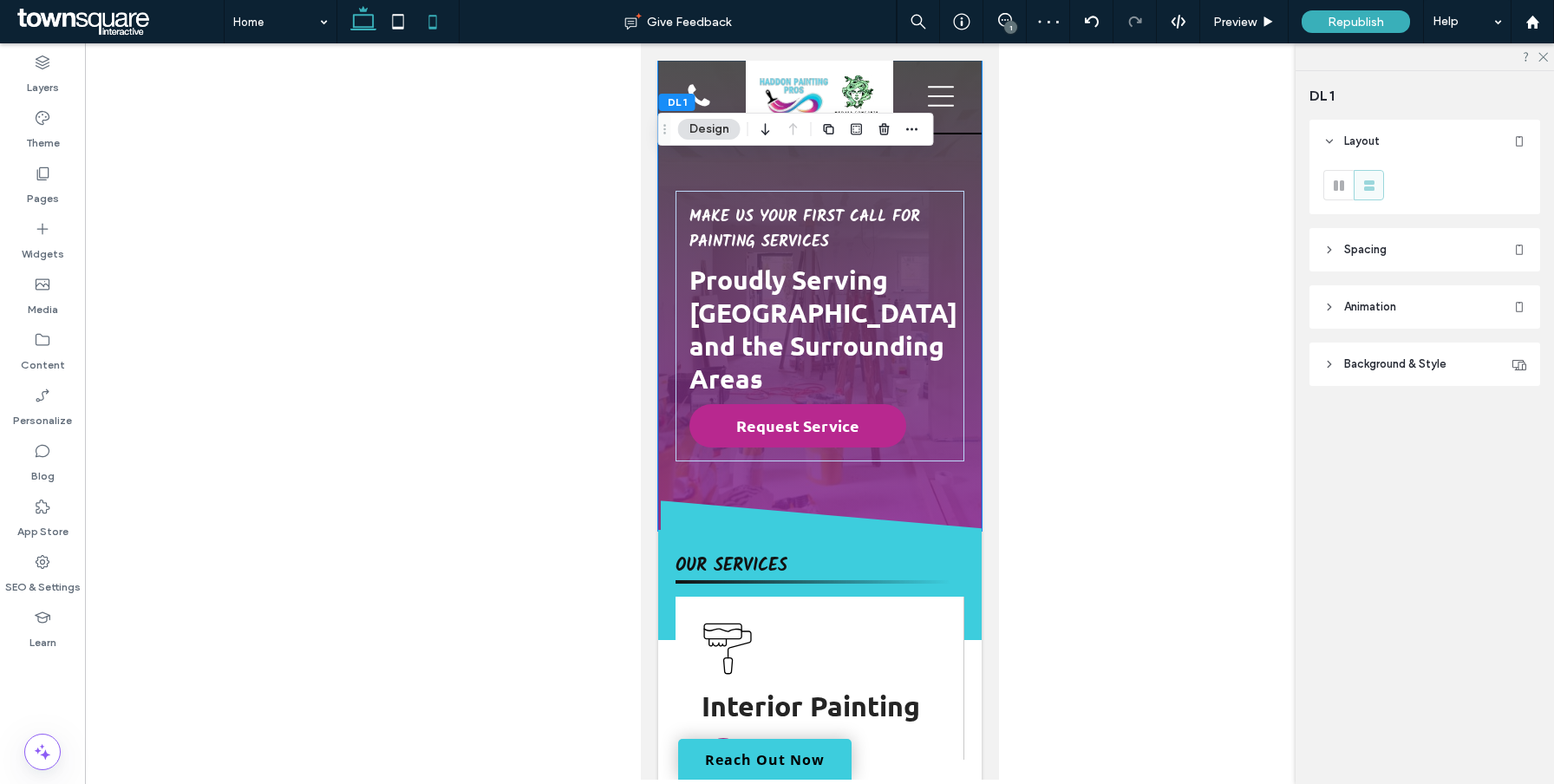
click at [369, 26] on use at bounding box center [363, 18] width 26 height 24
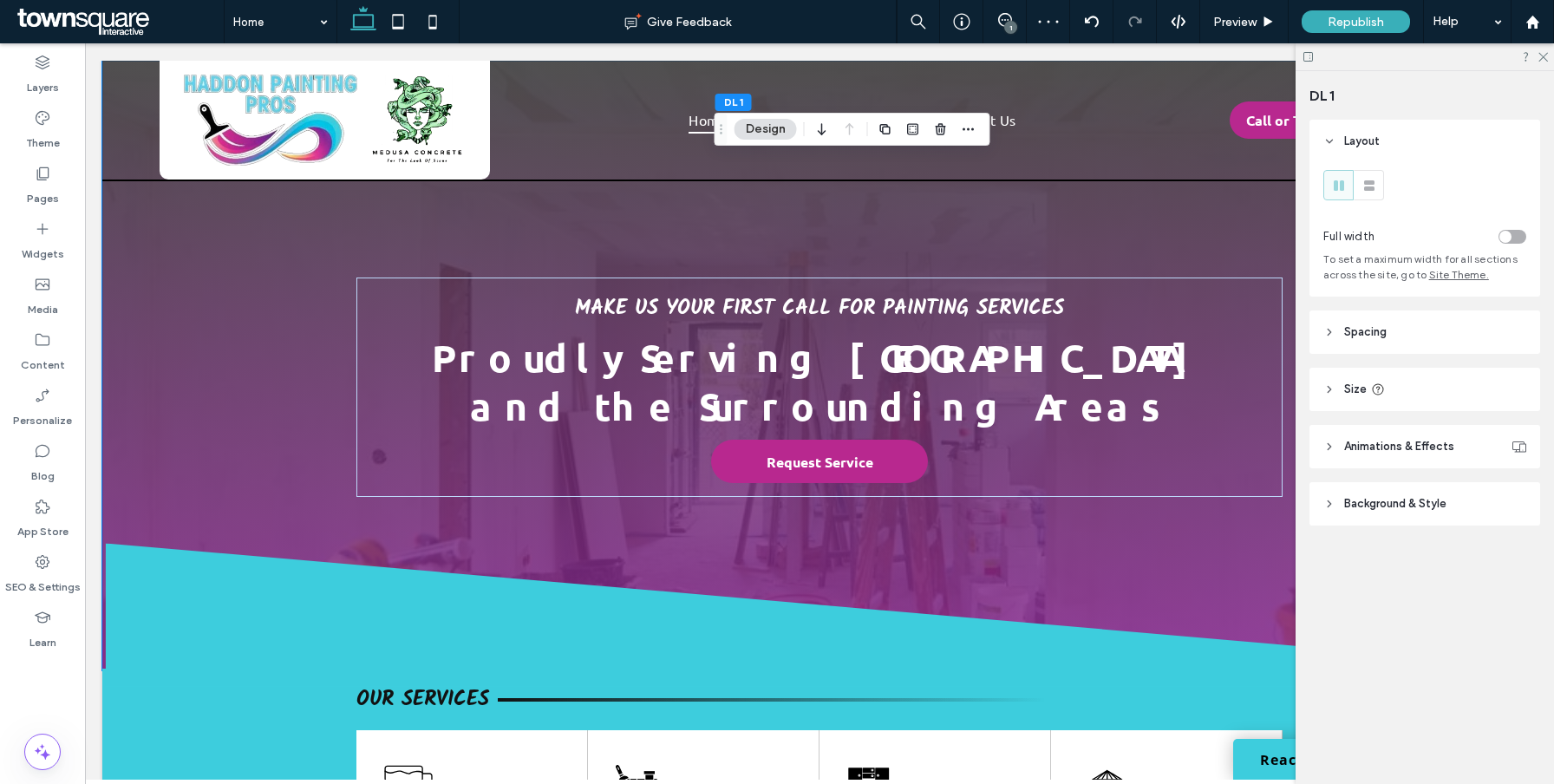
type input "***"
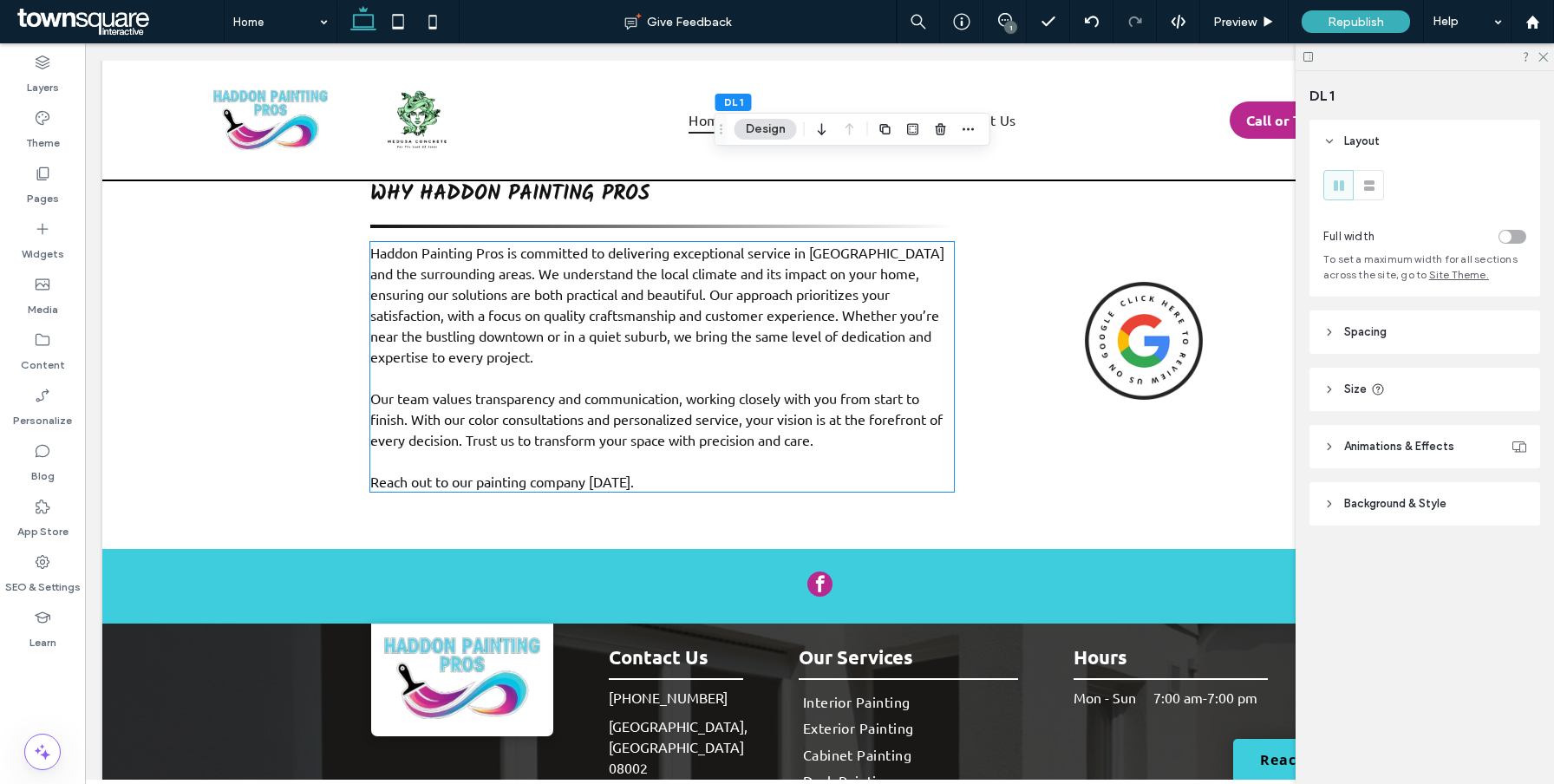
scroll to position [2602, 0]
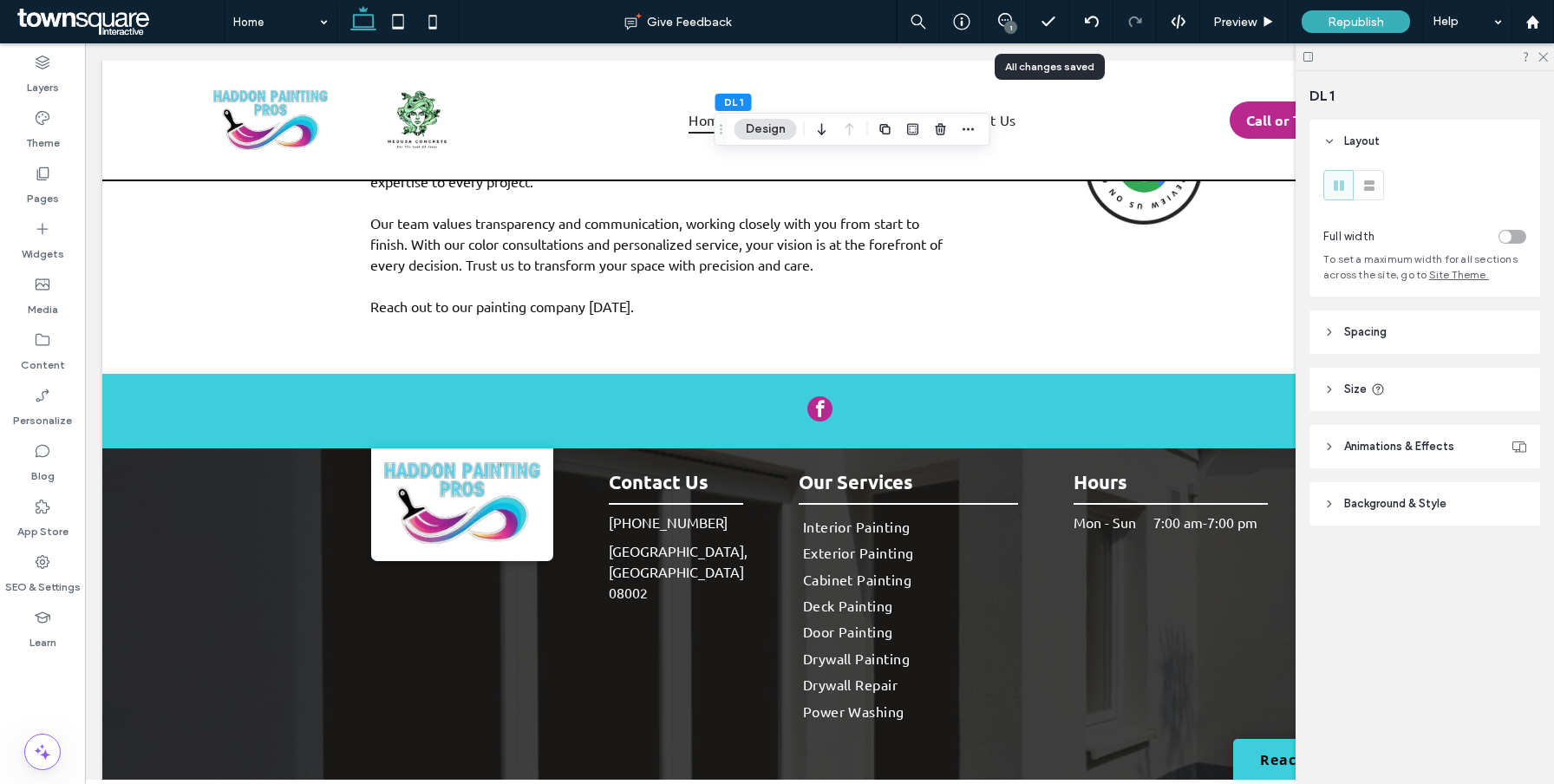
click at [1005, 26] on div "1" at bounding box center [1011, 27] width 13 height 13
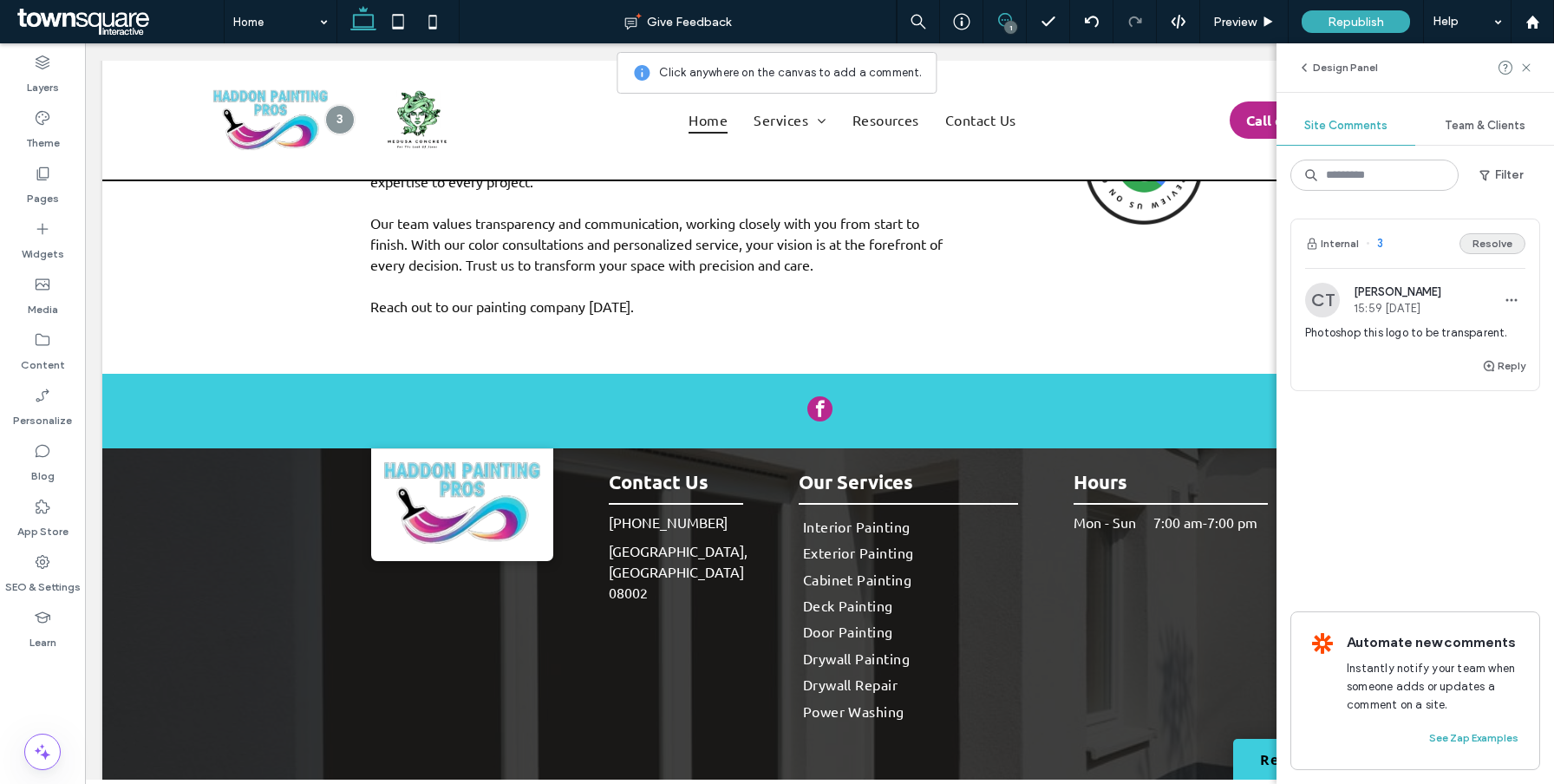
click at [1502, 245] on button "Resolve" at bounding box center [1492, 243] width 66 height 21
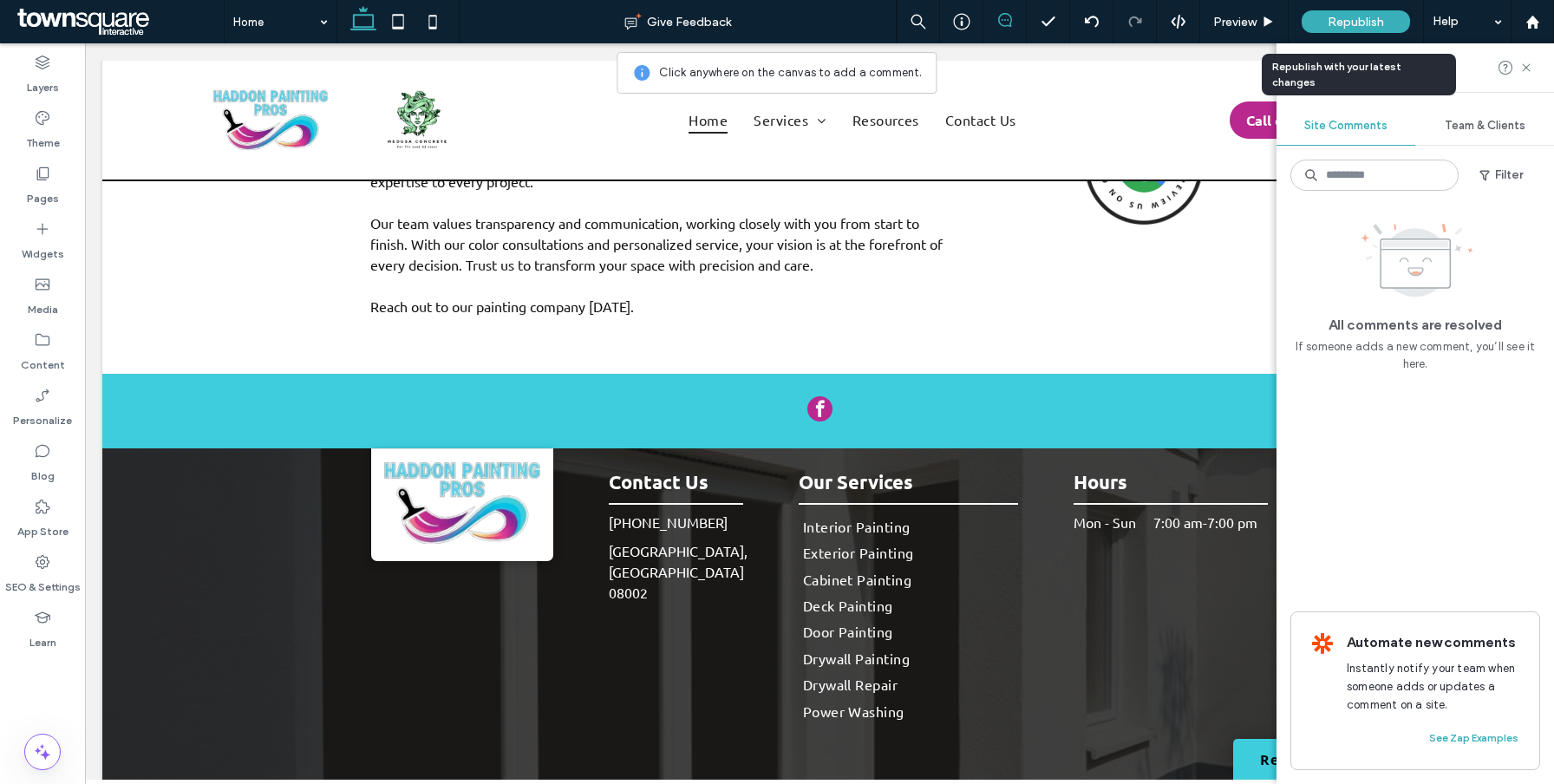
click at [1338, 26] on span "Republish" at bounding box center [1355, 22] width 57 height 14
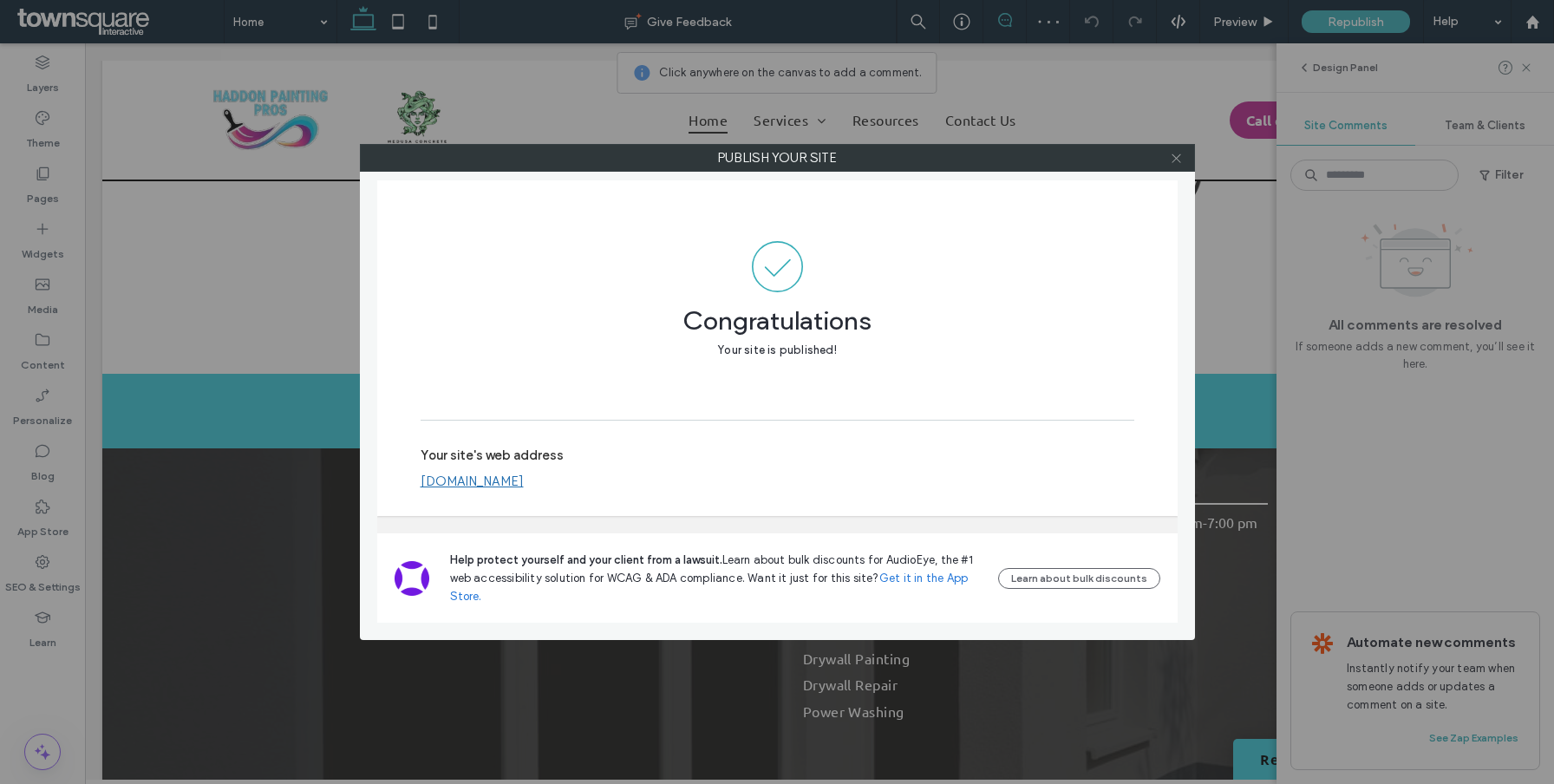
click at [1179, 163] on icon at bounding box center [1176, 158] width 13 height 13
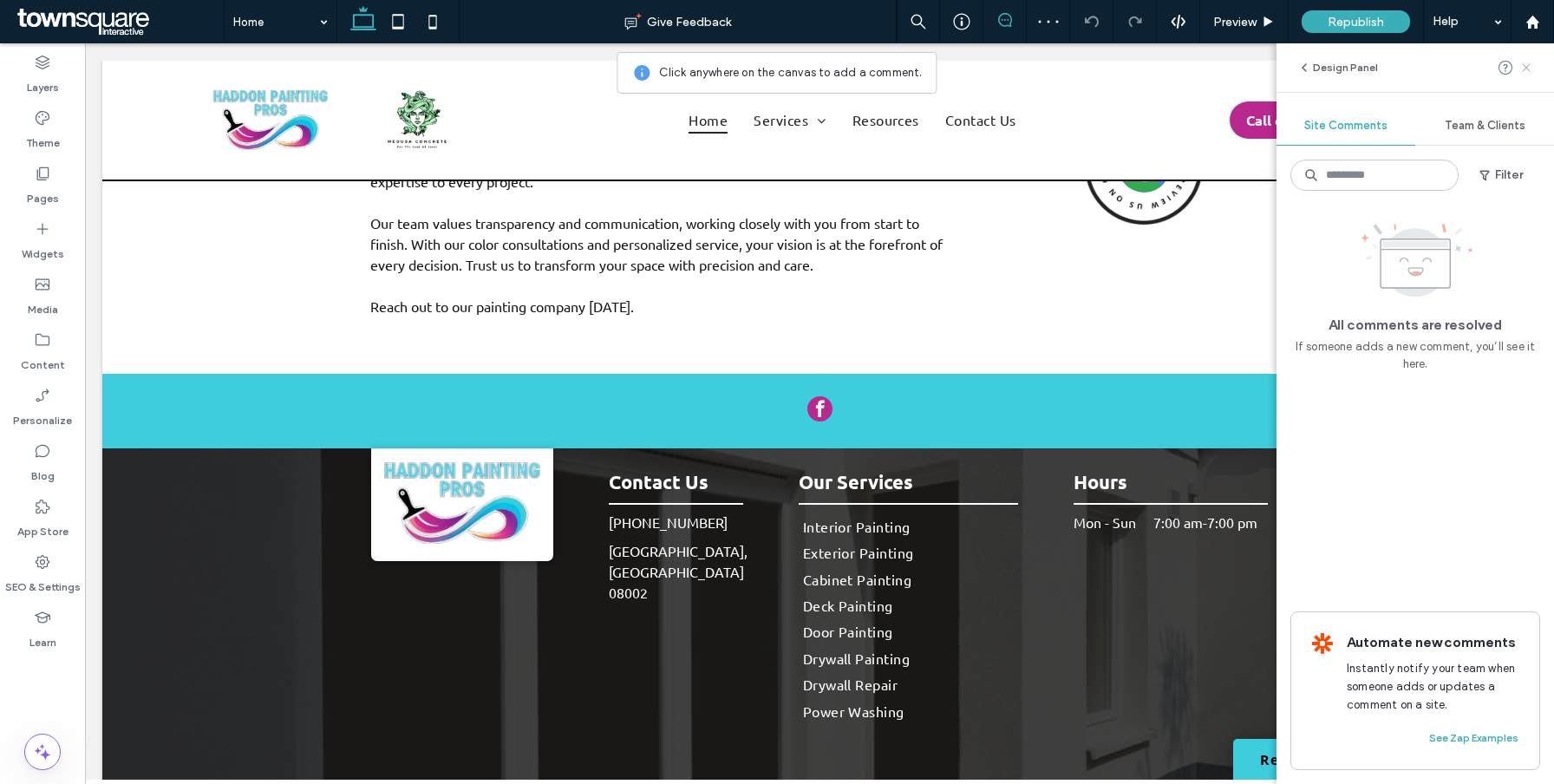
click at [1522, 76] on span at bounding box center [1526, 67] width 13 height 21
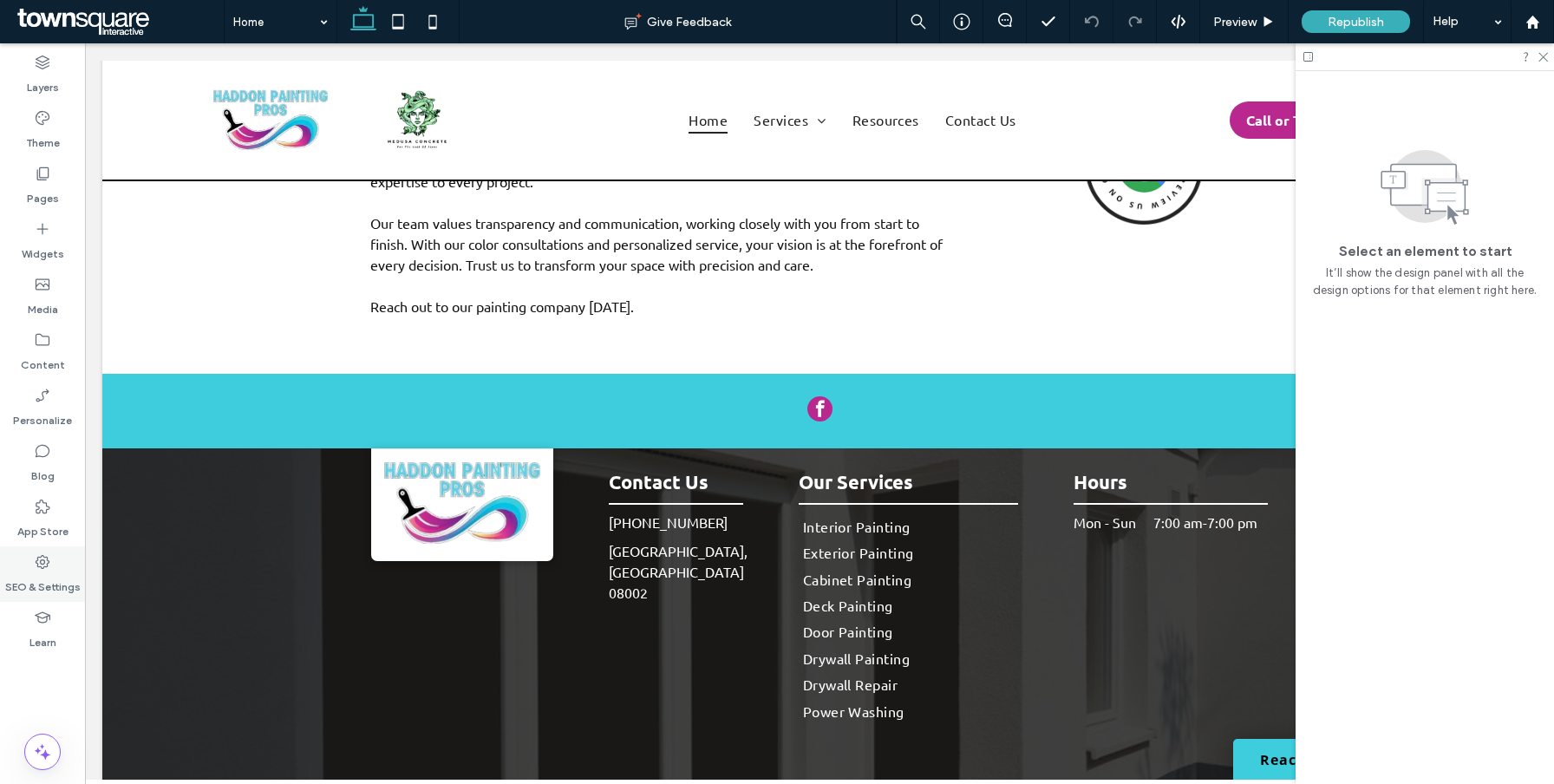
click at [45, 595] on div "SEO & Settings" at bounding box center [42, 574] width 85 height 56
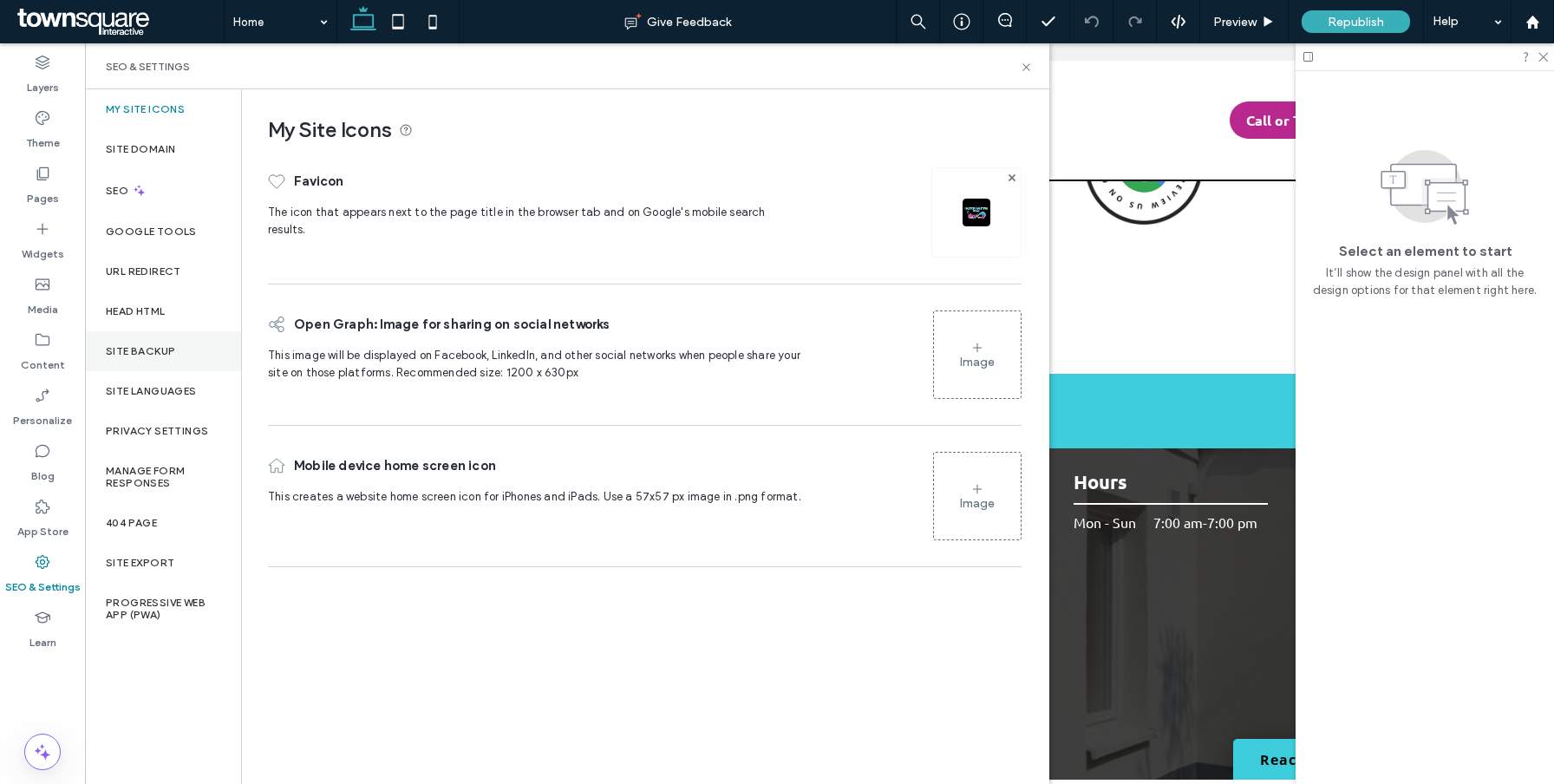
click at [162, 349] on label "Site Backup" at bounding box center [140, 351] width 69 height 13
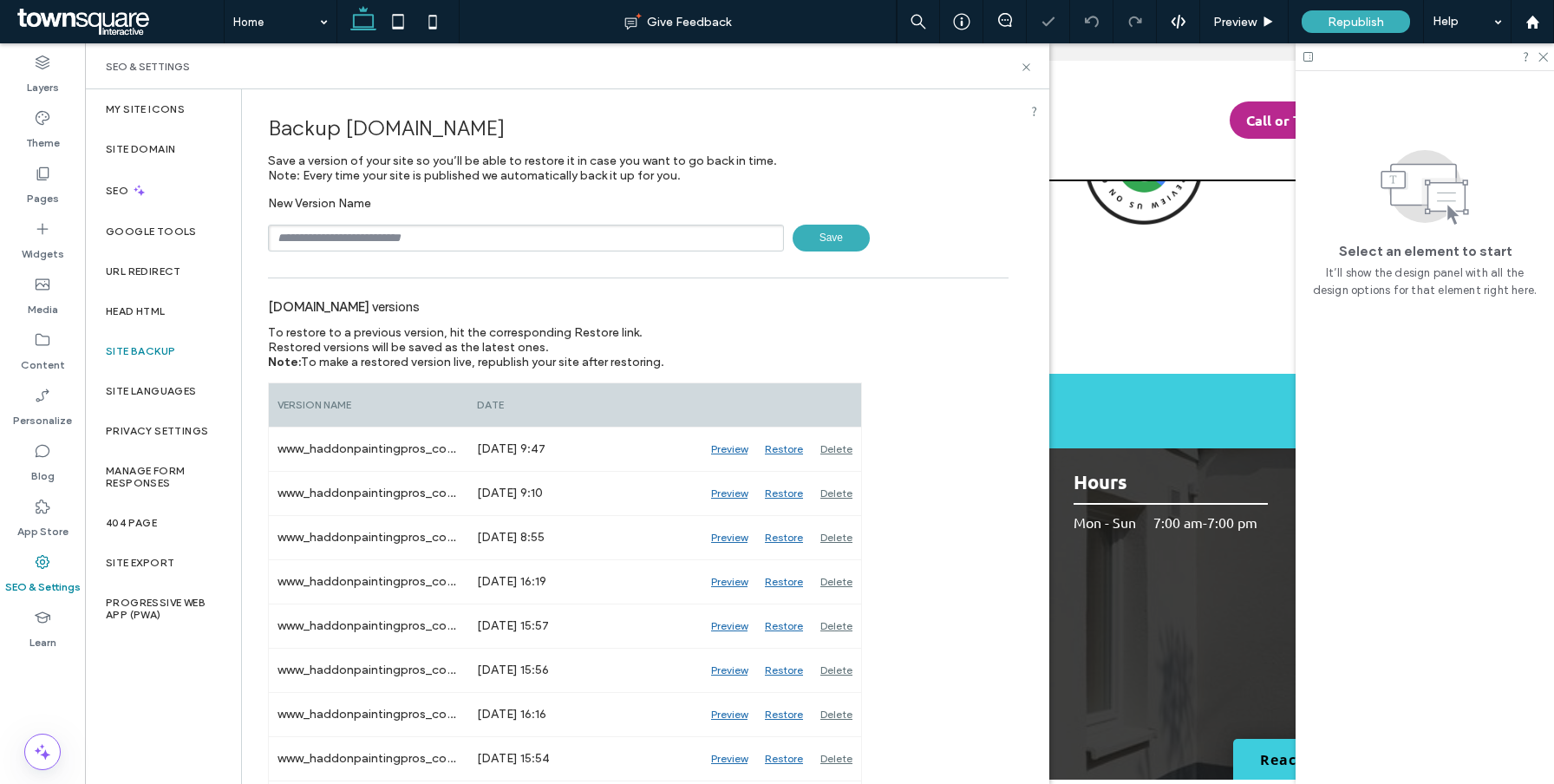
click at [371, 234] on input "text" at bounding box center [525, 238] width 516 height 27
type input "*"
type input "**"
click at [384, 228] on input "text" at bounding box center [525, 238] width 516 height 27
paste input "******"
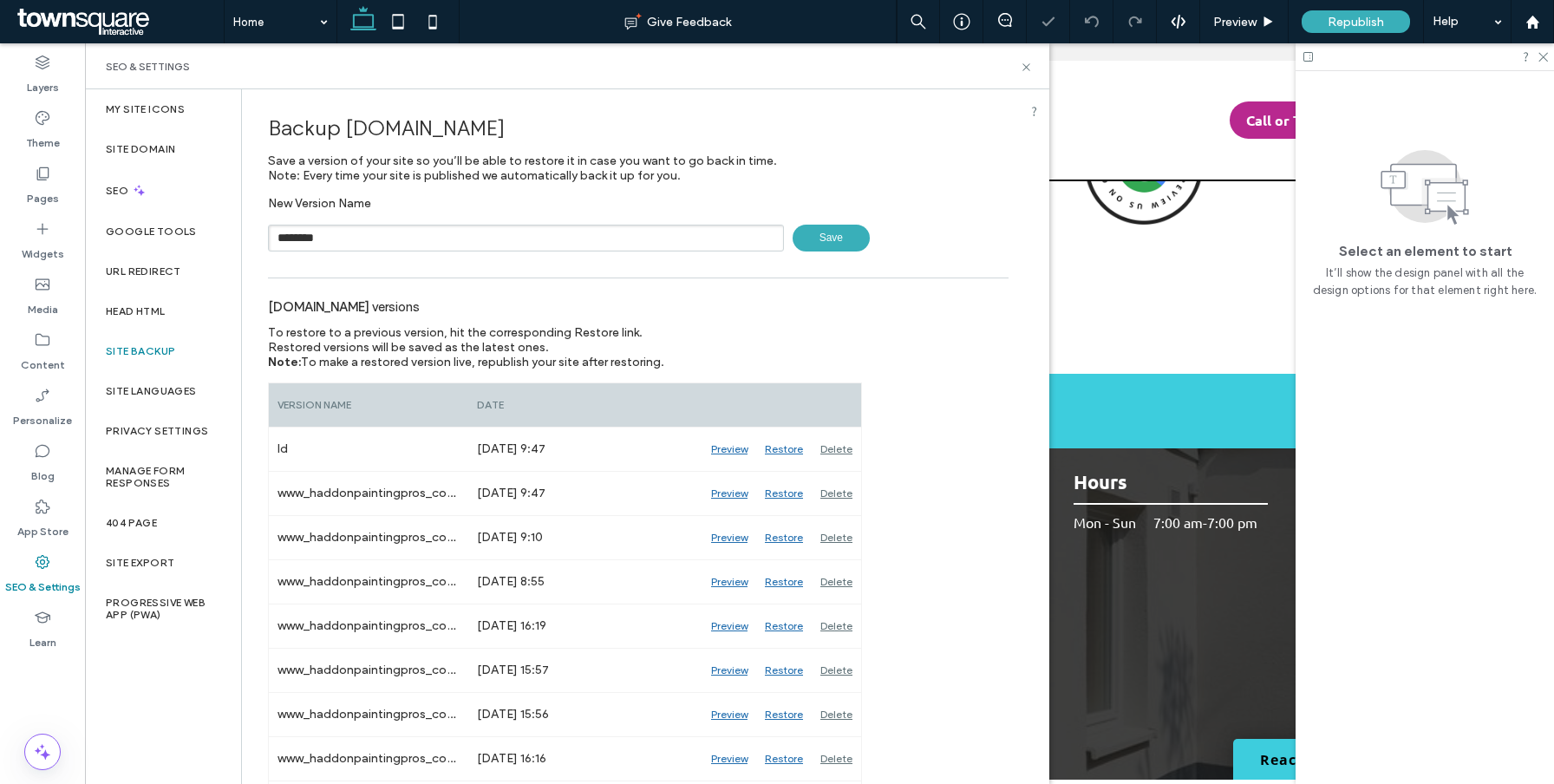
type input "********"
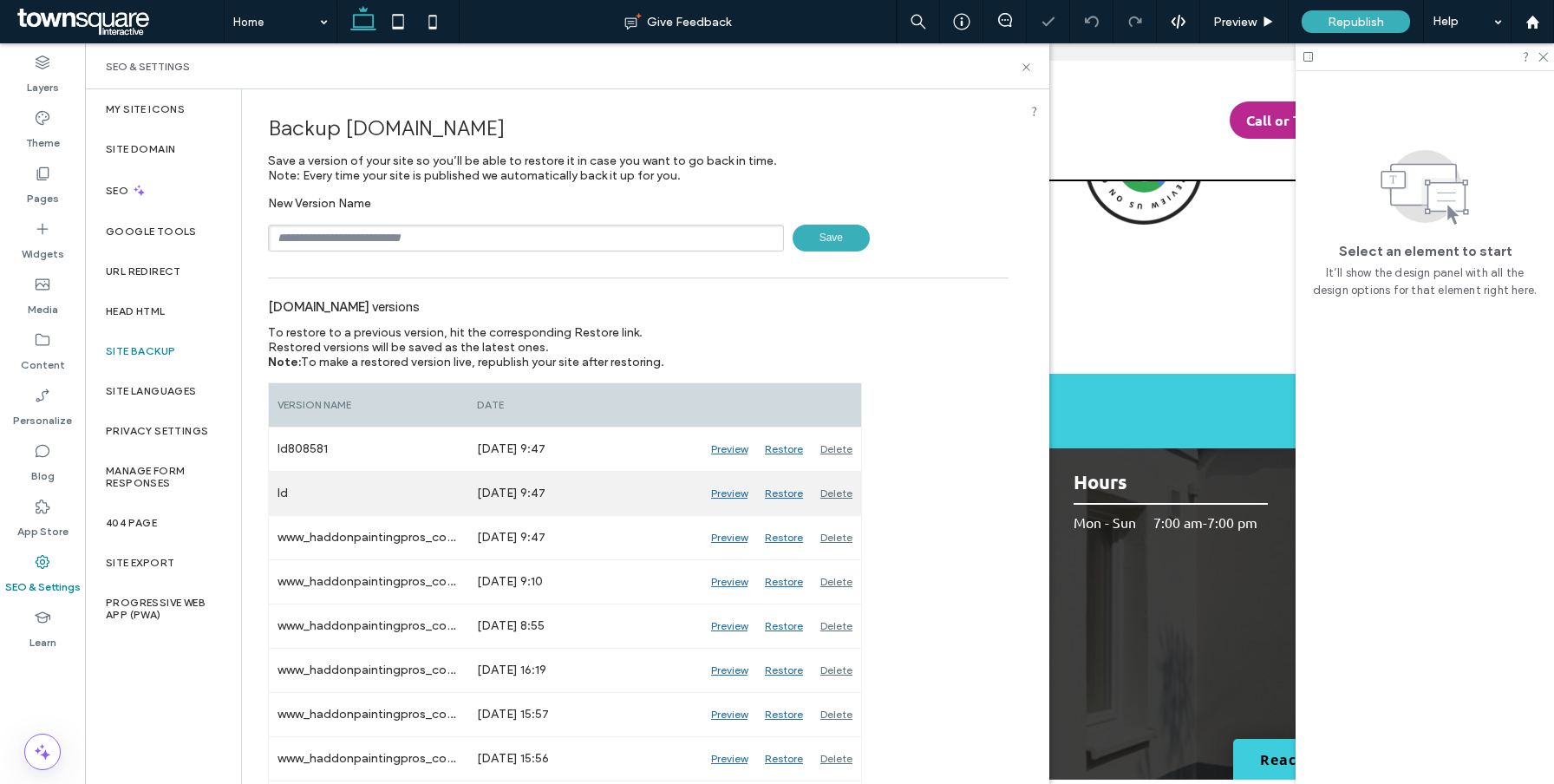
click at [835, 498] on div "Delete" at bounding box center [836, 493] width 49 height 43
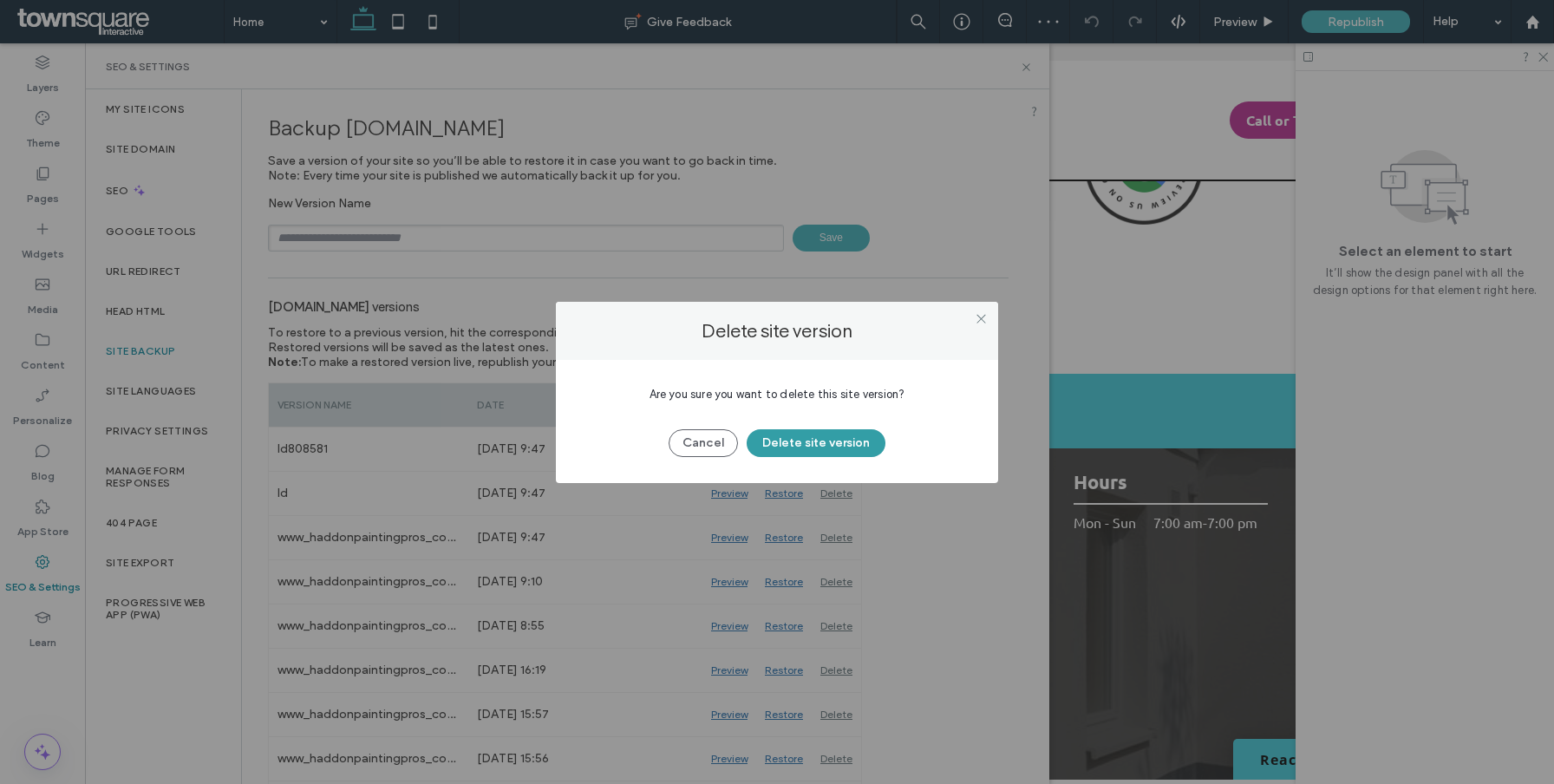
click at [834, 445] on button "Delete site version" at bounding box center [816, 443] width 138 height 28
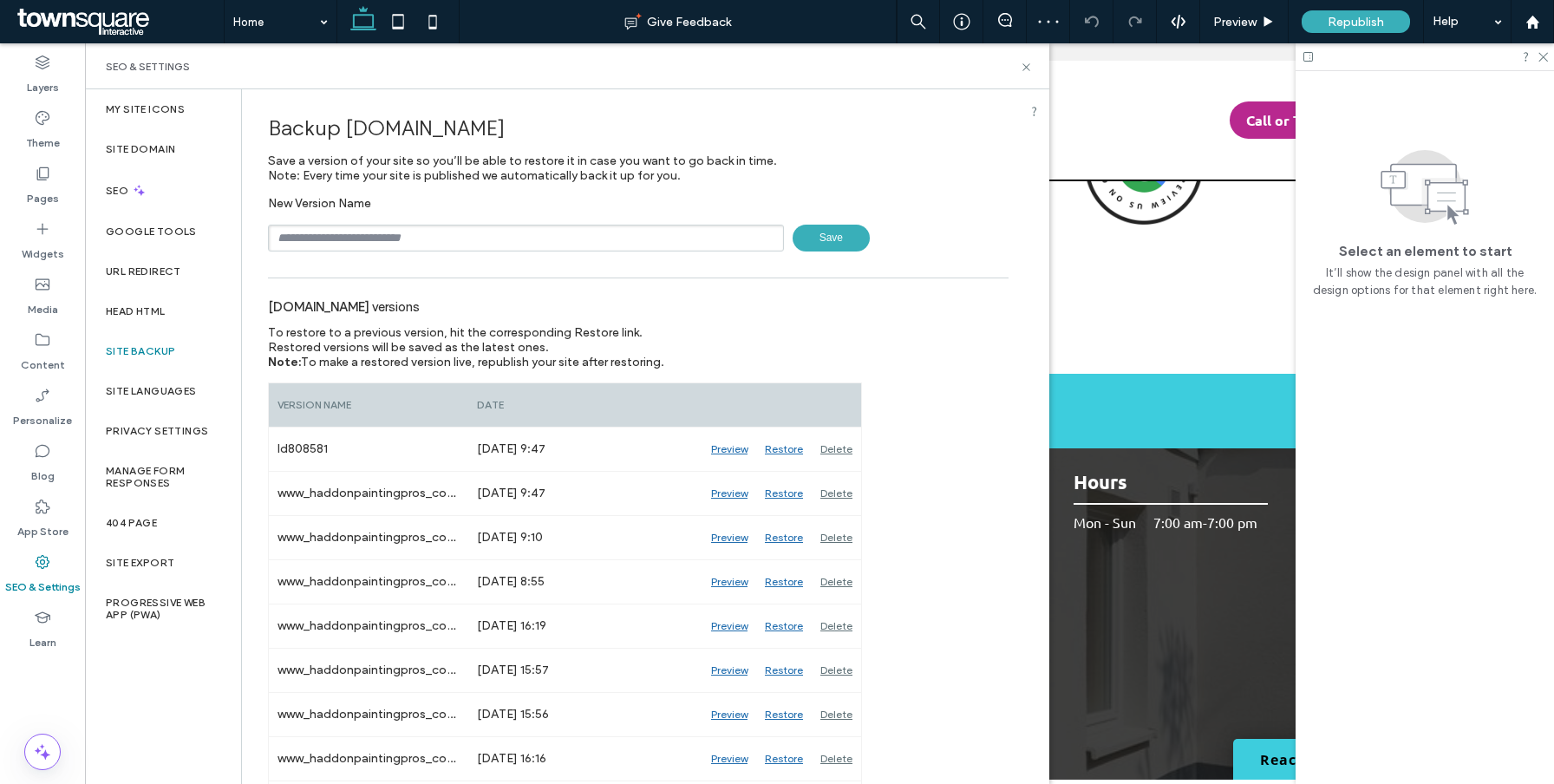
click at [929, 492] on div "www.haddonpaintingpros.com versions To restore to a previous version, hit the c…" at bounding box center [638, 799] width 741 height 1025
